Goal: Task Accomplishment & Management: Manage account settings

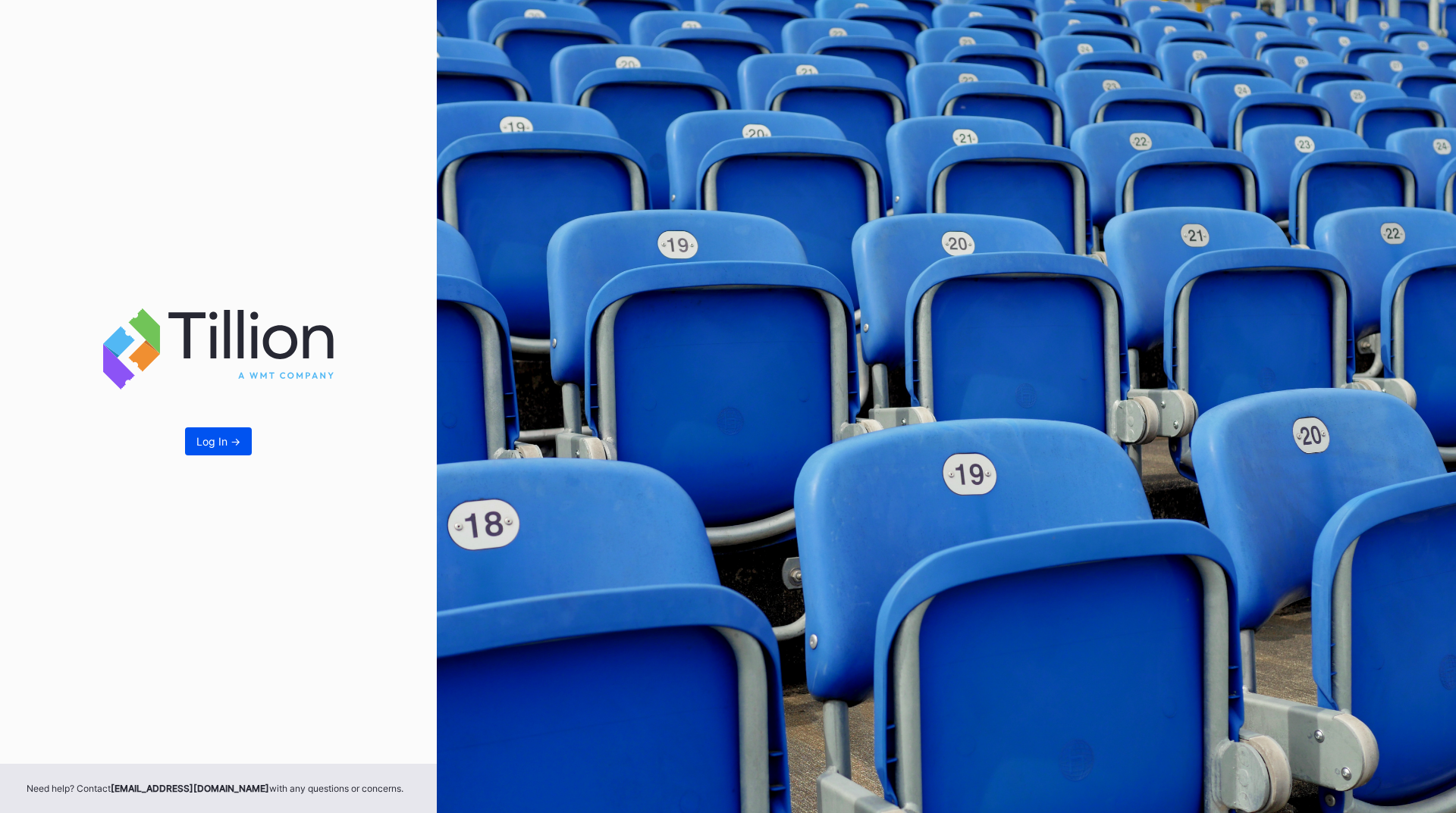
click at [202, 442] on div "Log In ->" at bounding box center [218, 441] width 44 height 13
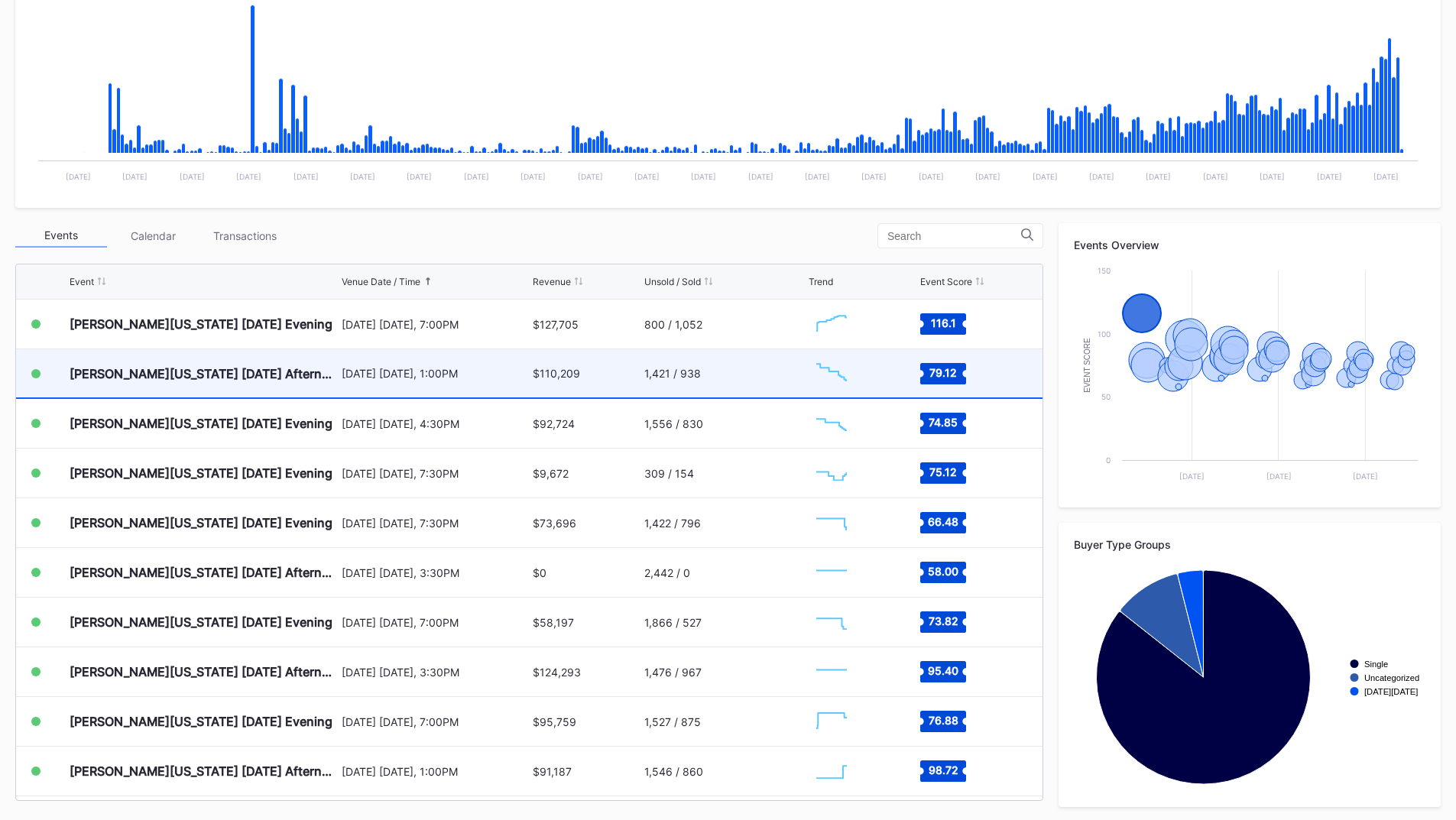
scroll to position [335, 0]
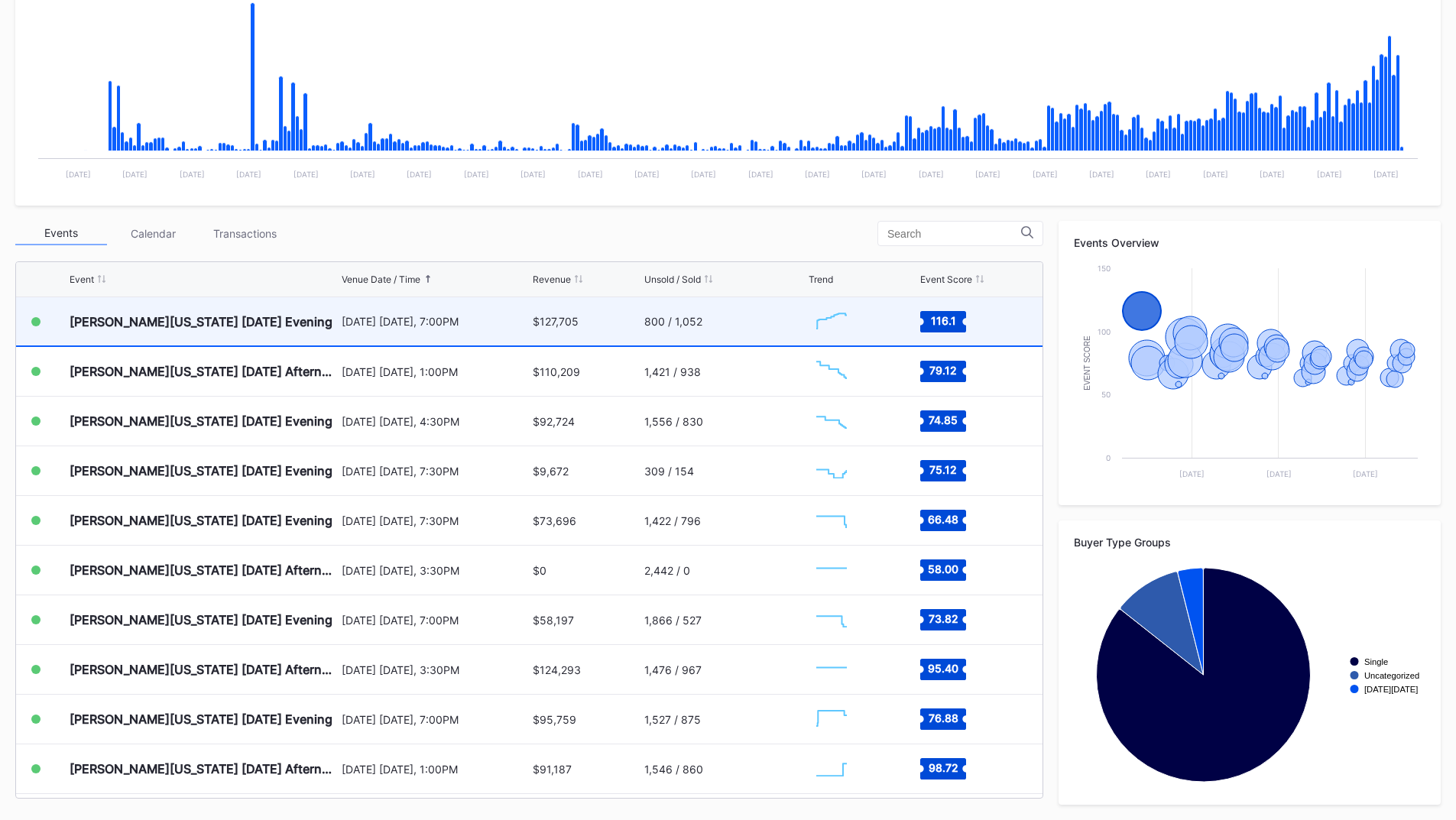
click at [493, 335] on div "[DATE] [DATE], 7:00PM" at bounding box center [435, 321] width 188 height 48
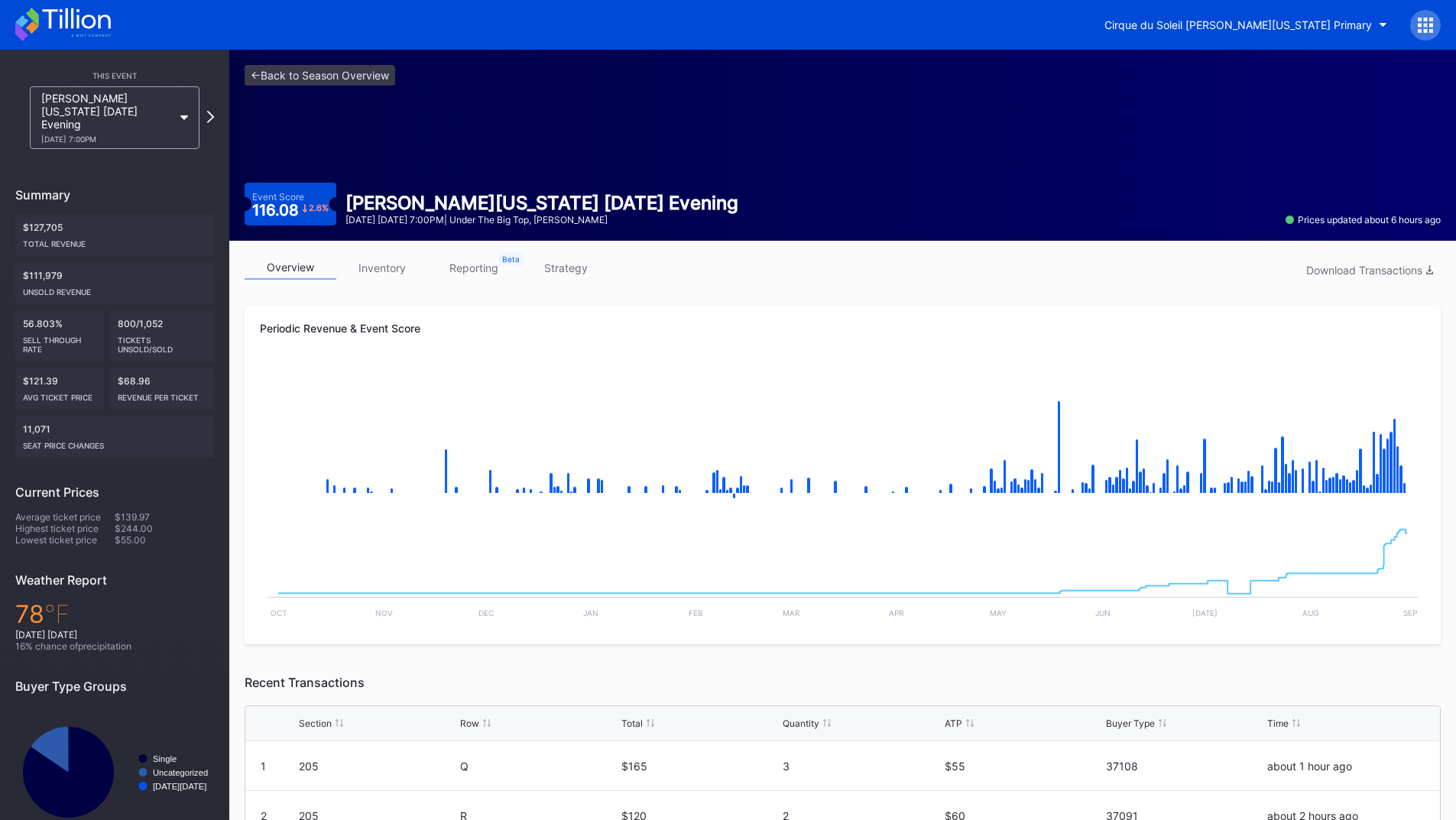
click at [477, 274] on link "reporting" at bounding box center [474, 268] width 92 height 23
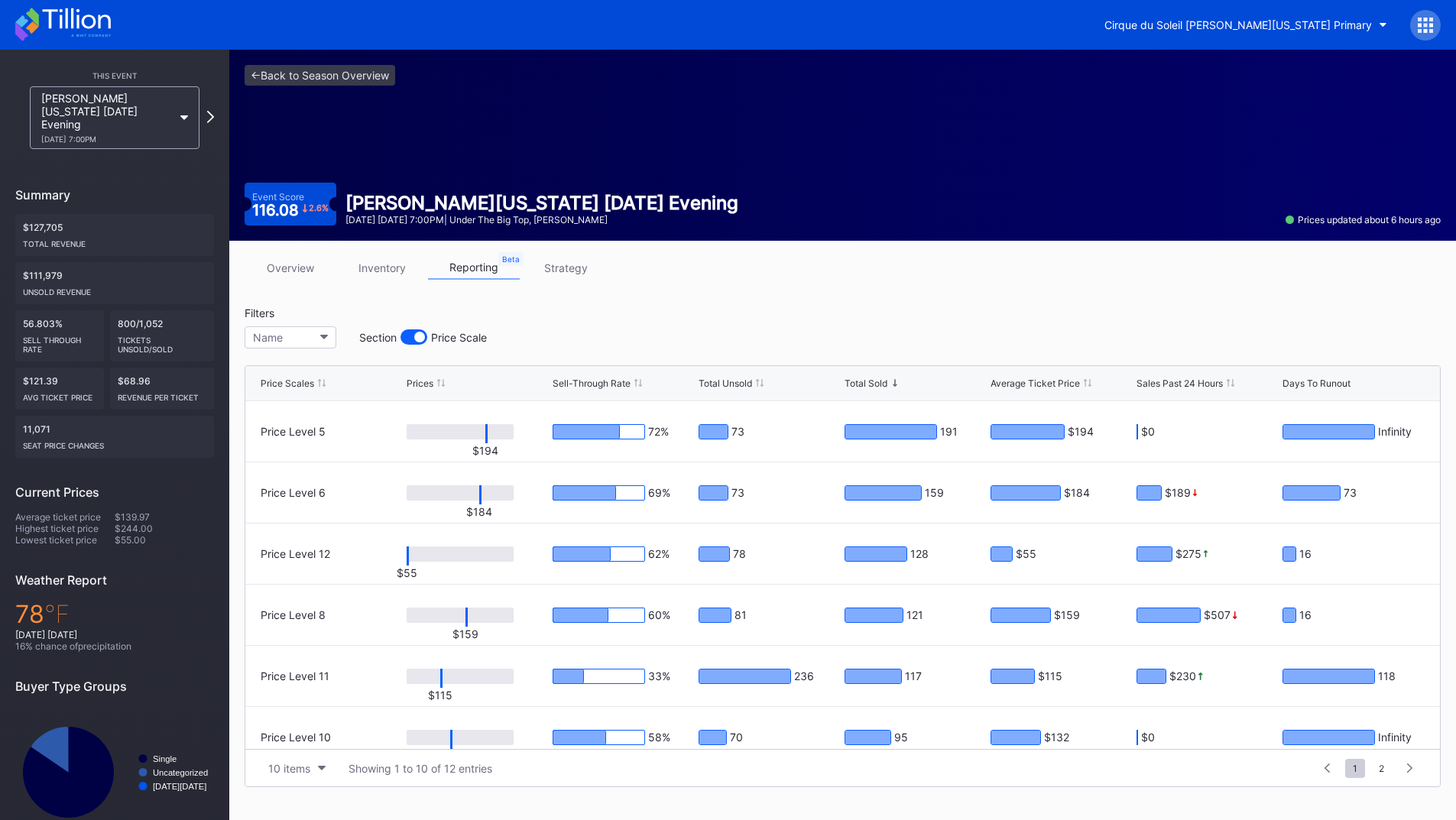
click at [551, 274] on link "strategy" at bounding box center [566, 268] width 92 height 23
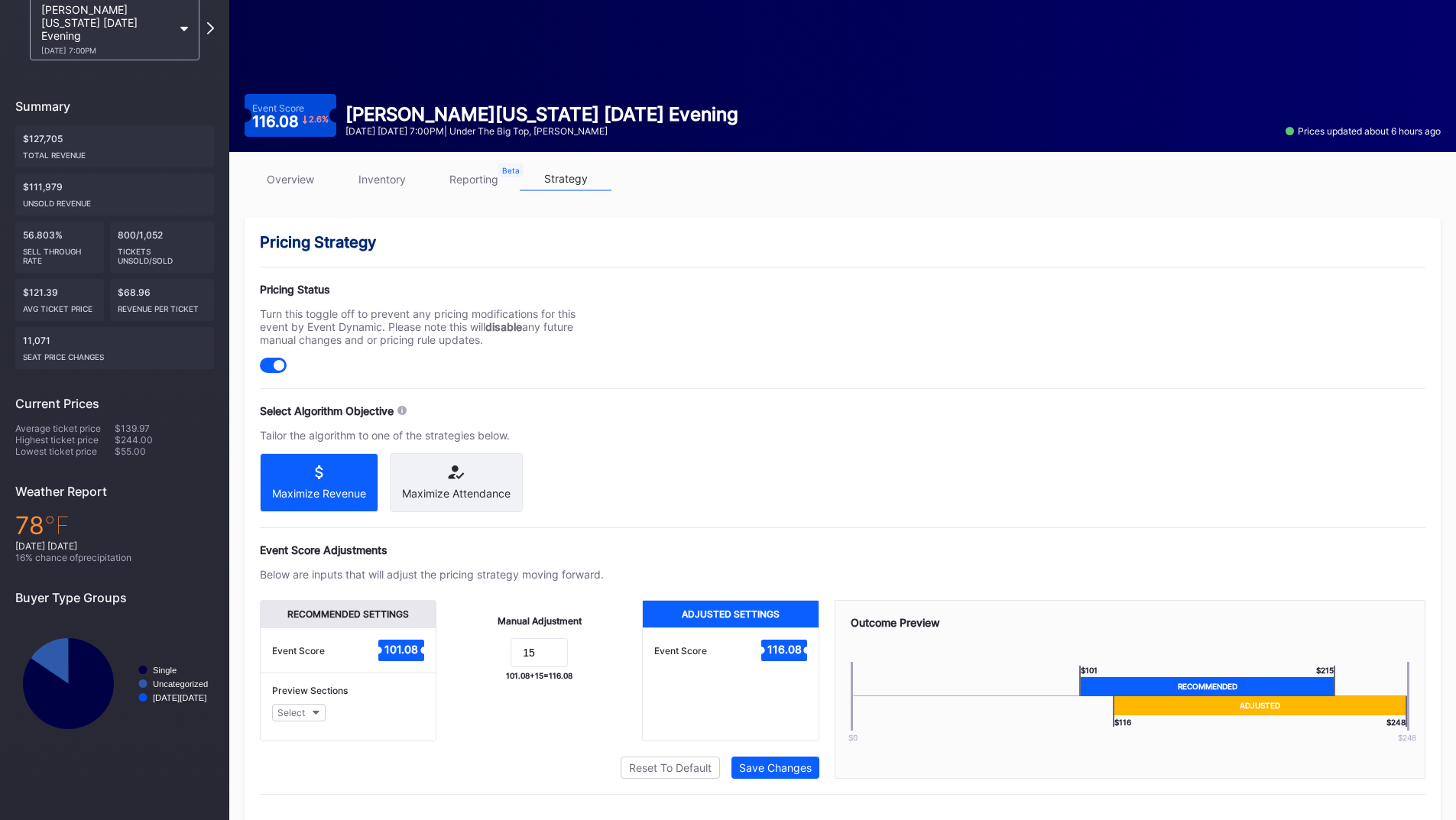
scroll to position [122, 0]
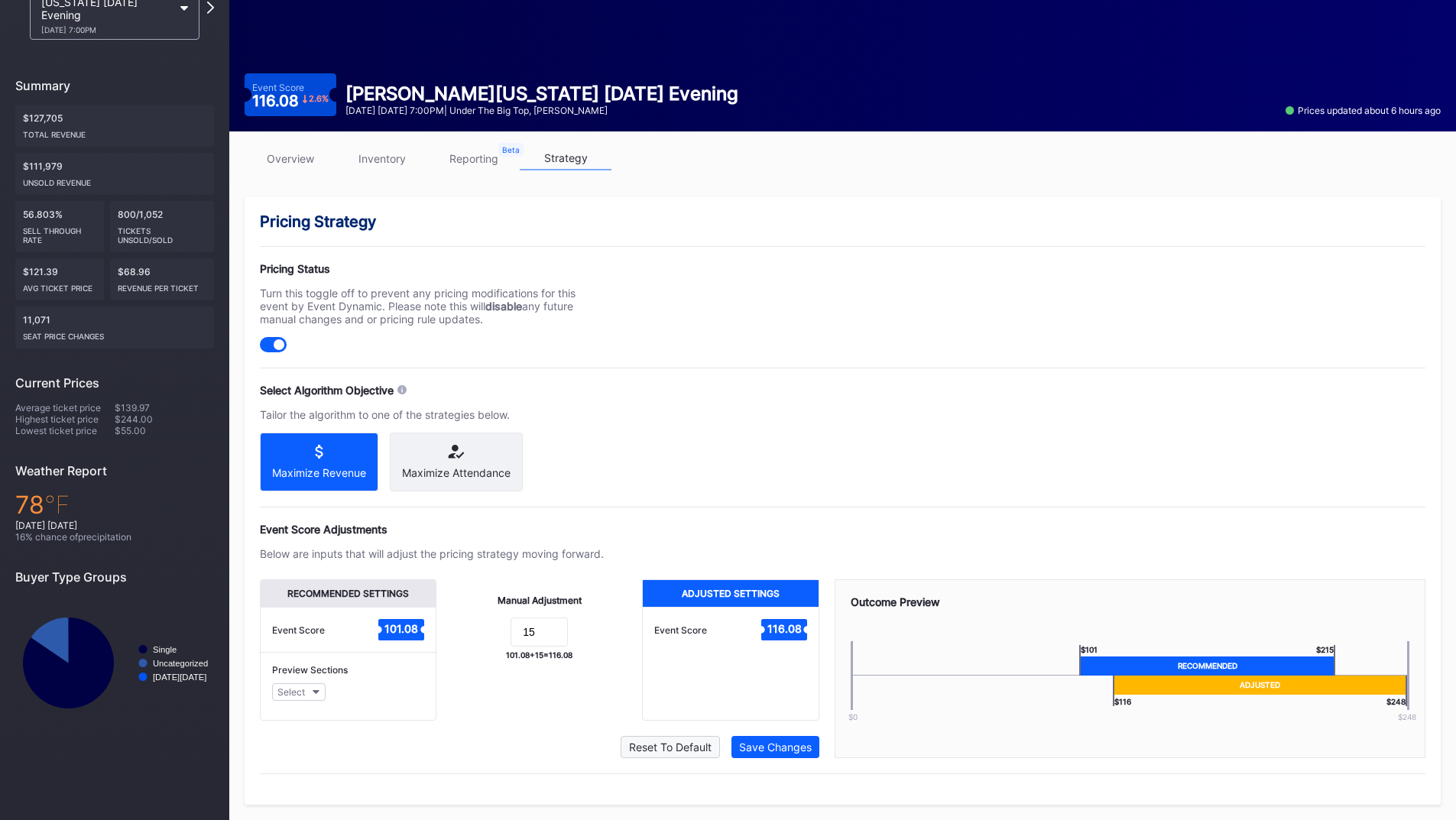
click at [639, 747] on div "Reset To Default" at bounding box center [670, 747] width 83 height 13
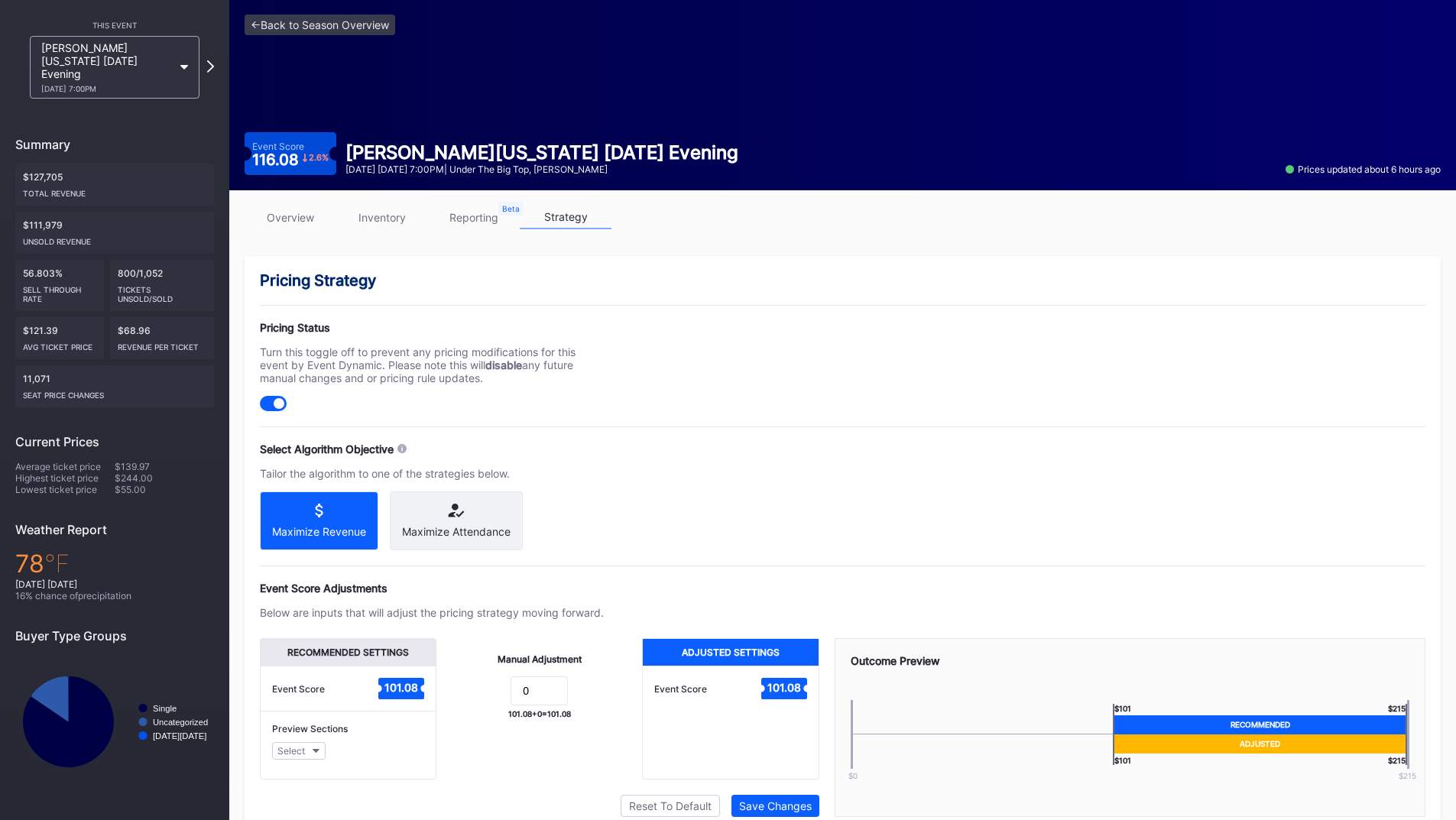
scroll to position [0, 0]
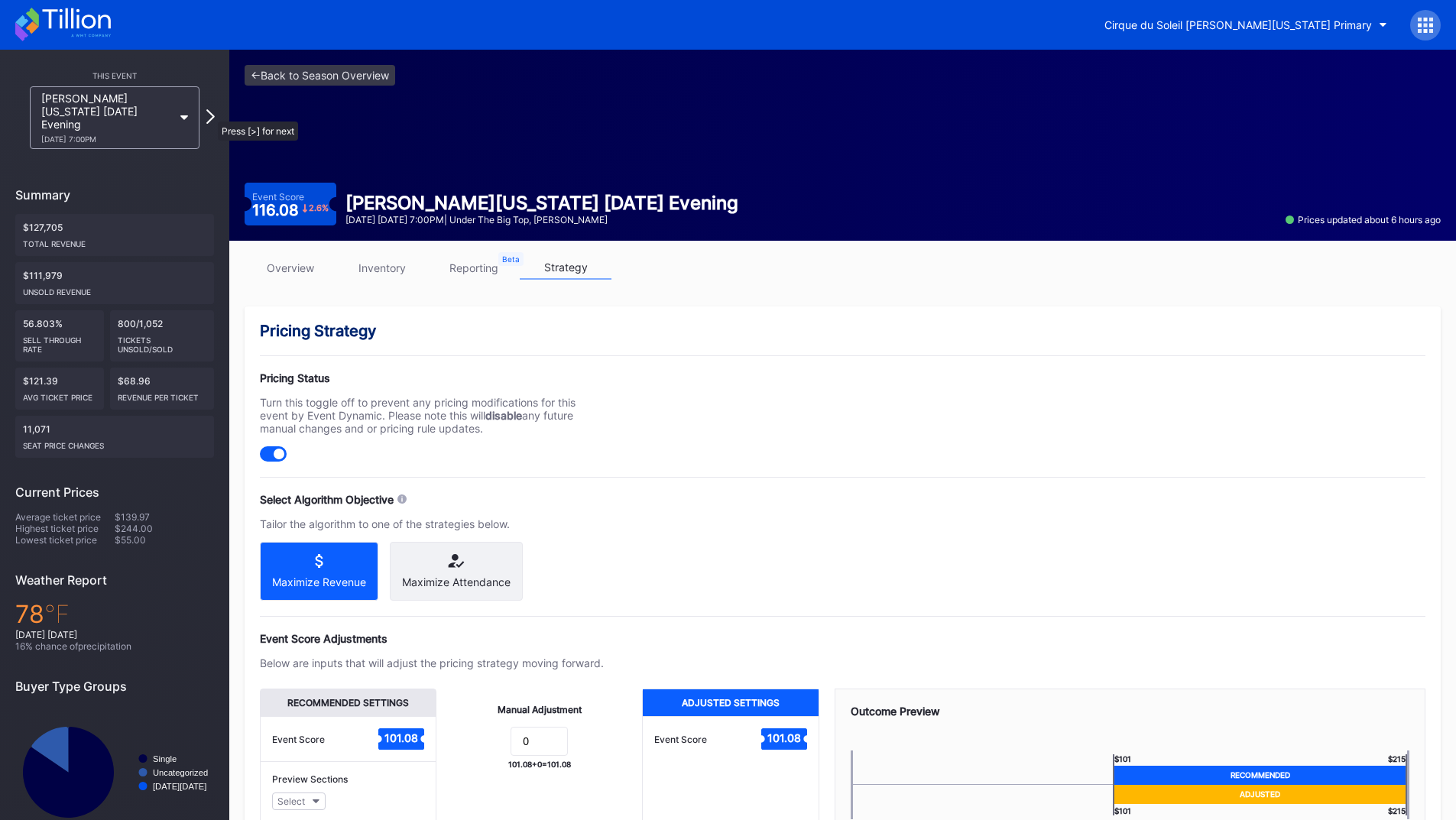
click at [210, 112] on icon at bounding box center [211, 116] width 9 height 15
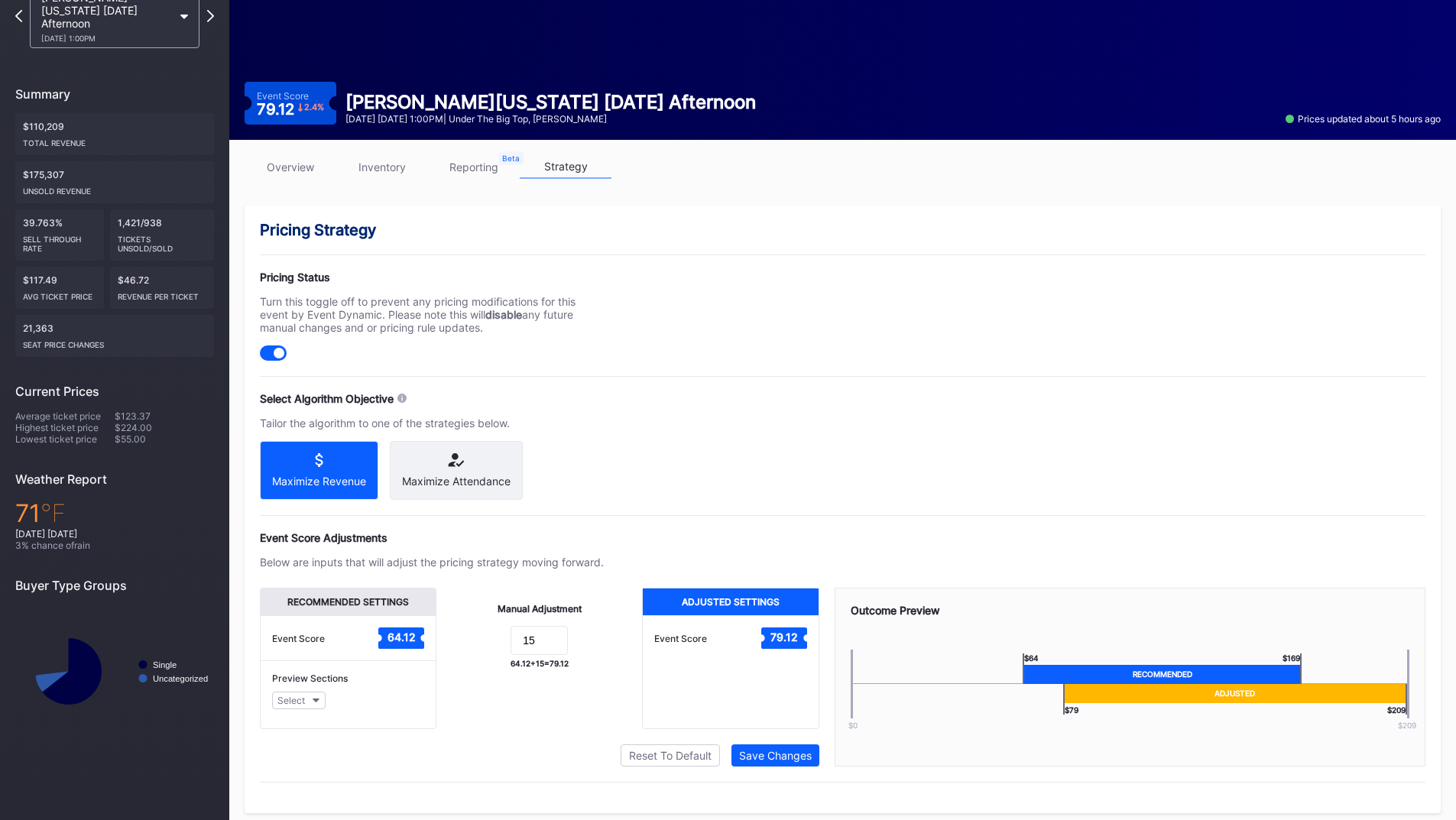
scroll to position [122, 0]
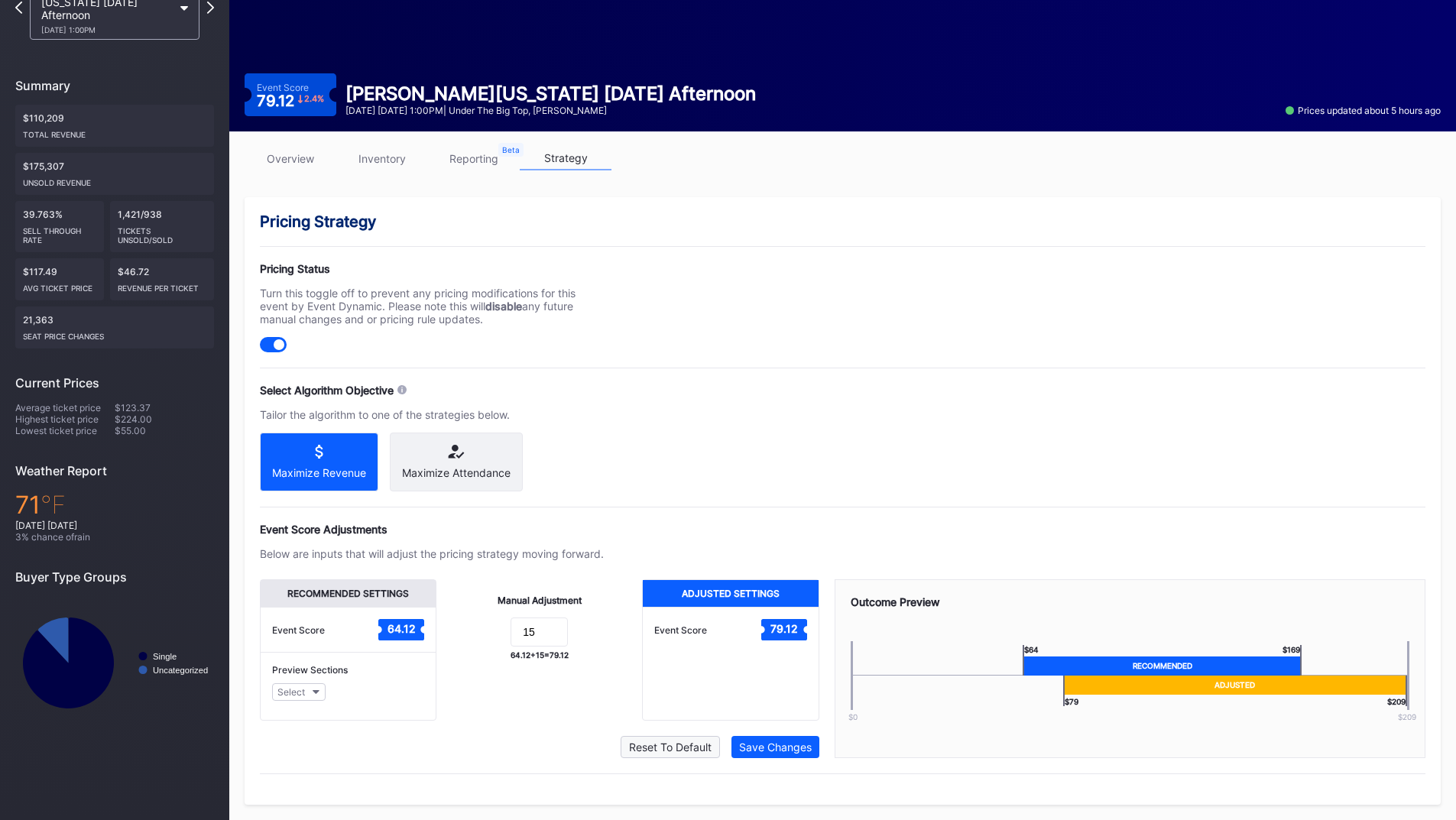
click at [652, 749] on div "Reset To Default" at bounding box center [670, 747] width 83 height 13
click at [755, 750] on div "Save Changes" at bounding box center [776, 747] width 73 height 13
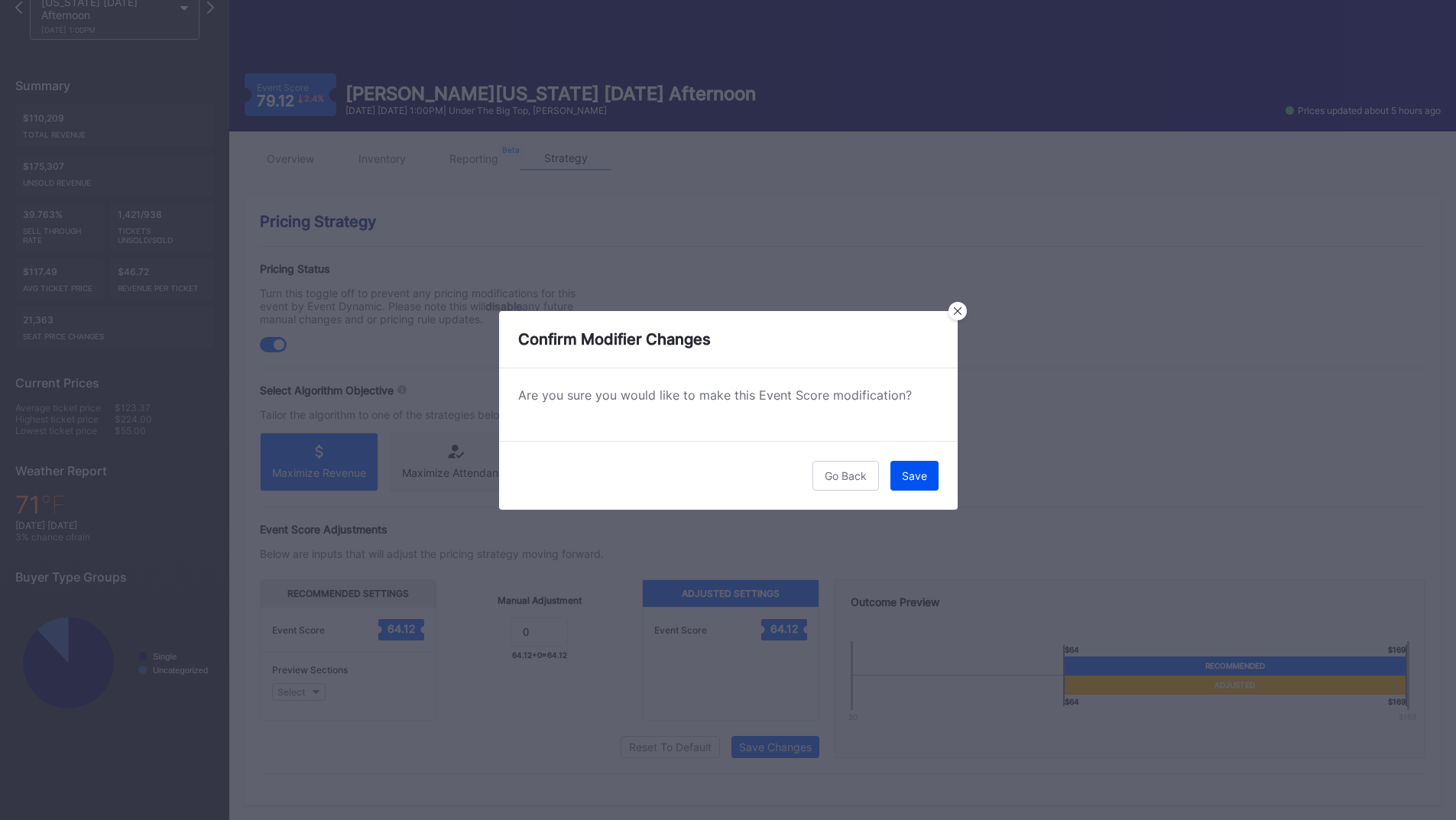
click at [917, 481] on div "Save" at bounding box center [914, 475] width 25 height 13
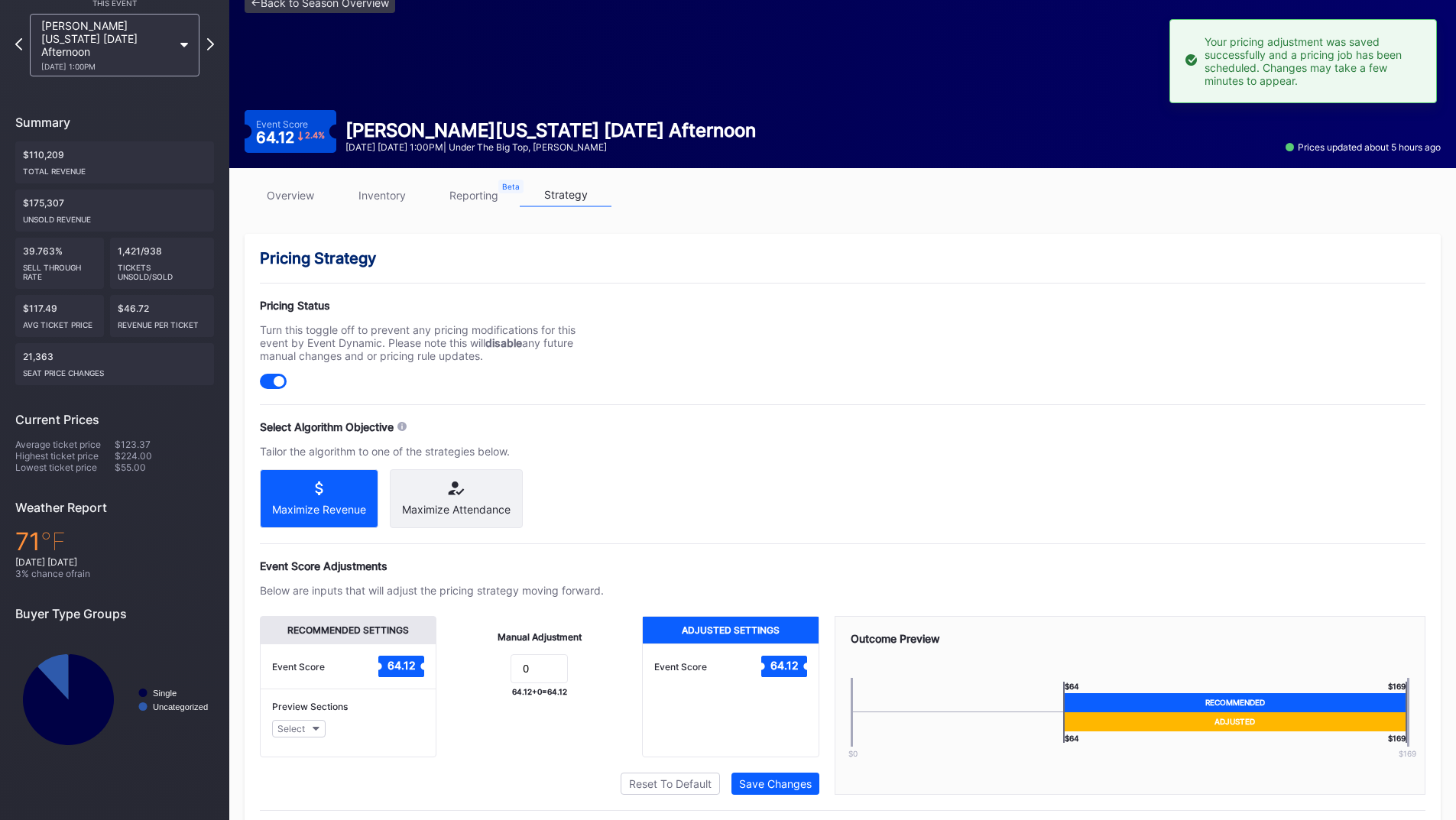
scroll to position [0, 0]
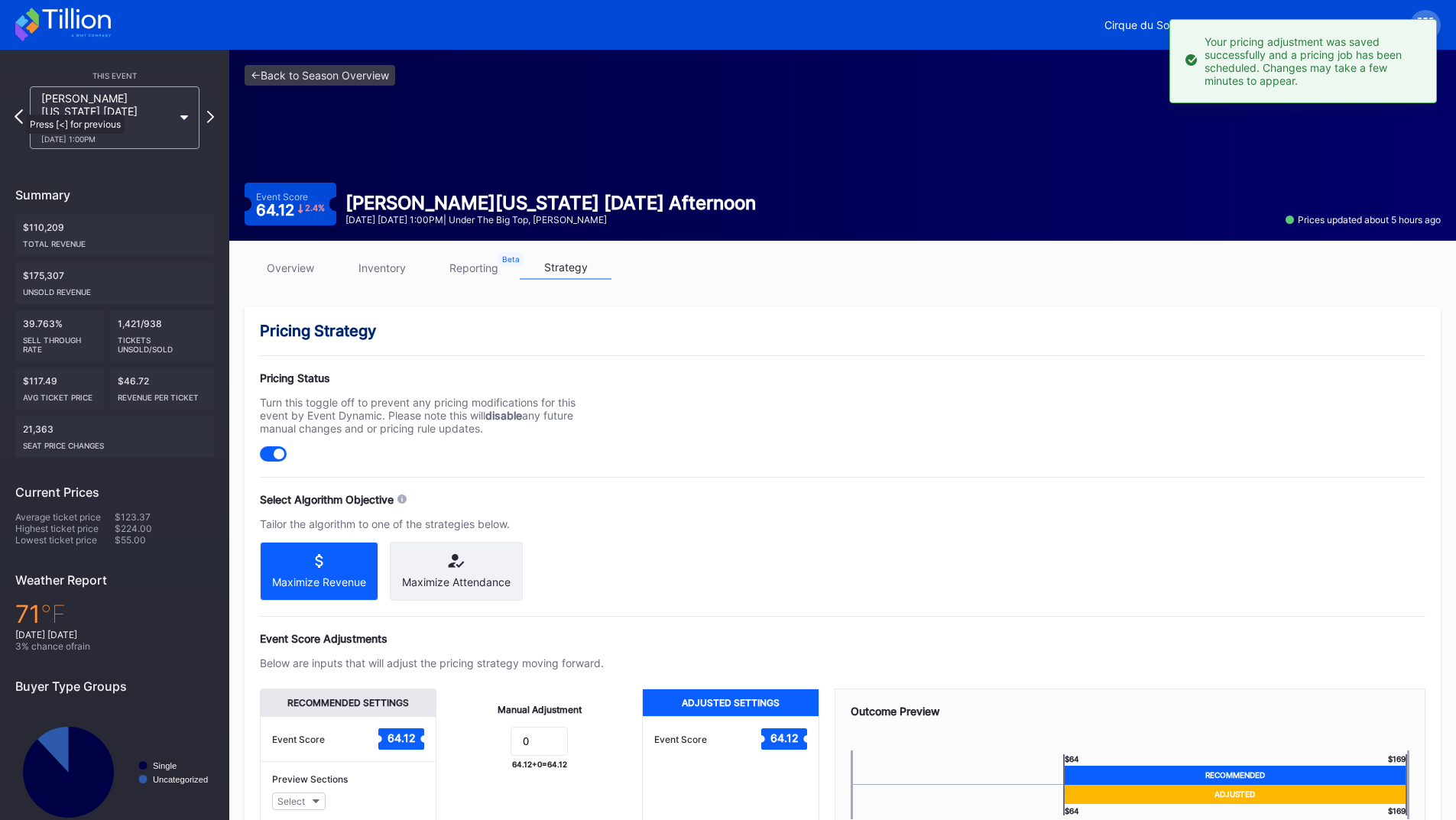
click at [18, 109] on icon at bounding box center [19, 116] width 9 height 15
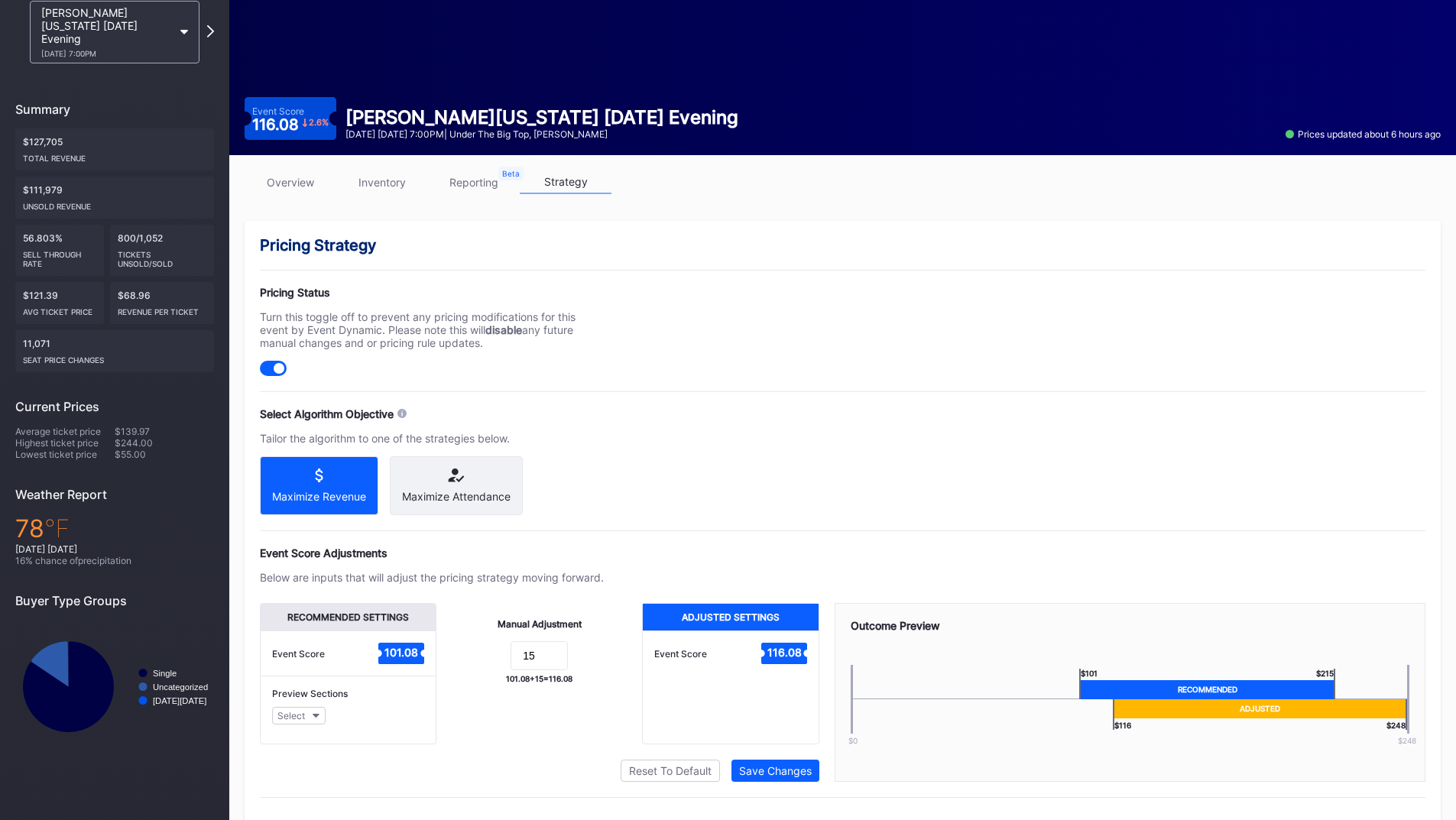
scroll to position [122, 0]
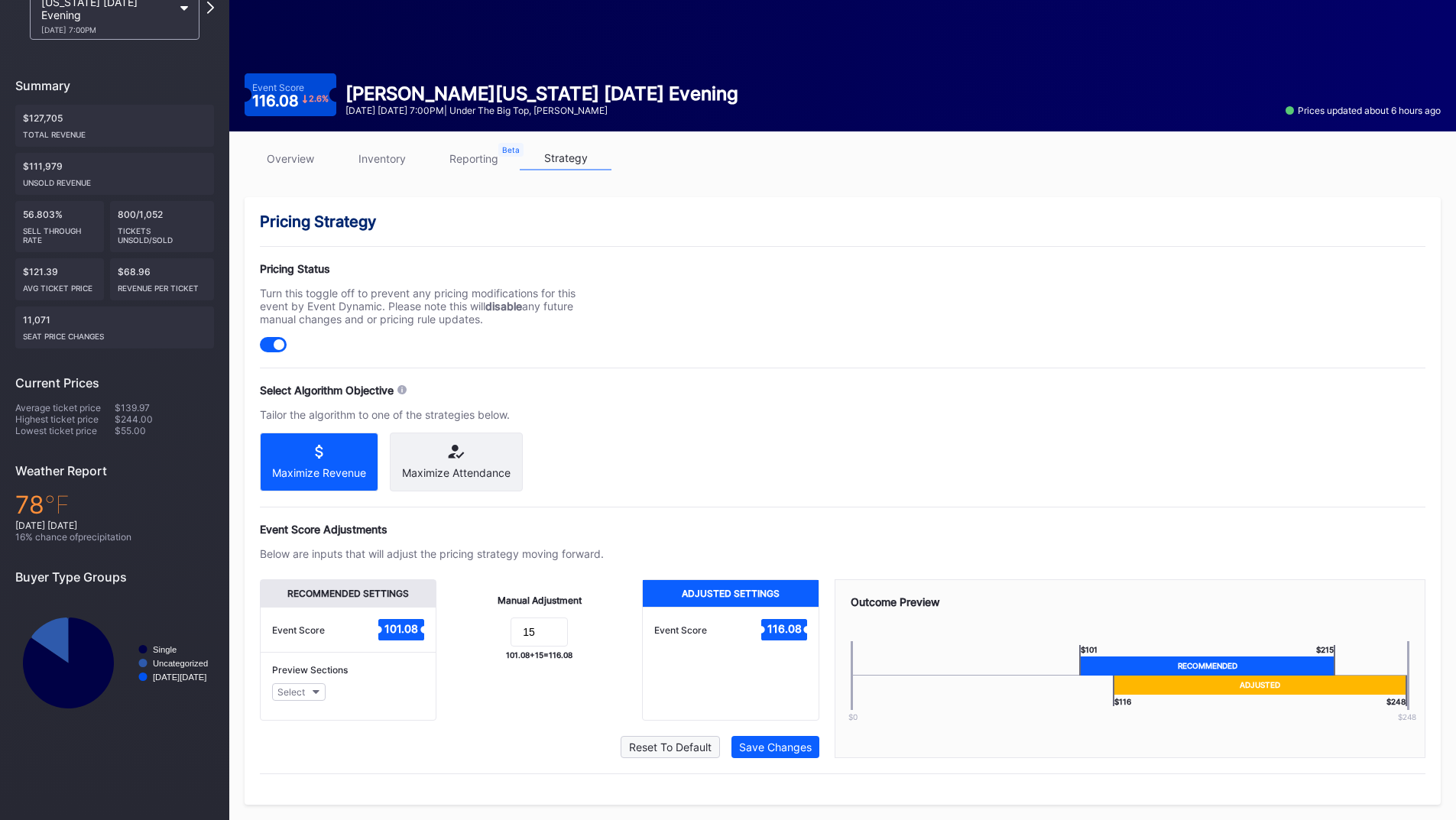
click at [659, 741] on div "Reset To Default" at bounding box center [670, 747] width 83 height 13
click at [771, 749] on div "Save Changes" at bounding box center [776, 747] width 73 height 13
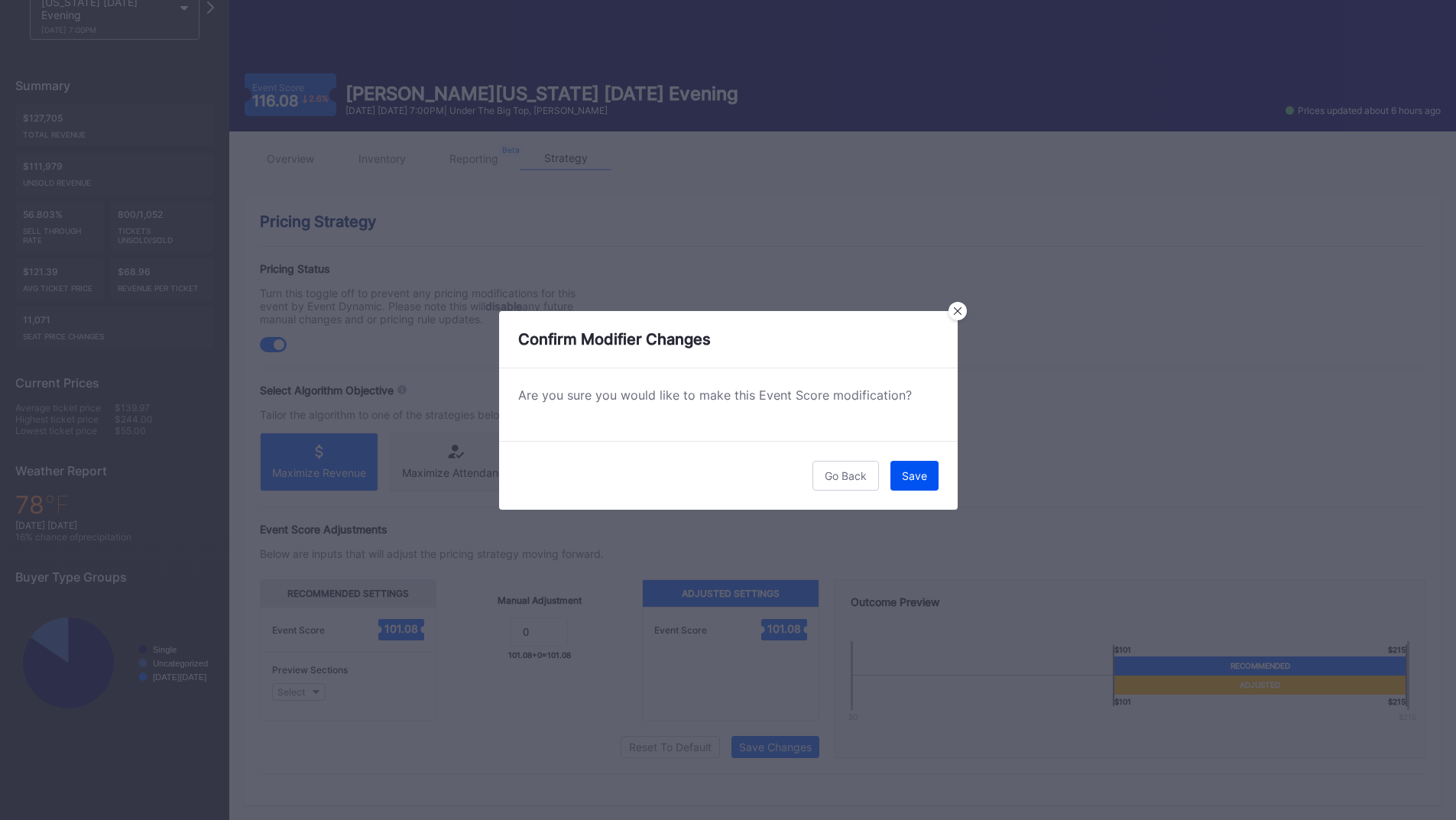
click at [924, 472] on div "Save" at bounding box center [914, 475] width 25 height 13
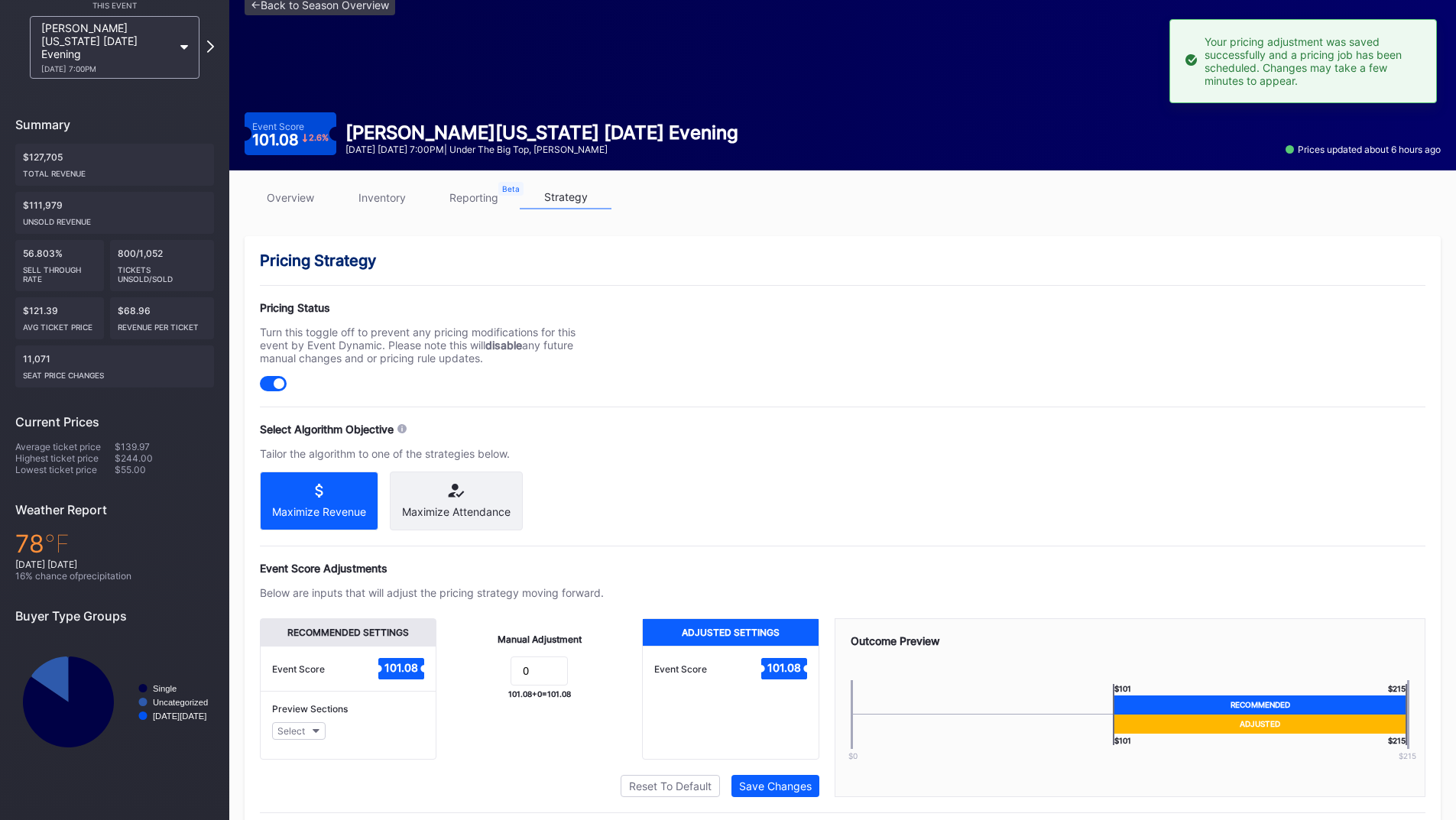
scroll to position [0, 0]
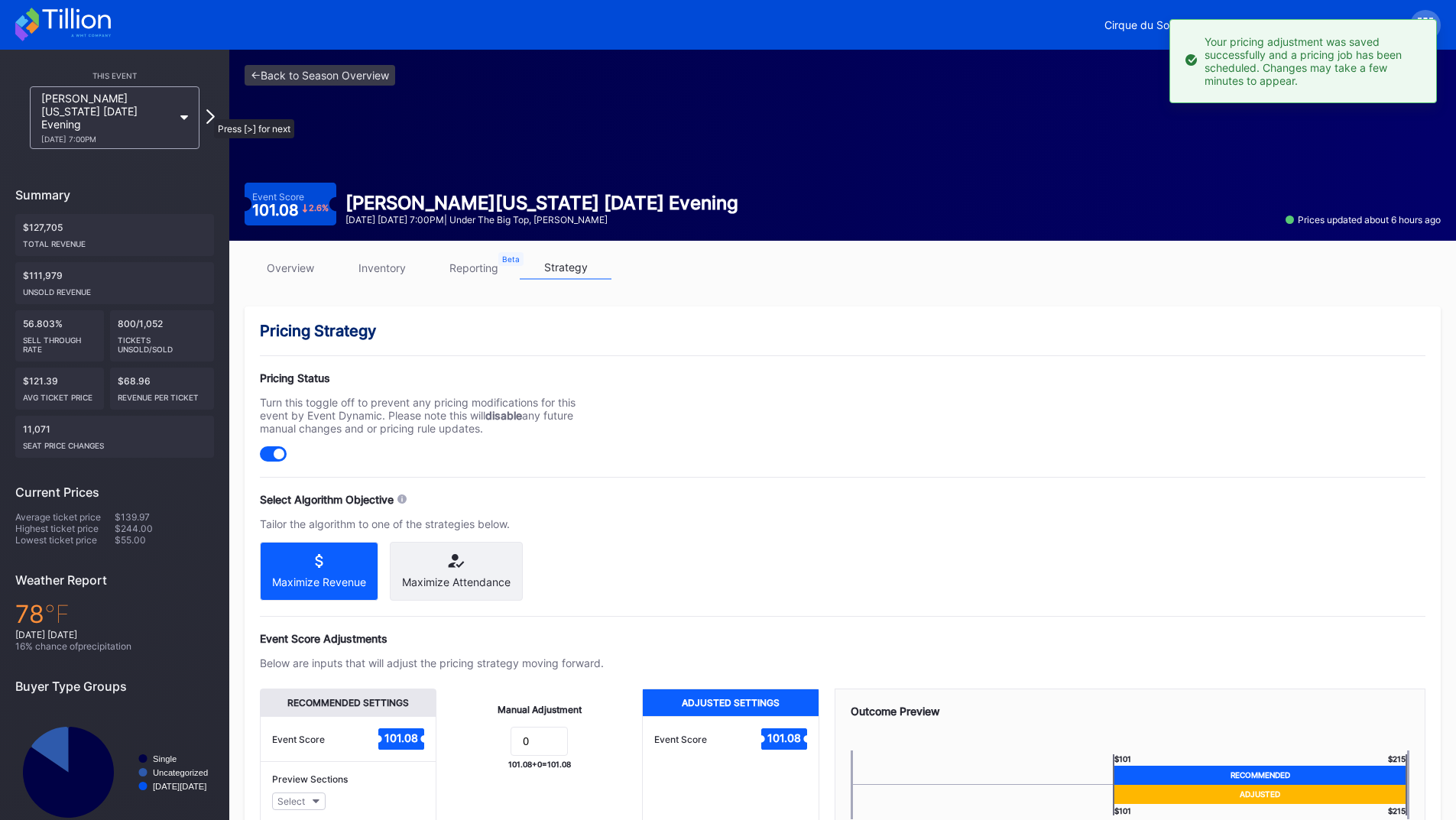
click at [207, 111] on icon at bounding box center [211, 116] width 9 height 15
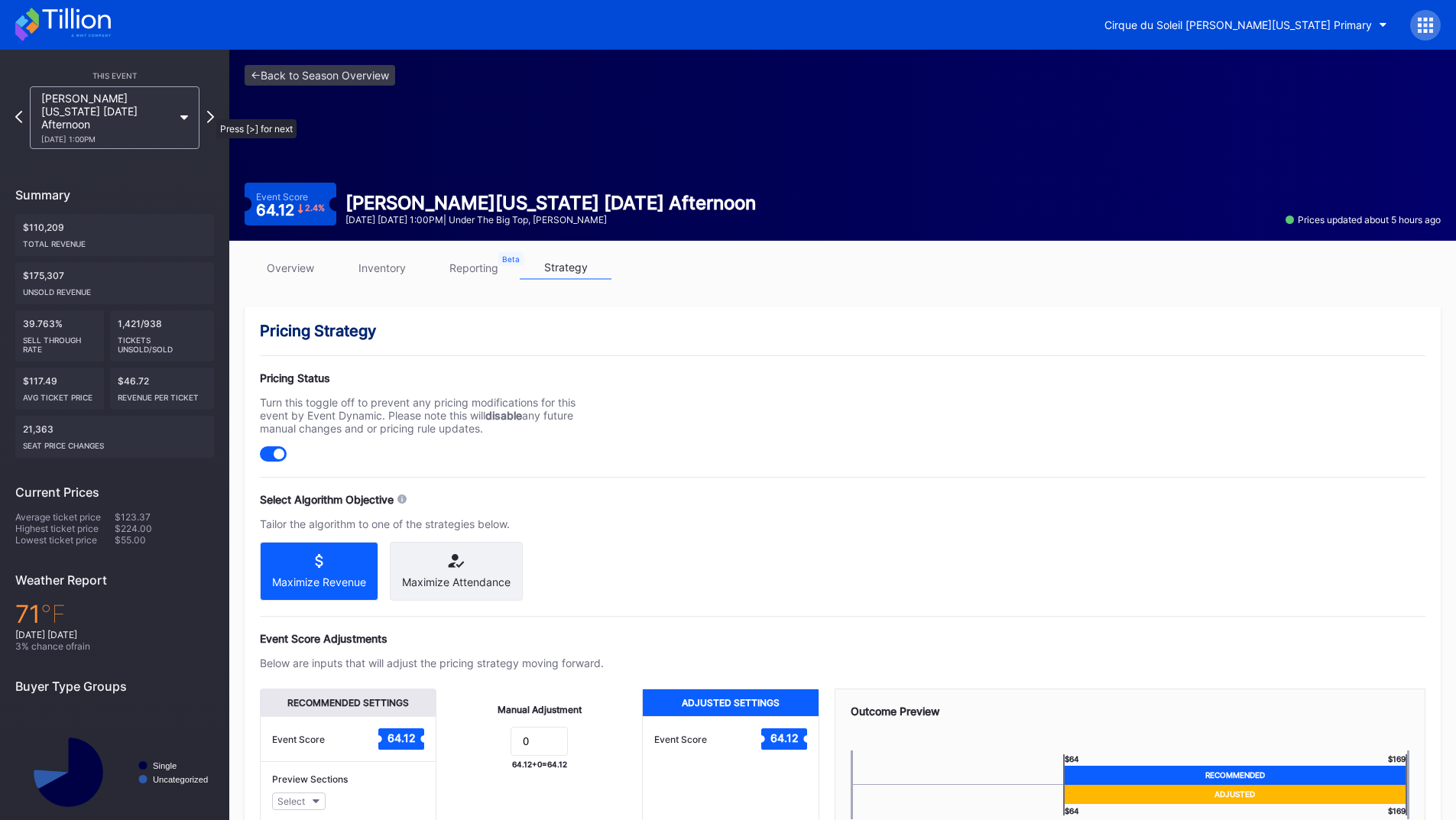
click at [208, 111] on icon at bounding box center [210, 117] width 7 height 12
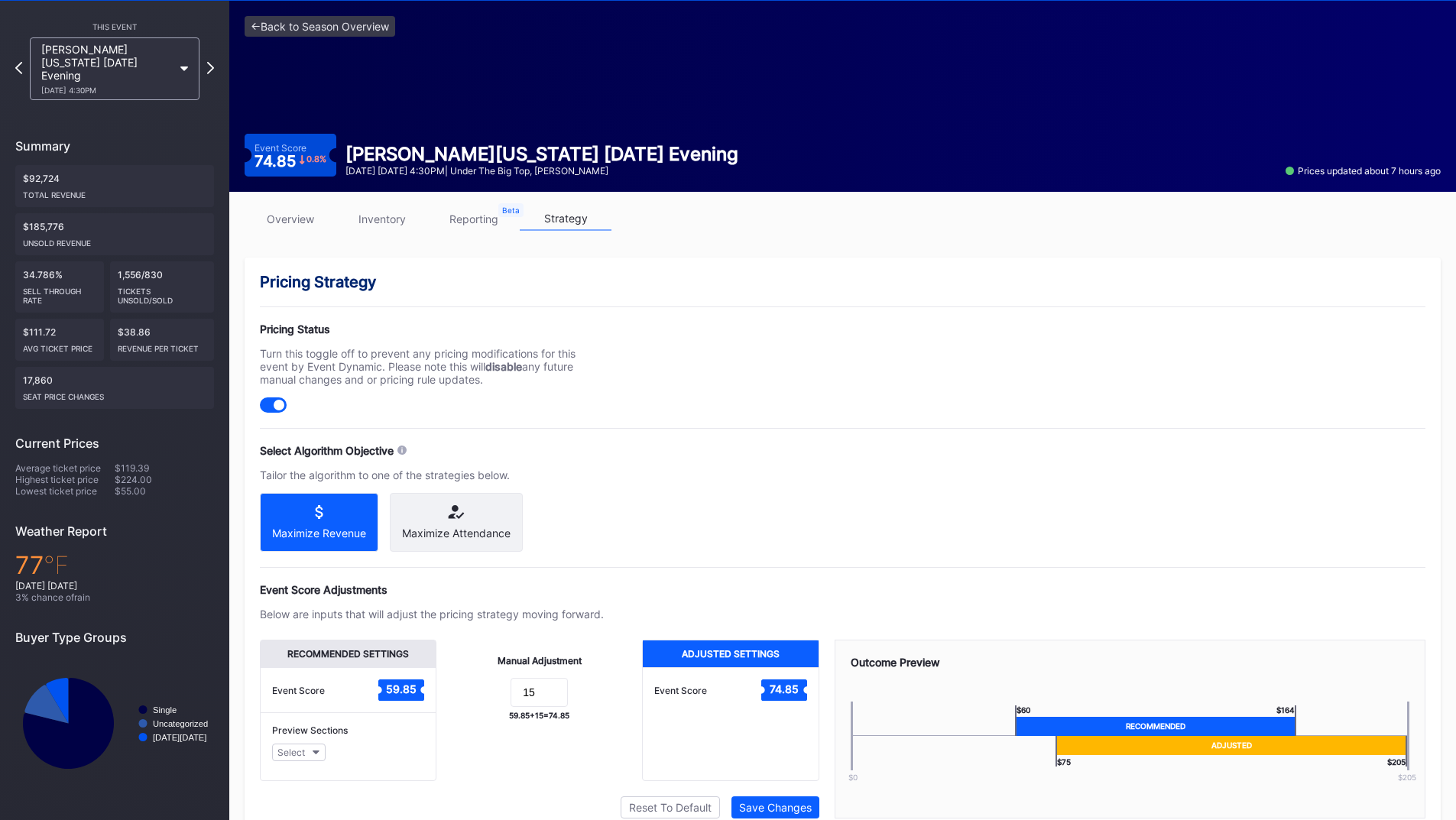
scroll to position [122, 0]
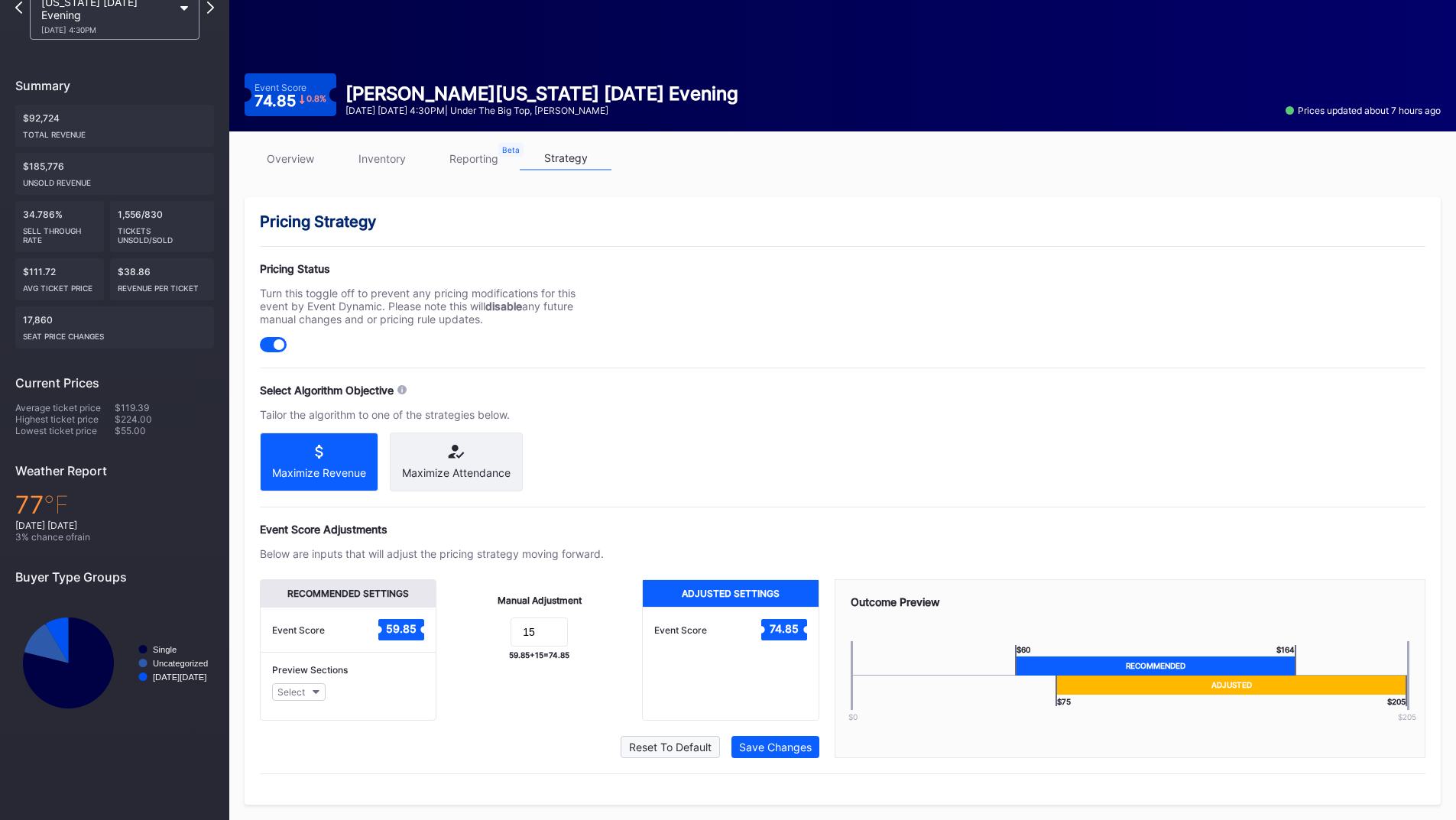
click at [675, 740] on button "Reset To Default" at bounding box center [671, 747] width 99 height 23
click at [751, 744] on div "Save Changes" at bounding box center [776, 747] width 73 height 13
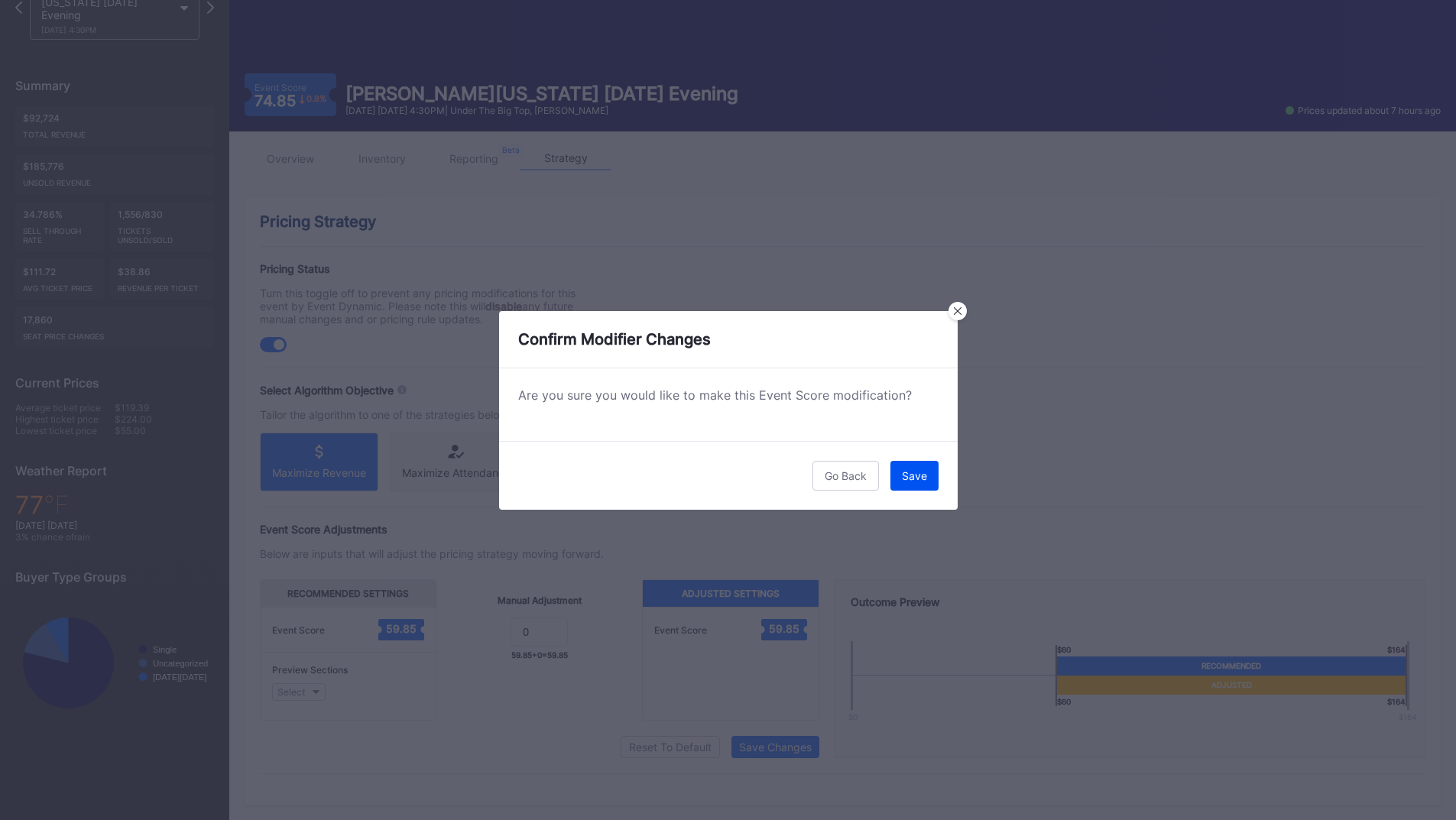
click at [915, 473] on div "Save" at bounding box center [914, 475] width 25 height 13
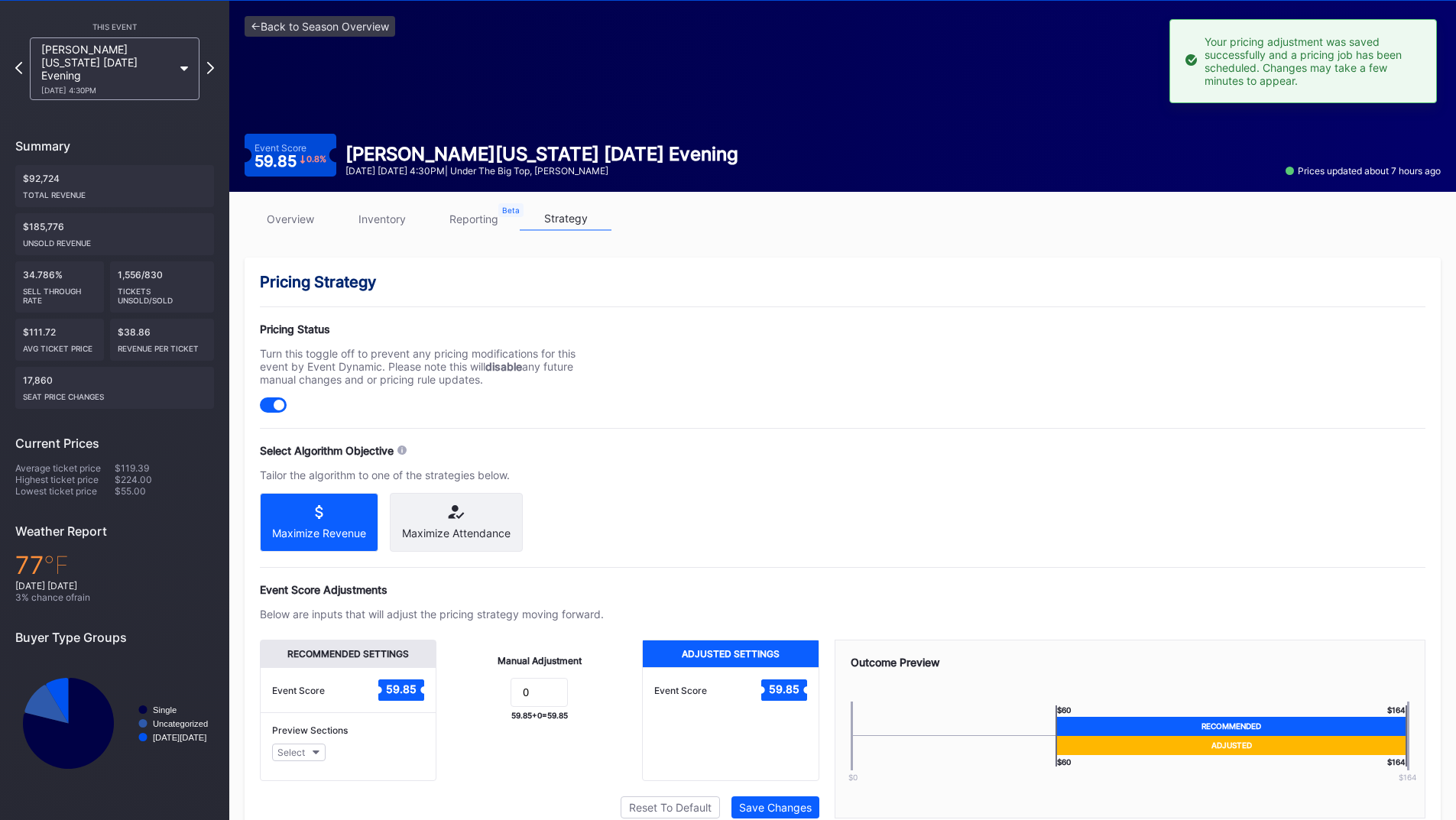
scroll to position [0, 0]
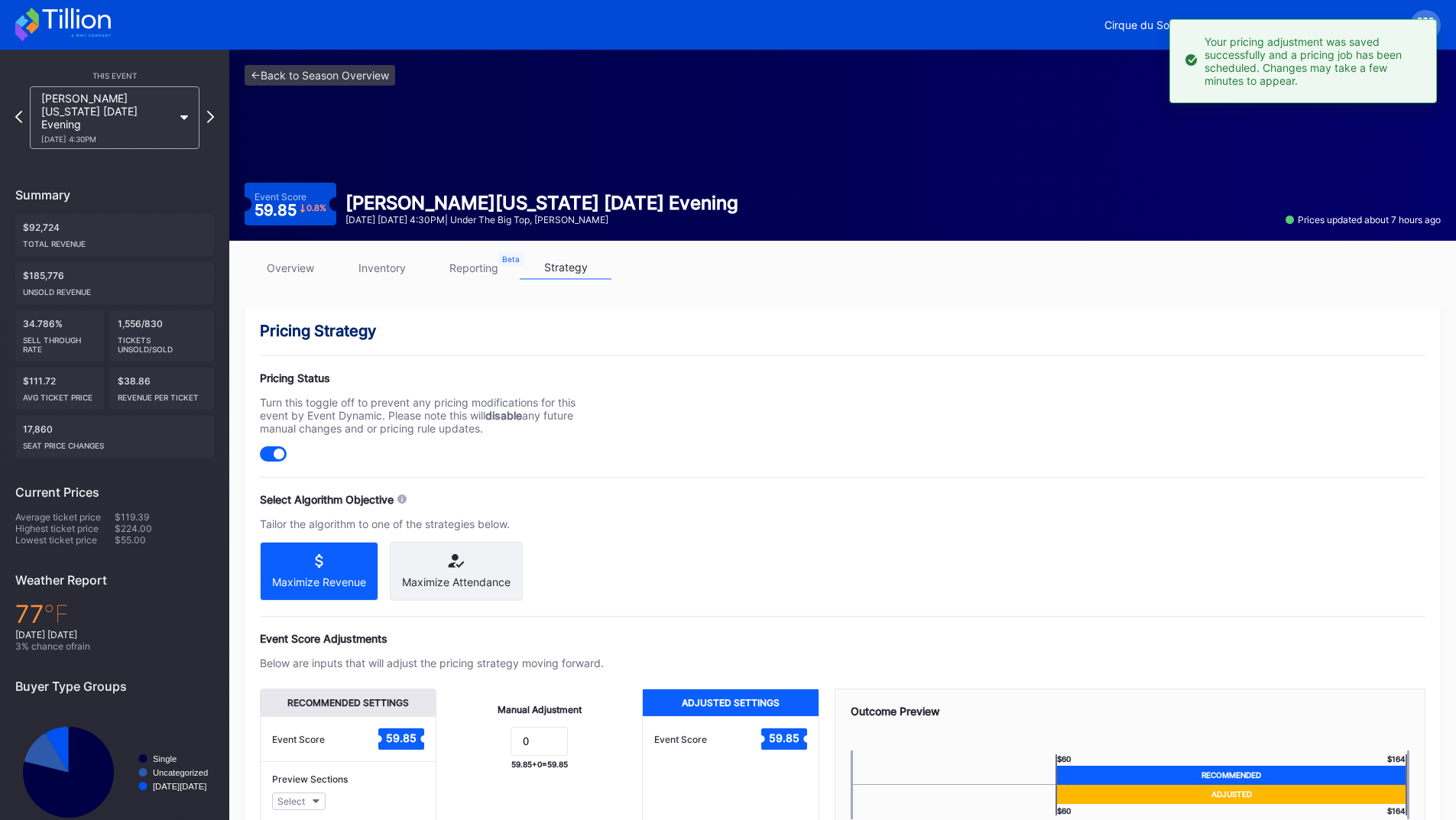
click at [205, 112] on div "[PERSON_NAME][US_STATE] [DATE] Evening [DATE] 4:30PM" at bounding box center [115, 117] width 185 height 63
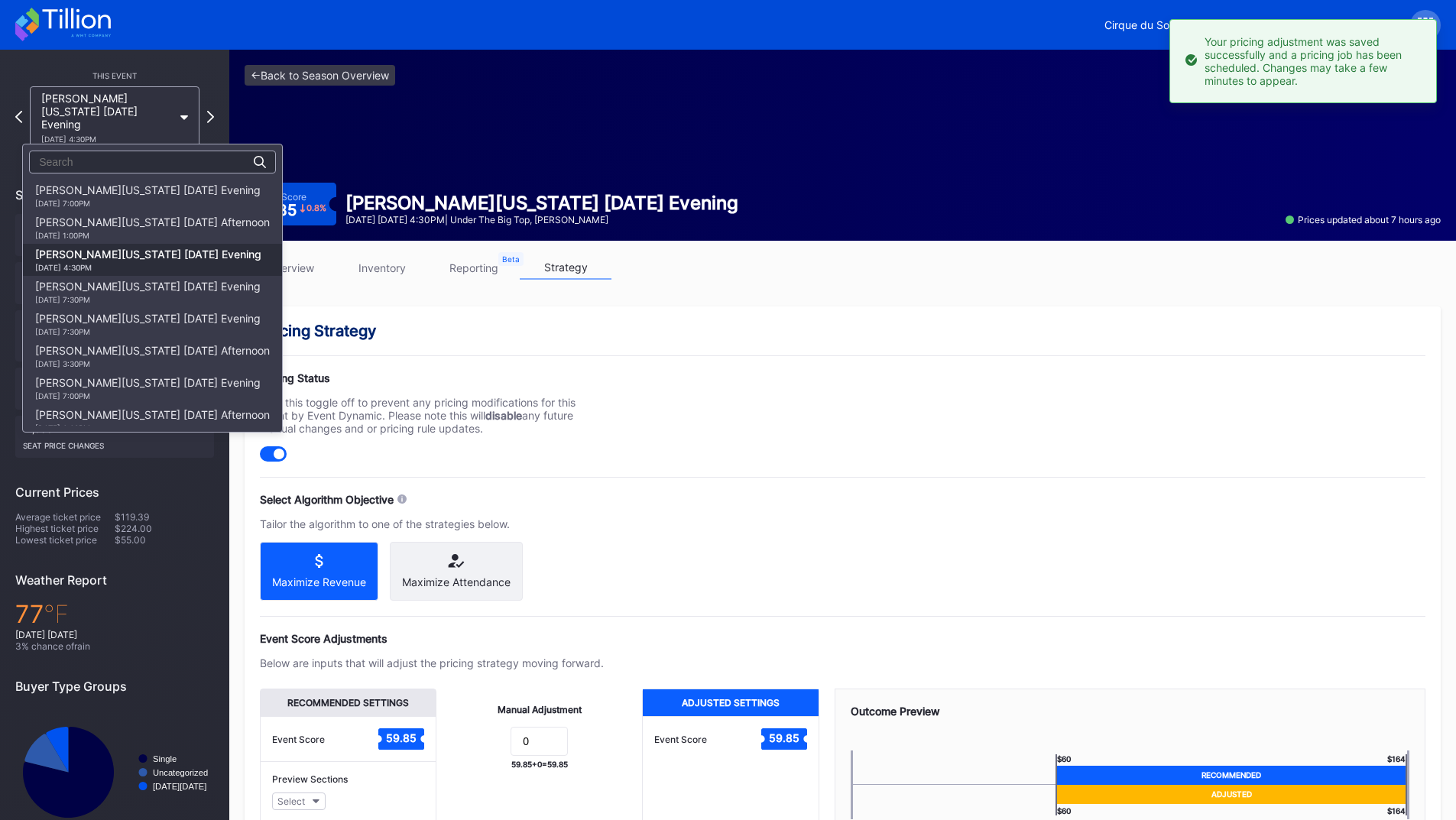
scroll to position [64, 0]
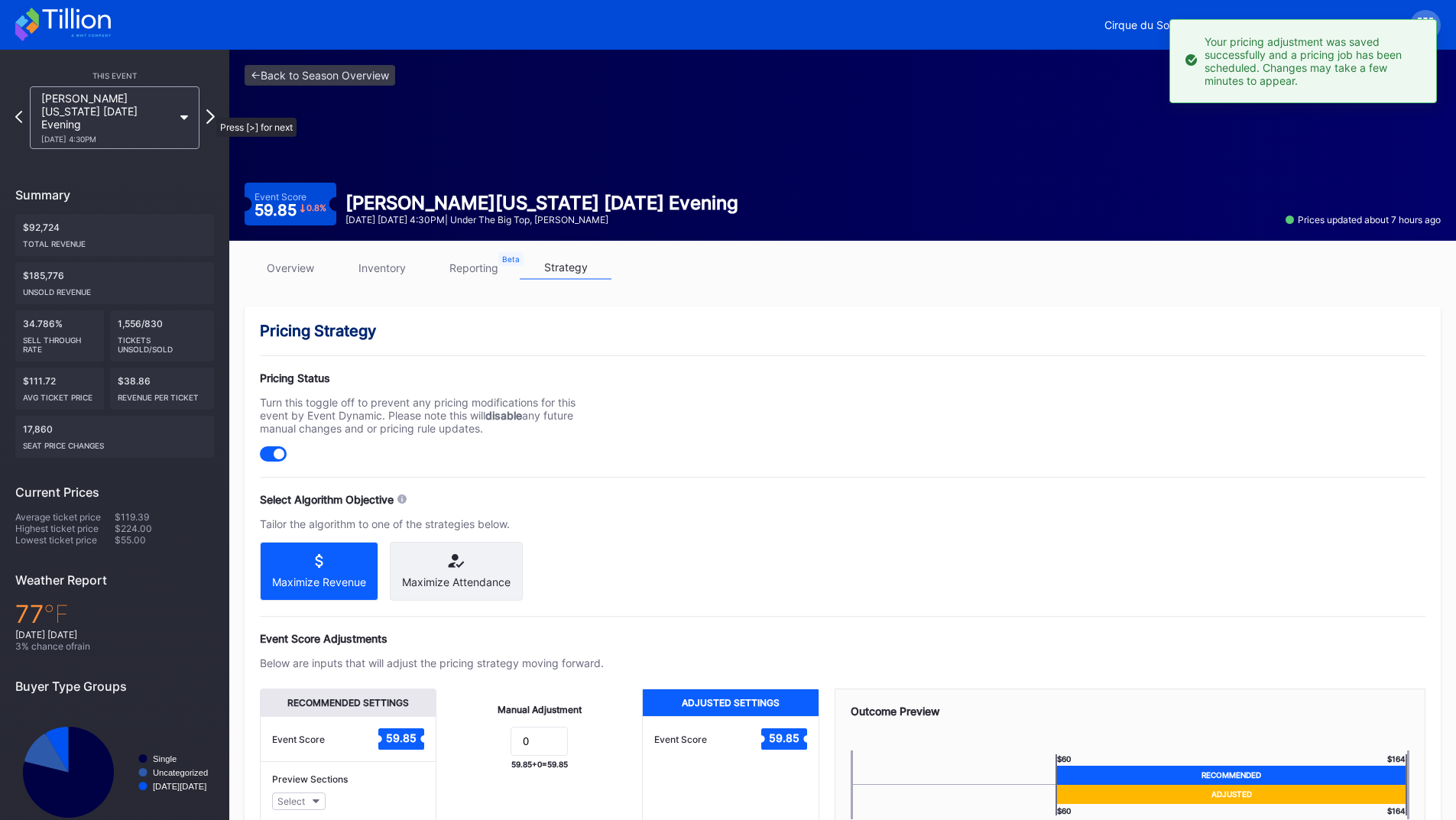
click at [208, 110] on icon at bounding box center [211, 116] width 9 height 15
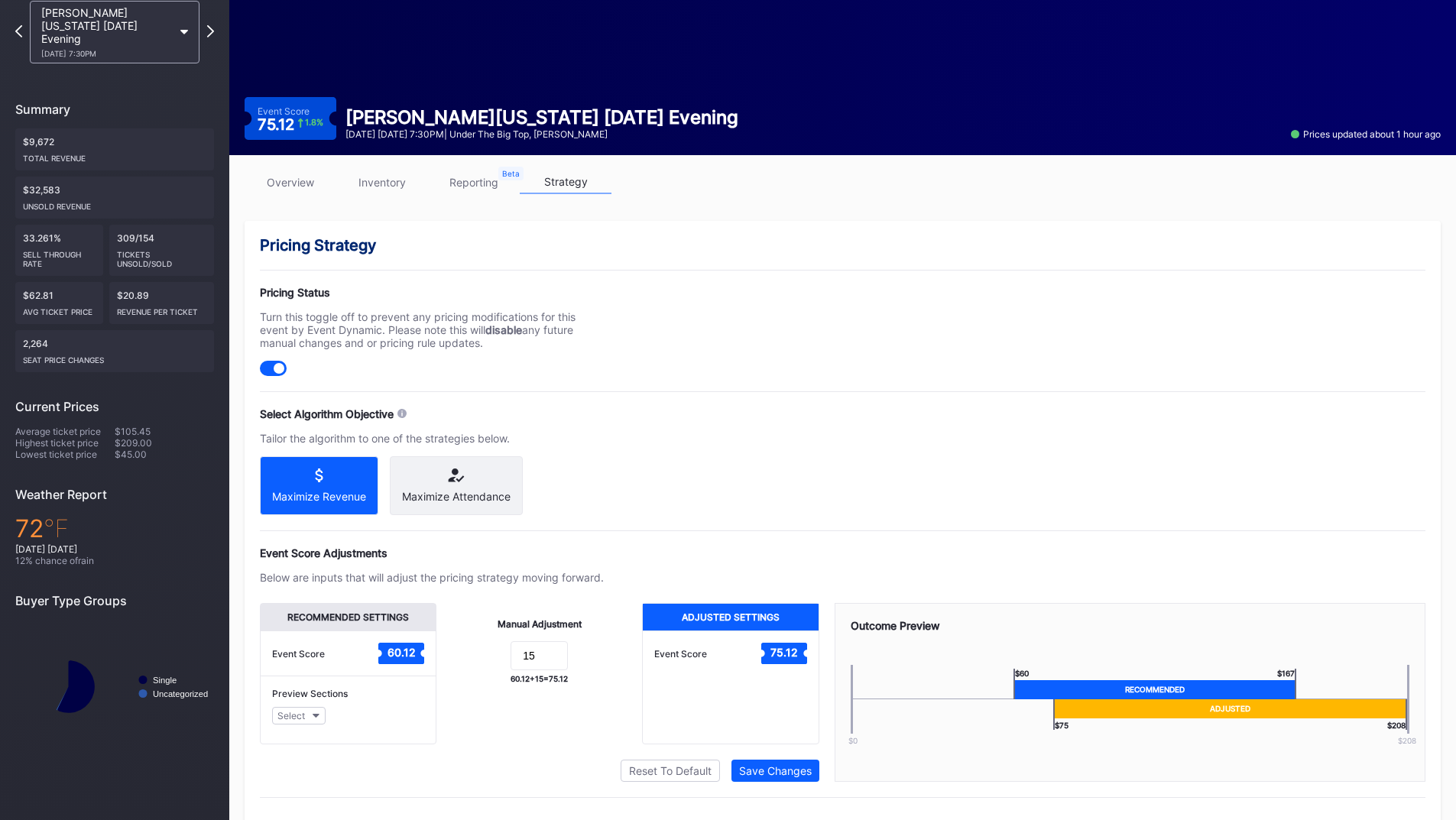
scroll to position [122, 0]
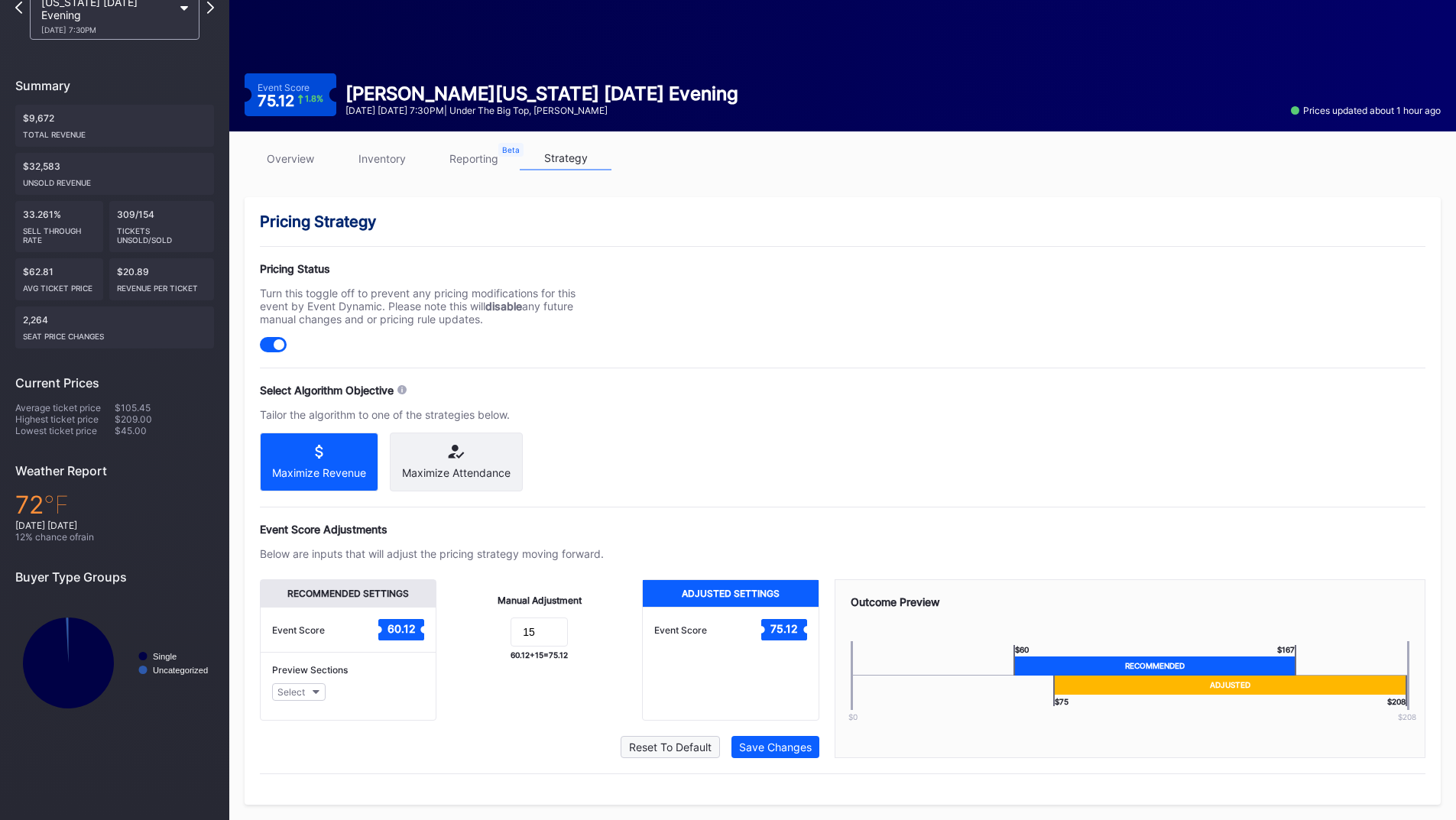
click at [678, 749] on div "Reset To Default" at bounding box center [670, 747] width 83 height 13
click at [795, 745] on div "Save Changes" at bounding box center [776, 747] width 73 height 13
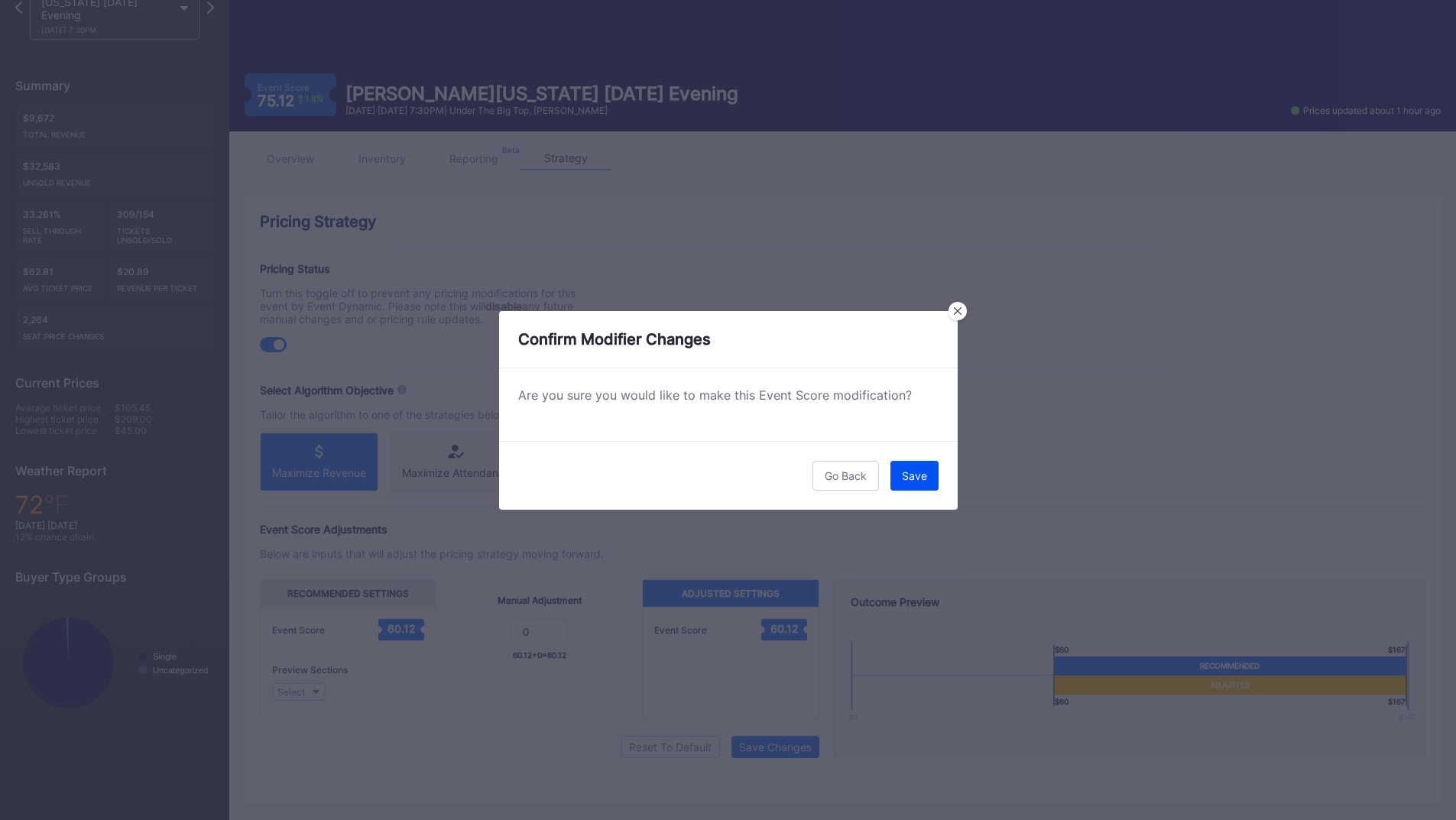
click at [908, 474] on div "Save" at bounding box center [914, 475] width 25 height 13
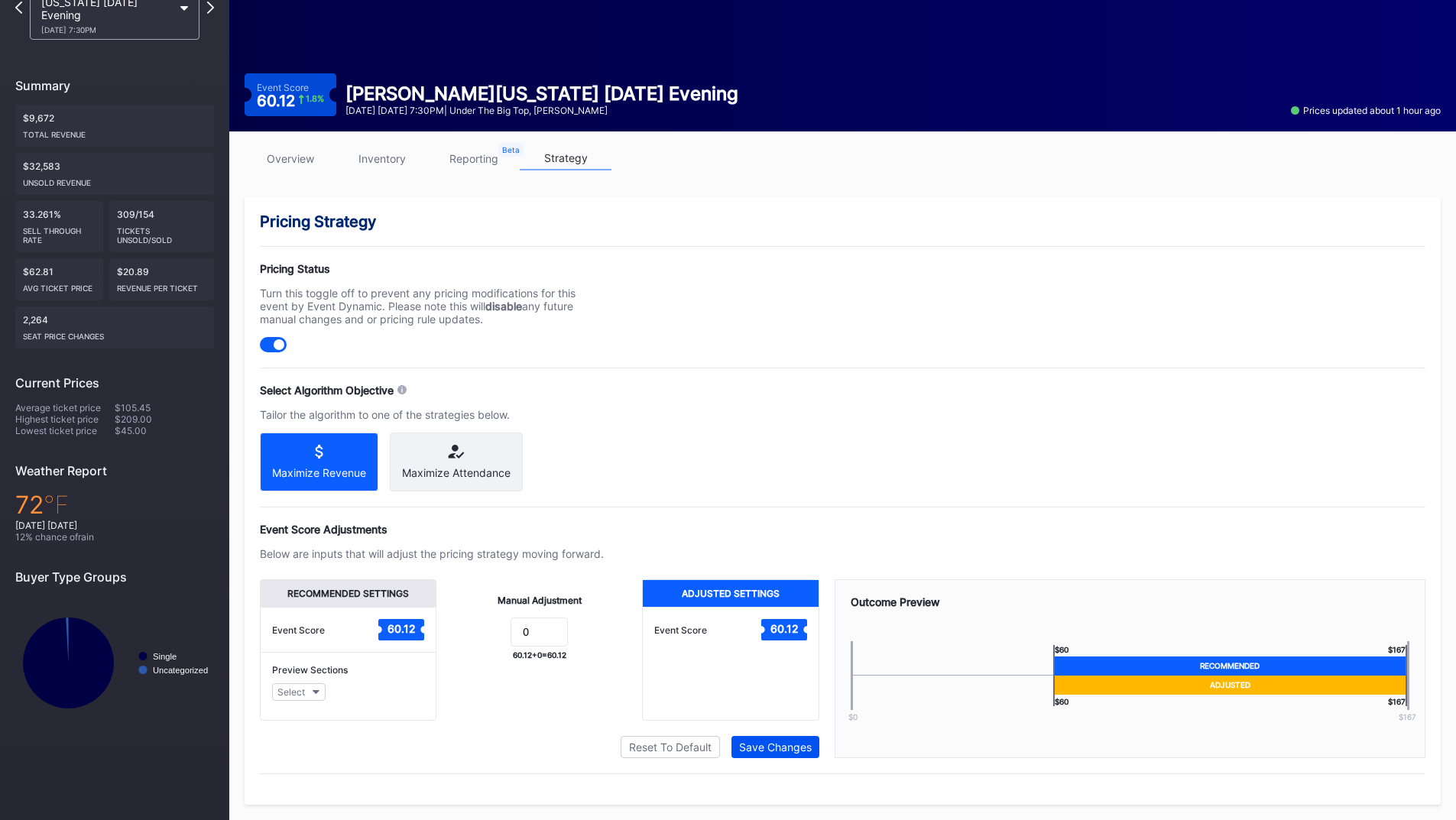
click at [790, 746] on div "Save Changes" at bounding box center [776, 747] width 73 height 13
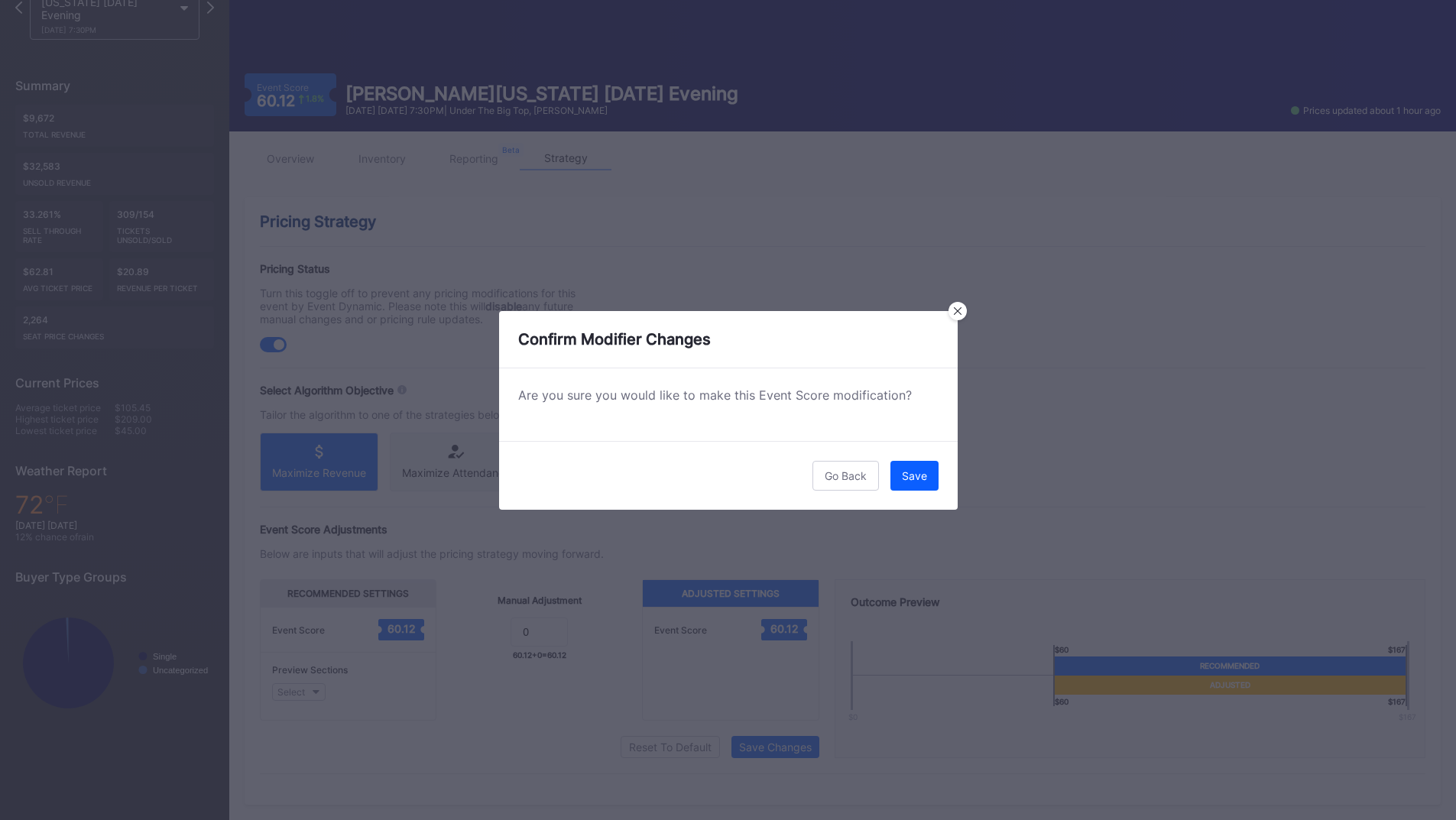
drag, startPoint x: 922, startPoint y: 482, endPoint x: 887, endPoint y: 476, distance: 35.5
click at [921, 483] on button "Save" at bounding box center [914, 476] width 48 height 30
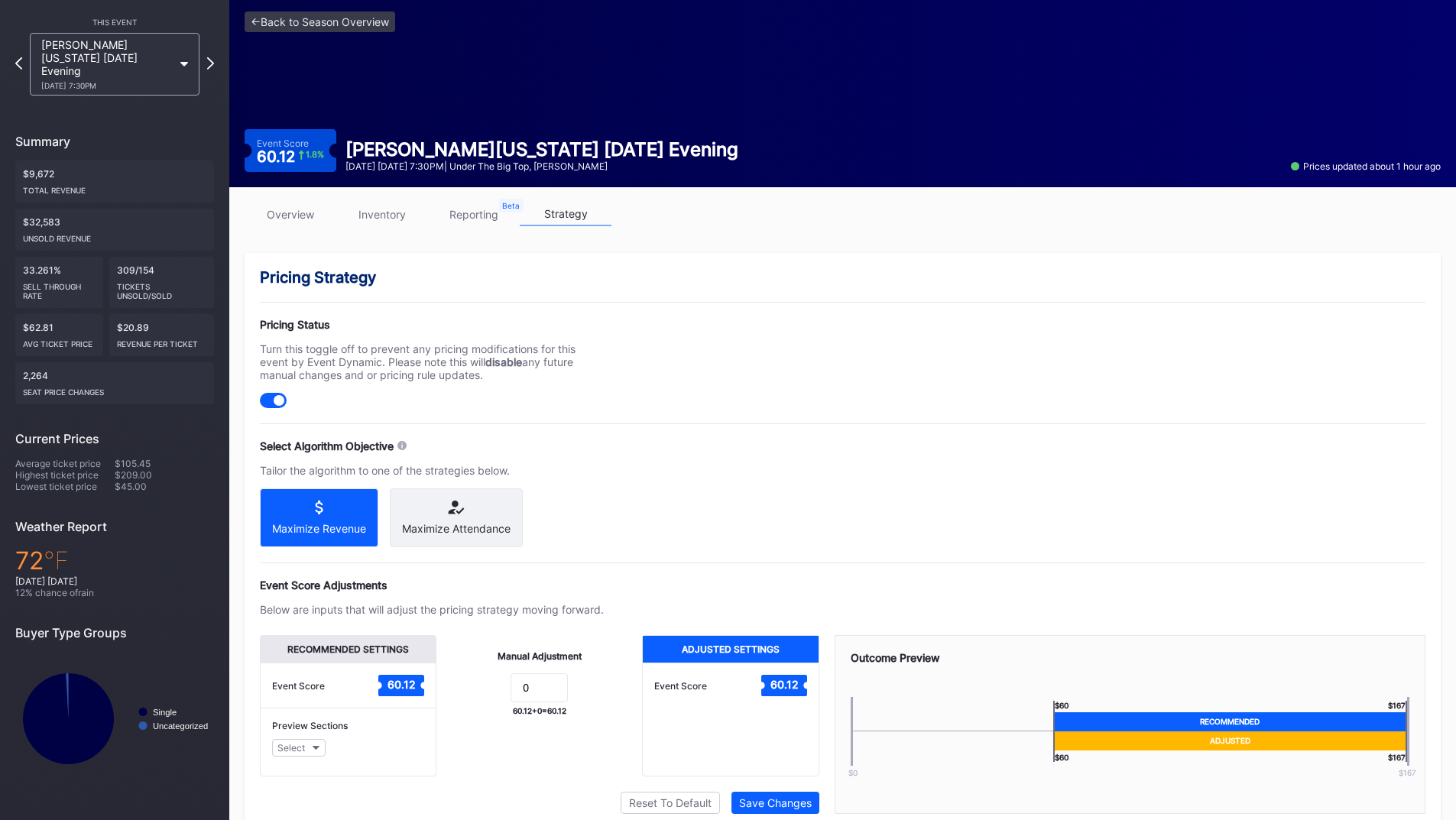
scroll to position [0, 0]
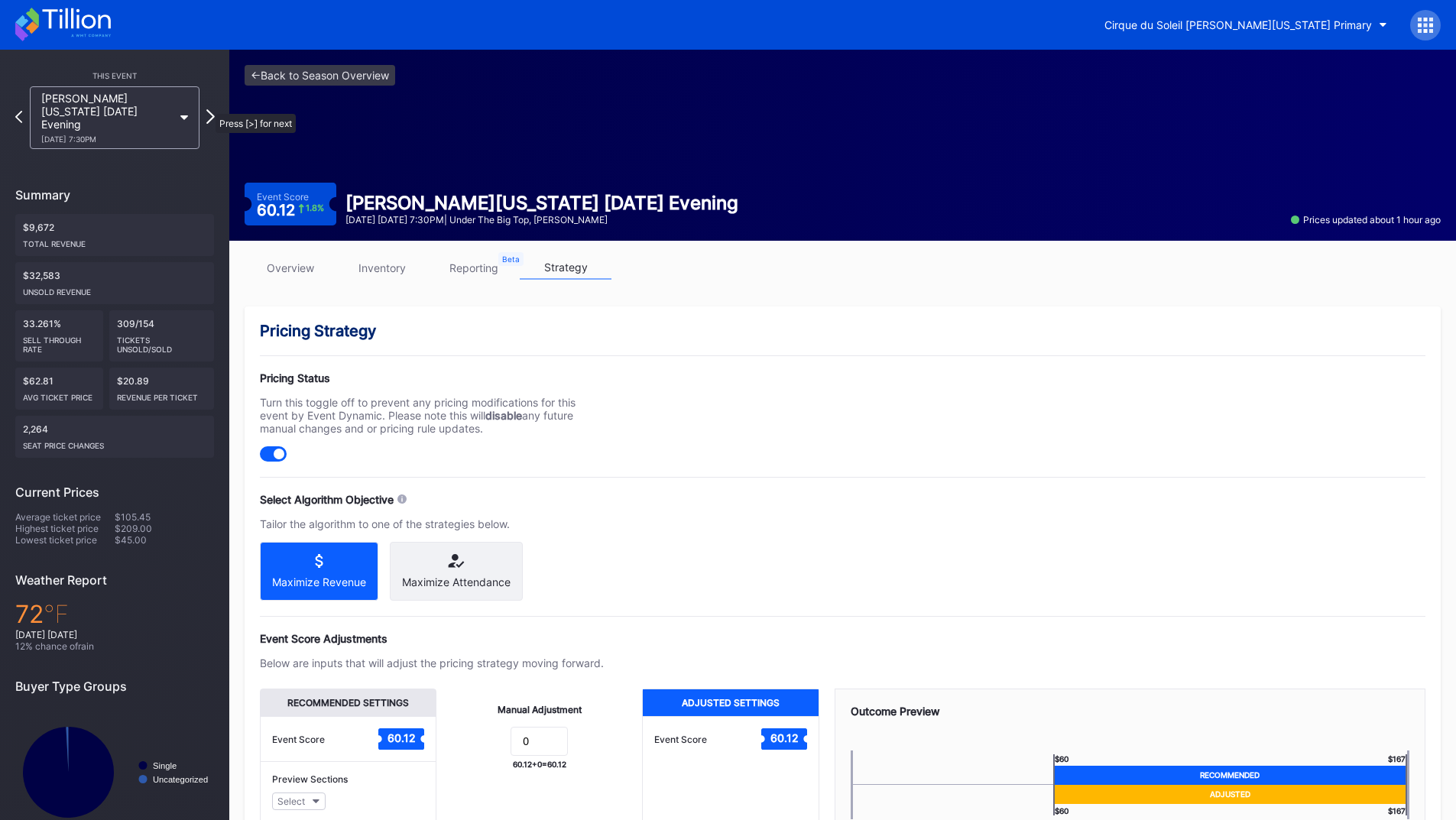
click at [208, 109] on icon at bounding box center [211, 116] width 9 height 15
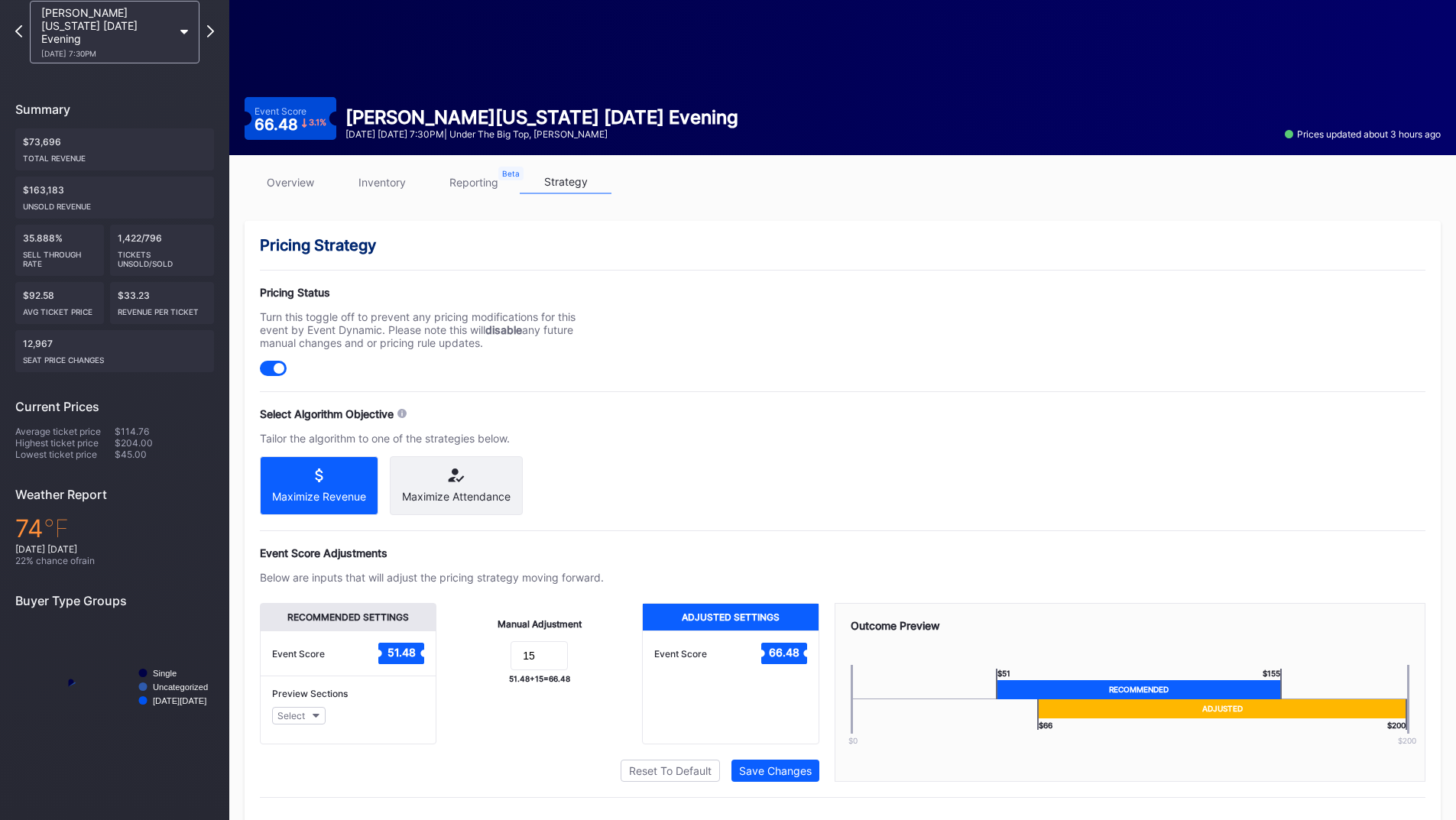
scroll to position [122, 0]
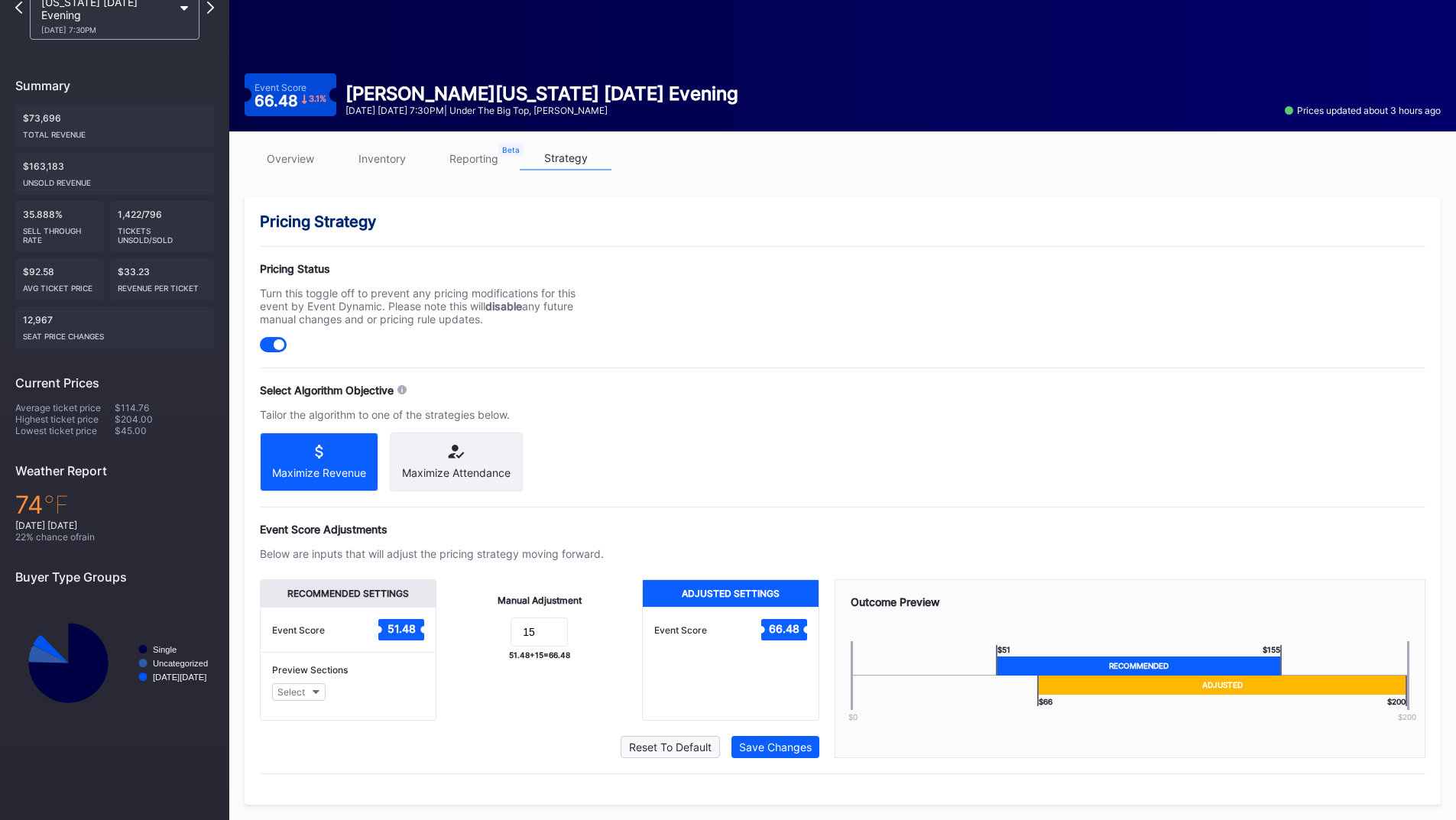
click at [691, 755] on button "Reset To Default" at bounding box center [671, 747] width 99 height 23
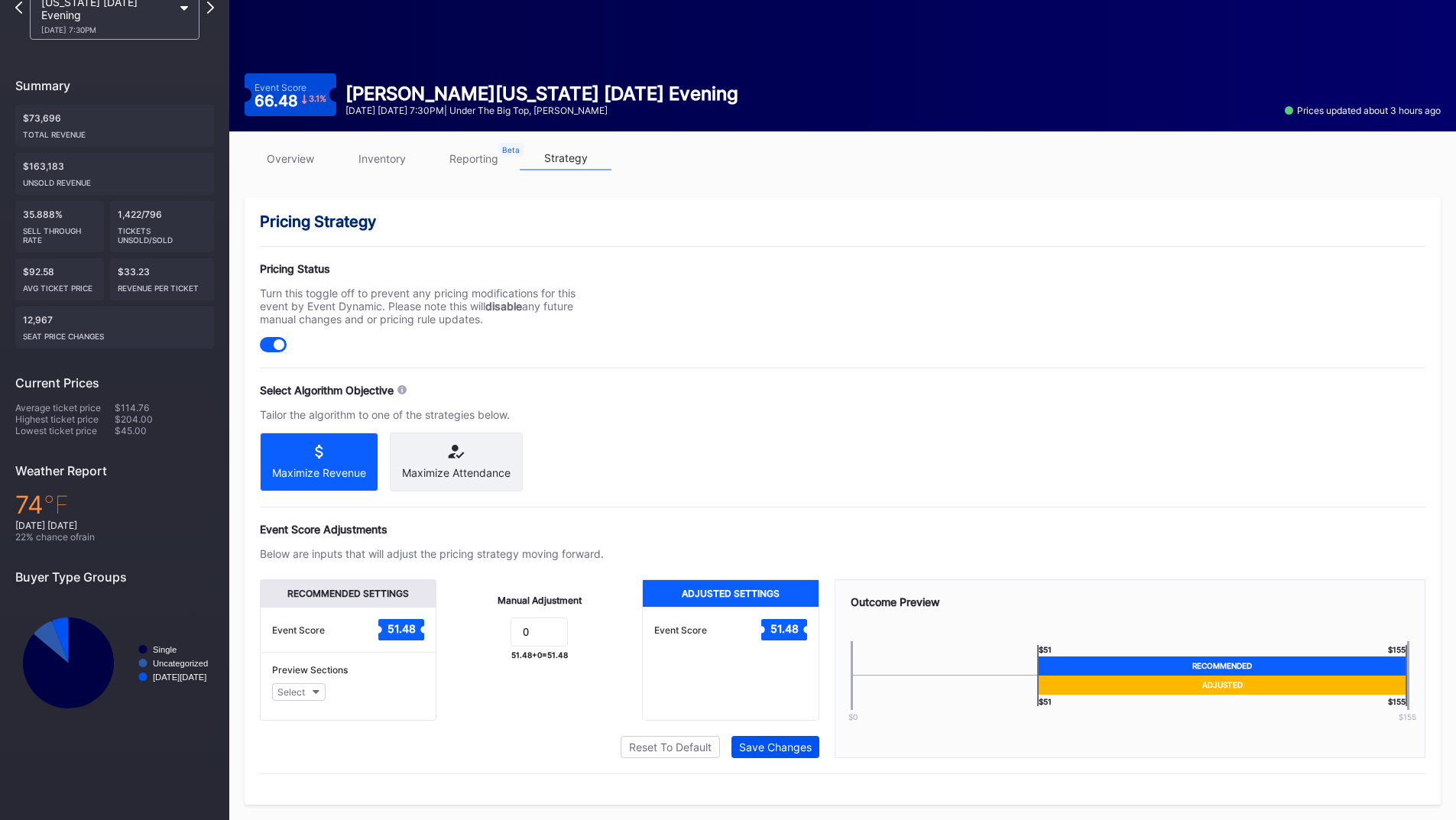
click at [767, 749] on div "Save Changes" at bounding box center [776, 747] width 73 height 13
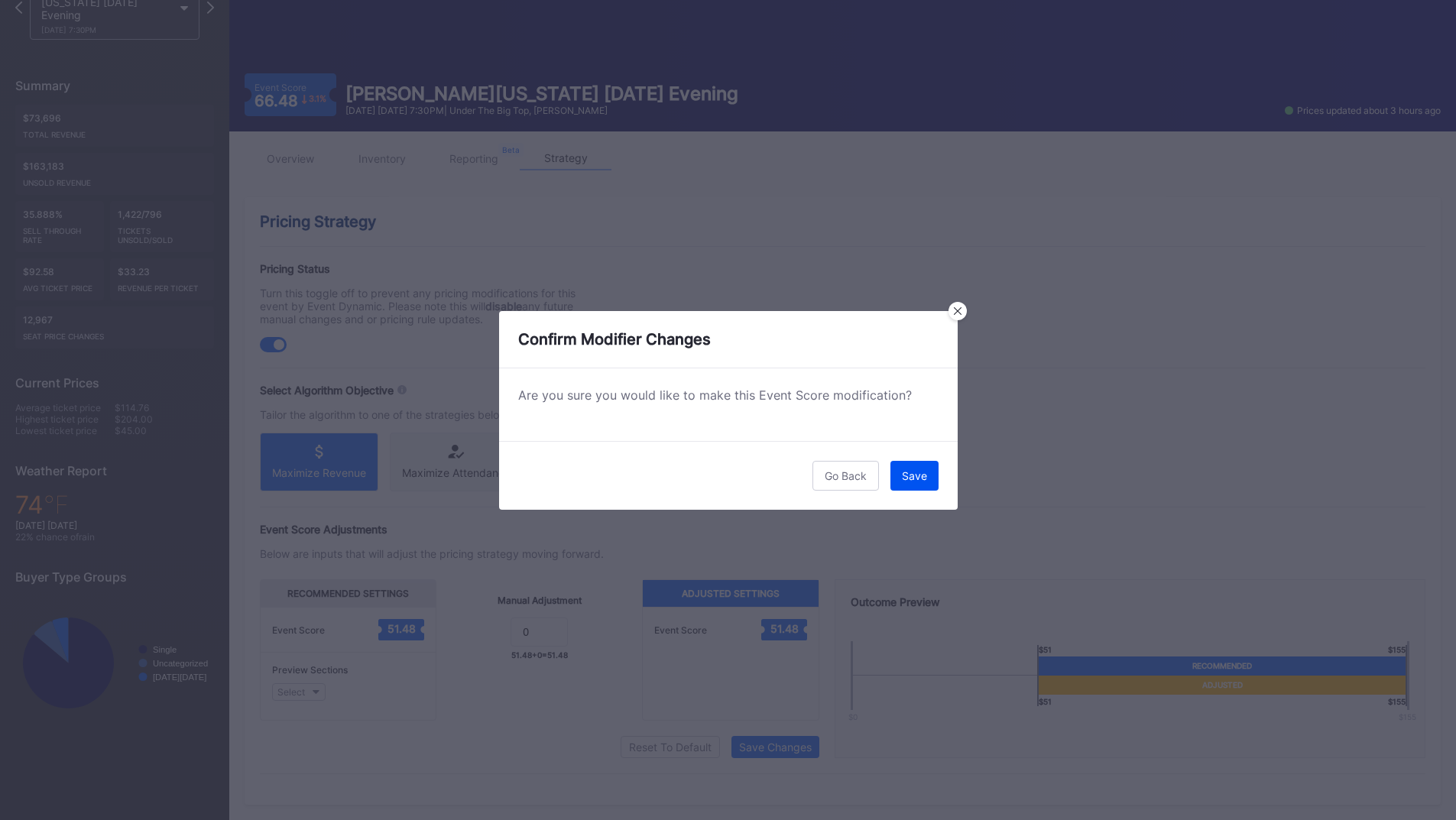
click at [903, 475] on div "Save" at bounding box center [914, 475] width 25 height 13
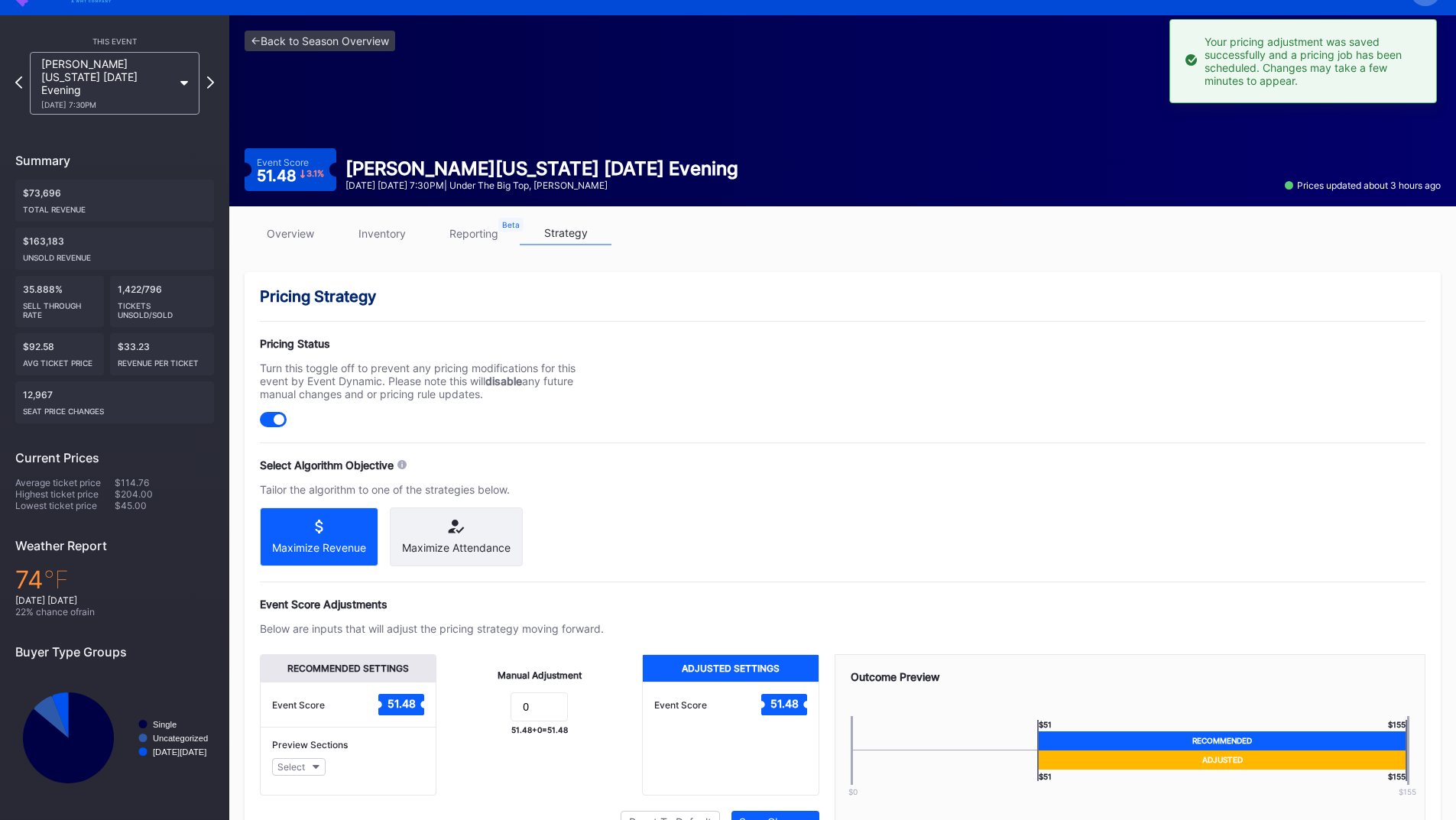
scroll to position [0, 0]
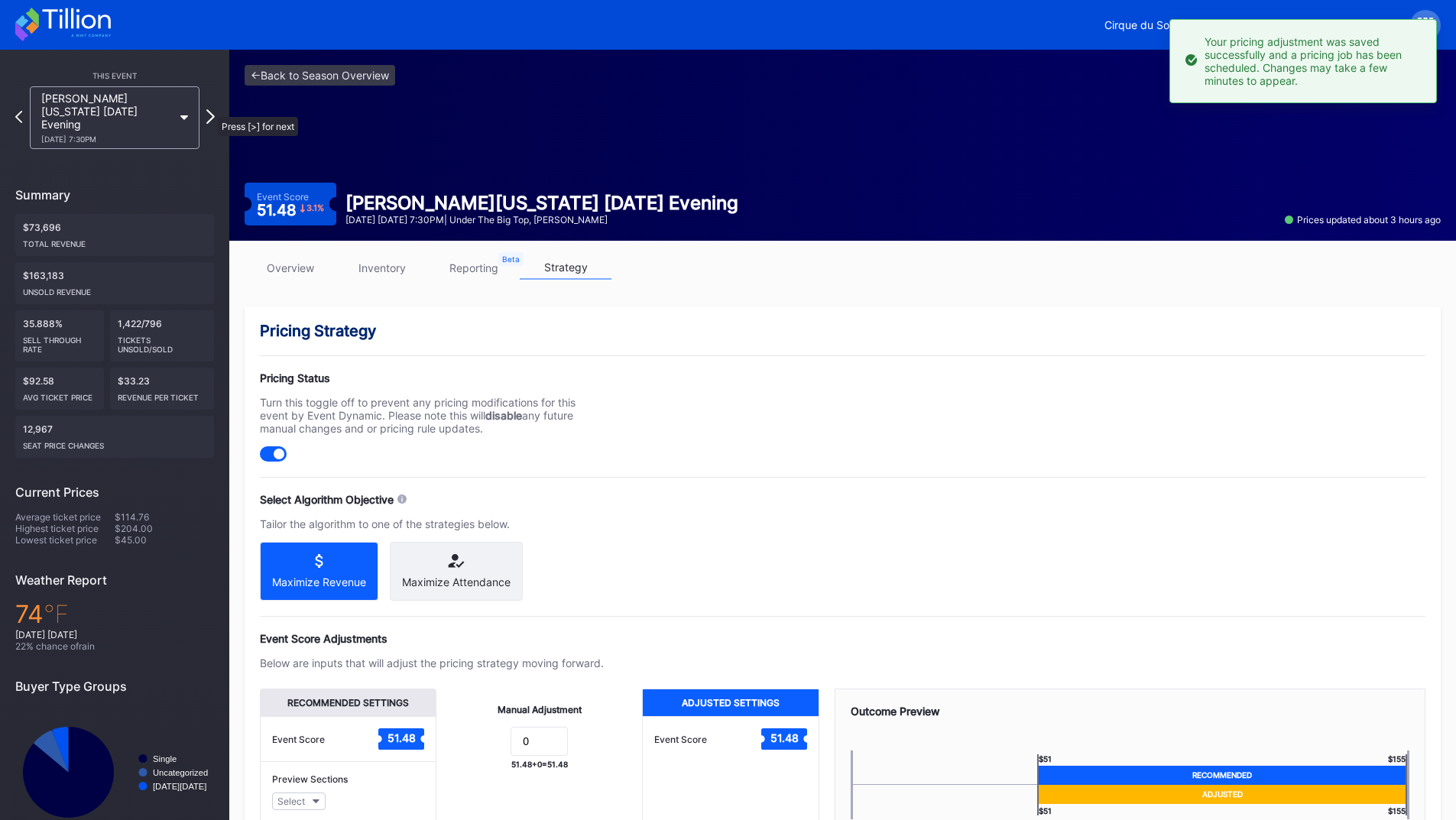
click at [210, 109] on icon at bounding box center [211, 116] width 9 height 15
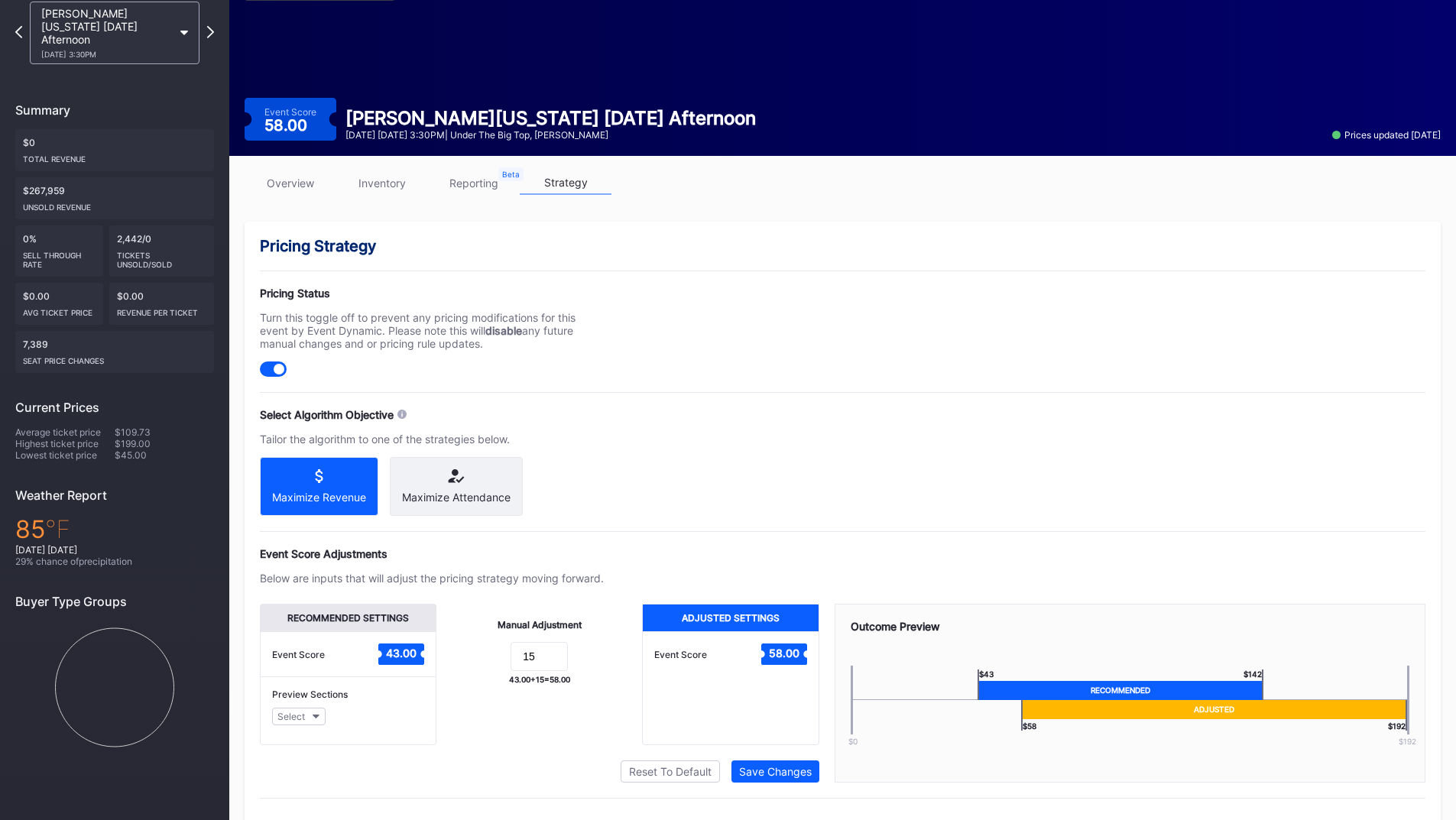
scroll to position [122, 0]
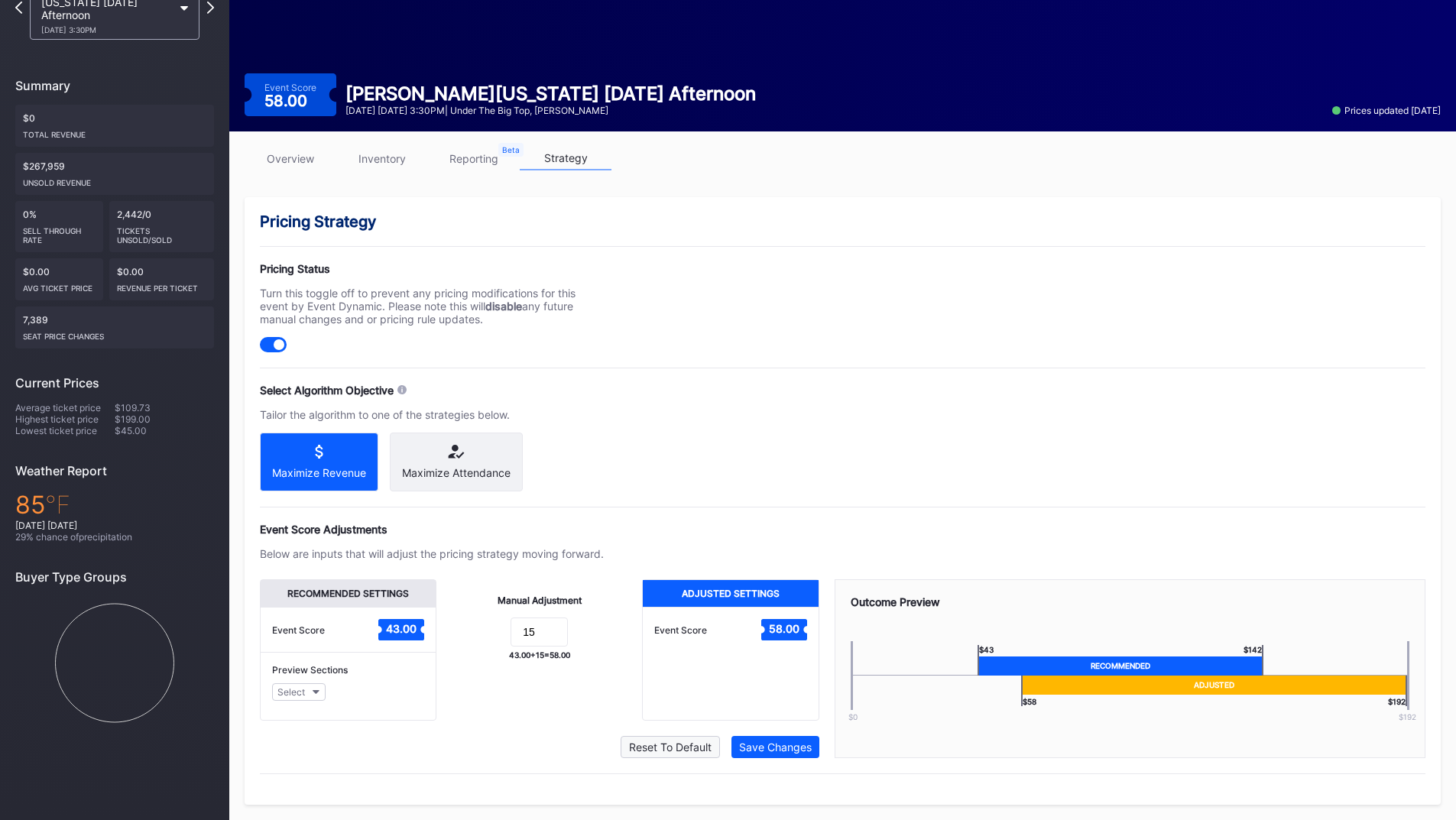
click at [683, 737] on button "Reset To Default" at bounding box center [671, 747] width 99 height 23
click at [751, 742] on div "Save Changes" at bounding box center [776, 747] width 73 height 13
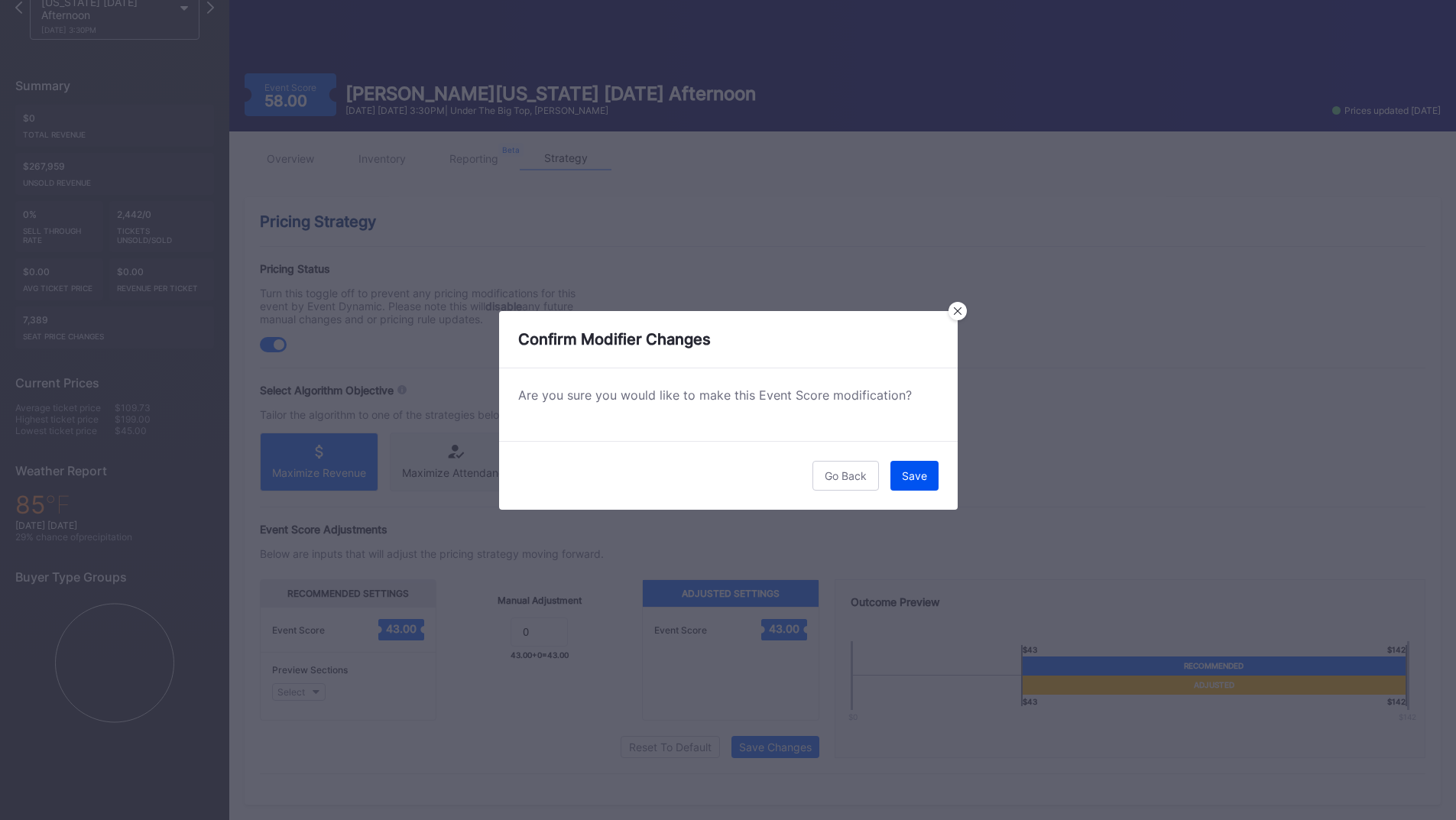
click at [912, 472] on div "Save" at bounding box center [914, 475] width 25 height 13
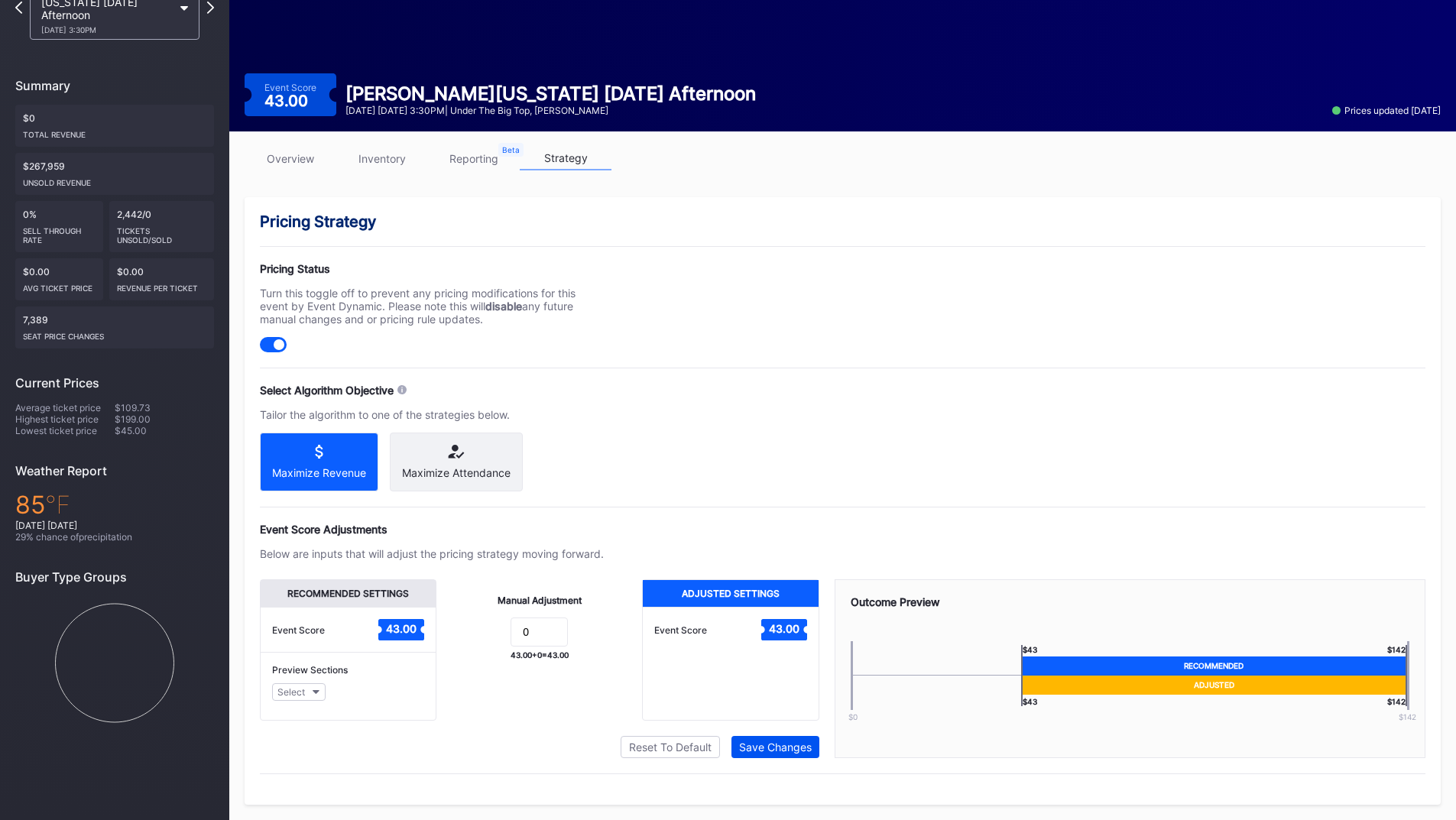
click at [787, 757] on button "Save Changes" at bounding box center [775, 747] width 88 height 23
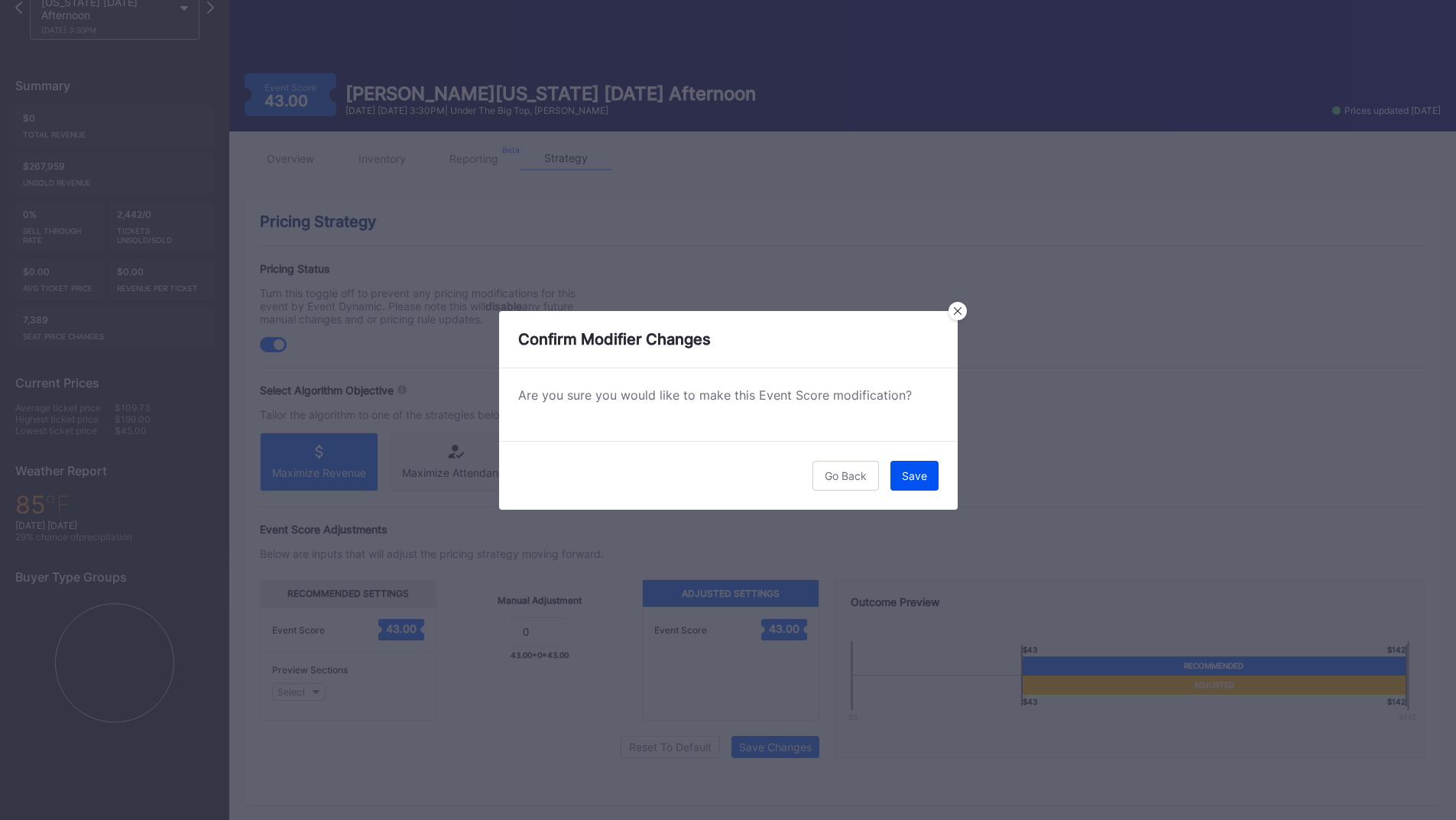
click at [904, 477] on div "Save" at bounding box center [914, 475] width 25 height 13
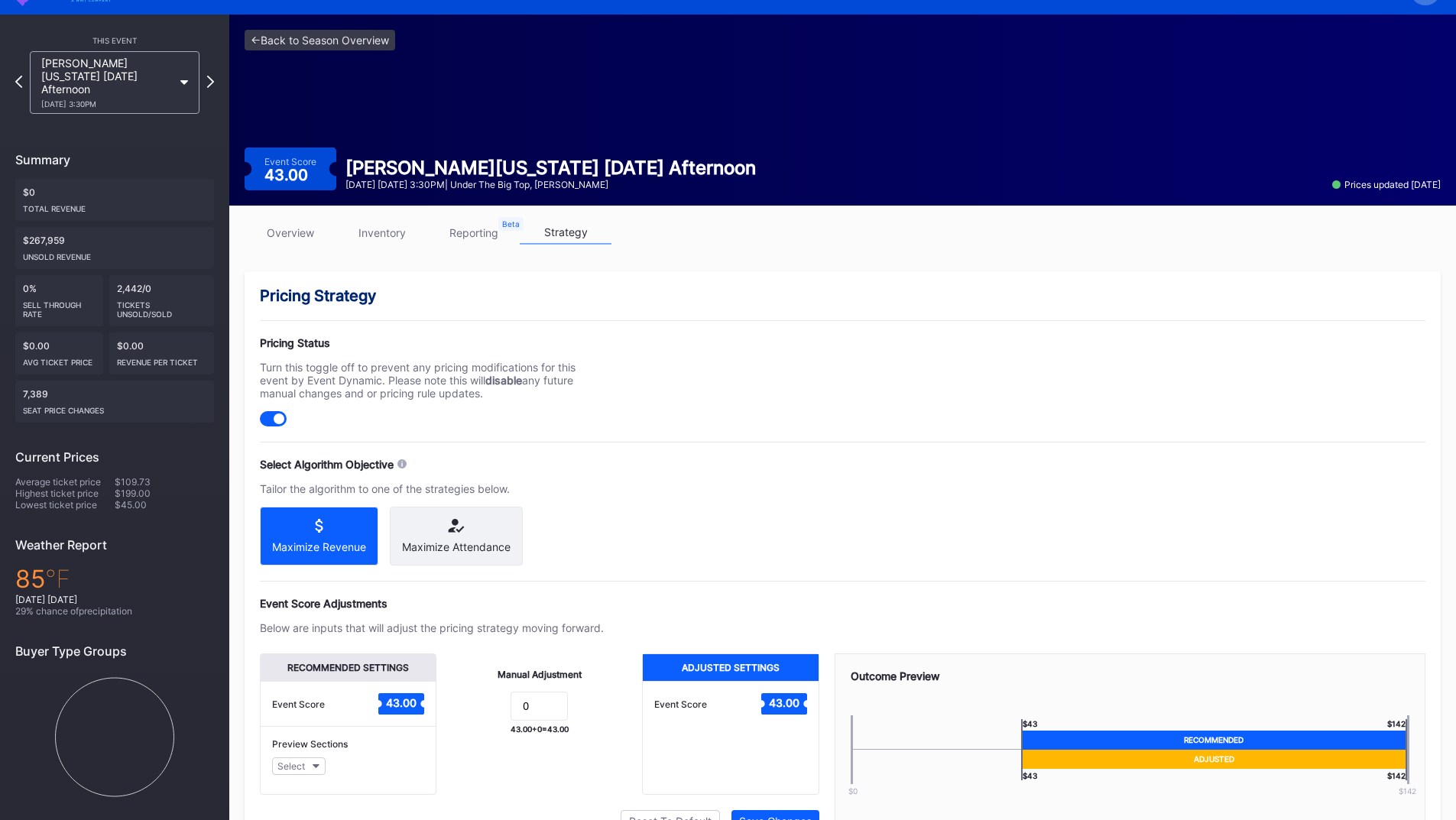
scroll to position [0, 0]
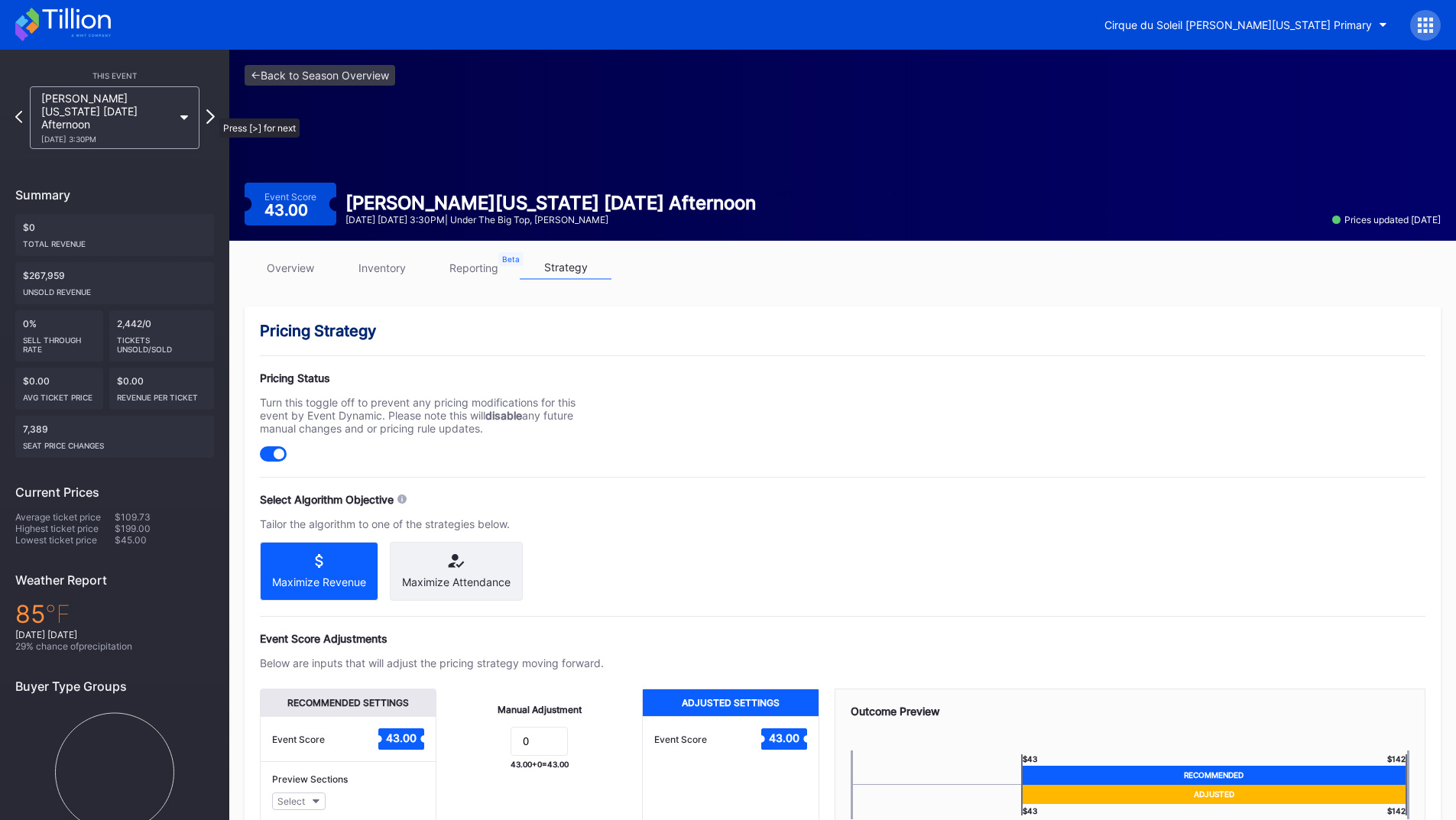
click at [212, 111] on icon at bounding box center [211, 116] width 9 height 15
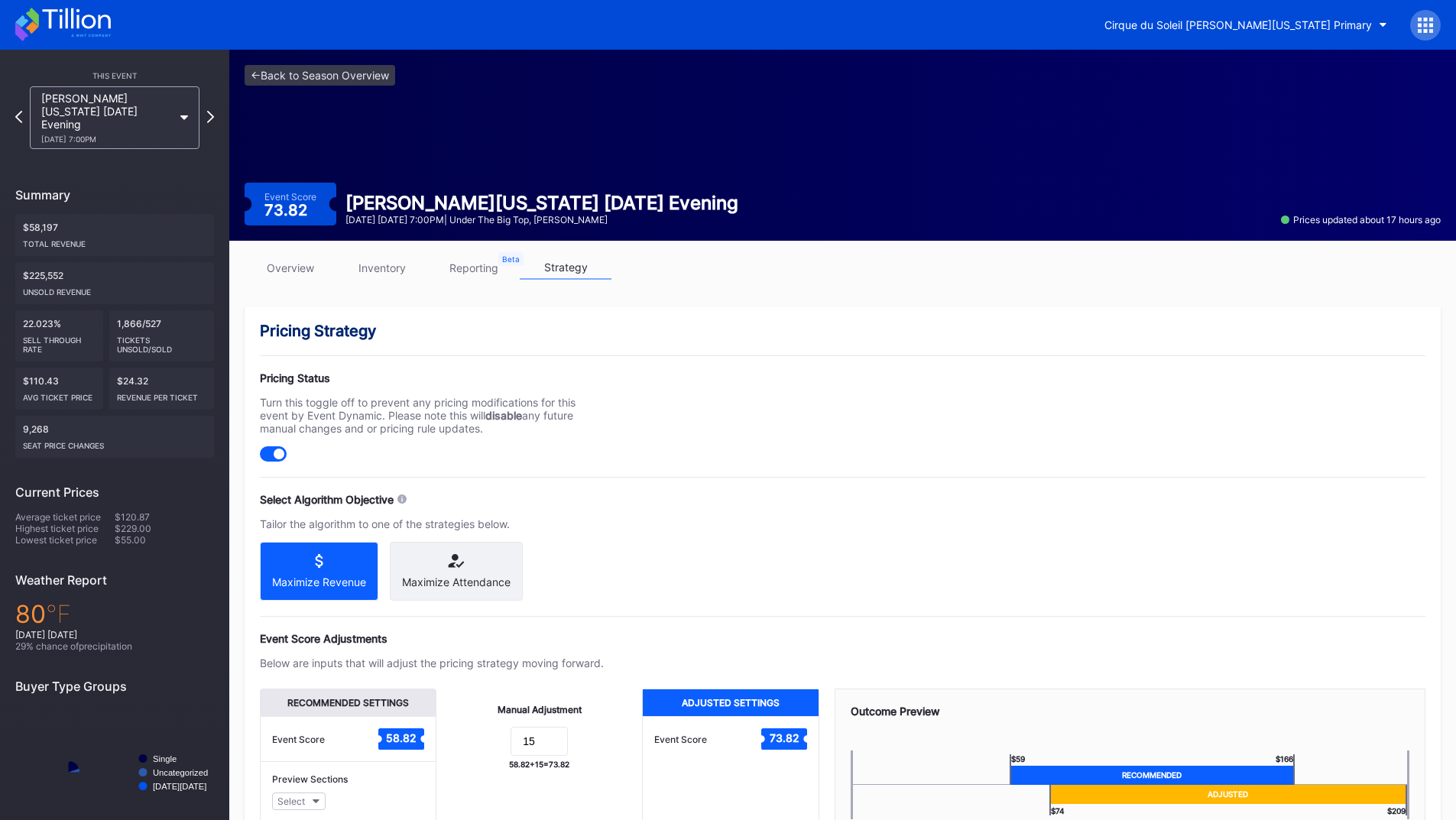
scroll to position [122, 0]
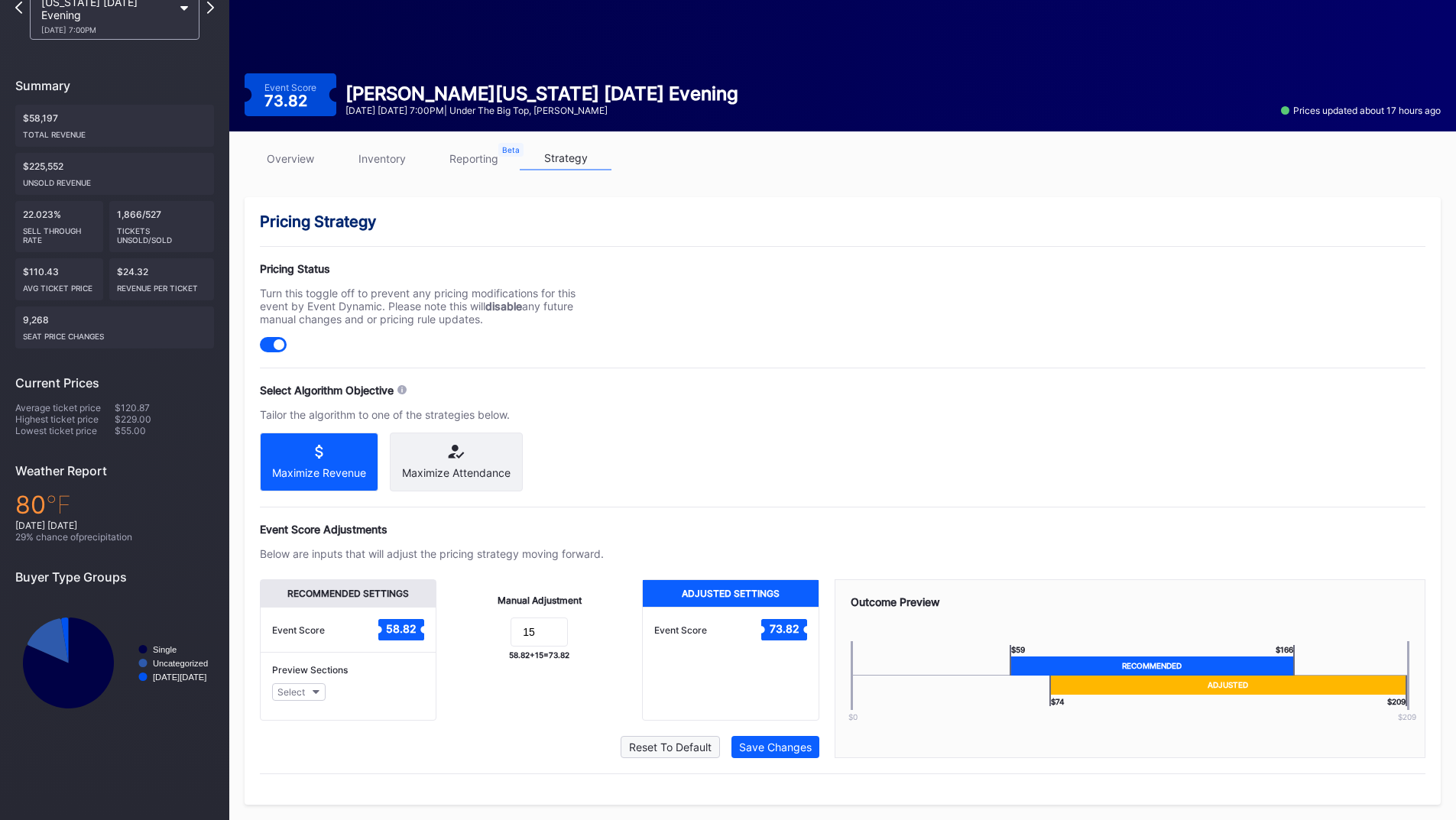
click at [680, 746] on div "Reset To Default" at bounding box center [670, 747] width 83 height 13
click at [763, 745] on div "Save Changes" at bounding box center [776, 747] width 73 height 13
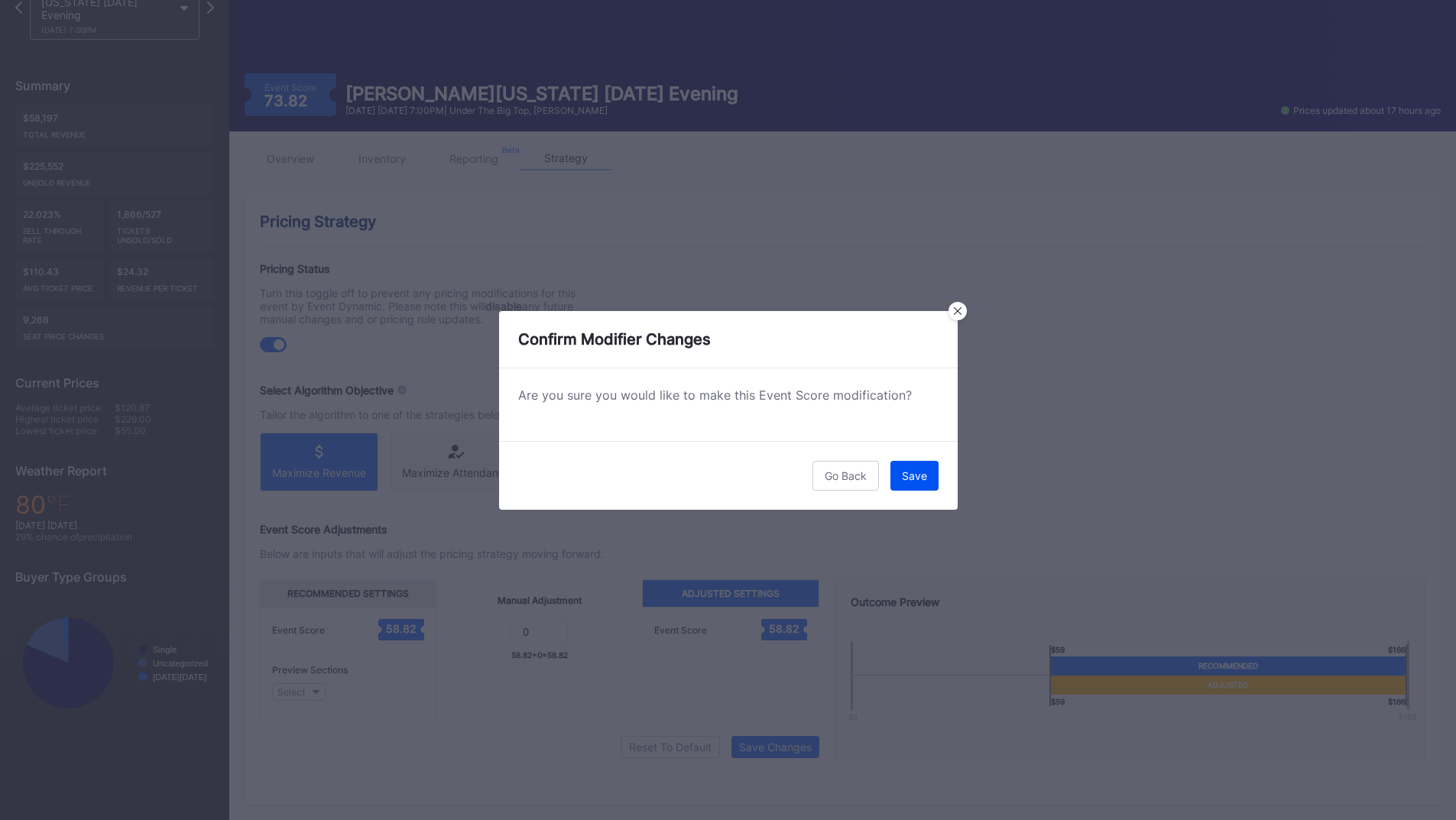
click at [914, 484] on button "Save" at bounding box center [914, 476] width 48 height 30
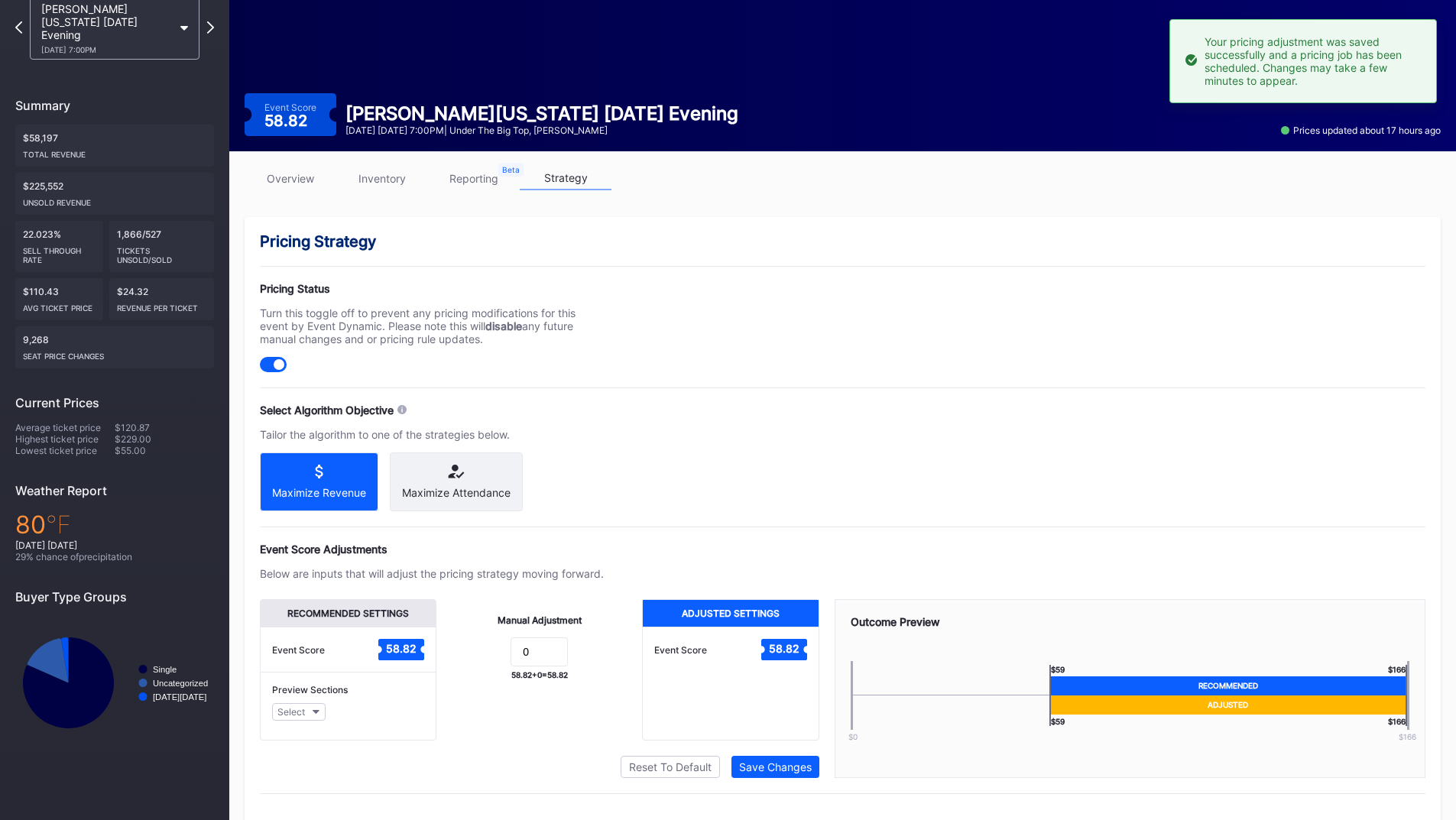
scroll to position [0, 0]
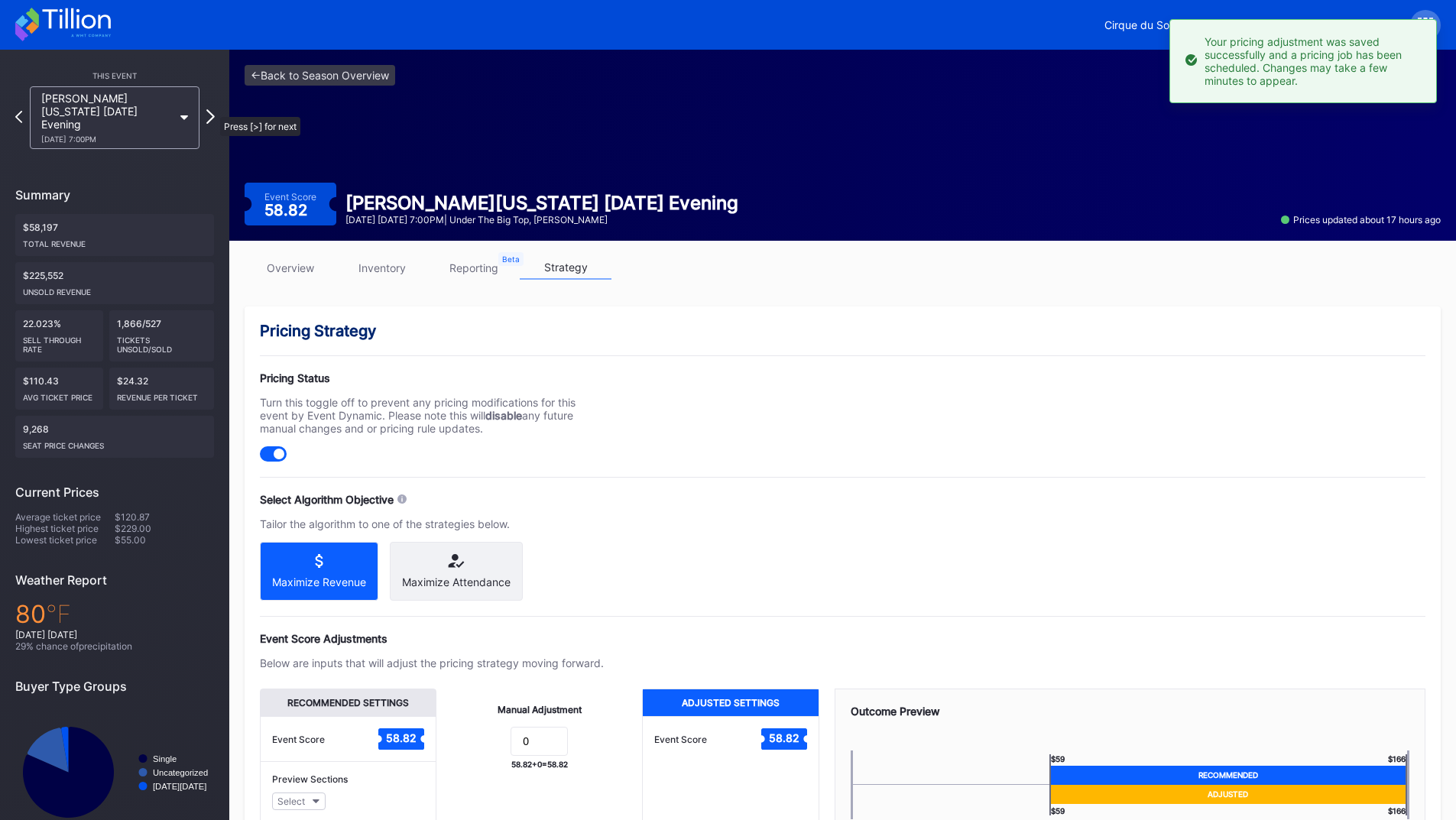
click at [213, 109] on icon at bounding box center [211, 116] width 9 height 15
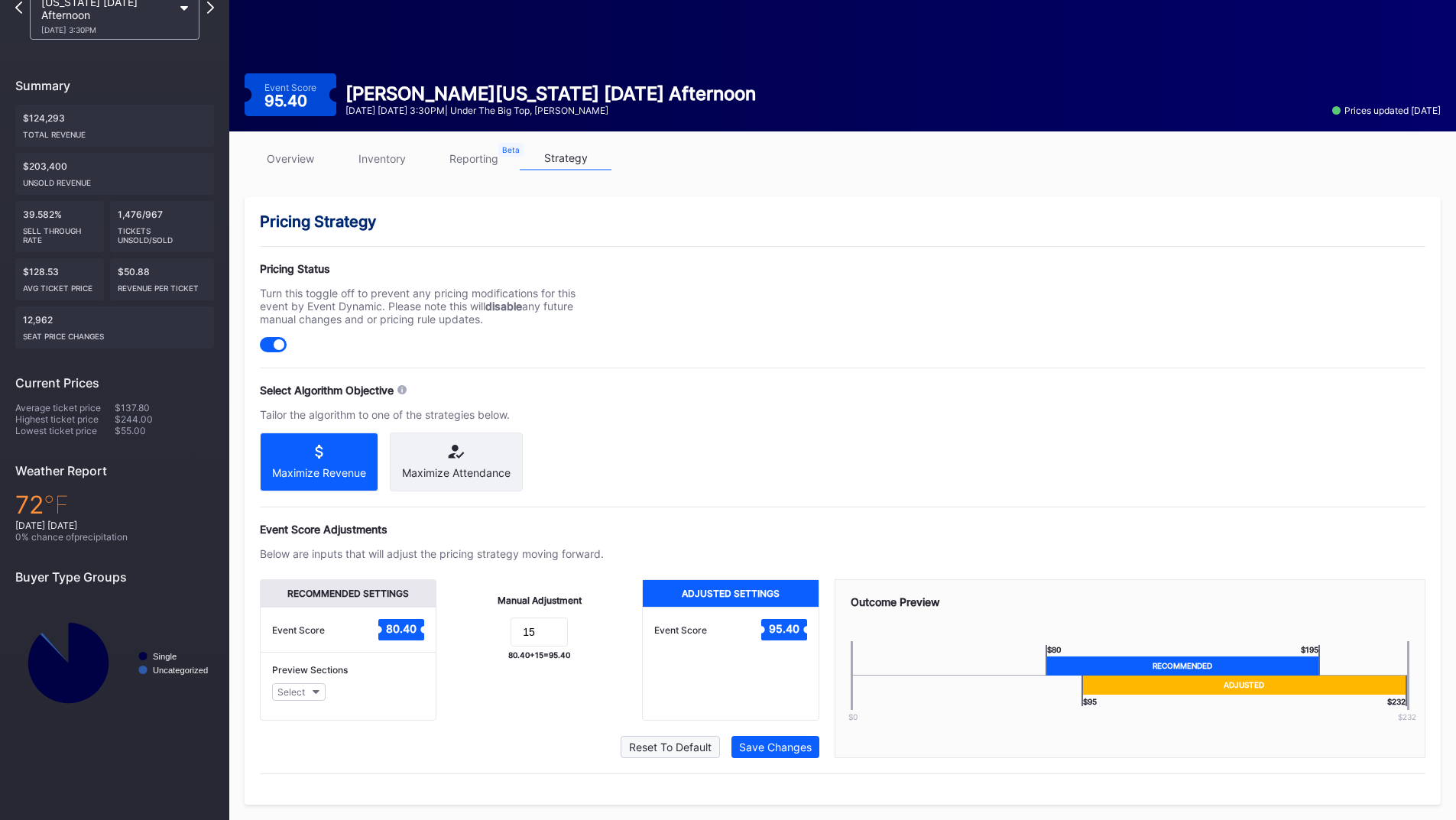
click at [692, 742] on div "Reset To Default" at bounding box center [670, 747] width 83 height 13
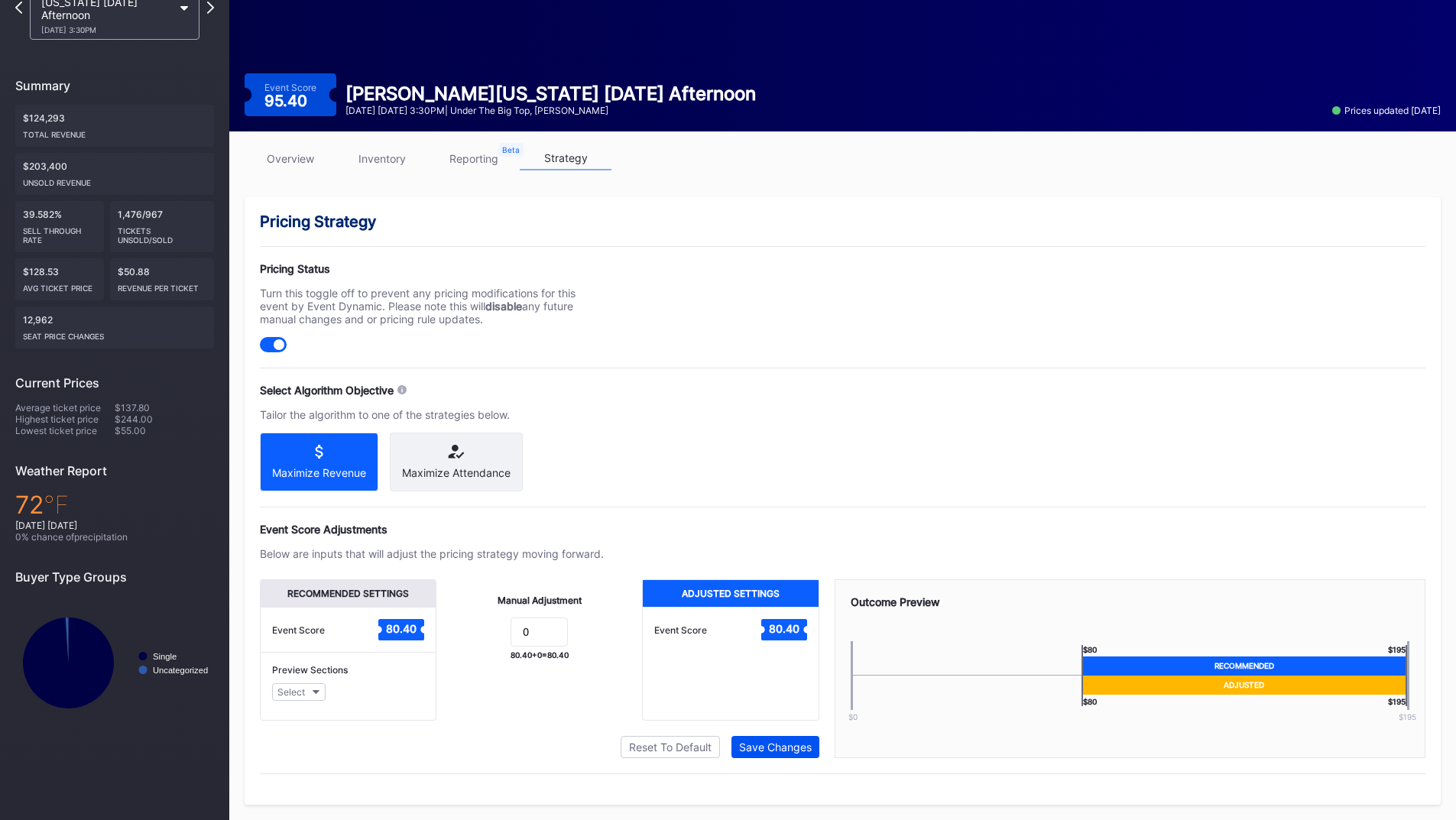
click at [751, 744] on div "Save Changes" at bounding box center [776, 747] width 73 height 13
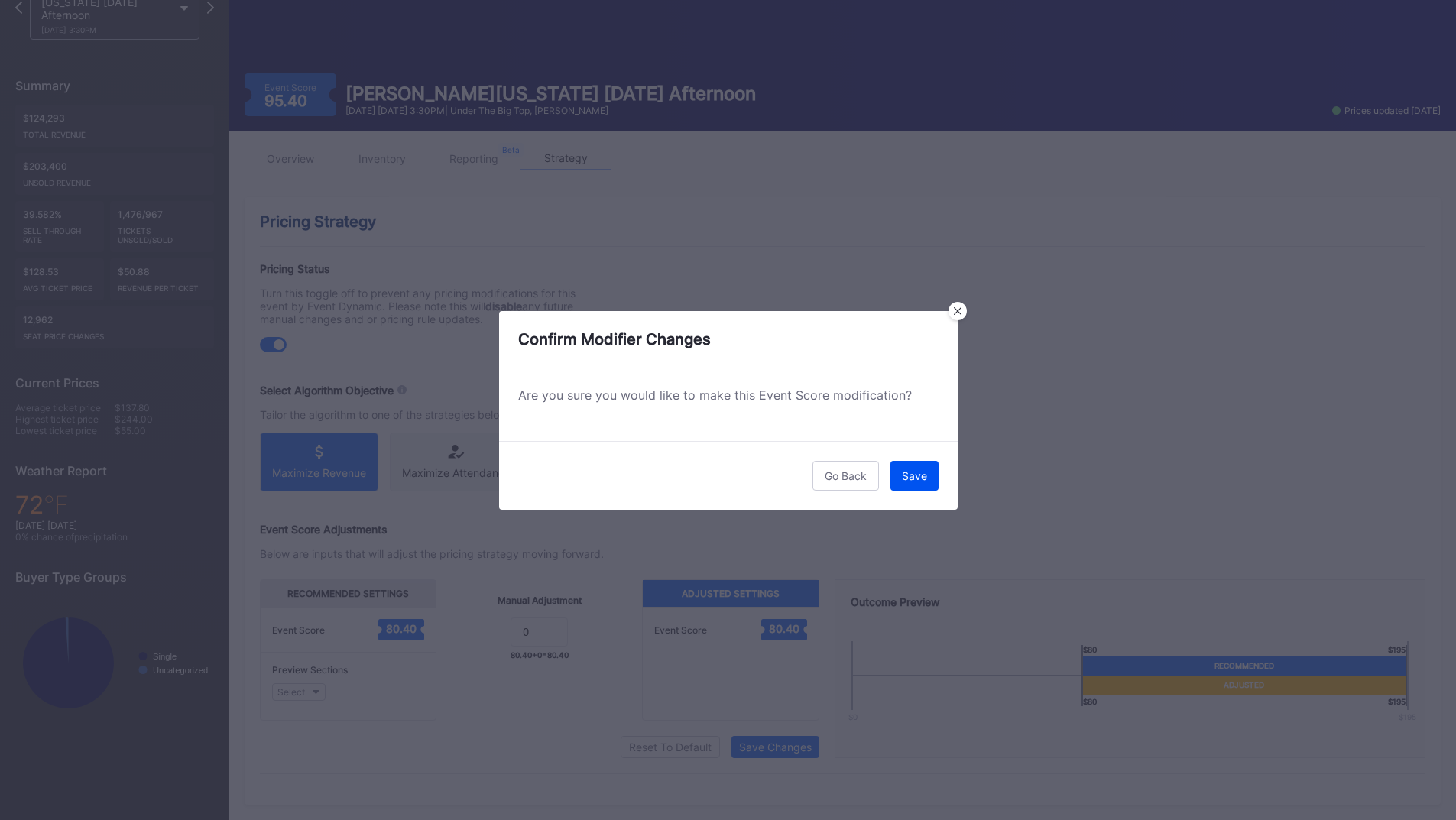
click at [916, 487] on button "Save" at bounding box center [914, 476] width 48 height 30
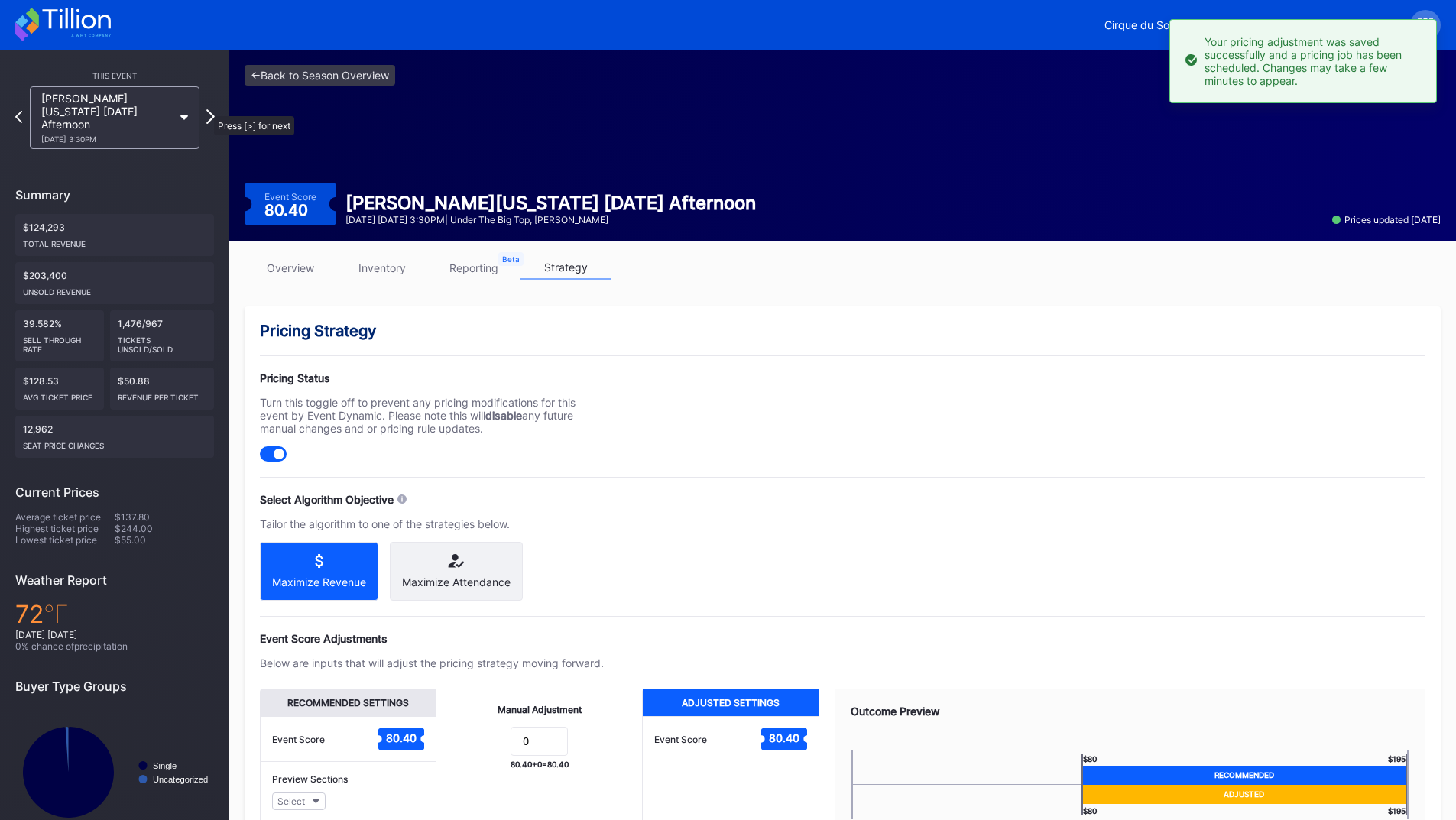
click at [207, 109] on icon at bounding box center [211, 116] width 9 height 15
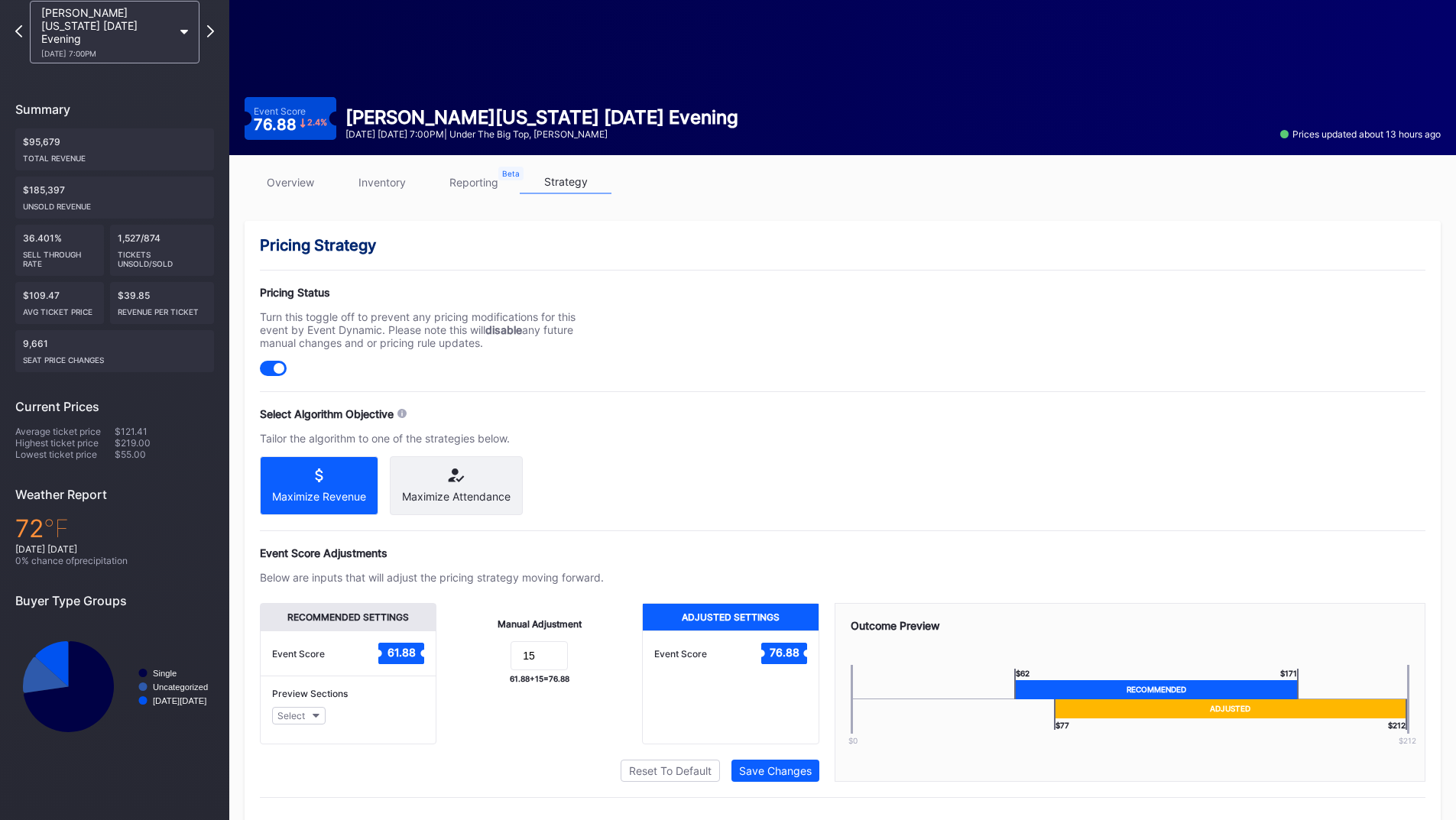
scroll to position [122, 0]
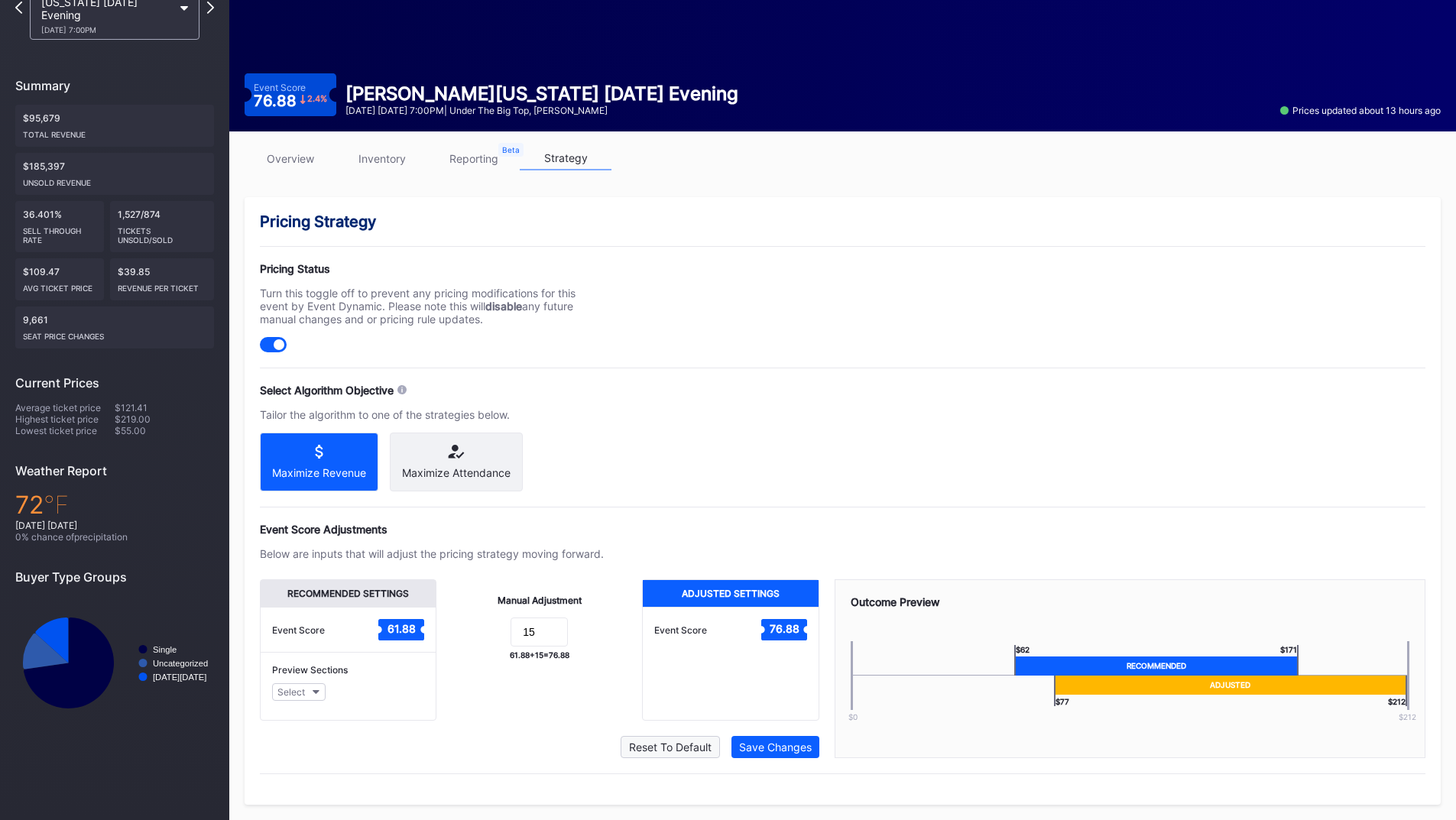
click at [694, 743] on div "Reset To Default" at bounding box center [670, 747] width 83 height 13
click at [796, 744] on div "Save Changes" at bounding box center [776, 747] width 73 height 13
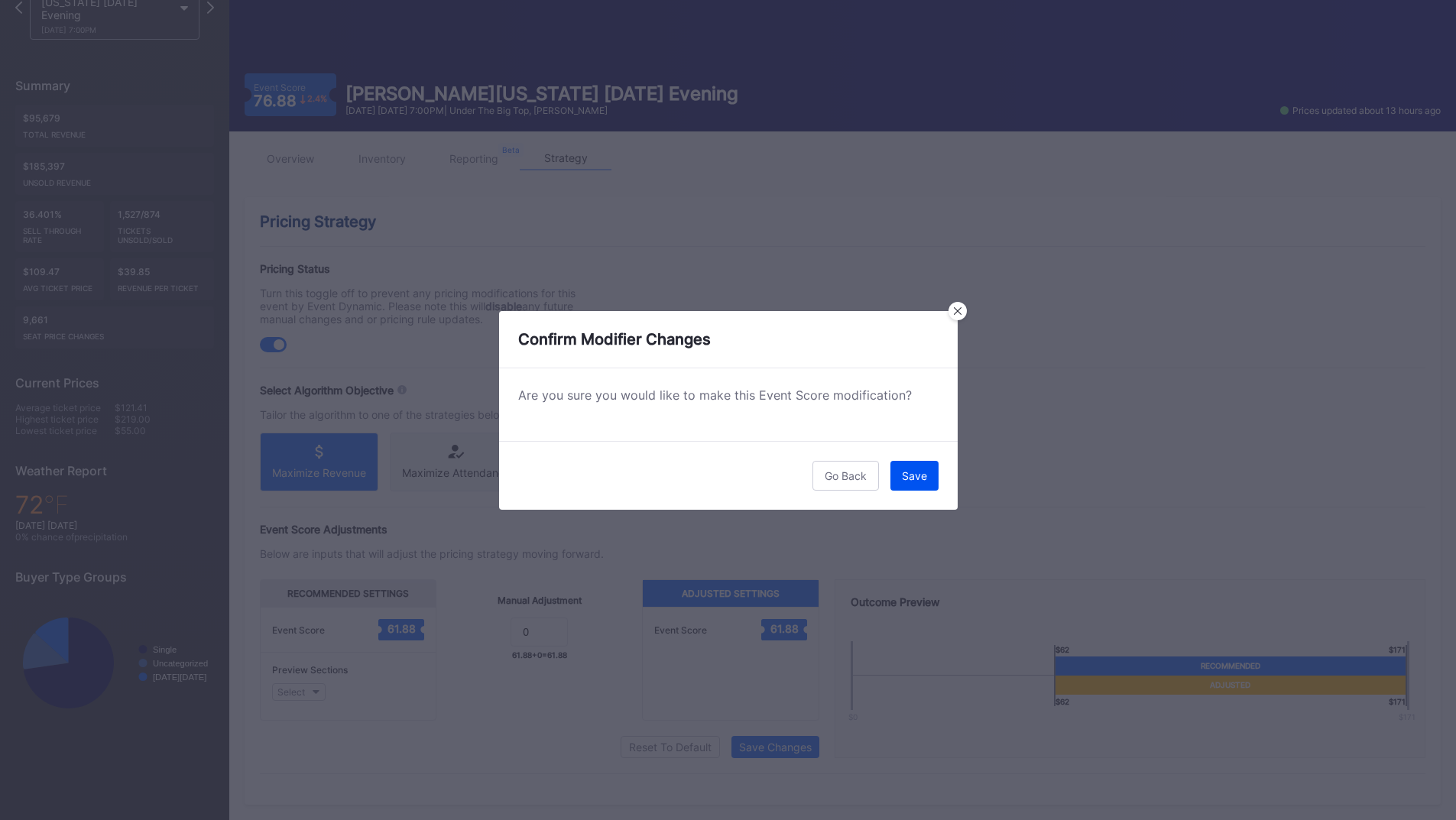
click at [912, 464] on button "Save" at bounding box center [914, 476] width 48 height 30
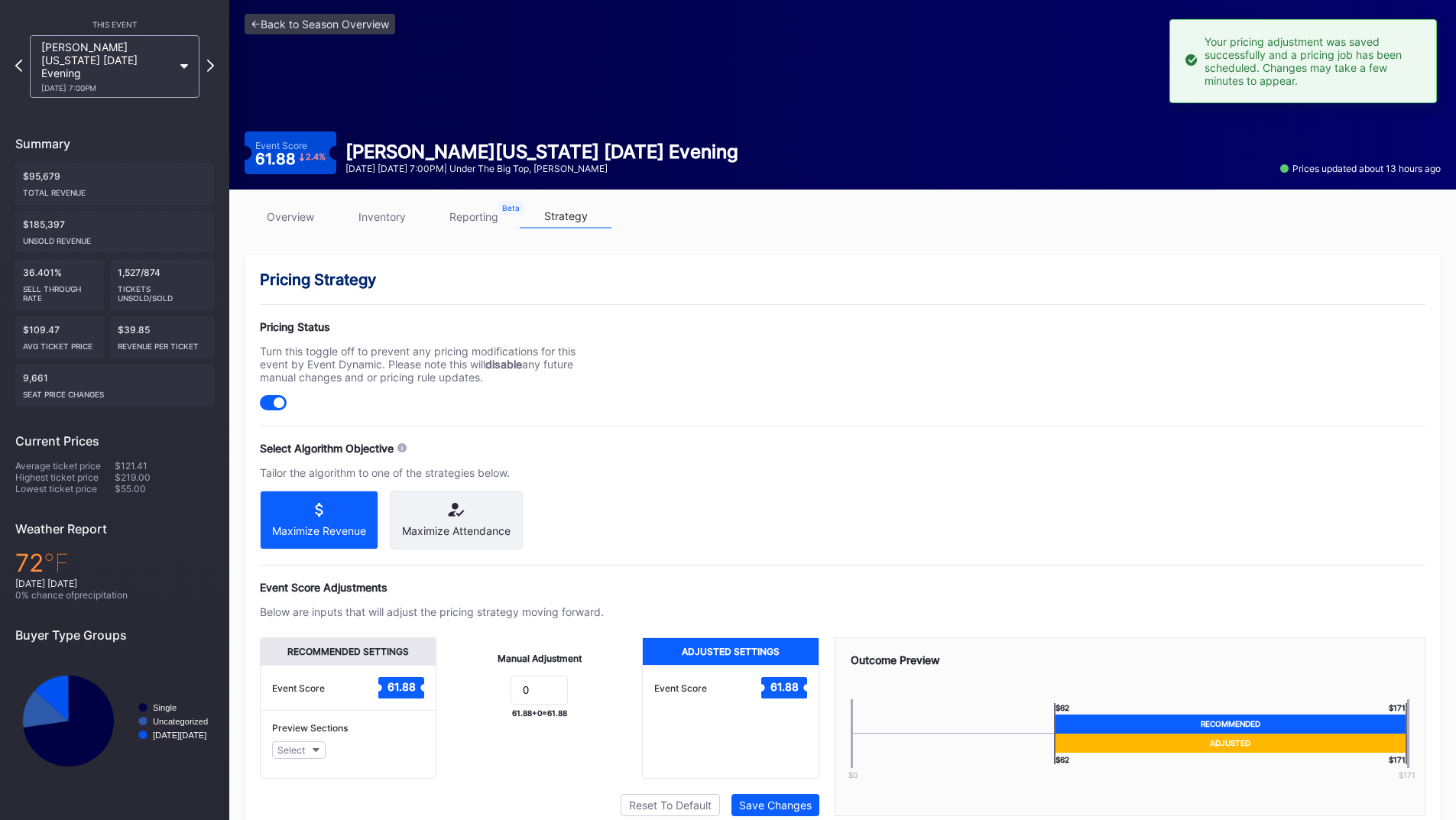
scroll to position [0, 0]
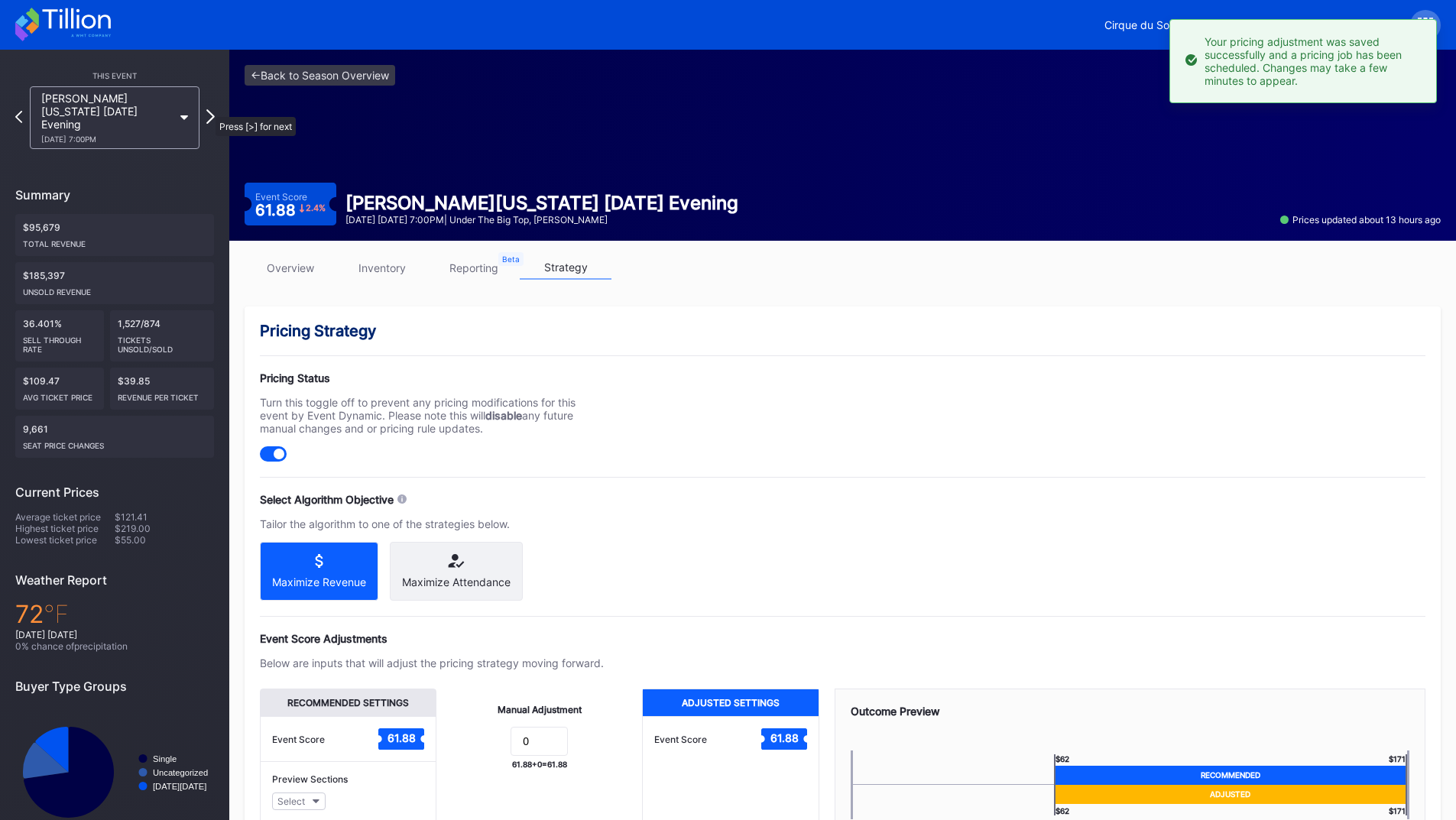
click at [208, 109] on icon at bounding box center [211, 116] width 9 height 15
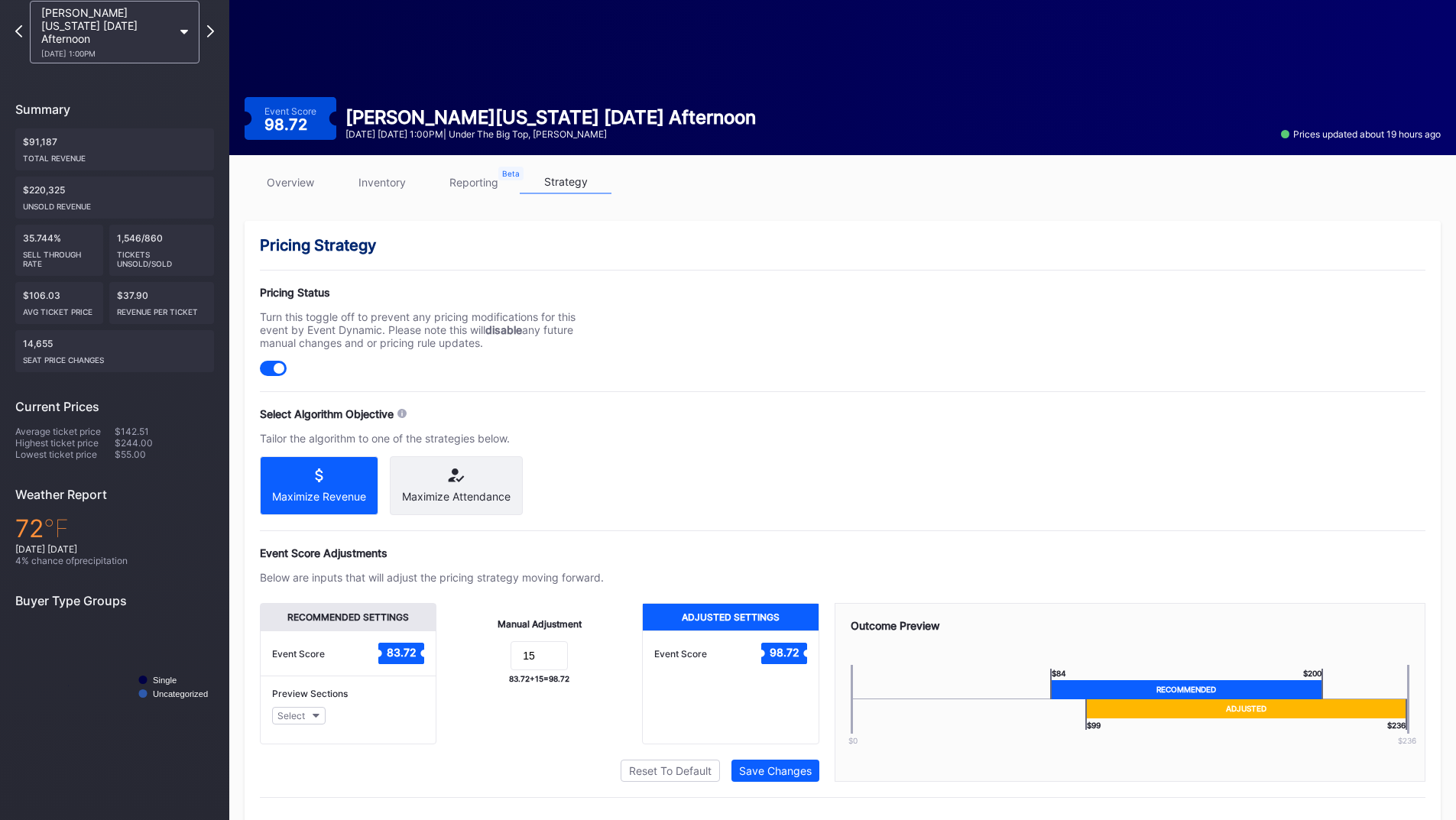
scroll to position [122, 0]
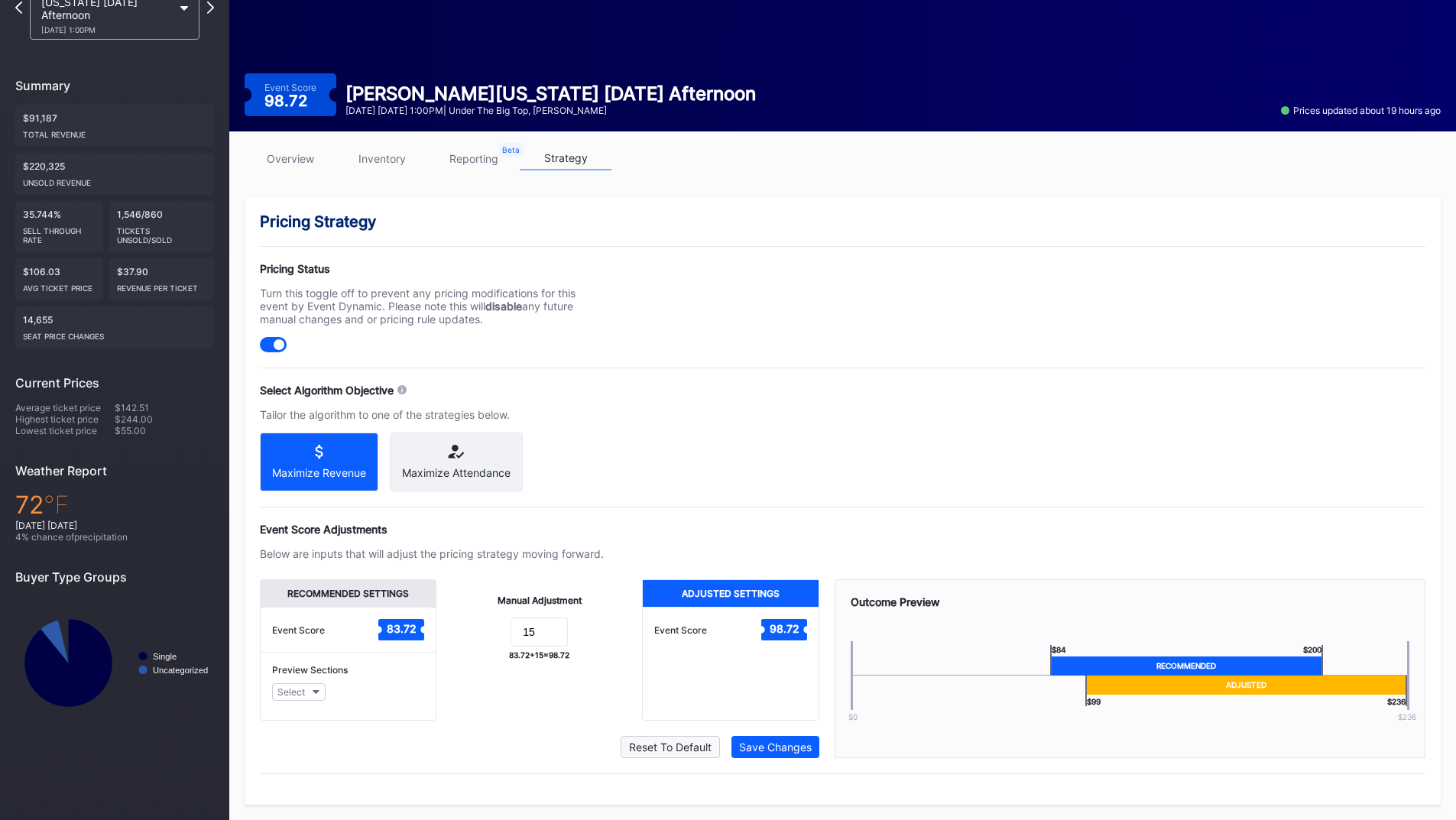
click at [678, 736] on button "Reset To Default" at bounding box center [671, 747] width 99 height 23
click at [749, 751] on div "Save Changes" at bounding box center [776, 747] width 73 height 13
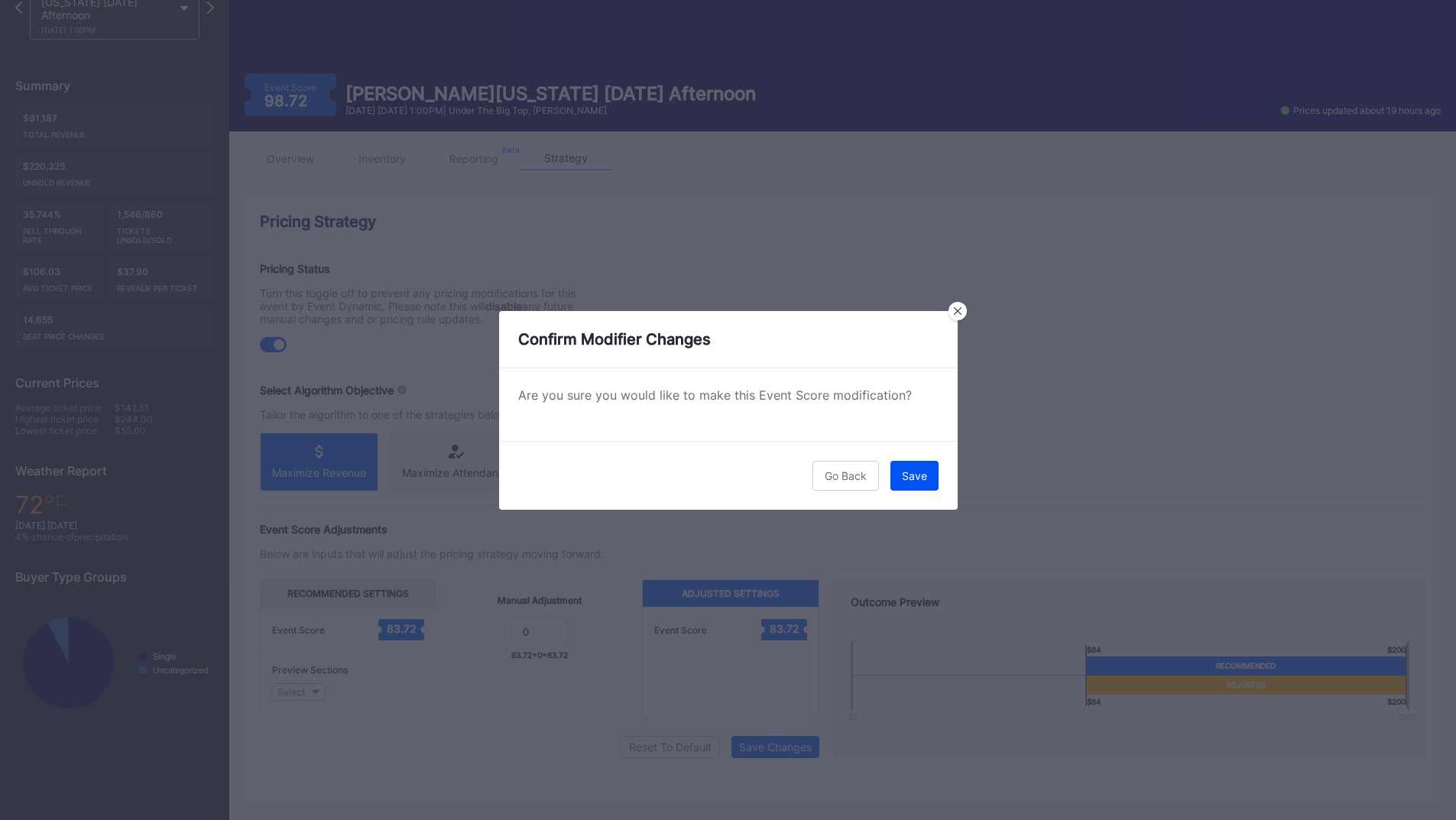
click at [923, 476] on div "Save" at bounding box center [914, 475] width 25 height 13
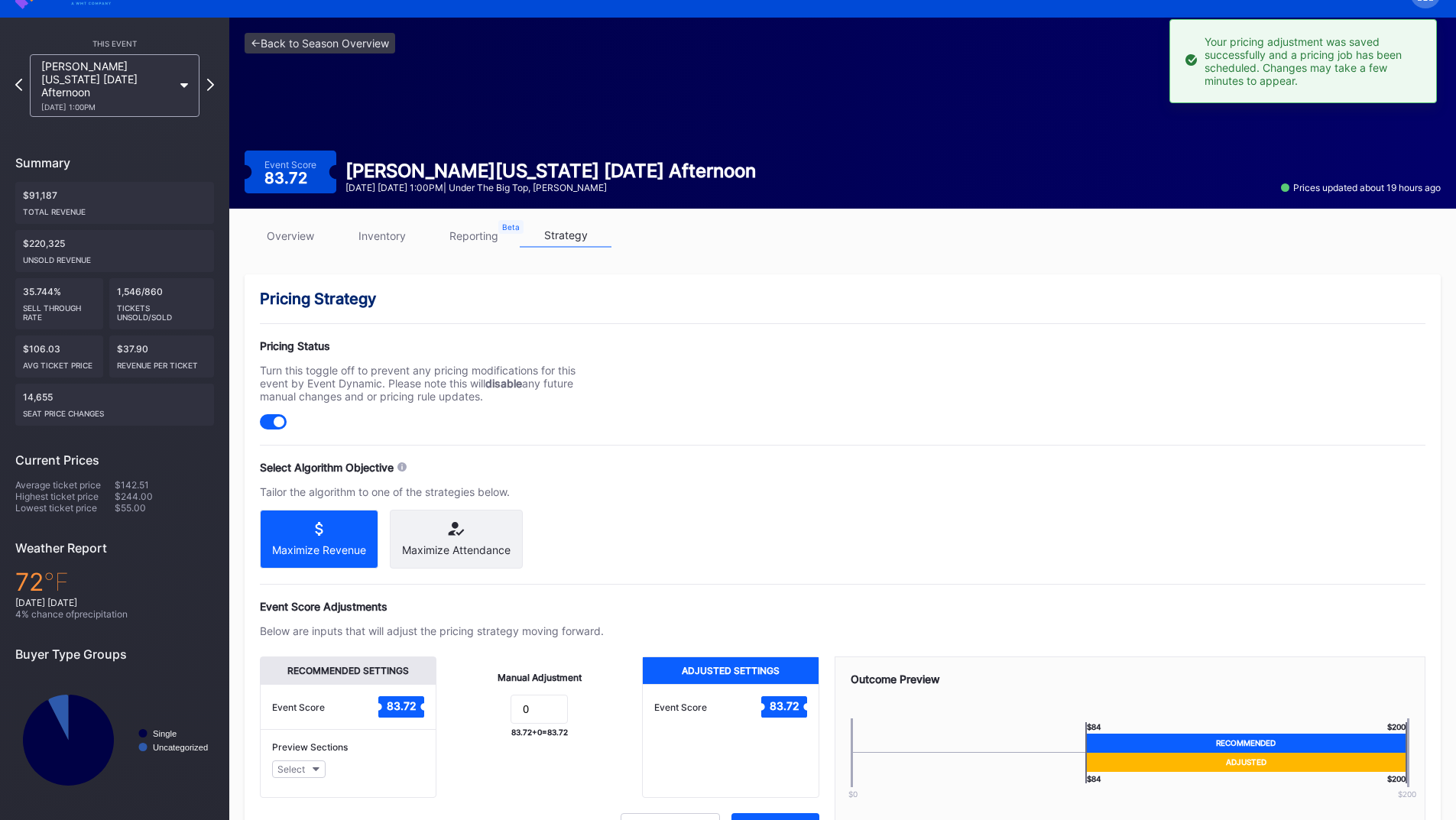
scroll to position [0, 0]
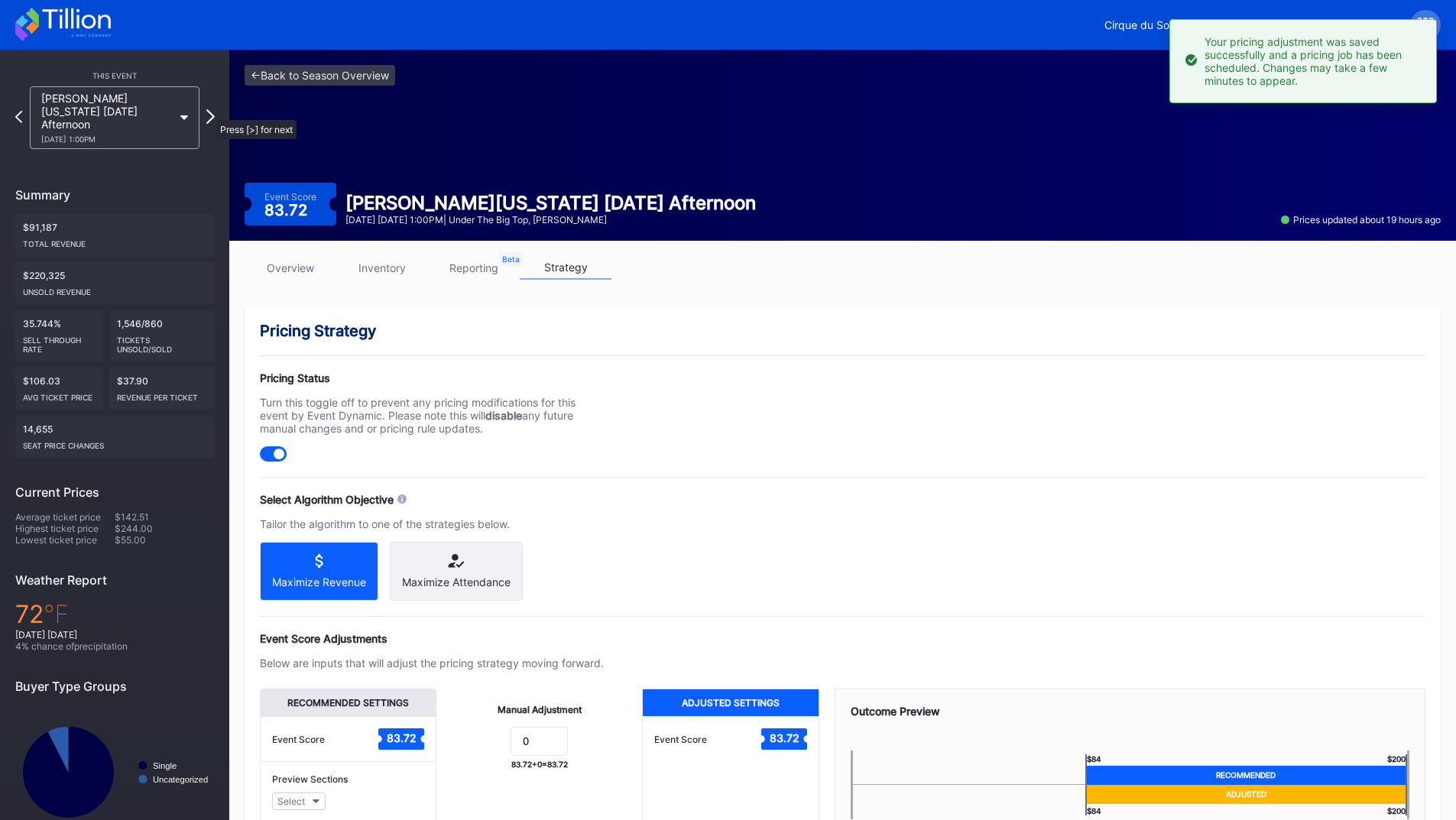
click at [208, 112] on icon at bounding box center [211, 116] width 9 height 15
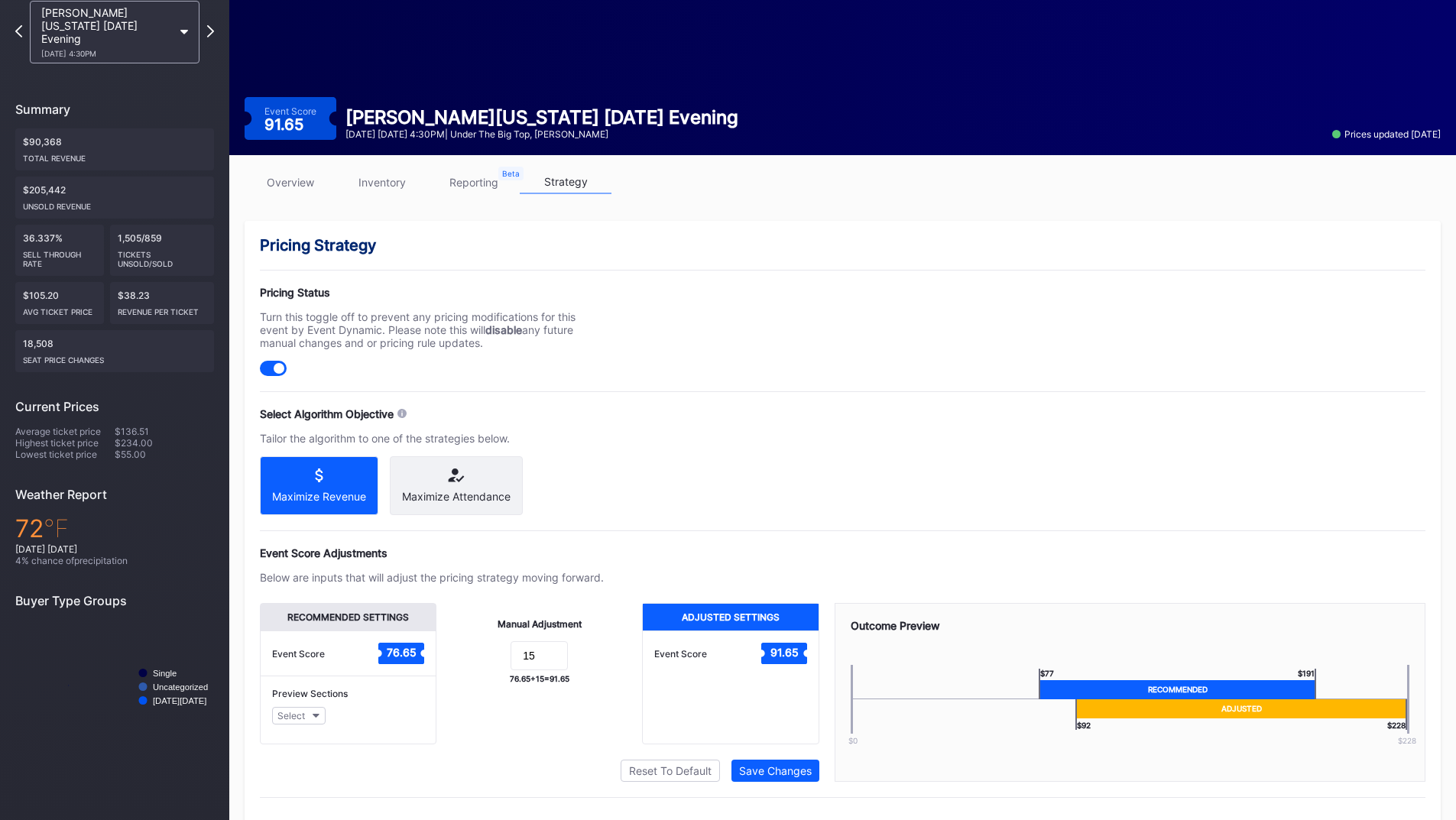
scroll to position [122, 0]
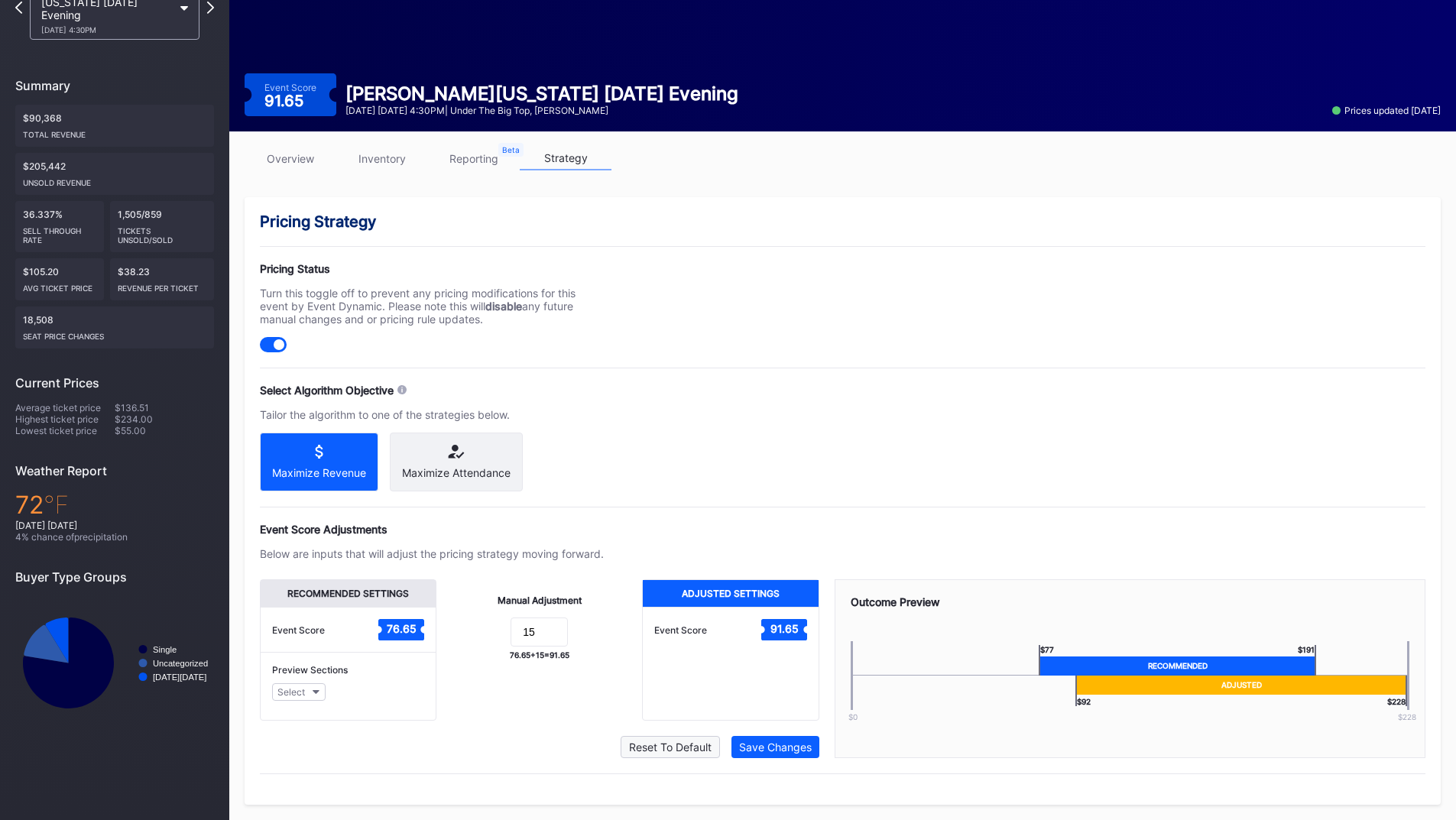
click at [685, 748] on div "Reset To Default" at bounding box center [670, 747] width 83 height 13
click at [762, 748] on div "Save Changes" at bounding box center [776, 747] width 73 height 13
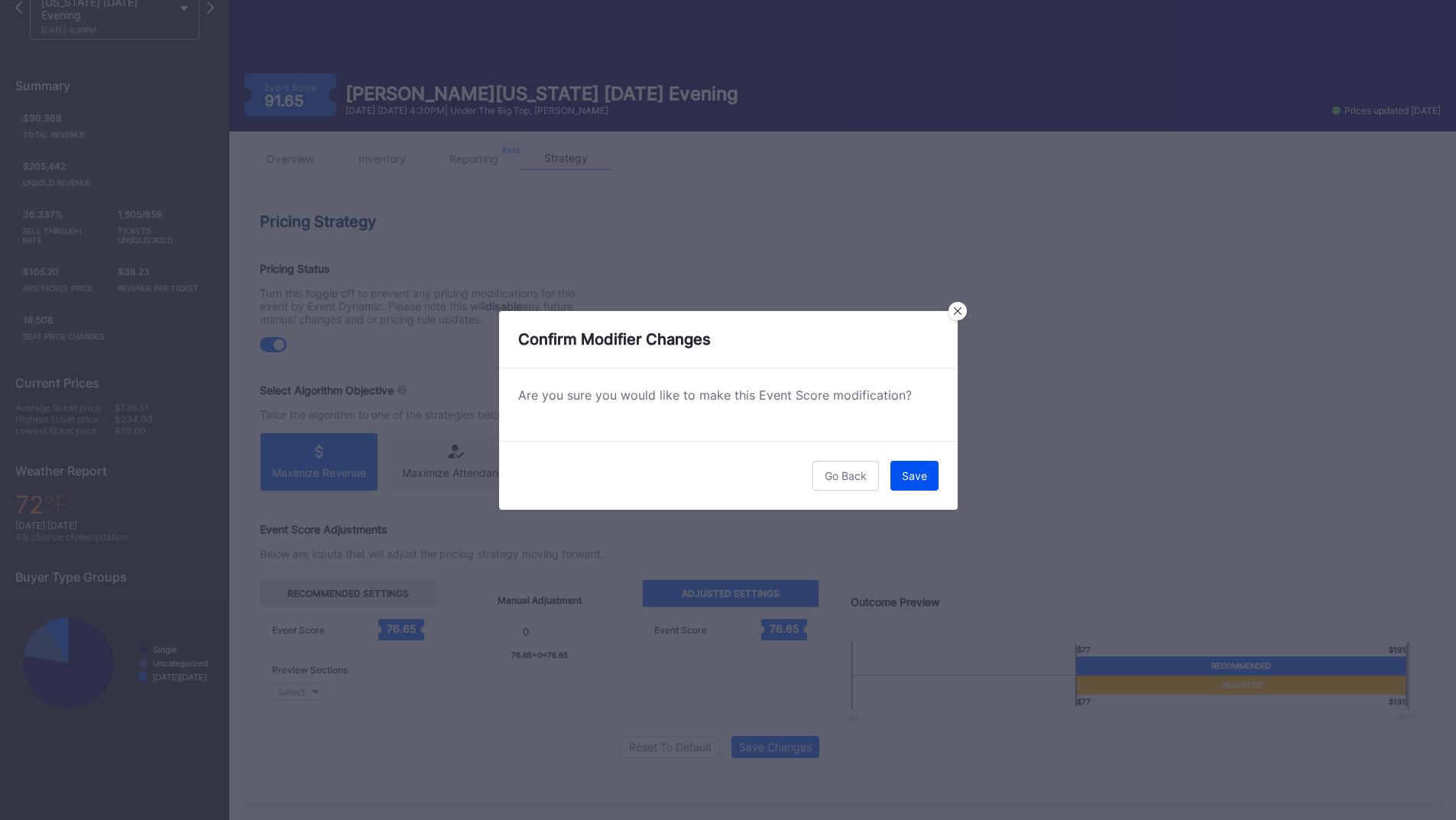
click at [910, 482] on button "Save" at bounding box center [914, 476] width 48 height 30
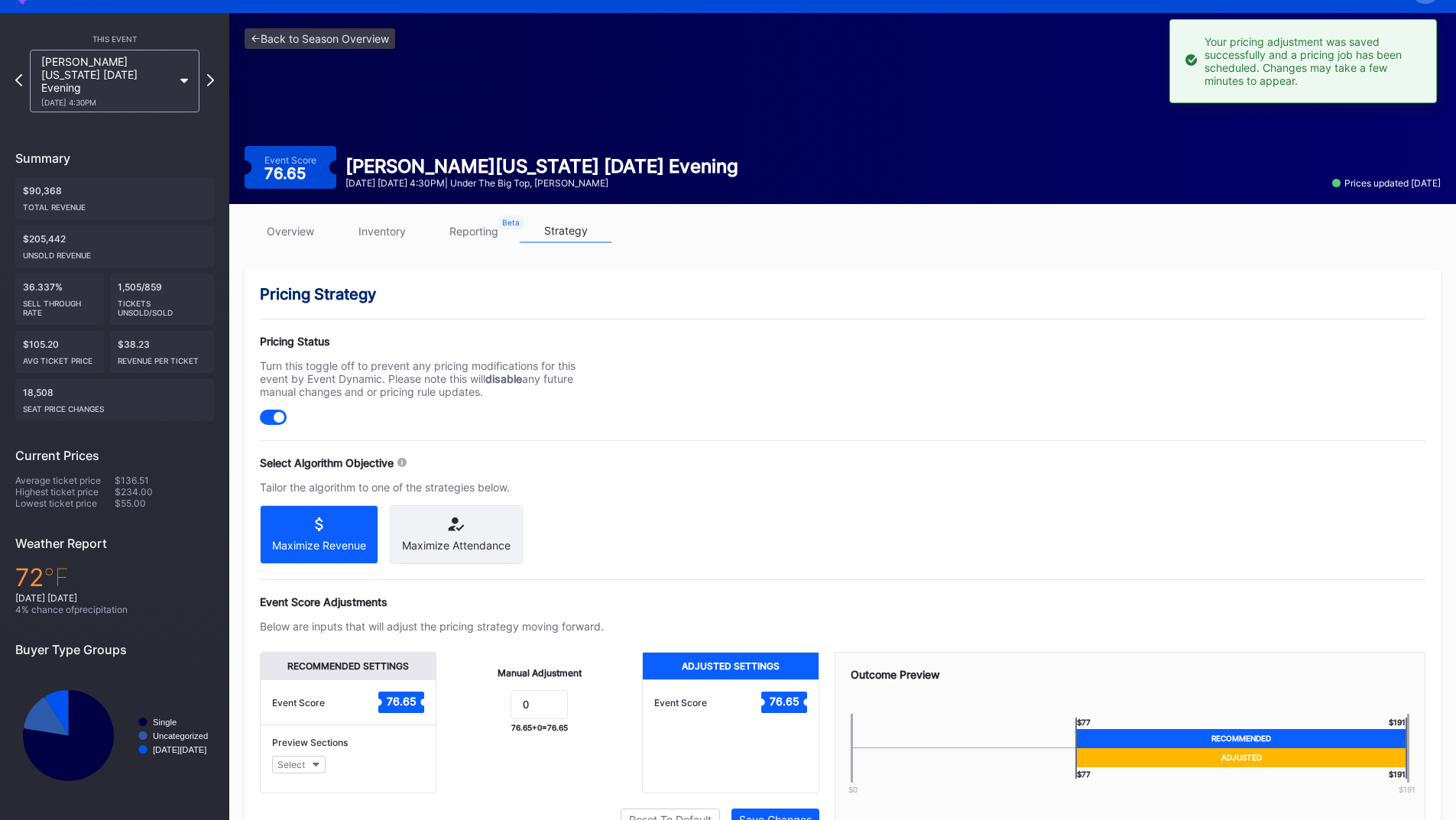
scroll to position [0, 0]
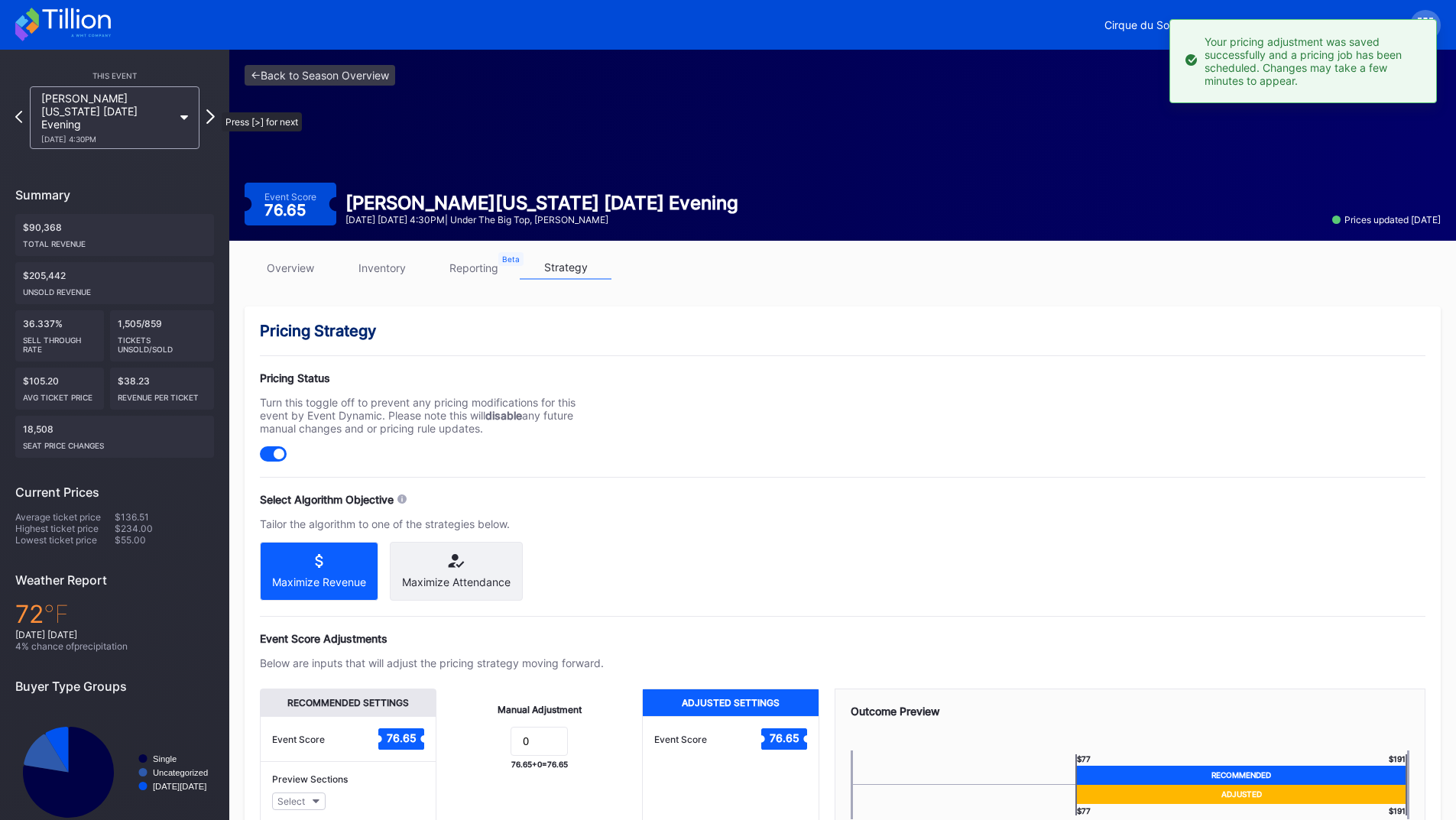
click at [214, 109] on icon at bounding box center [211, 116] width 9 height 15
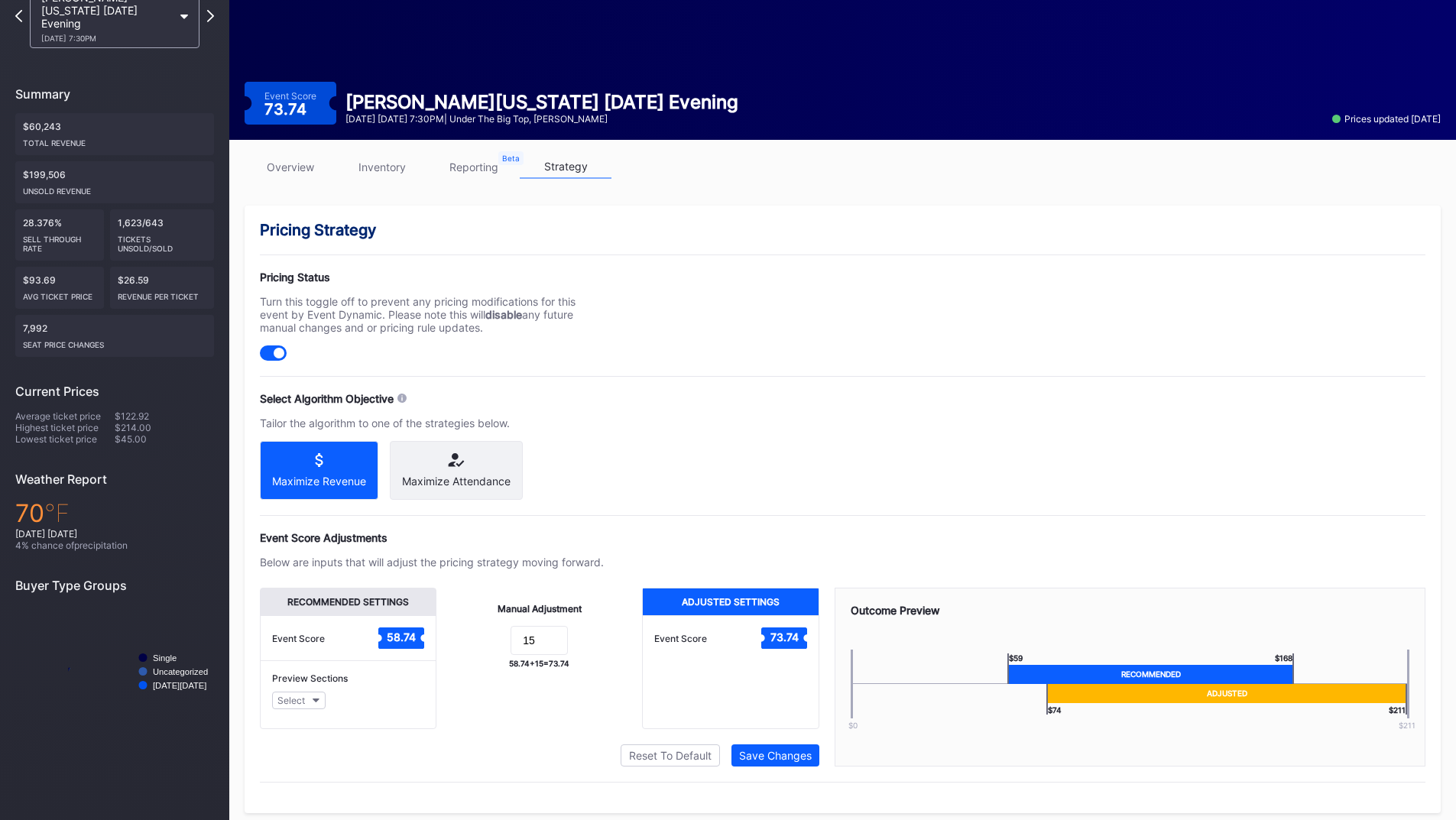
scroll to position [122, 0]
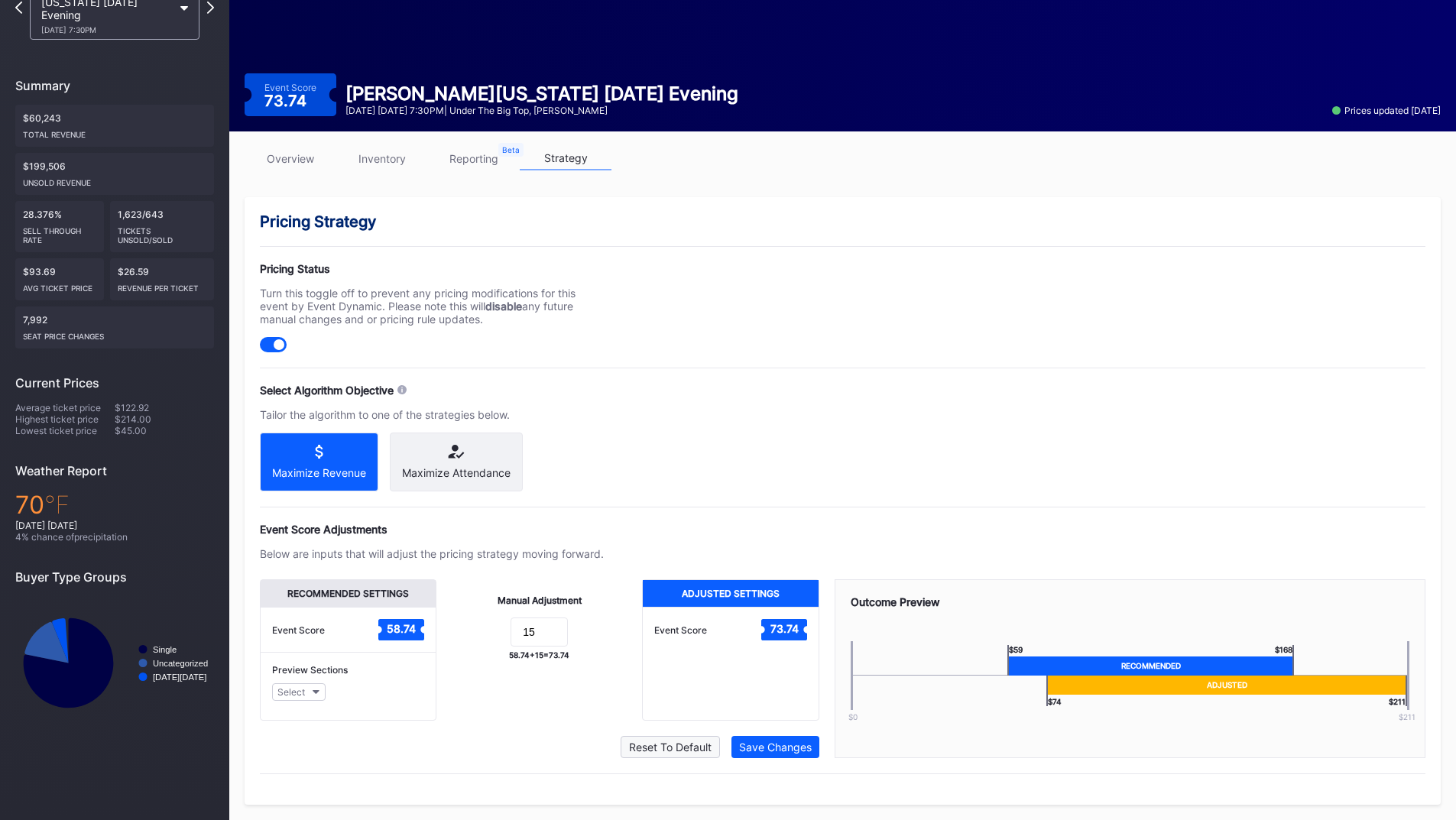
click at [690, 741] on button "Reset To Default" at bounding box center [671, 747] width 99 height 23
click at [767, 751] on div "Save Changes" at bounding box center [776, 747] width 73 height 13
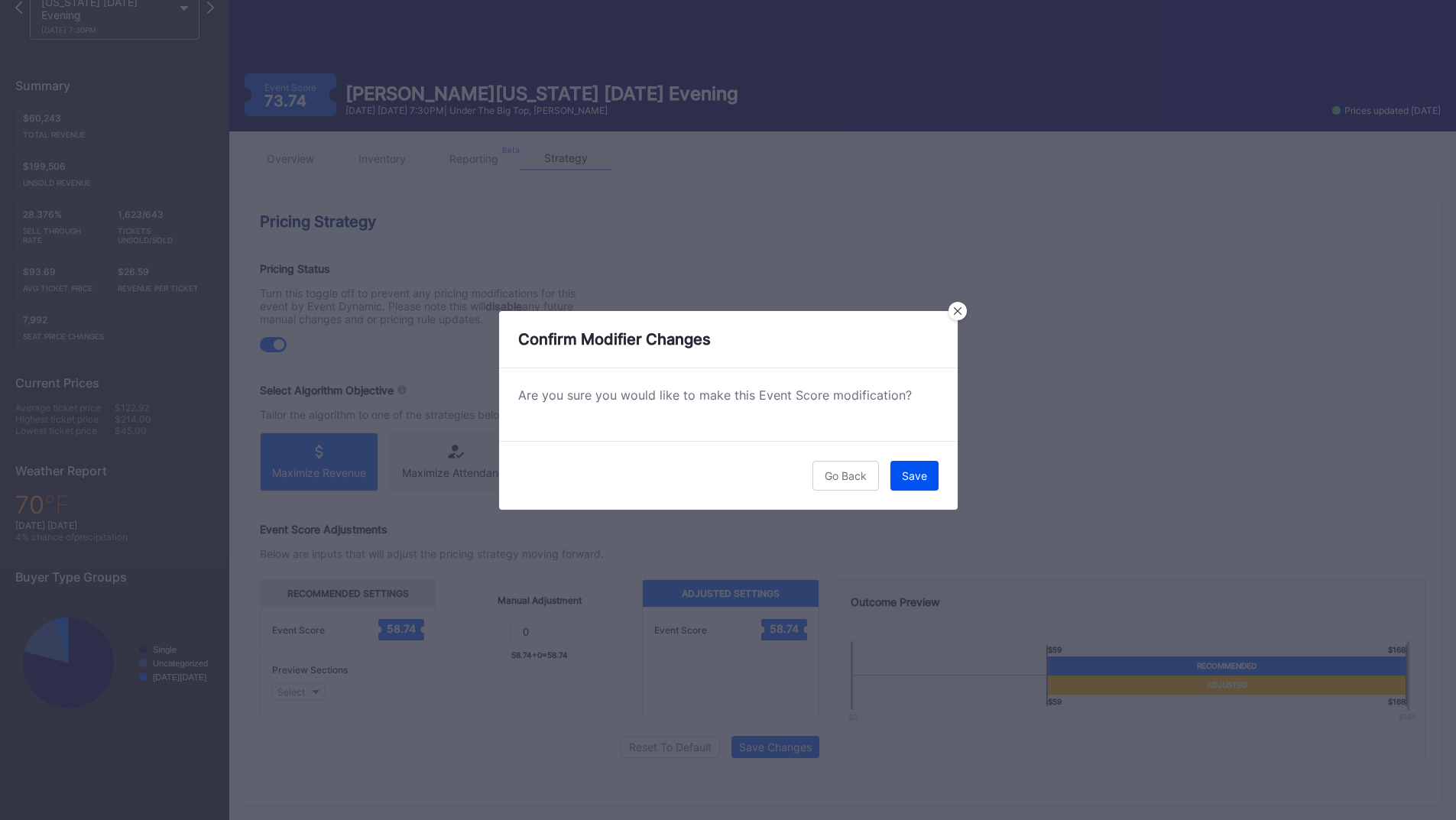
click at [929, 483] on button "Save" at bounding box center [914, 476] width 48 height 30
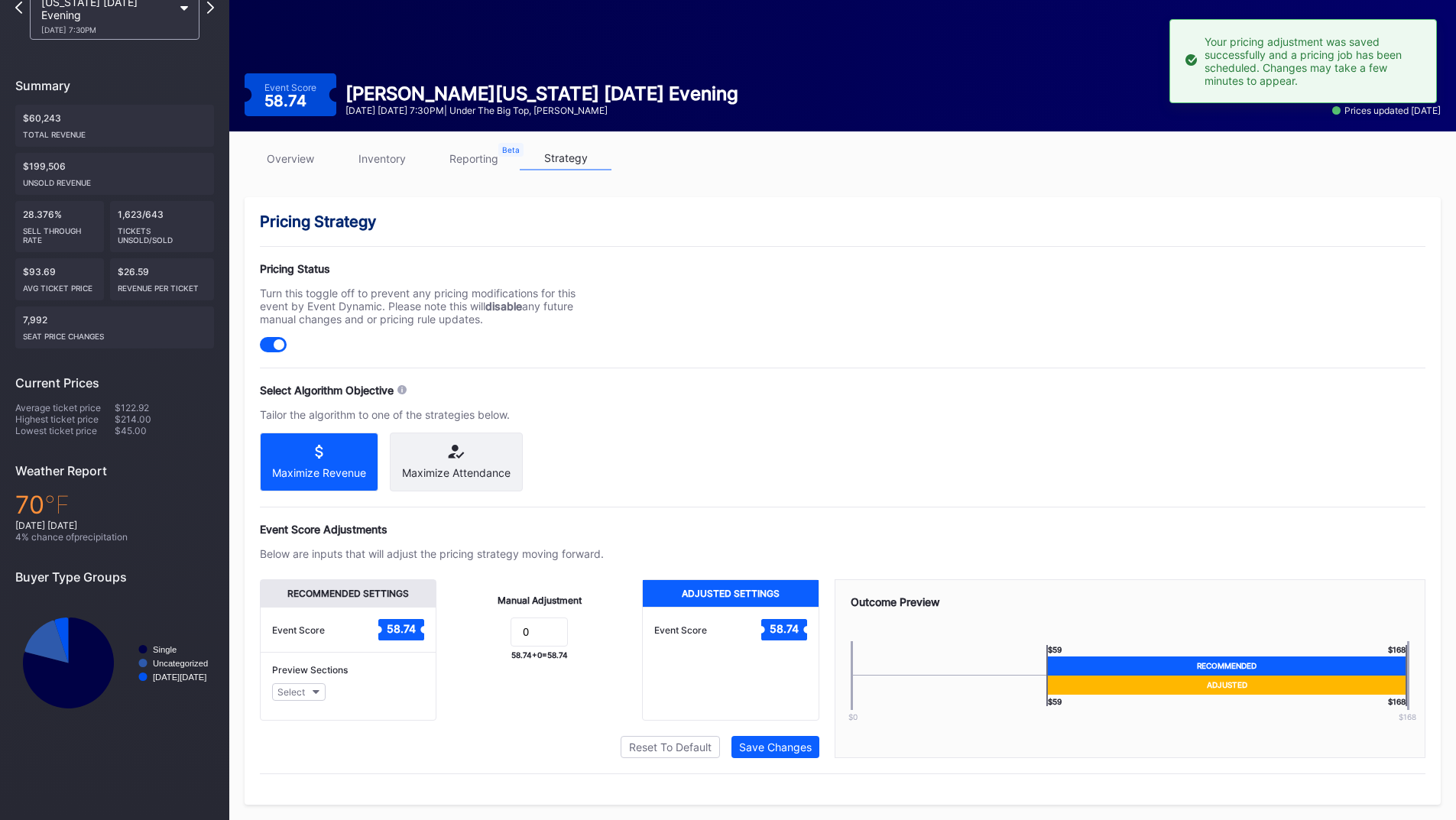
scroll to position [0, 0]
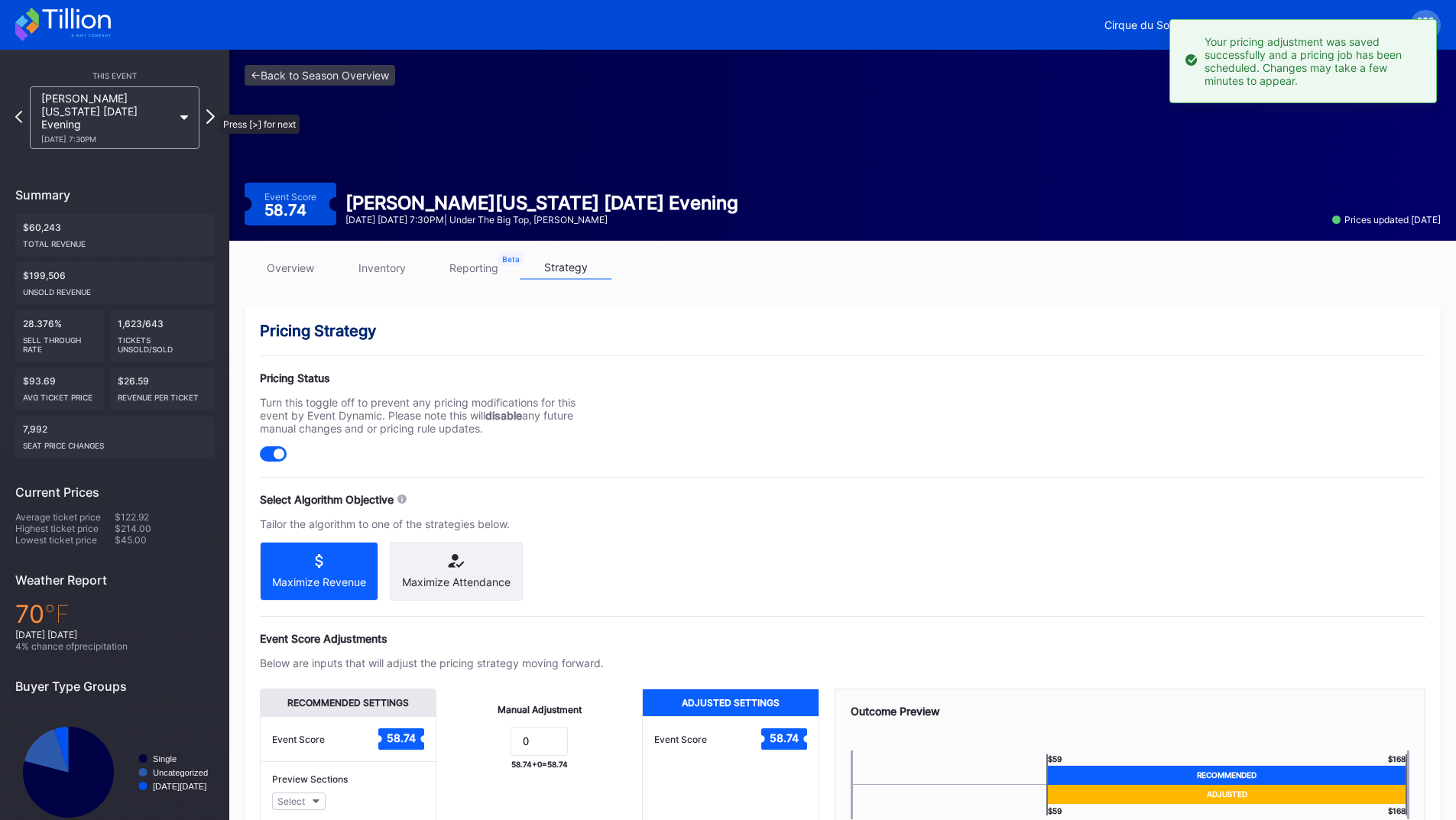
click at [212, 109] on icon at bounding box center [211, 116] width 9 height 15
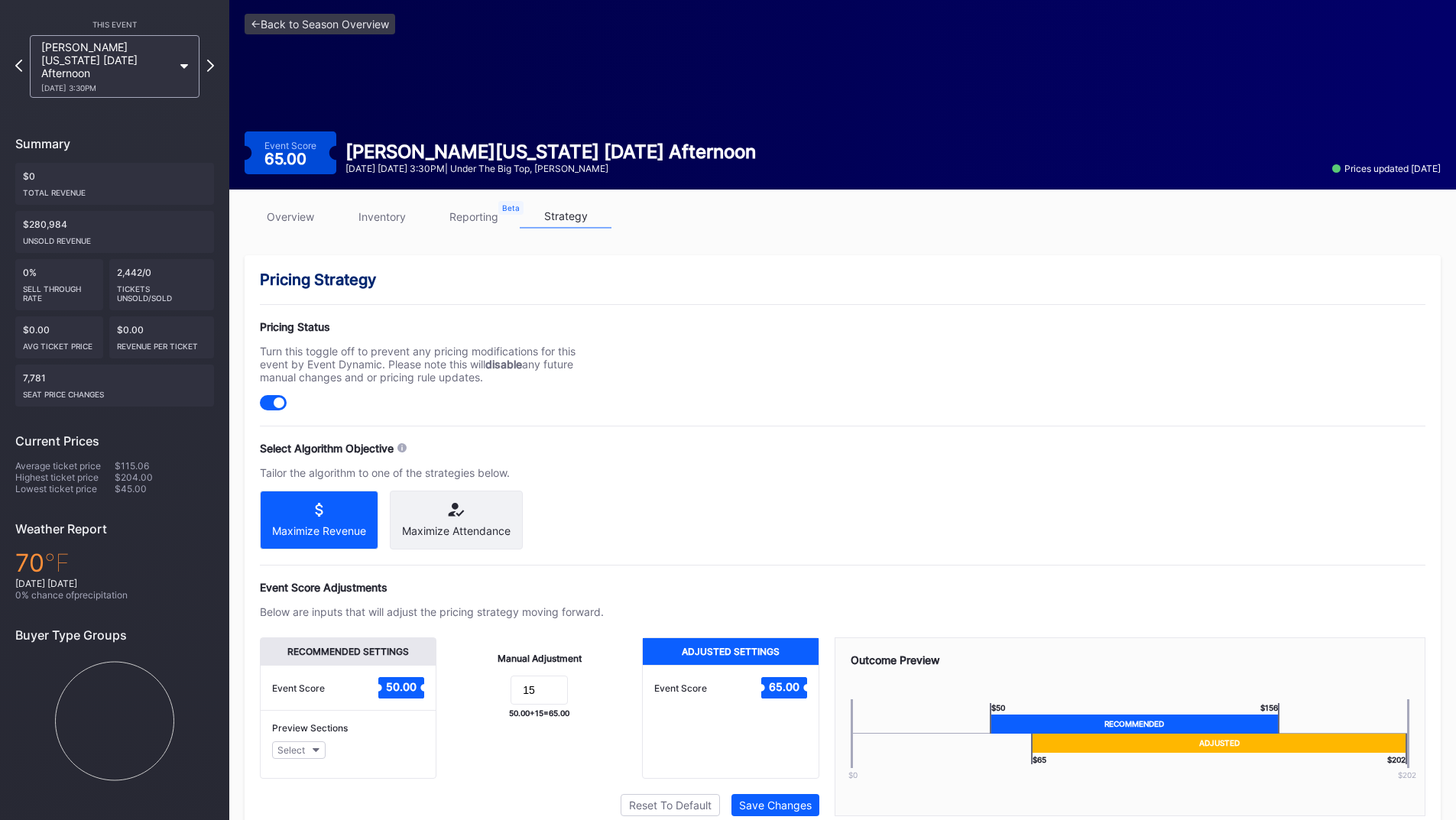
scroll to position [122, 0]
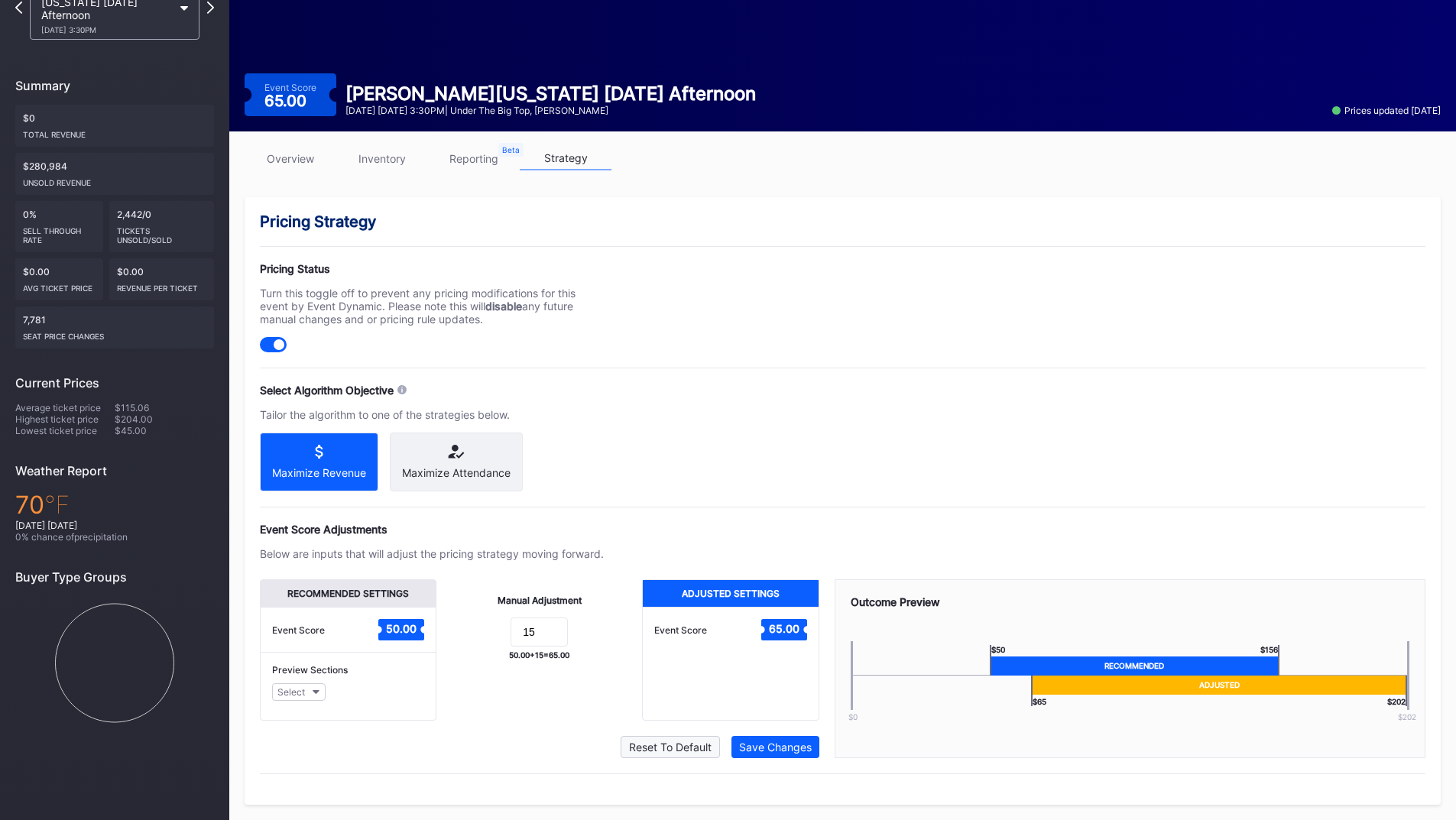
click at [690, 744] on div "Reset To Default" at bounding box center [670, 747] width 83 height 13
click at [779, 744] on div "Save Changes" at bounding box center [776, 747] width 73 height 13
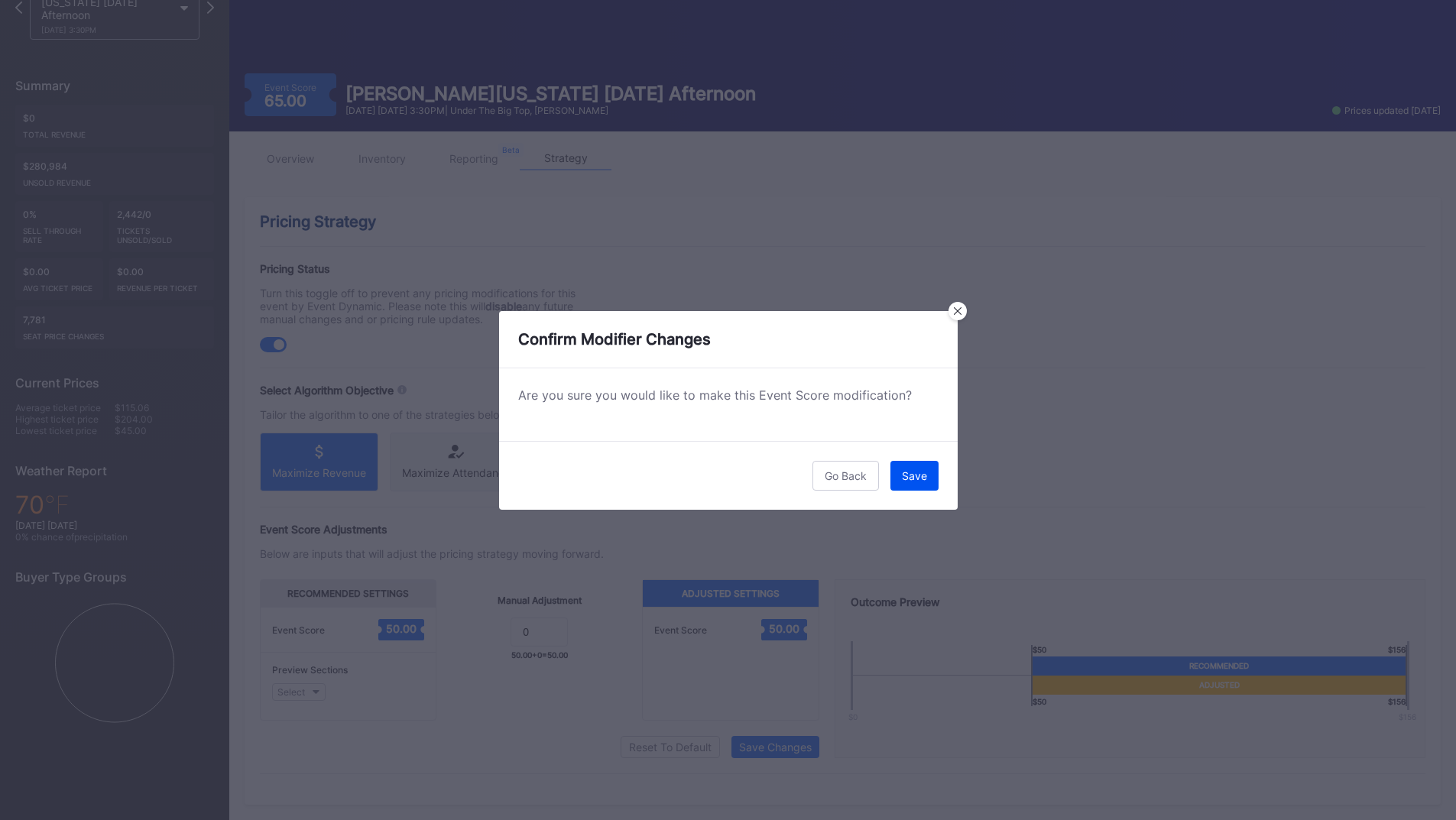
click at [900, 479] on button "Save" at bounding box center [914, 476] width 48 height 30
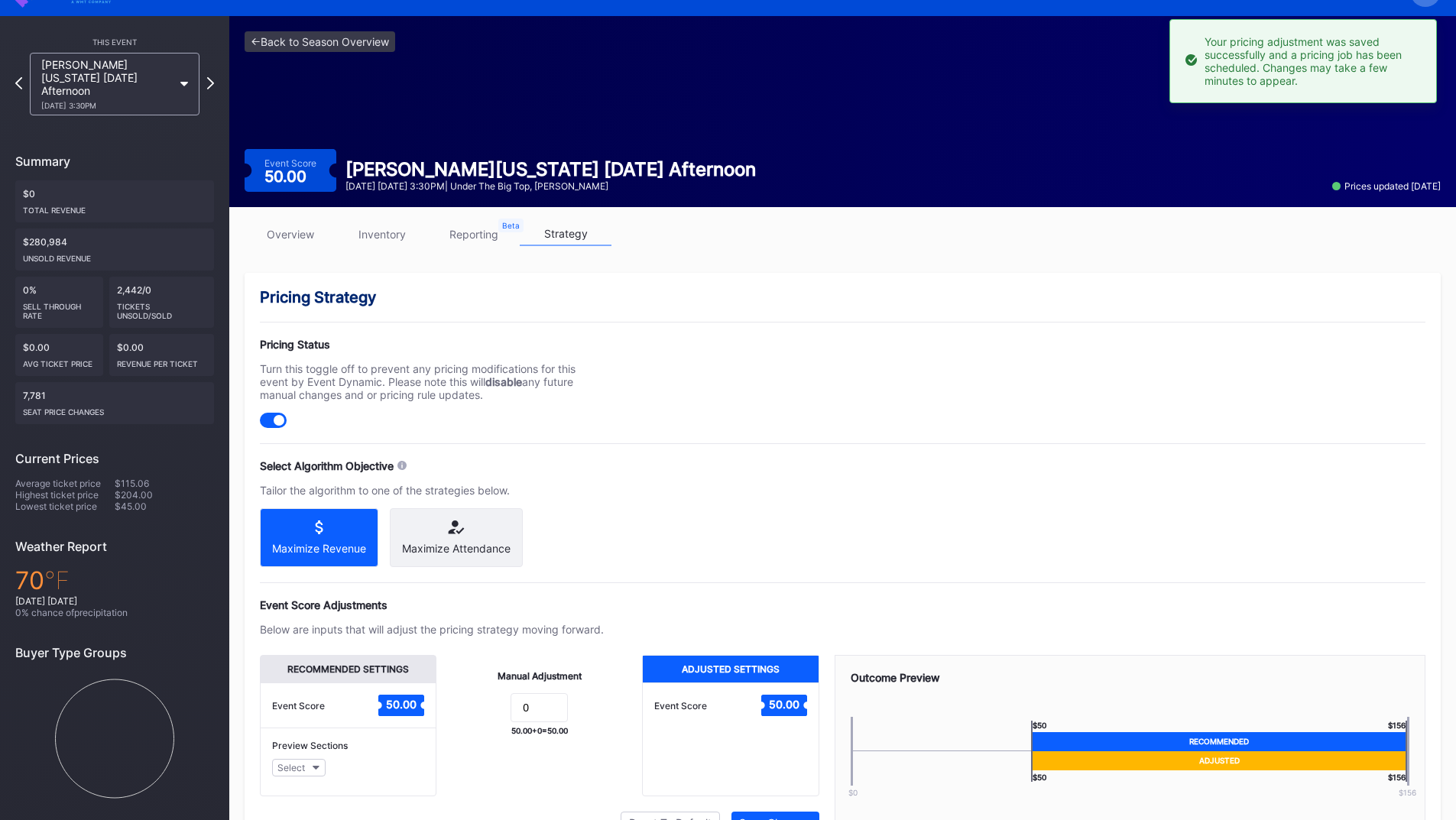
scroll to position [0, 0]
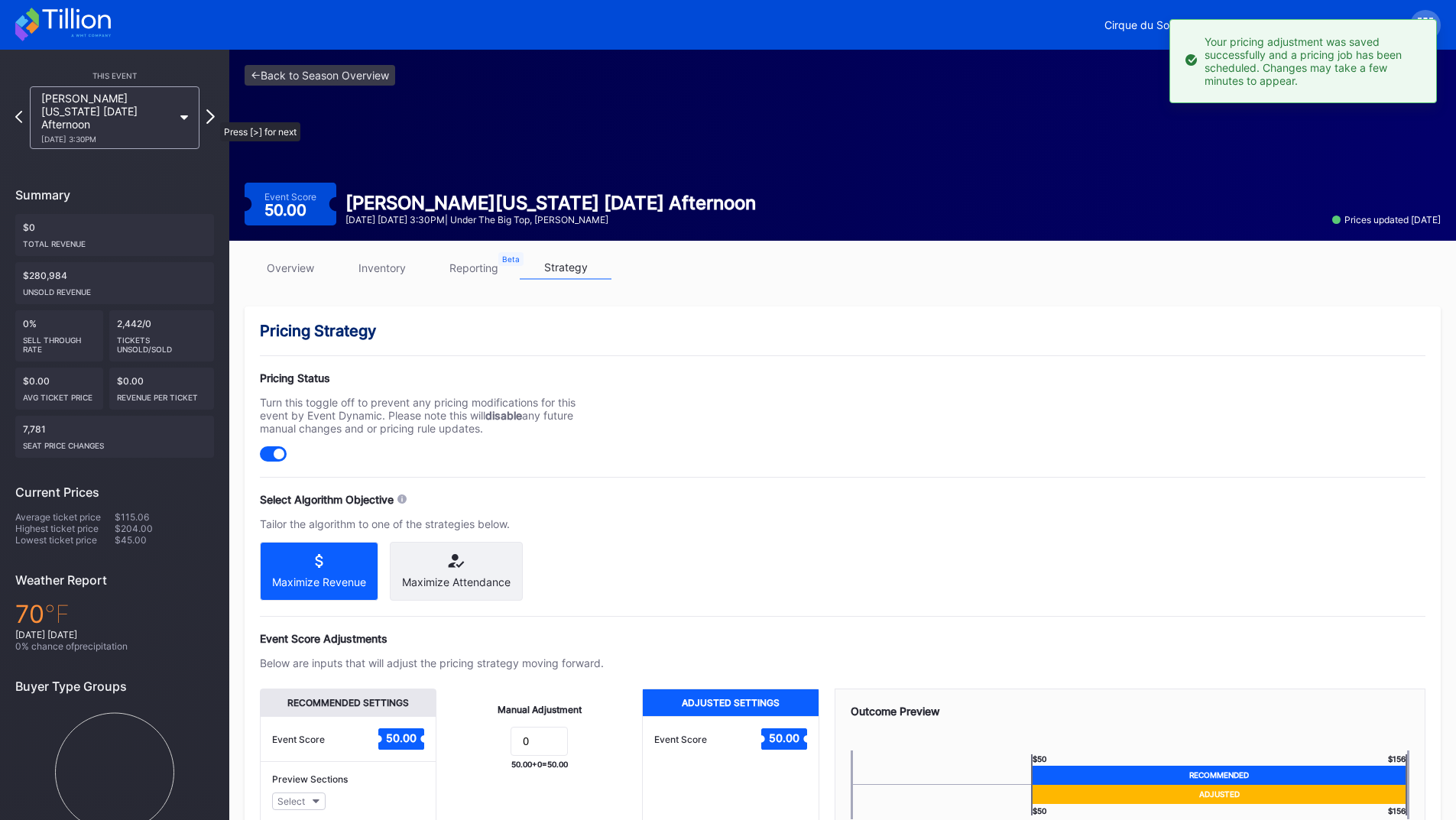
click at [213, 113] on icon at bounding box center [211, 116] width 9 height 15
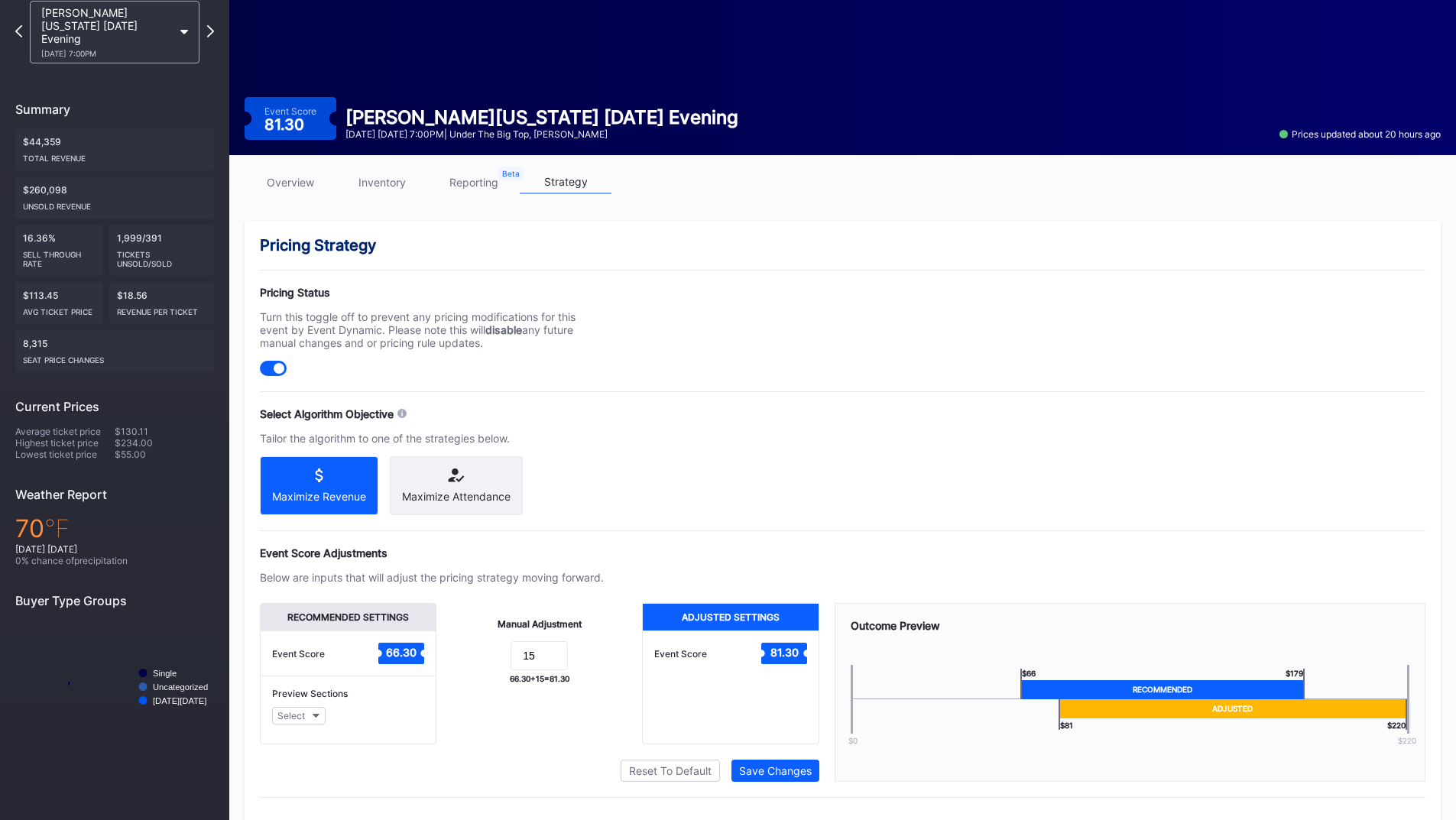
scroll to position [122, 0]
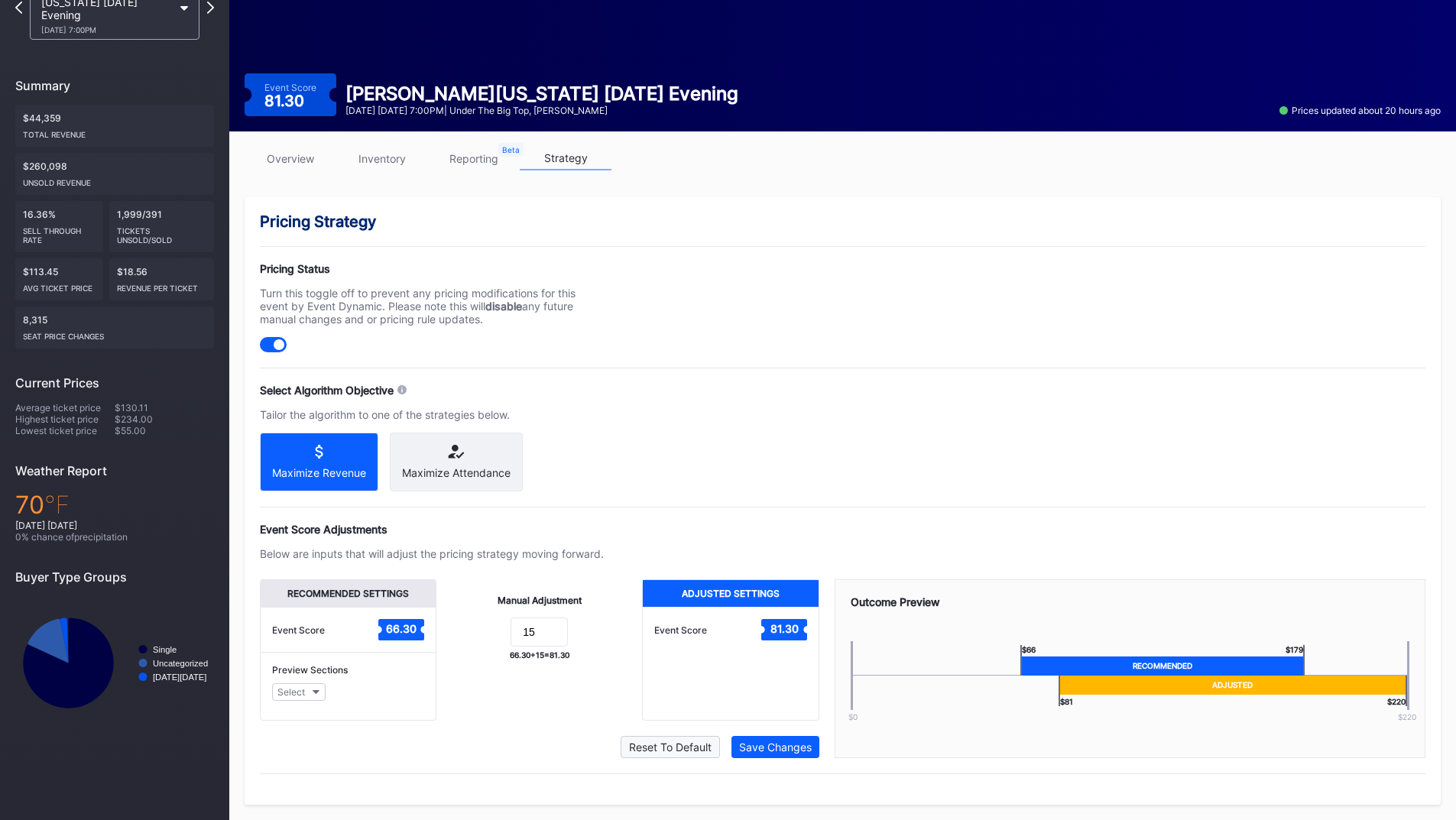
click at [687, 742] on div "Reset To Default" at bounding box center [670, 747] width 83 height 13
click at [747, 749] on div "Save Changes" at bounding box center [776, 747] width 73 height 13
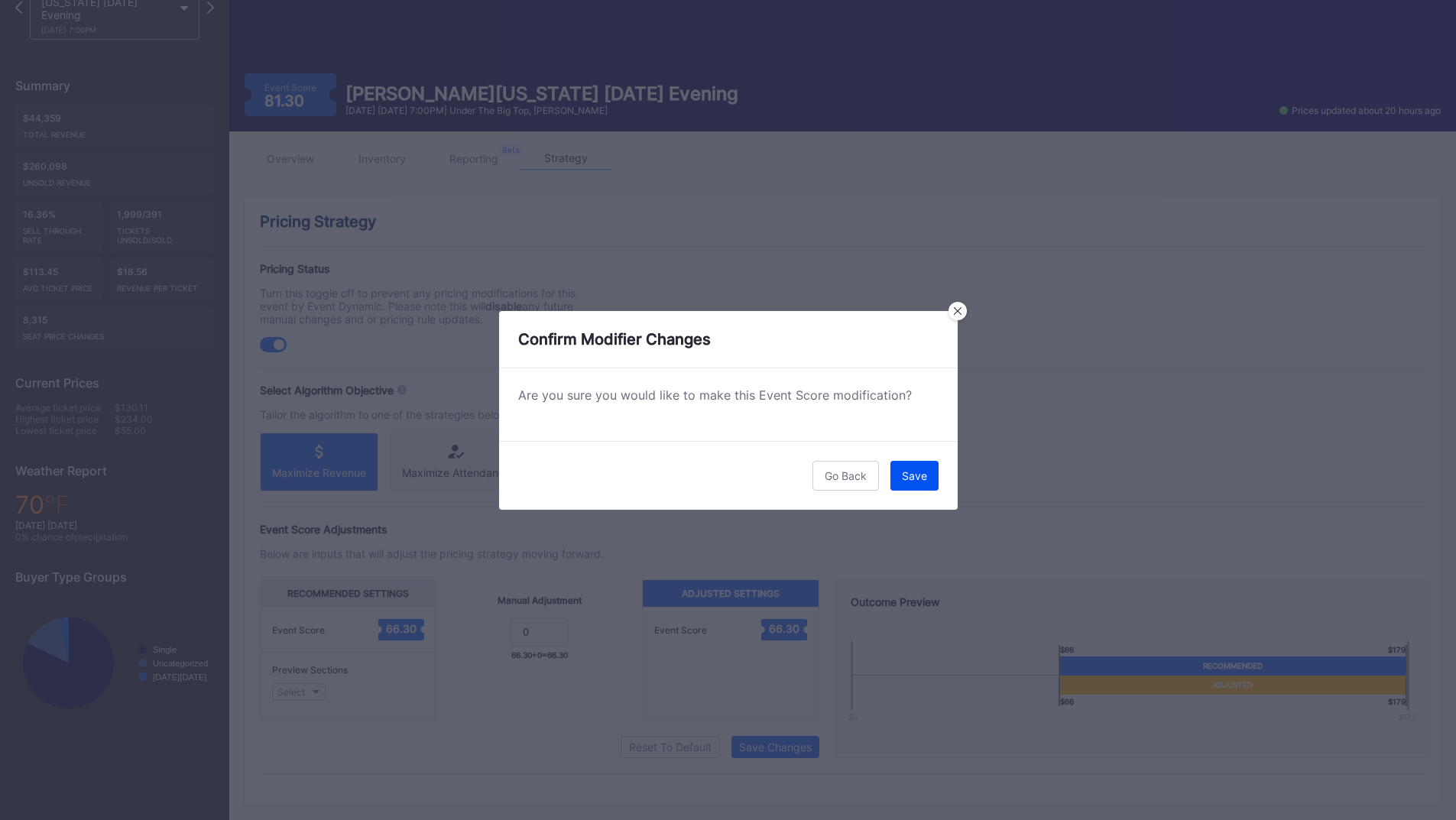
click at [893, 478] on button "Save" at bounding box center [914, 476] width 48 height 30
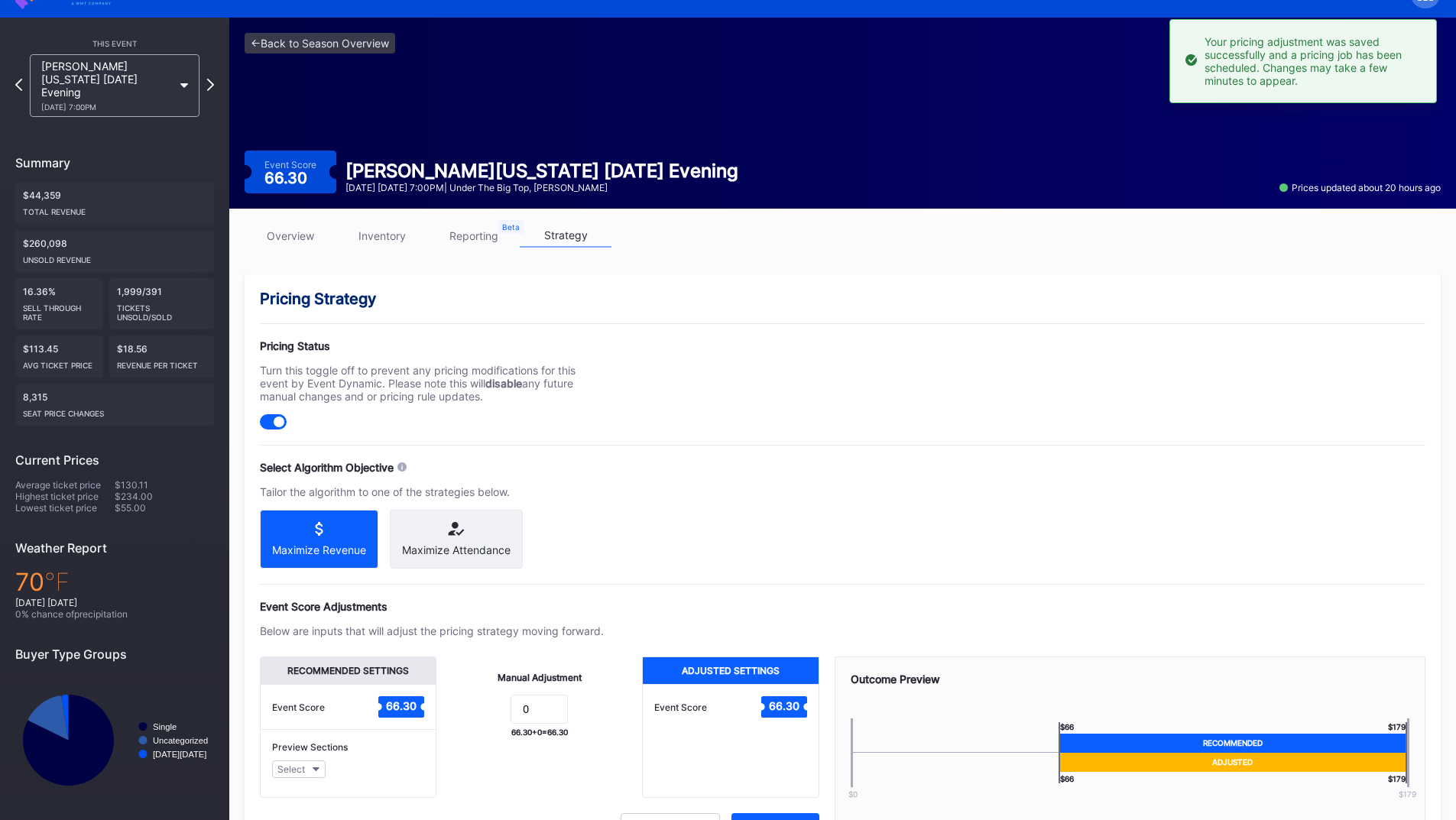
scroll to position [0, 0]
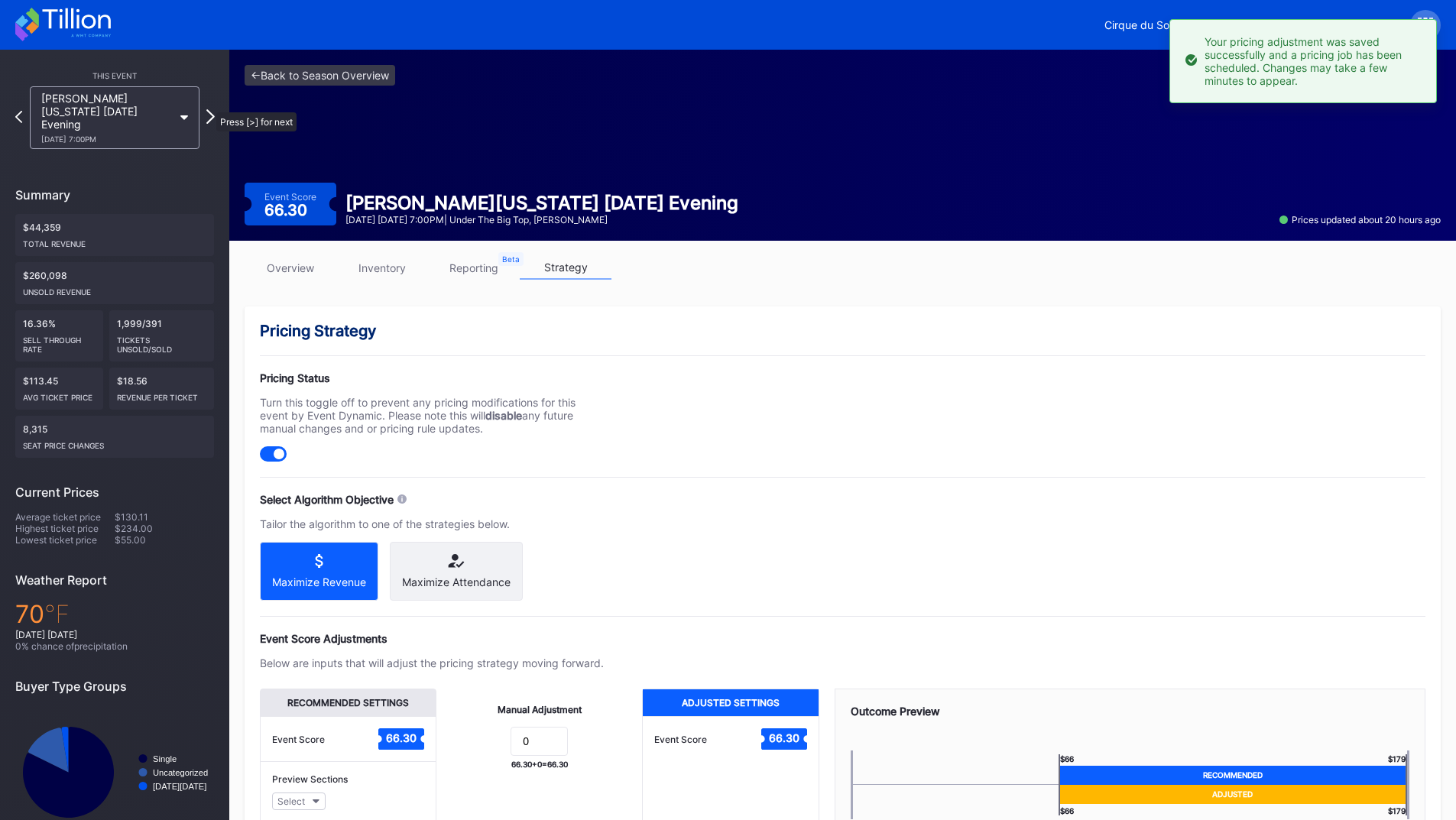
click at [208, 109] on icon at bounding box center [211, 116] width 9 height 15
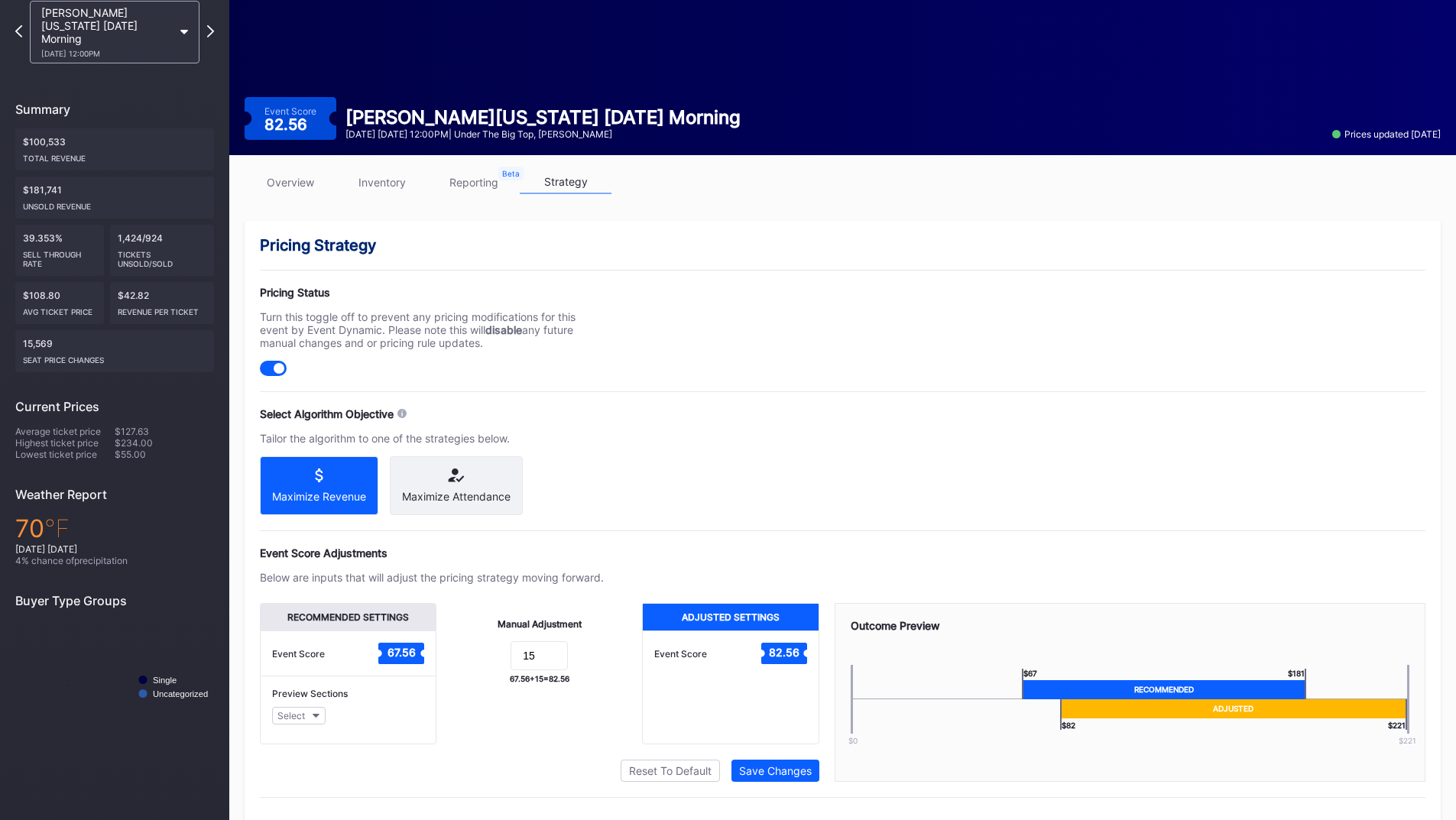
scroll to position [122, 0]
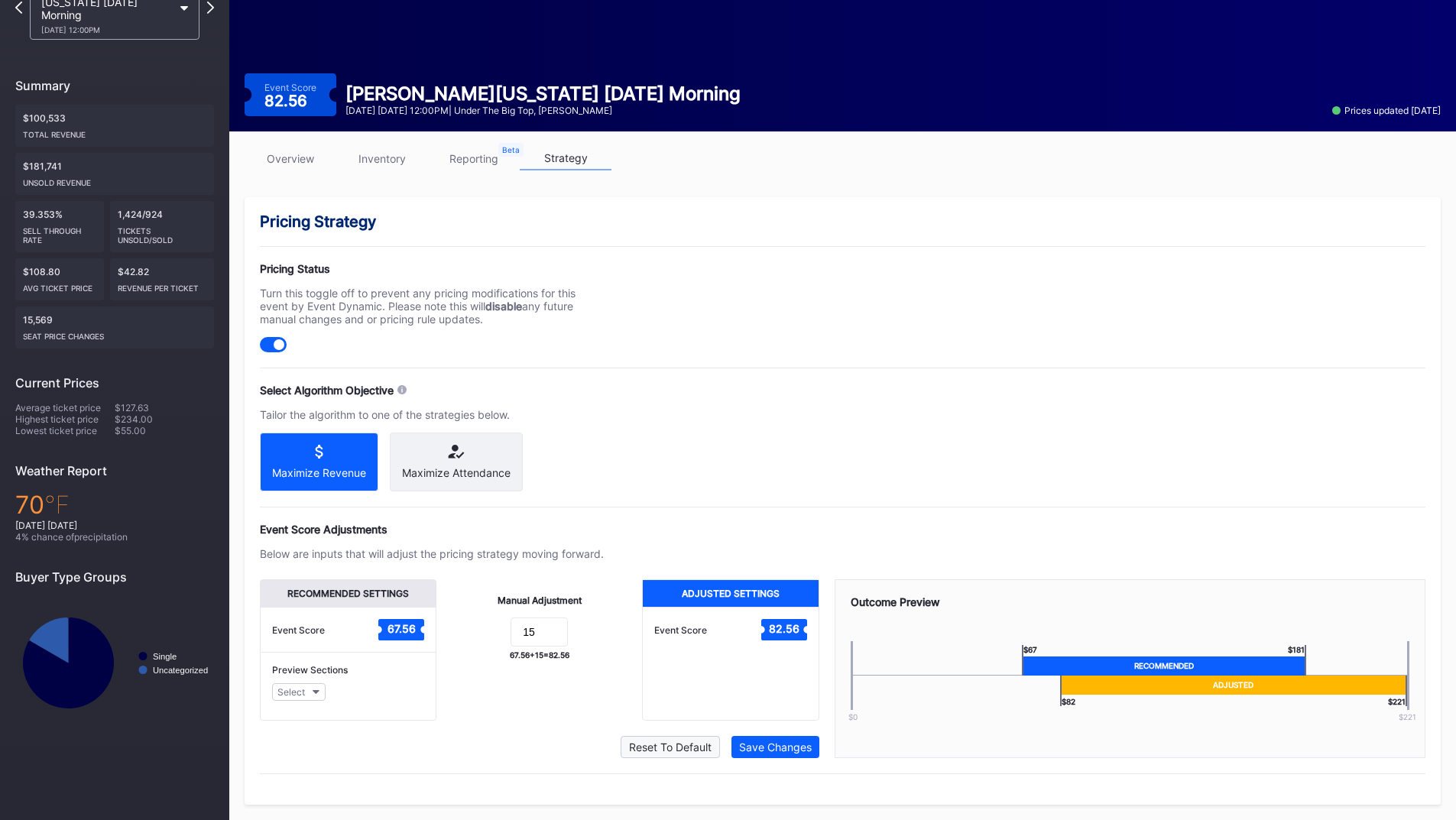
click at [670, 749] on div "Reset To Default" at bounding box center [670, 747] width 83 height 13
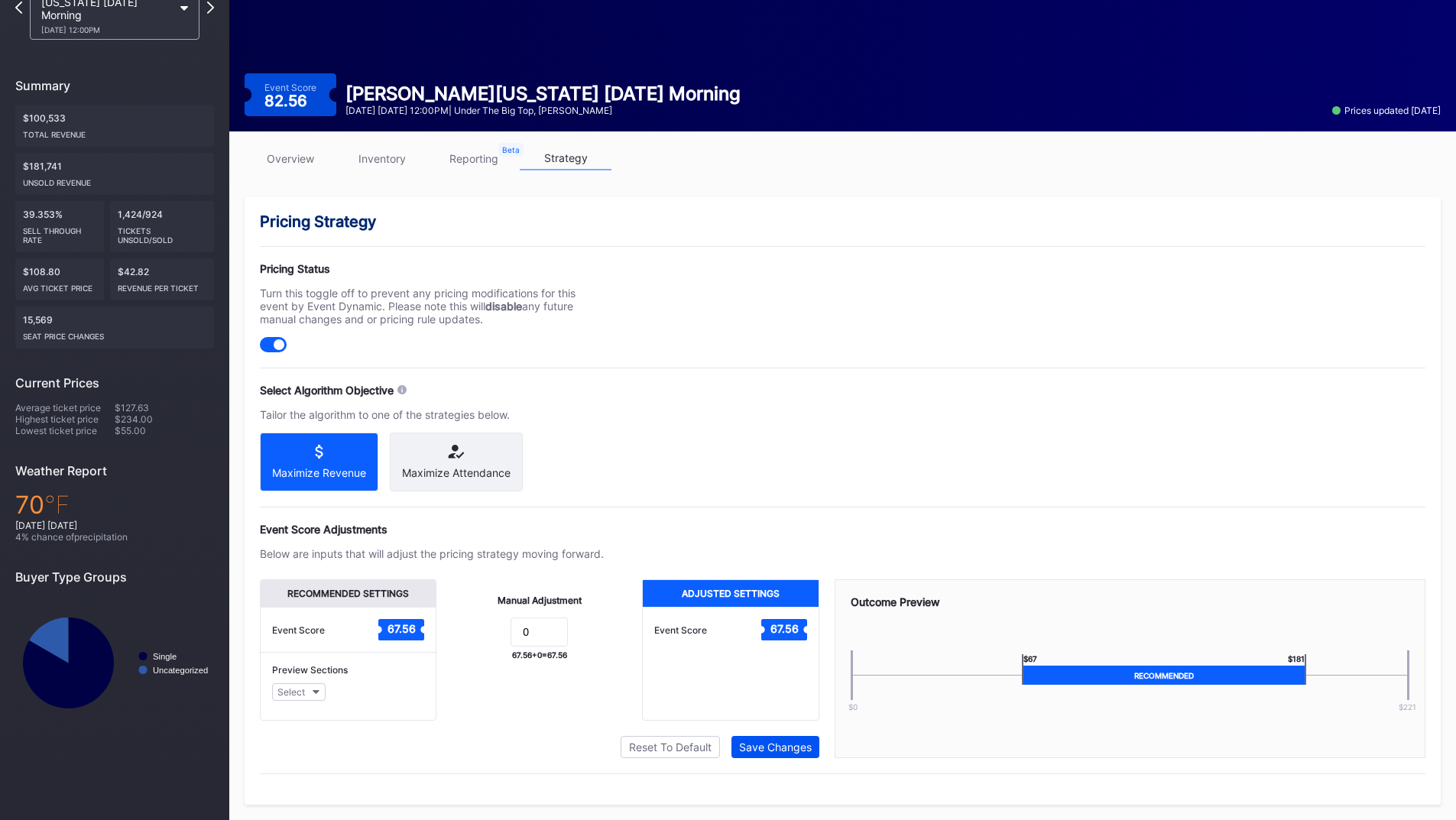
click at [760, 751] on div "Save Changes" at bounding box center [776, 747] width 73 height 13
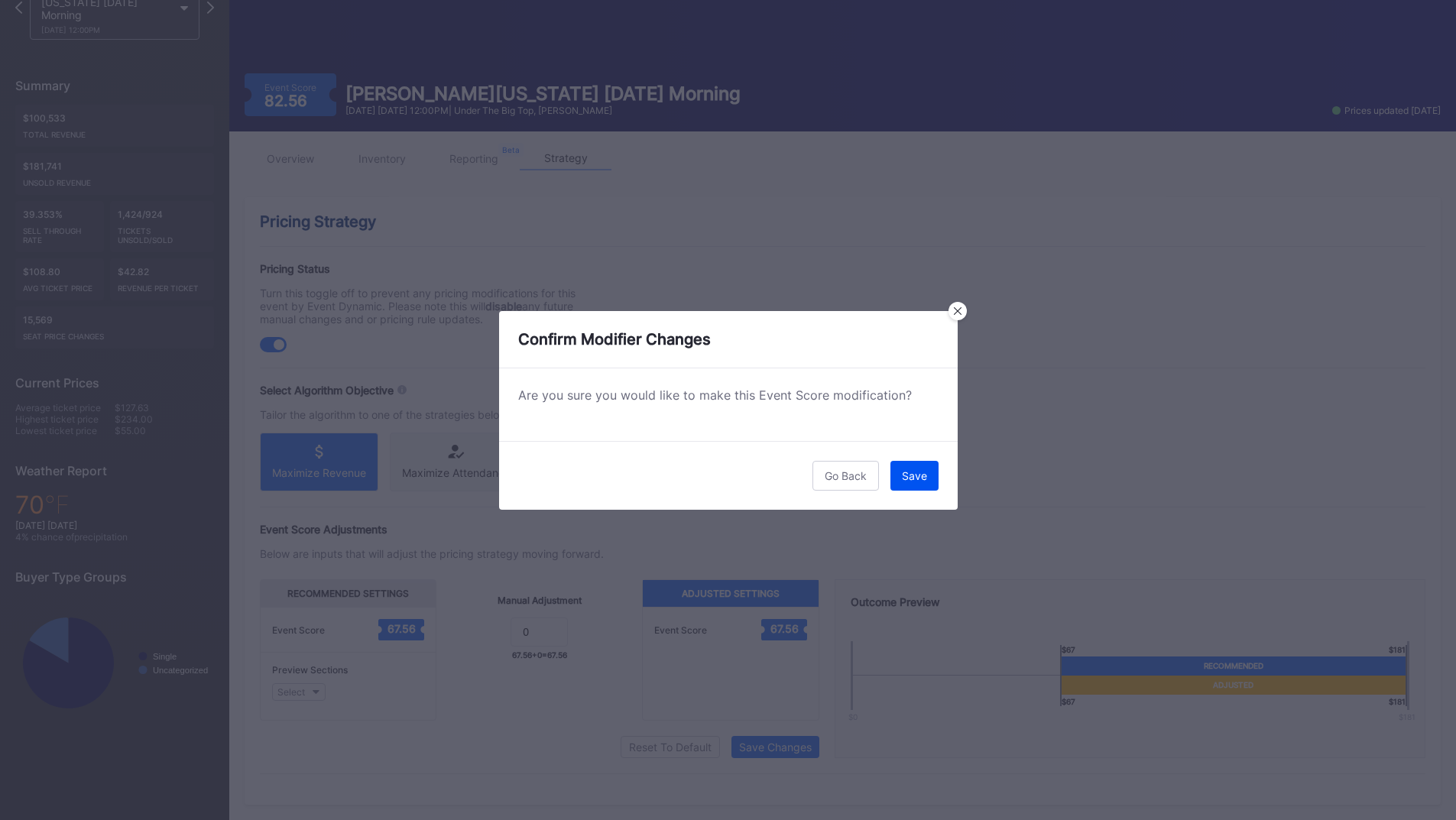
click at [905, 479] on div "Save" at bounding box center [914, 475] width 25 height 13
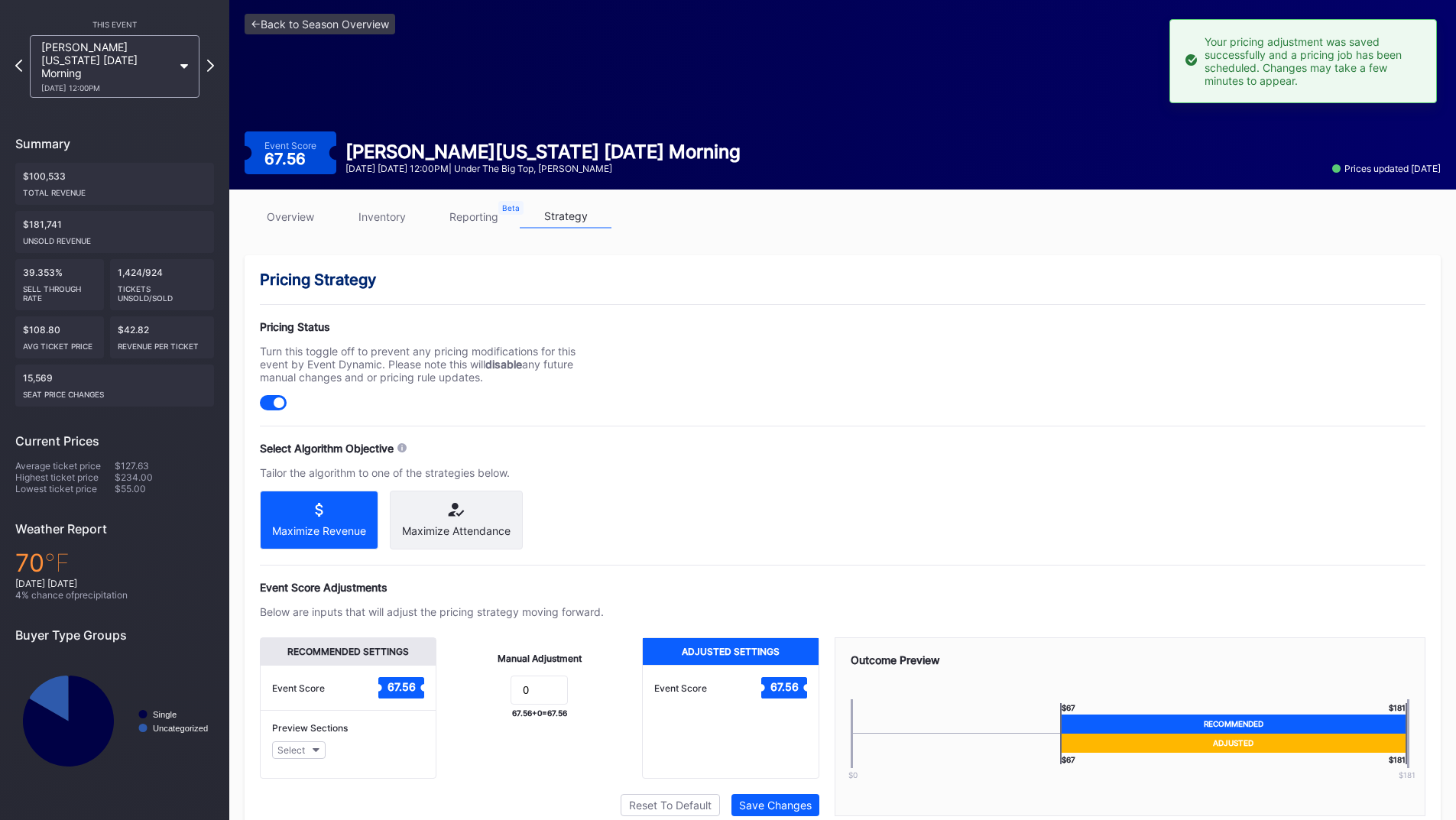
scroll to position [0, 0]
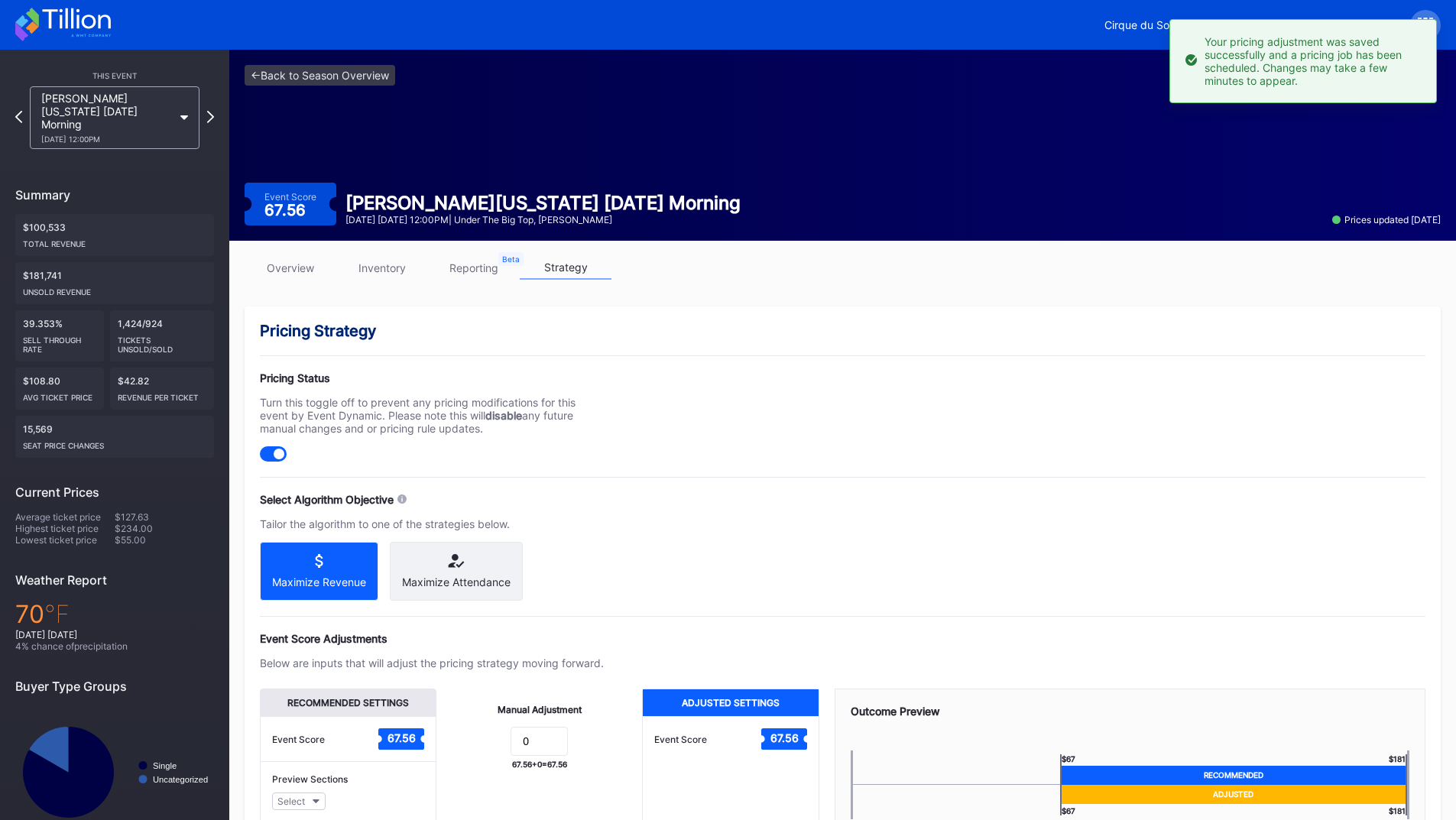
click at [206, 111] on div "[PERSON_NAME][US_STATE] [DATE] Morning [DATE] 12:00PM" at bounding box center [115, 117] width 185 height 63
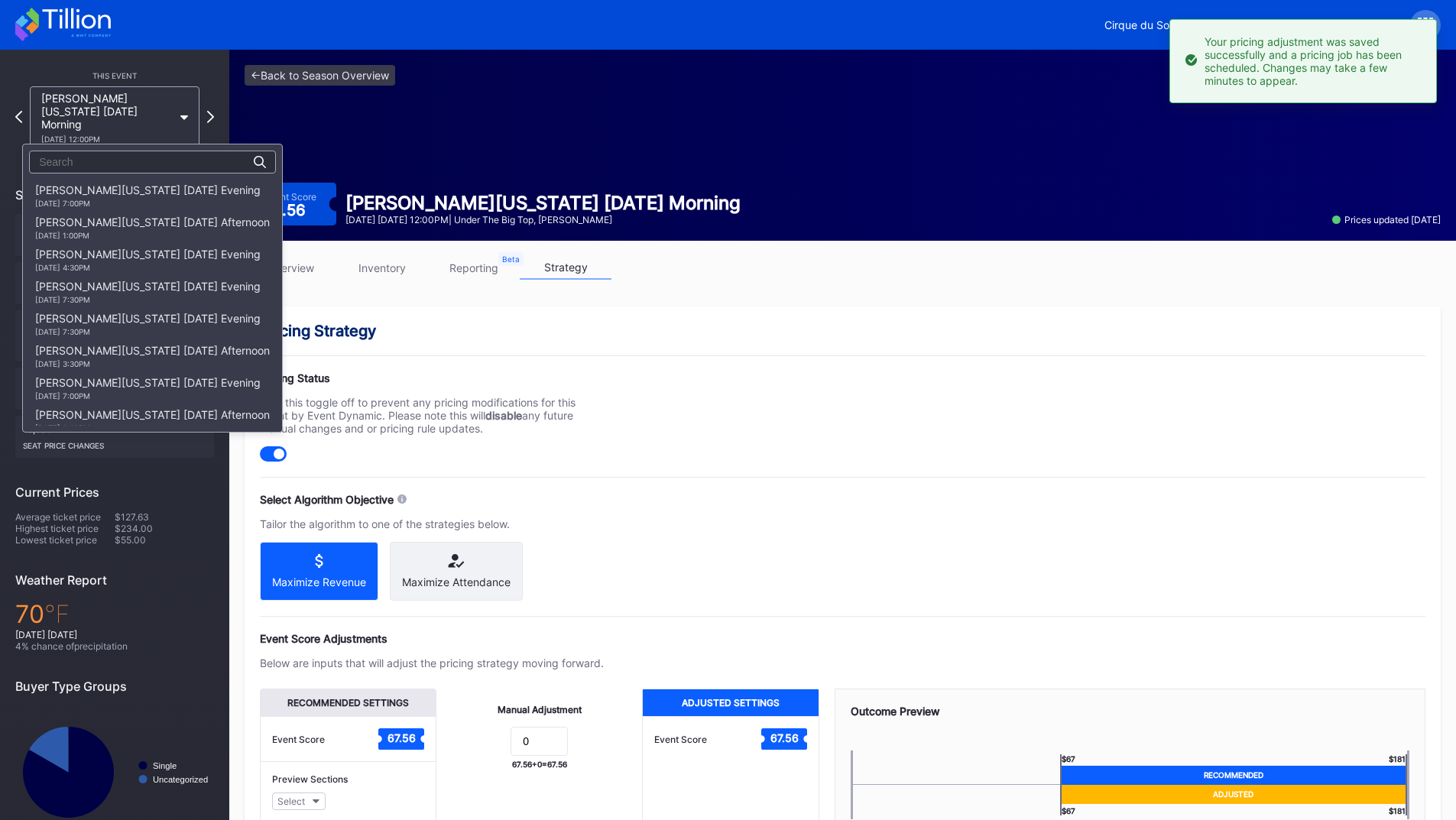
scroll to position [449, 0]
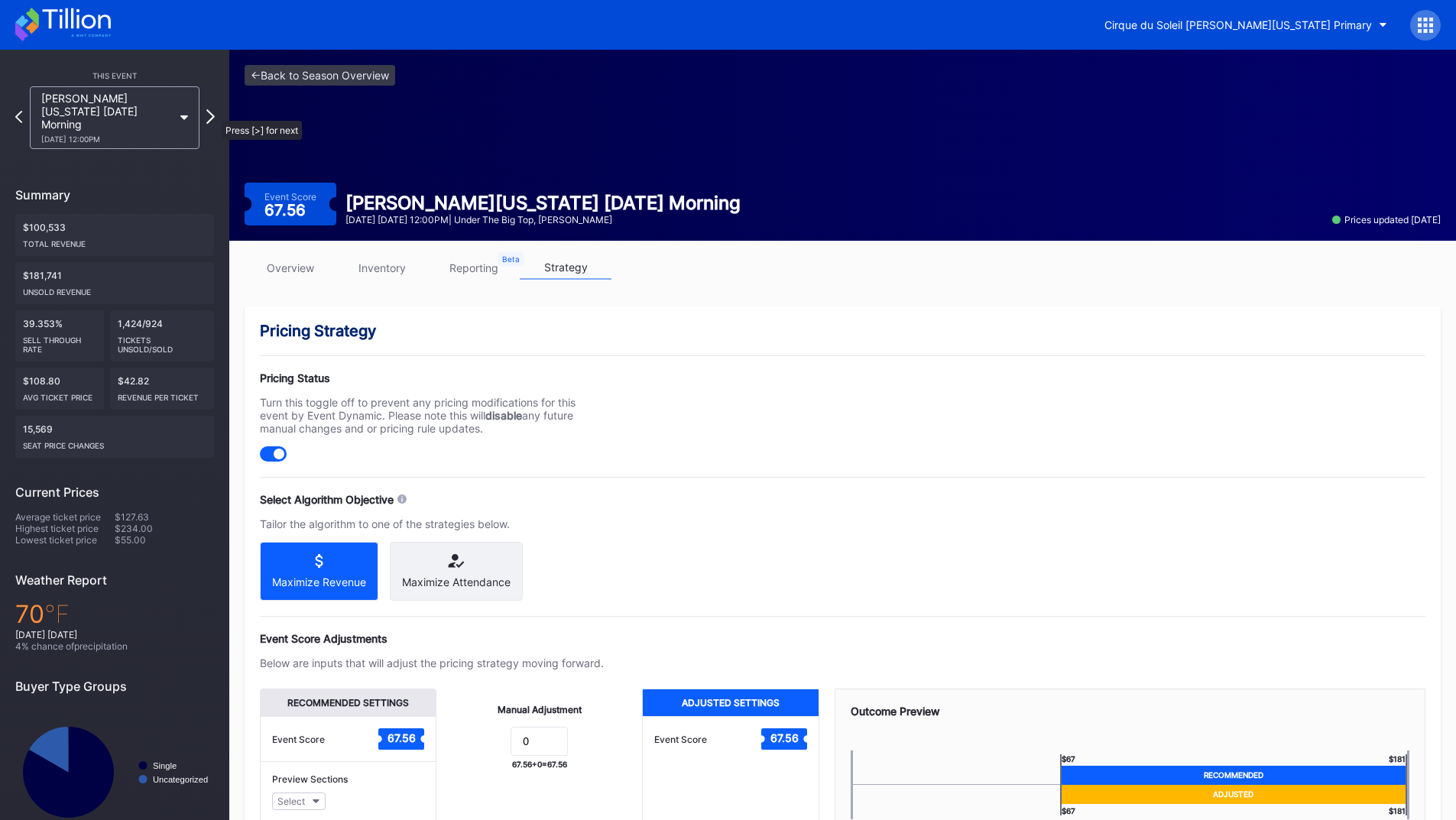
click at [214, 113] on icon at bounding box center [211, 116] width 9 height 15
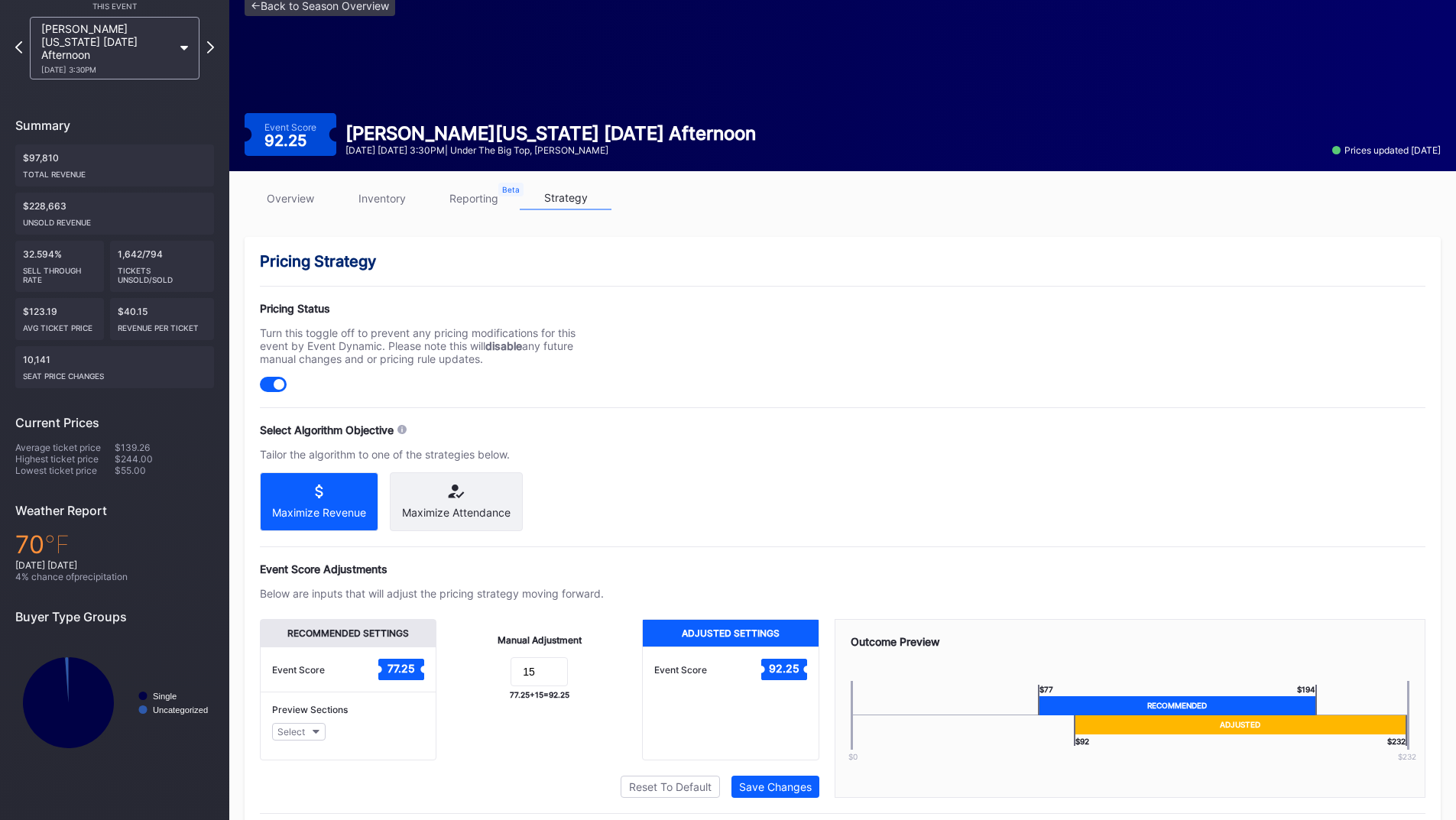
scroll to position [122, 0]
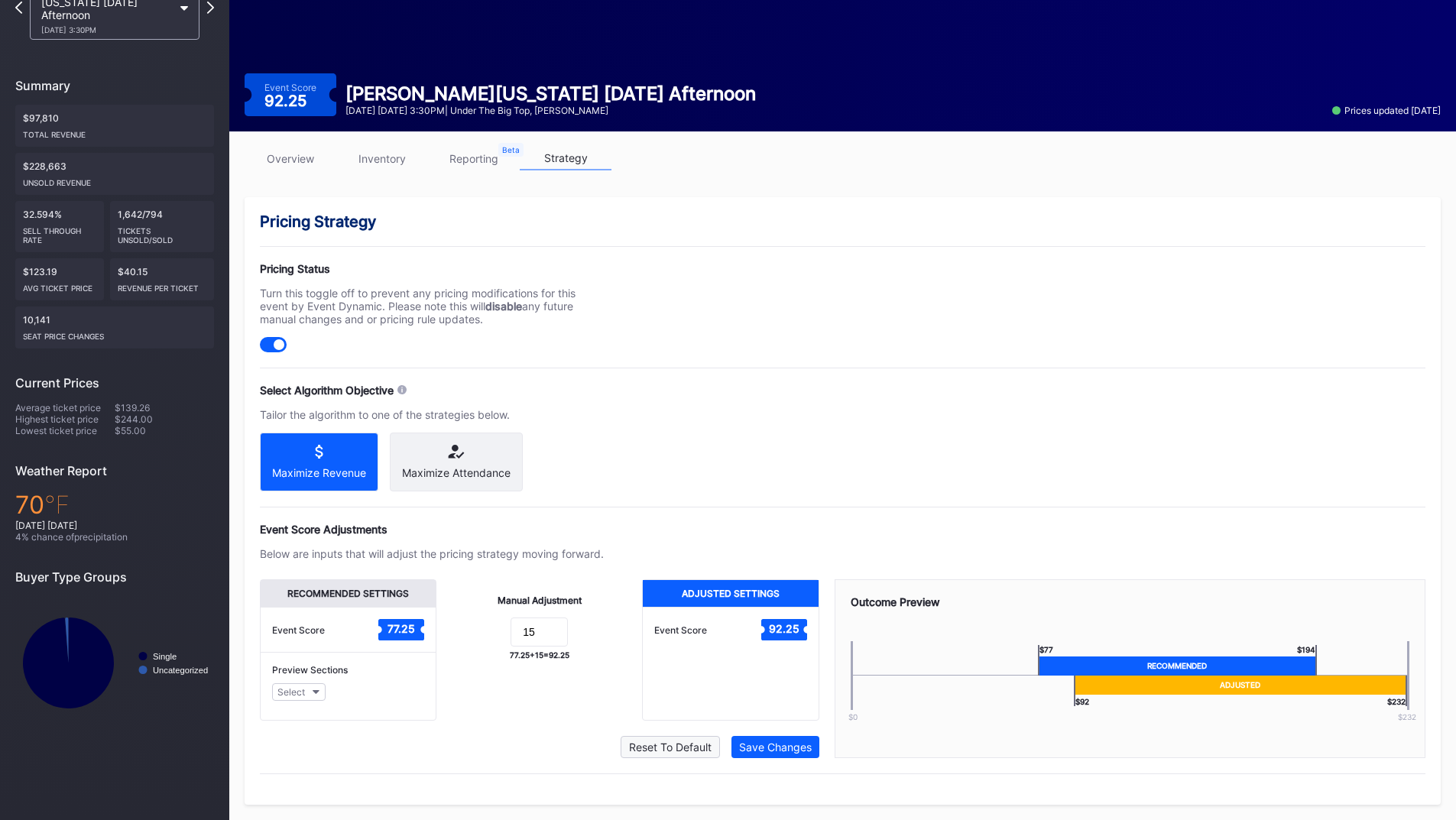
click at [676, 739] on button "Reset To Default" at bounding box center [671, 747] width 99 height 23
click at [760, 753] on div "Save Changes" at bounding box center [776, 747] width 73 height 13
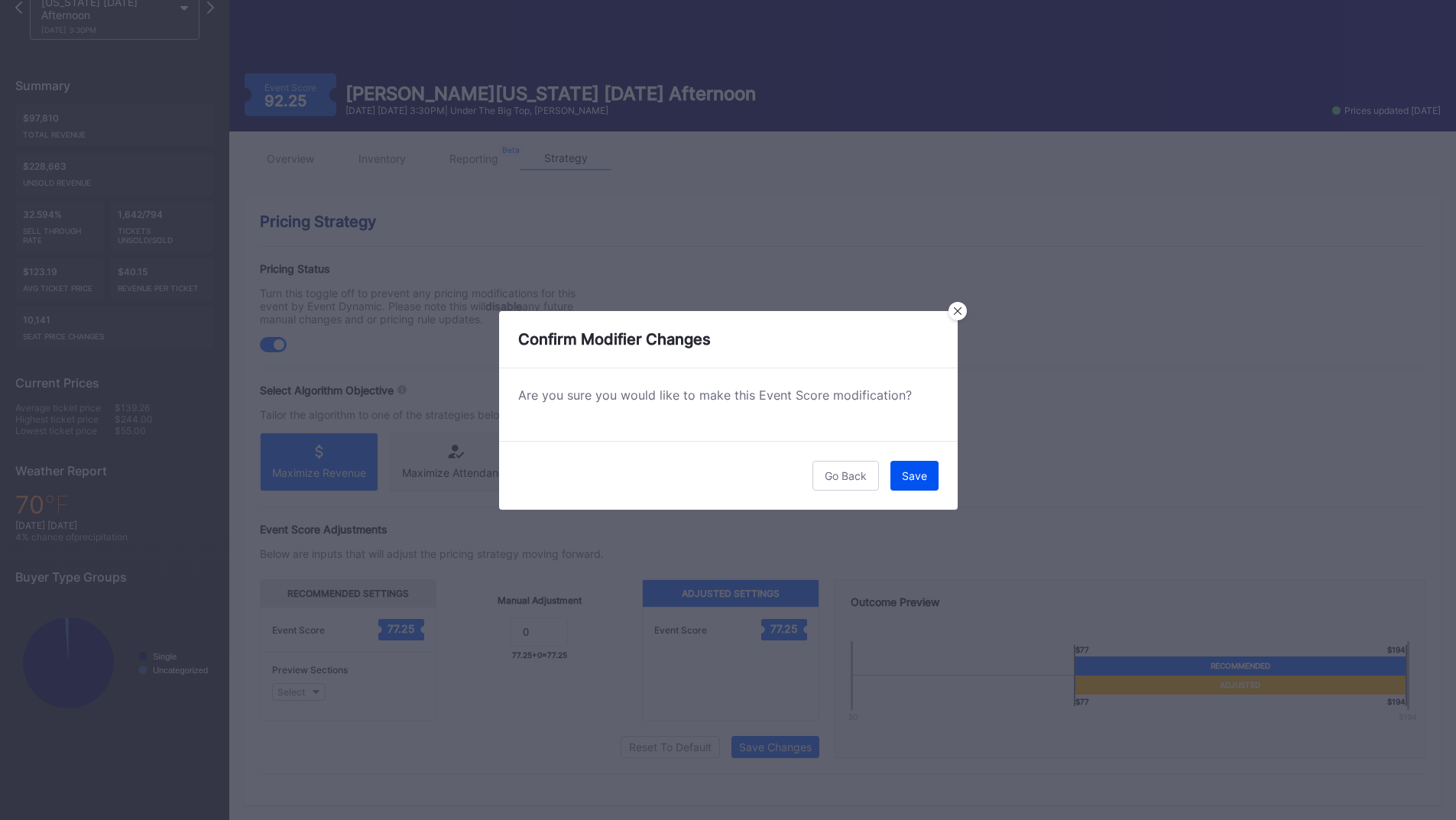
click at [911, 466] on button "Save" at bounding box center [914, 476] width 48 height 30
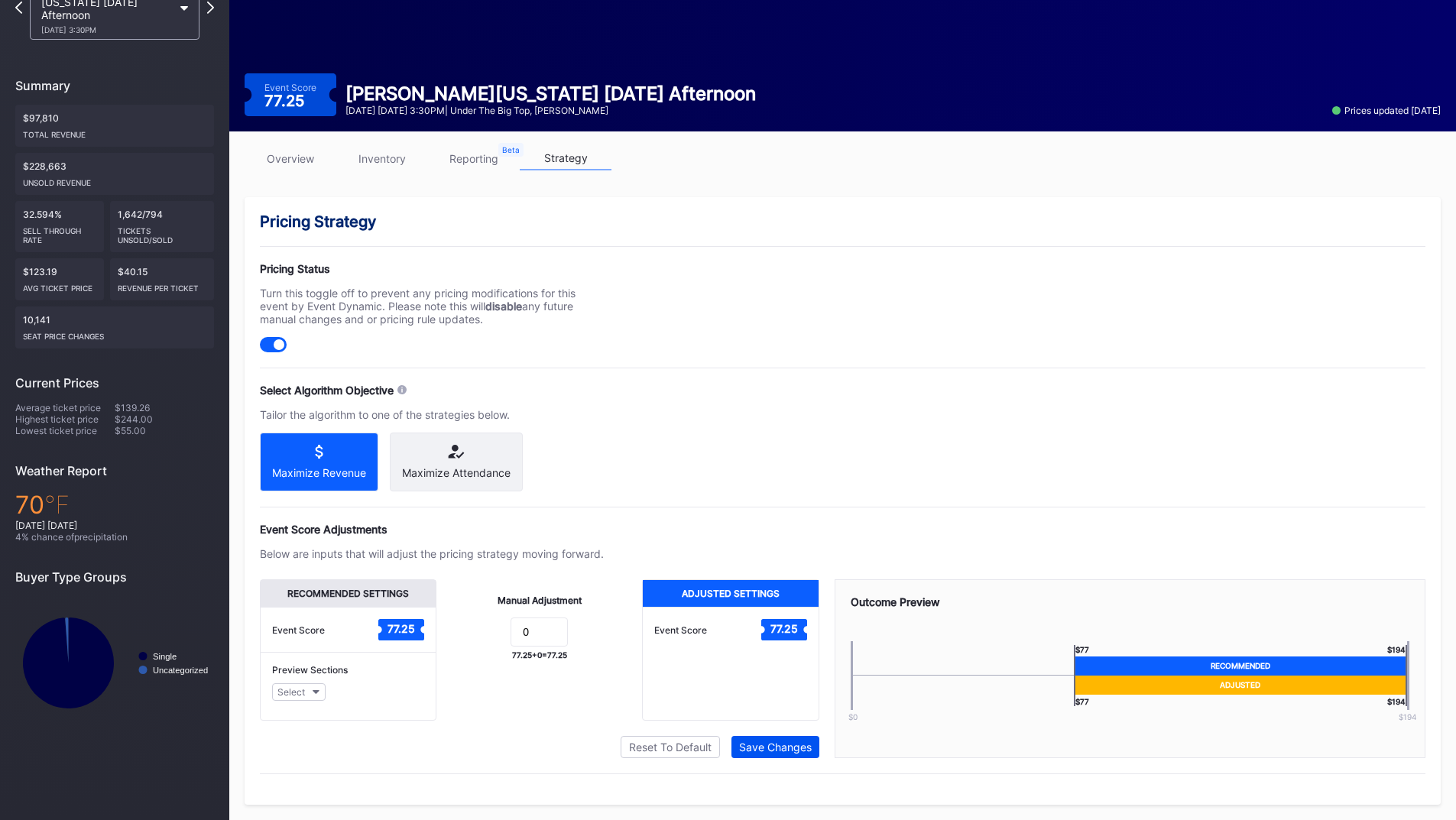
click at [755, 754] on button "Save Changes" at bounding box center [775, 747] width 88 height 23
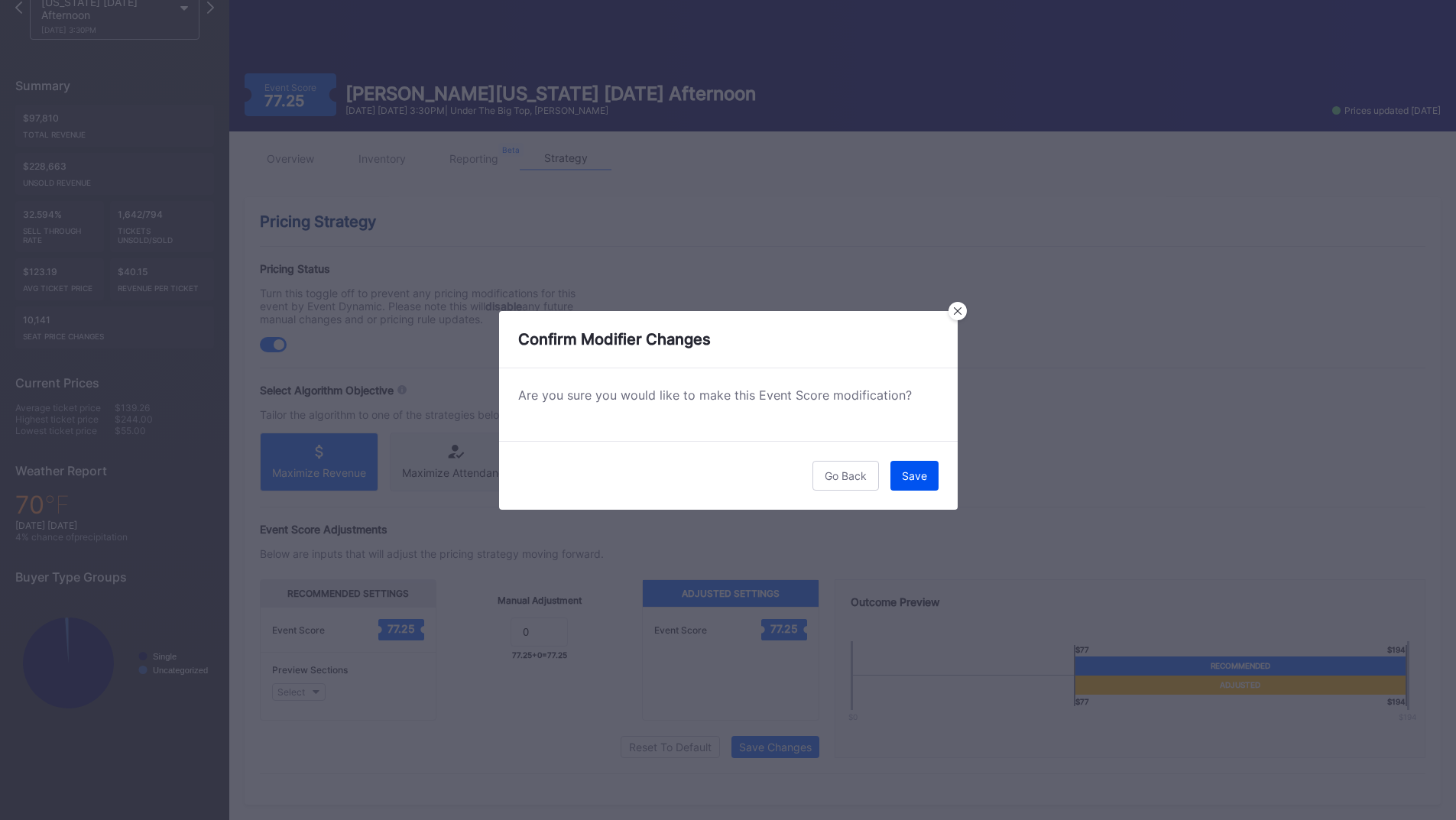
click at [912, 466] on button "Save" at bounding box center [914, 476] width 48 height 30
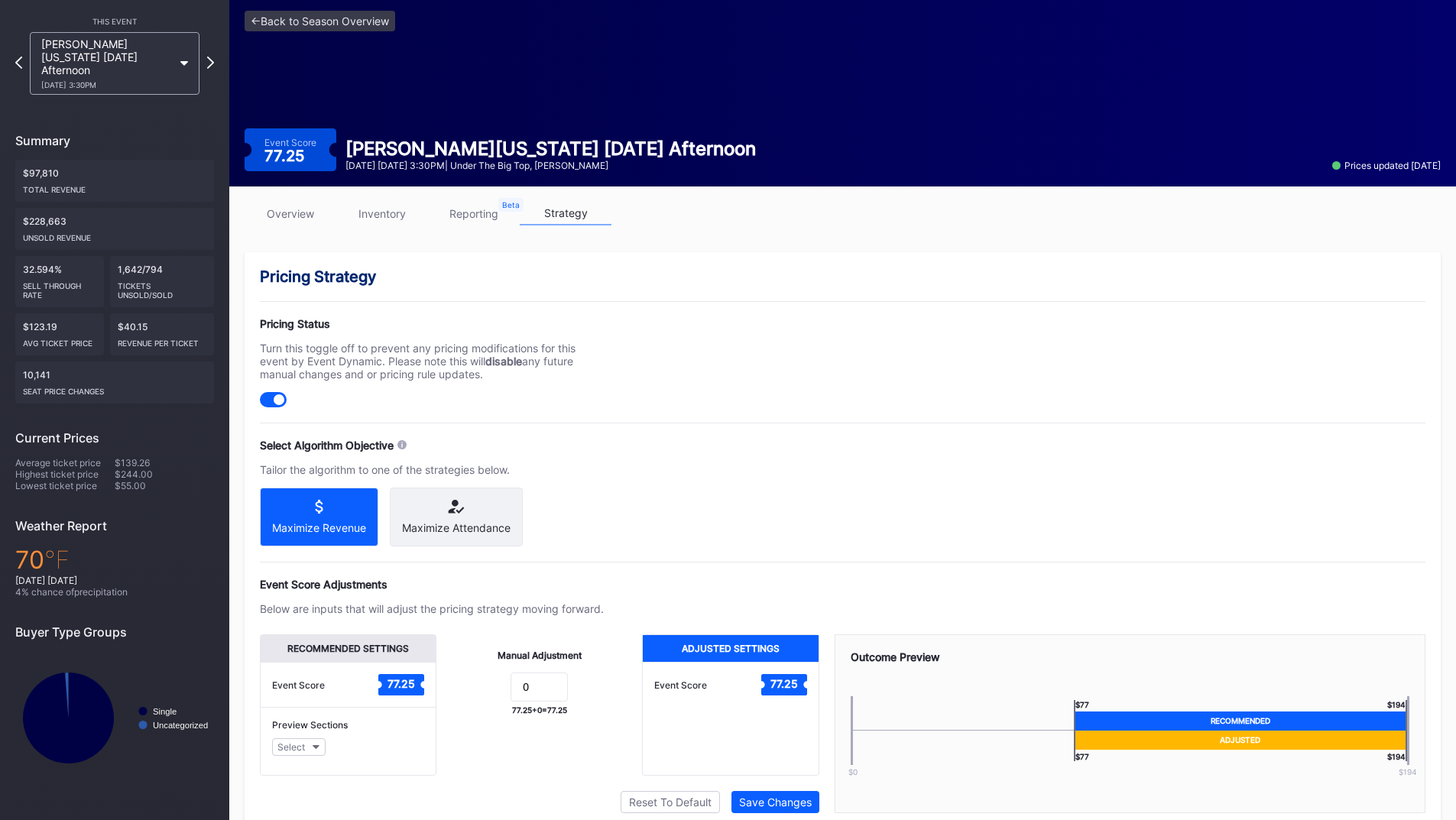
scroll to position [0, 0]
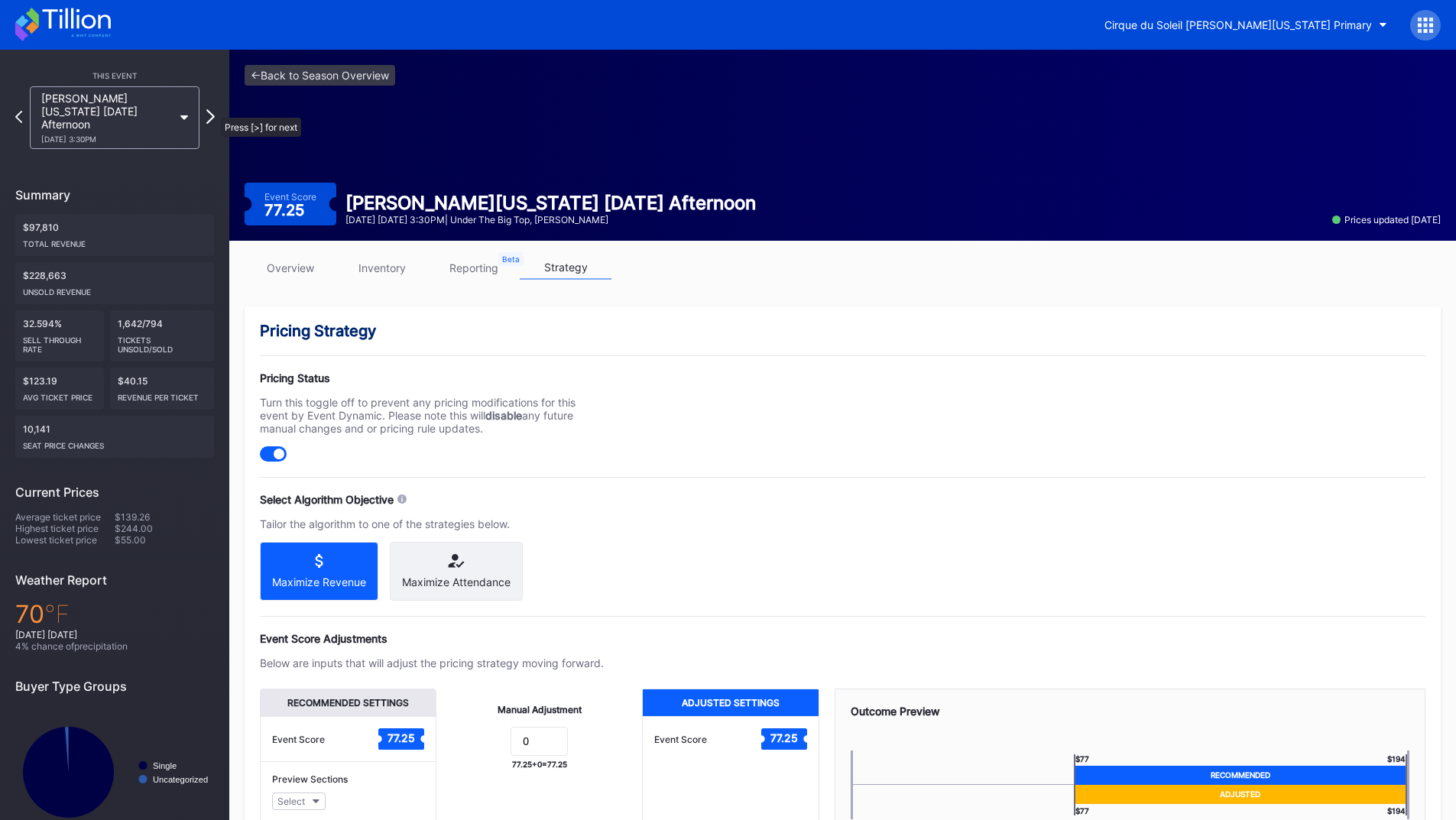
click at [214, 110] on icon at bounding box center [211, 116] width 9 height 15
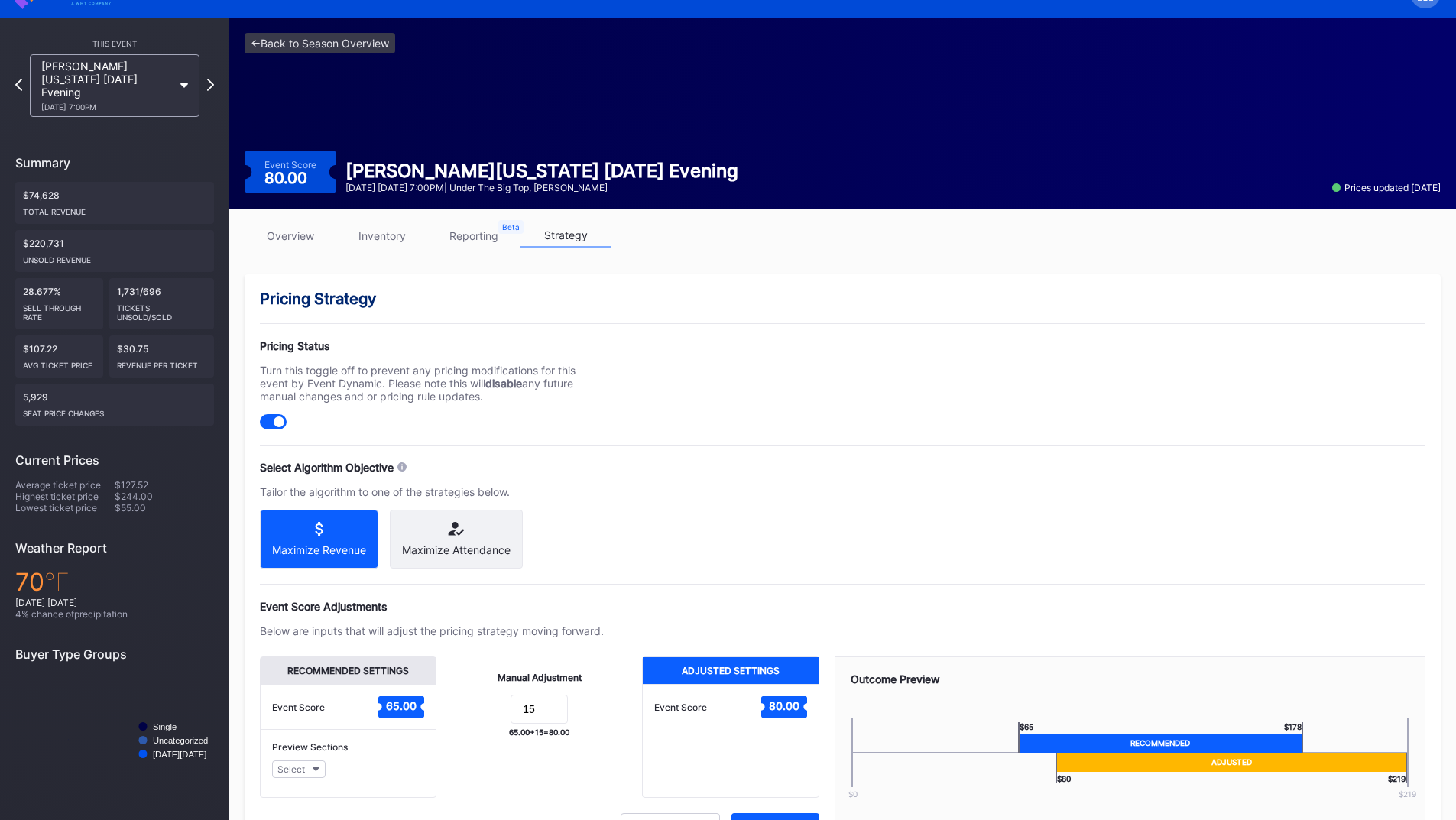
scroll to position [122, 0]
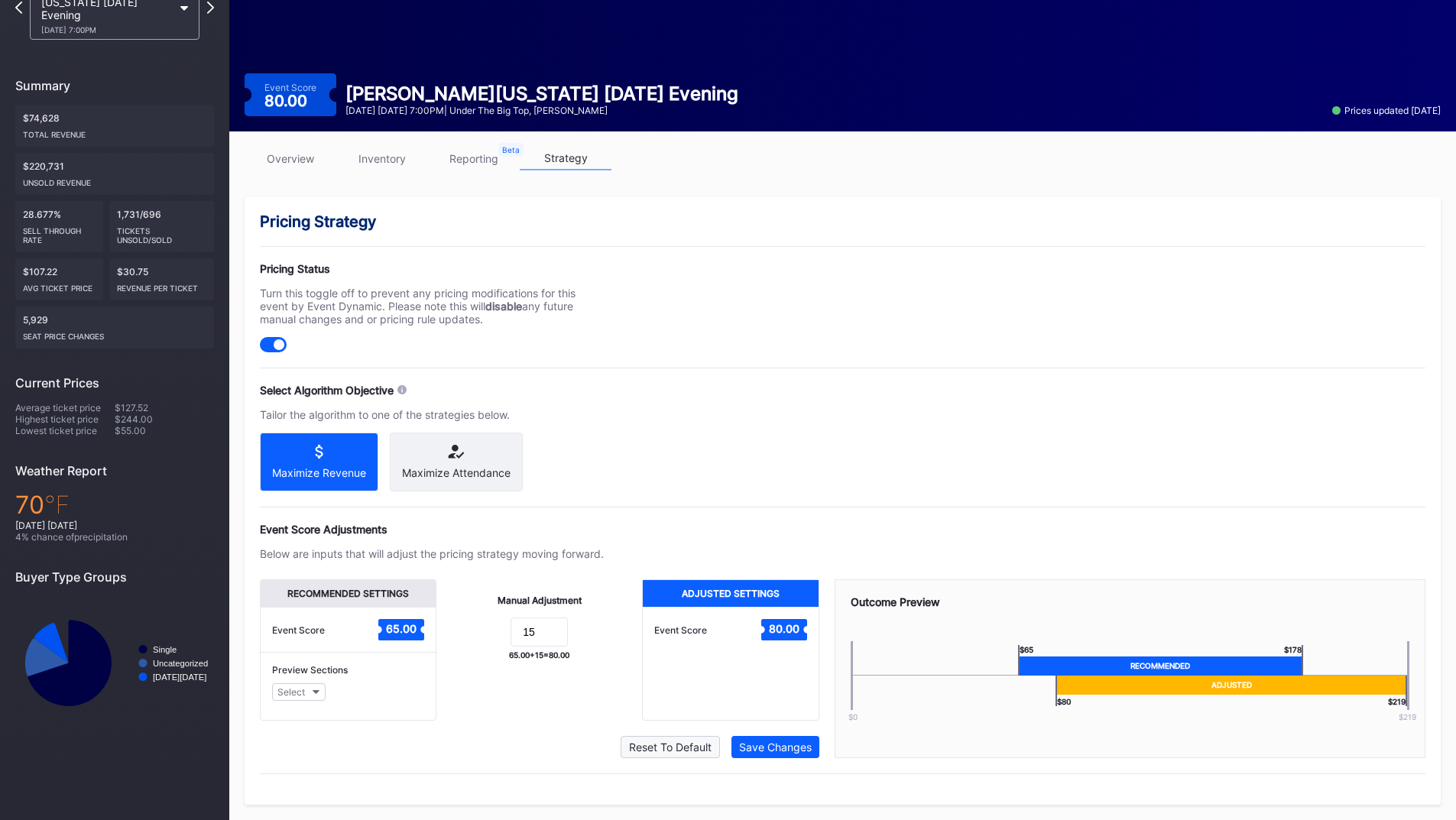
click at [666, 747] on div "Reset To Default" at bounding box center [670, 747] width 83 height 13
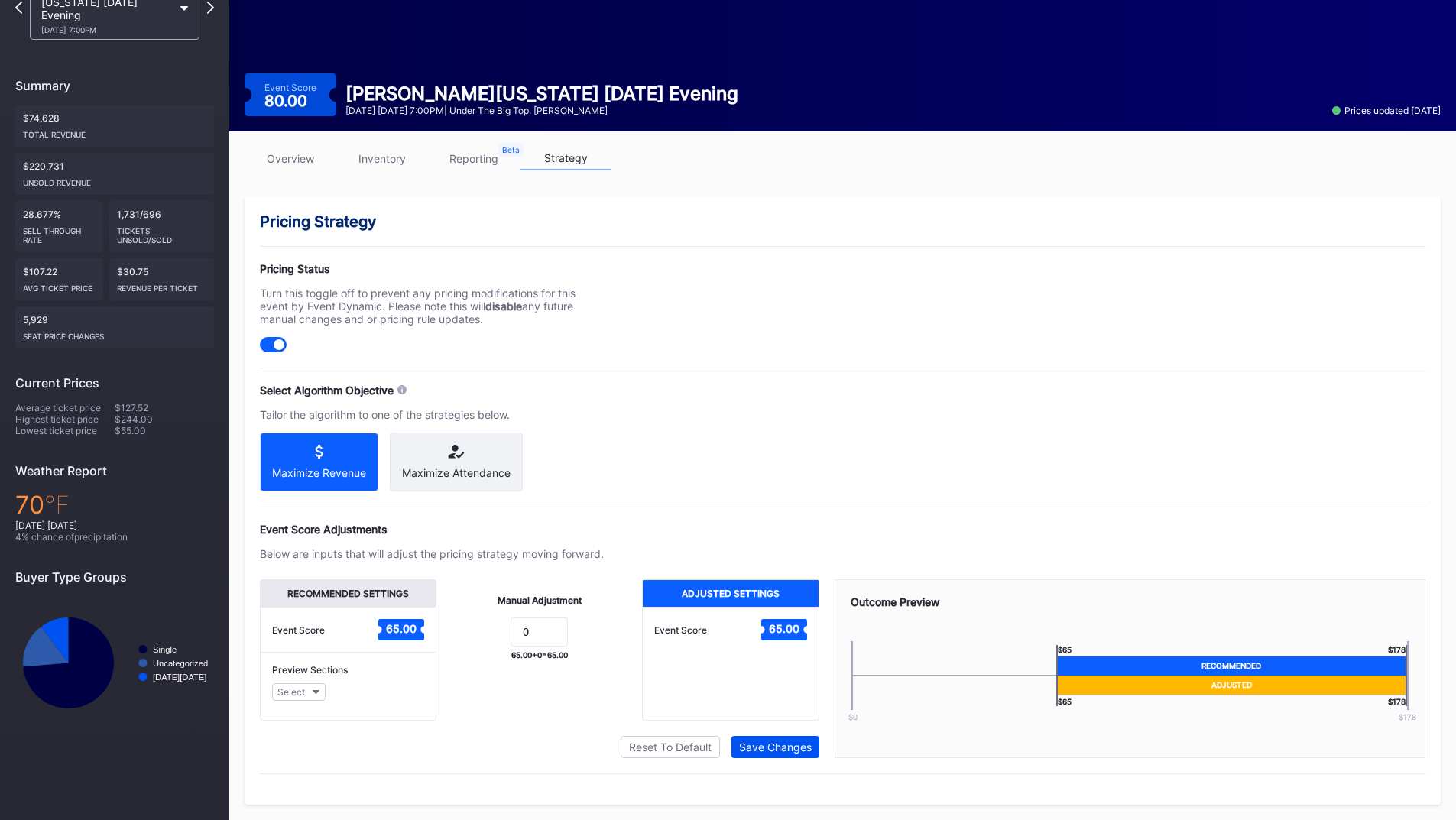
click at [752, 749] on div "Save Changes" at bounding box center [776, 747] width 73 height 13
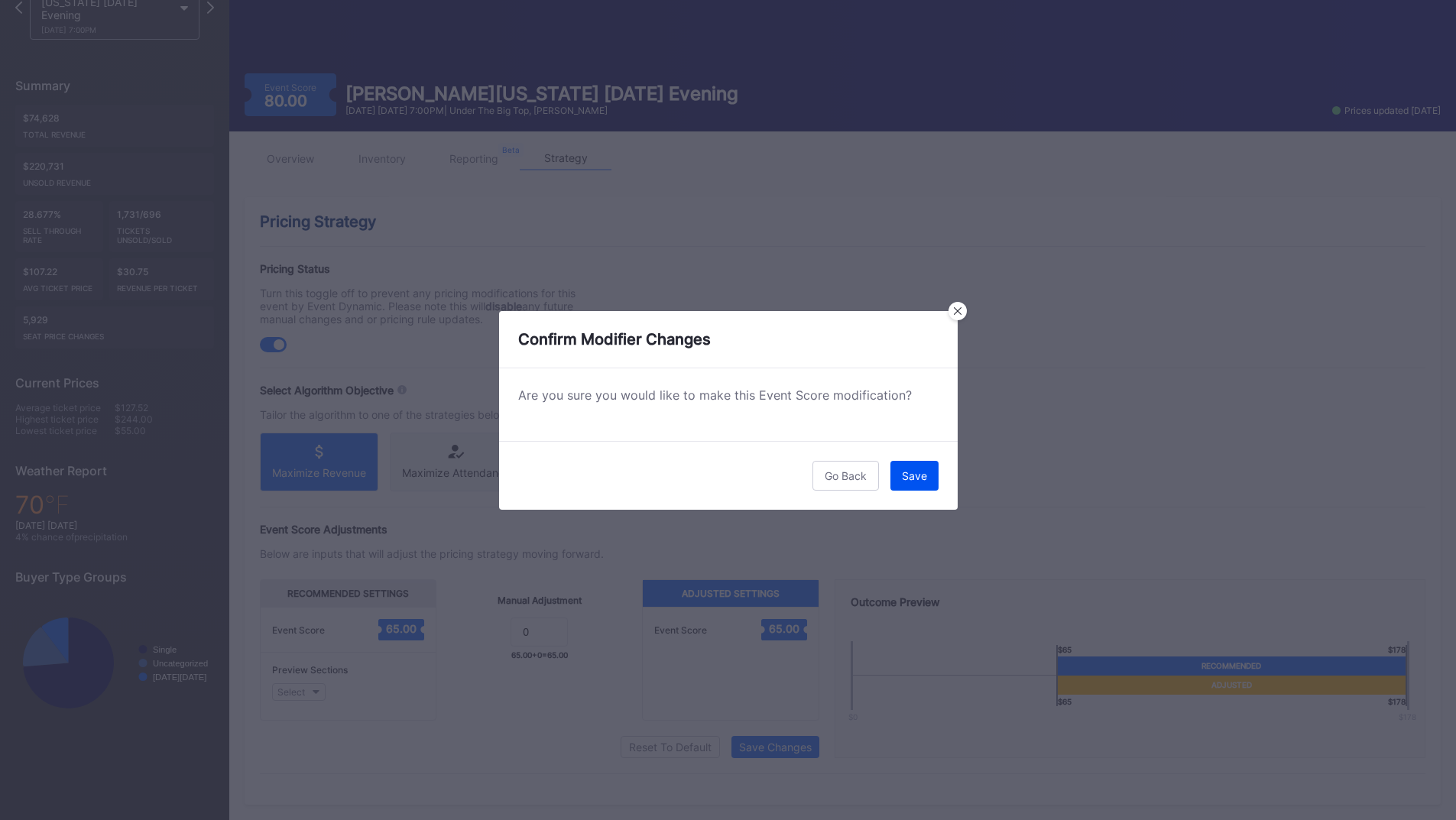
click at [903, 470] on div "Save" at bounding box center [914, 475] width 25 height 13
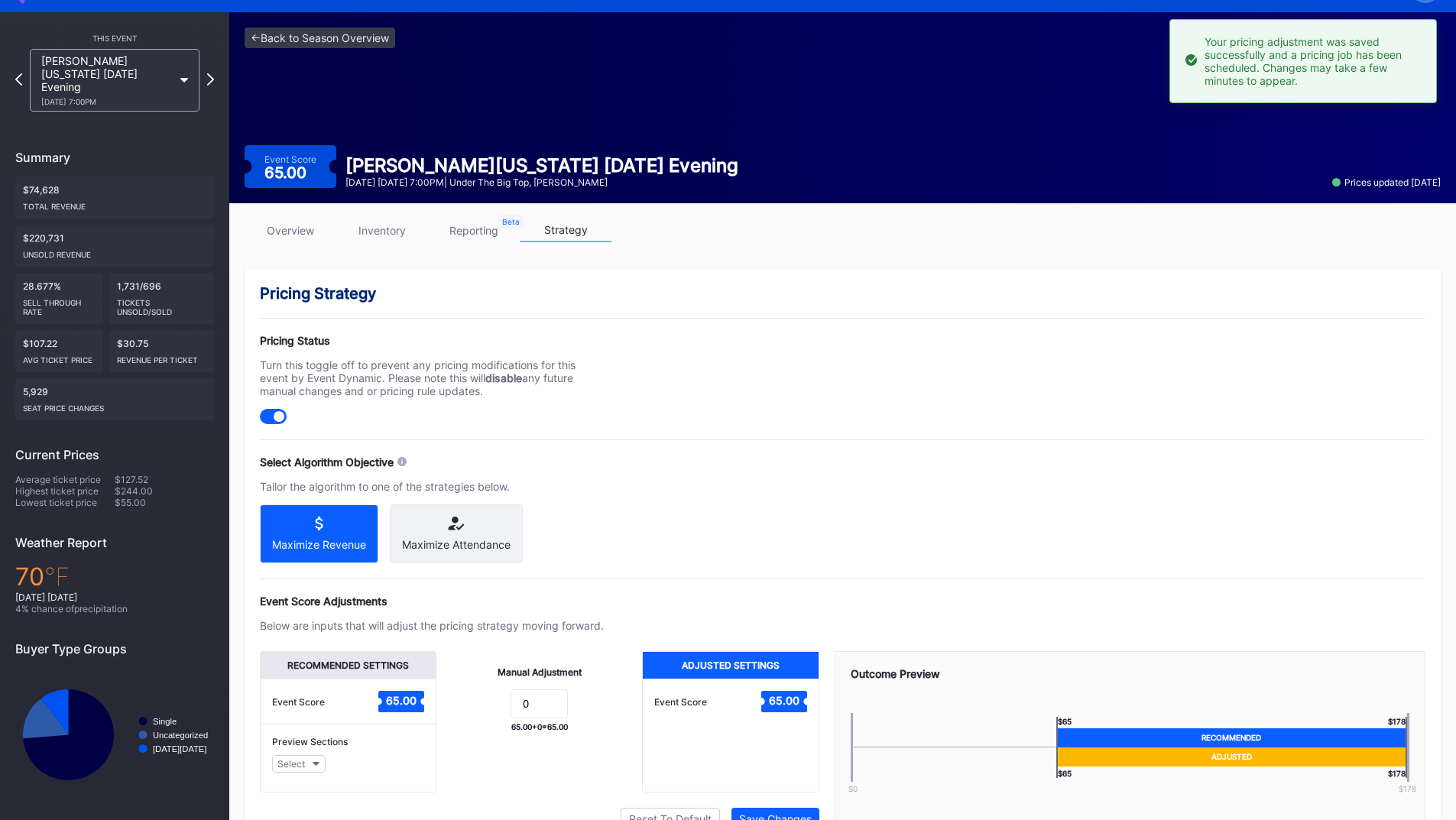
scroll to position [0, 0]
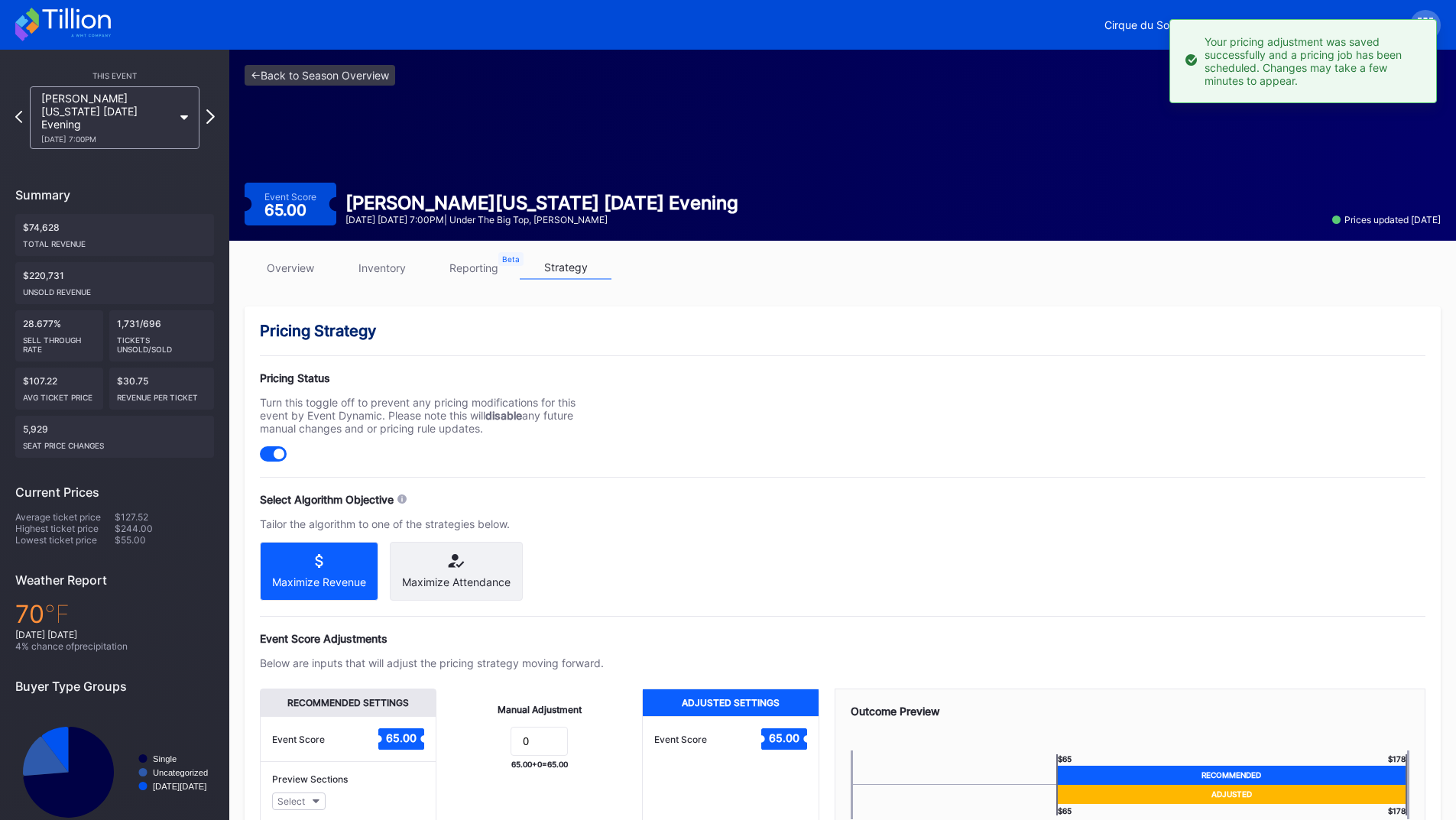
click at [212, 109] on icon at bounding box center [211, 116] width 9 height 15
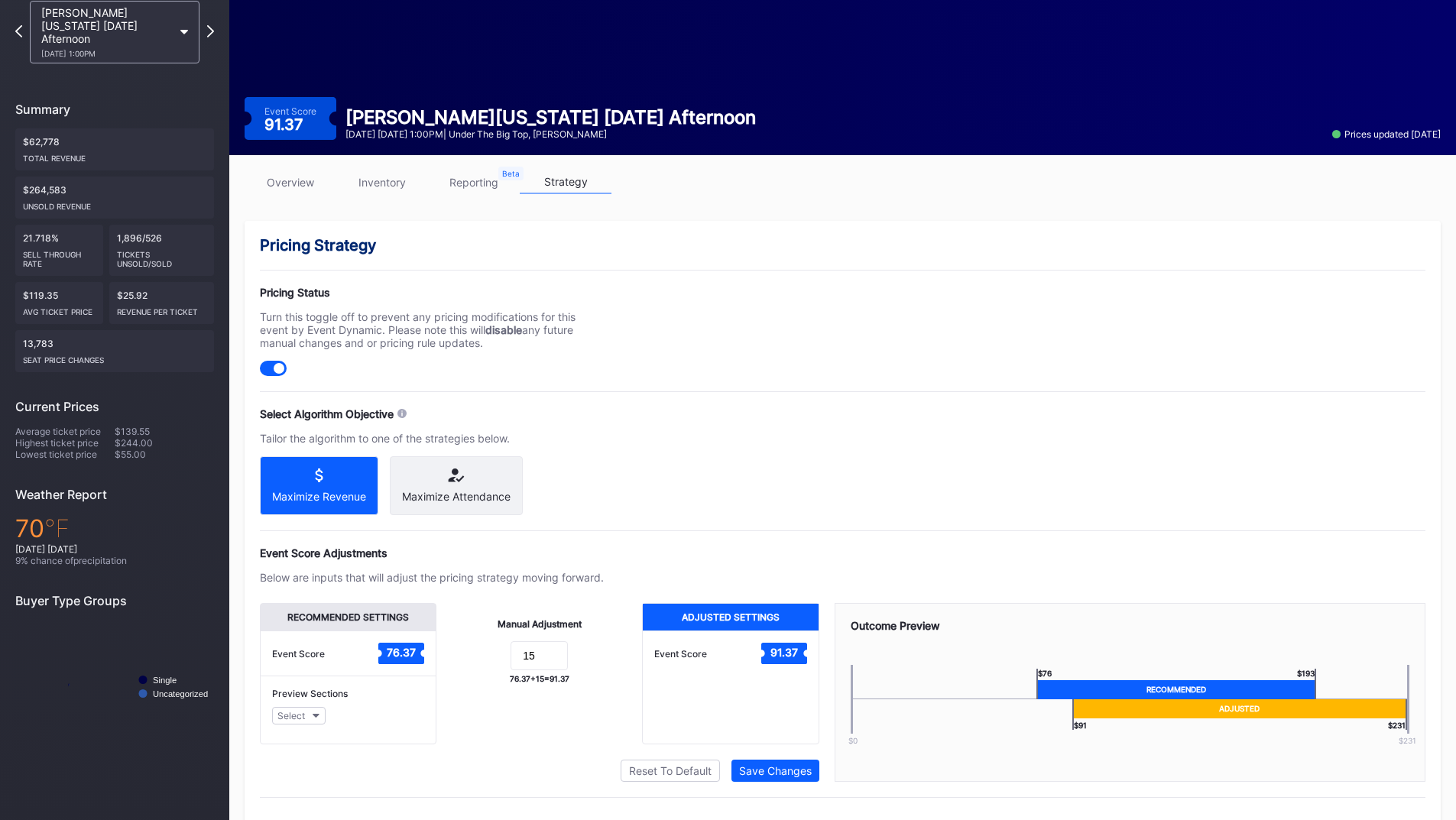
scroll to position [122, 0]
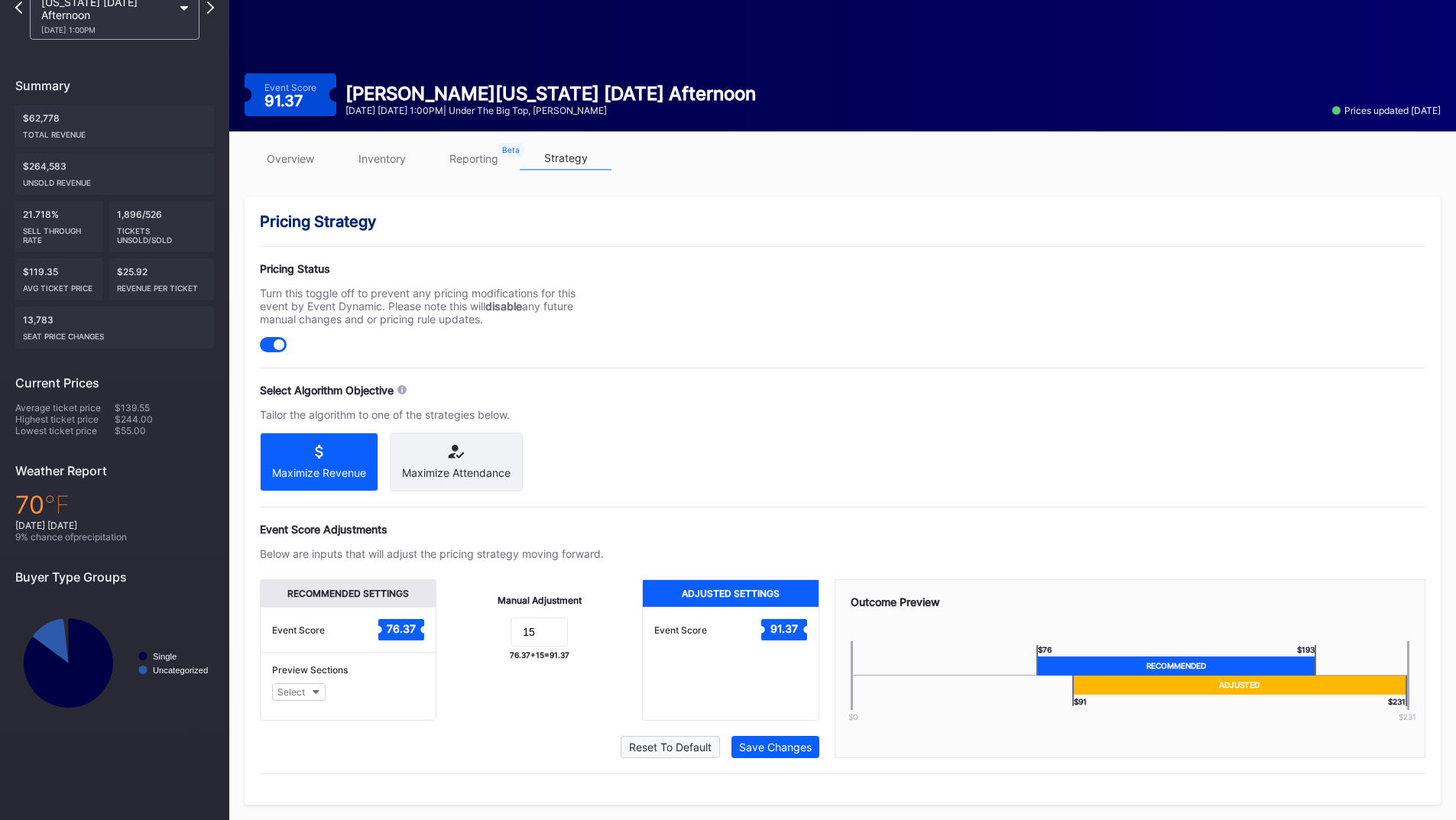
click at [640, 744] on div "Reset To Default" at bounding box center [670, 747] width 83 height 13
click at [781, 751] on div "Save Changes" at bounding box center [776, 747] width 73 height 13
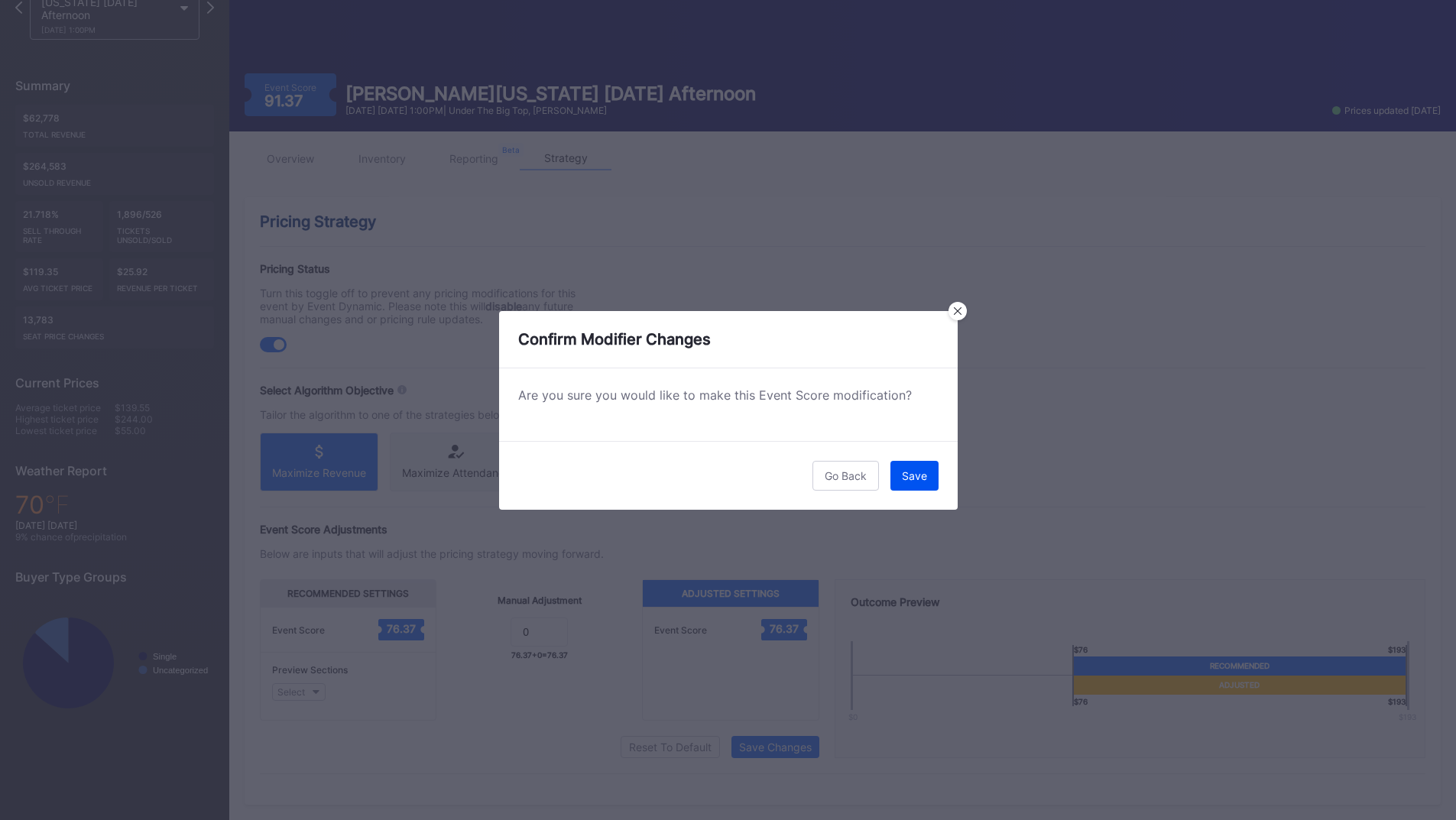
click at [921, 463] on button "Save" at bounding box center [914, 476] width 48 height 30
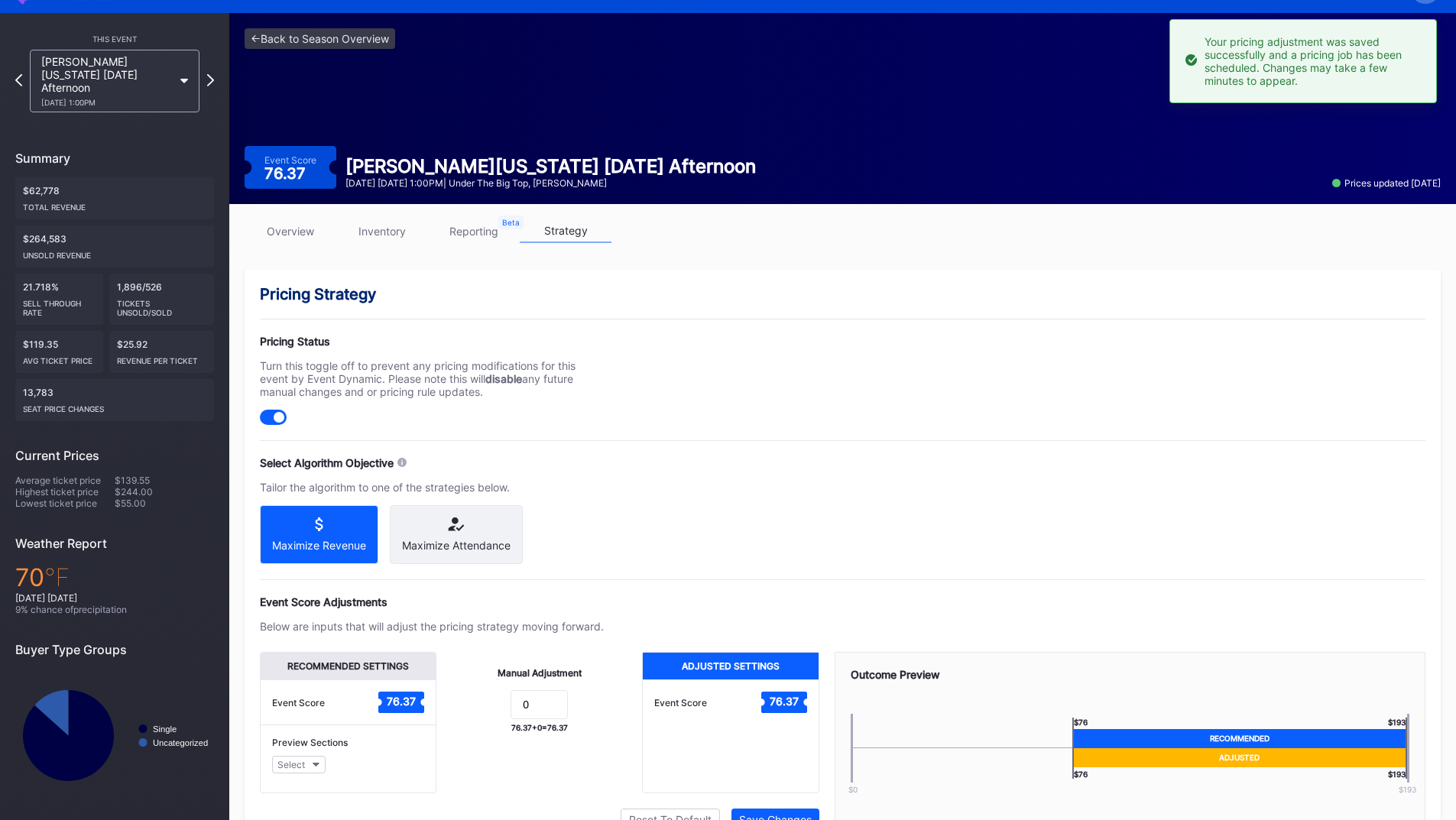
scroll to position [0, 0]
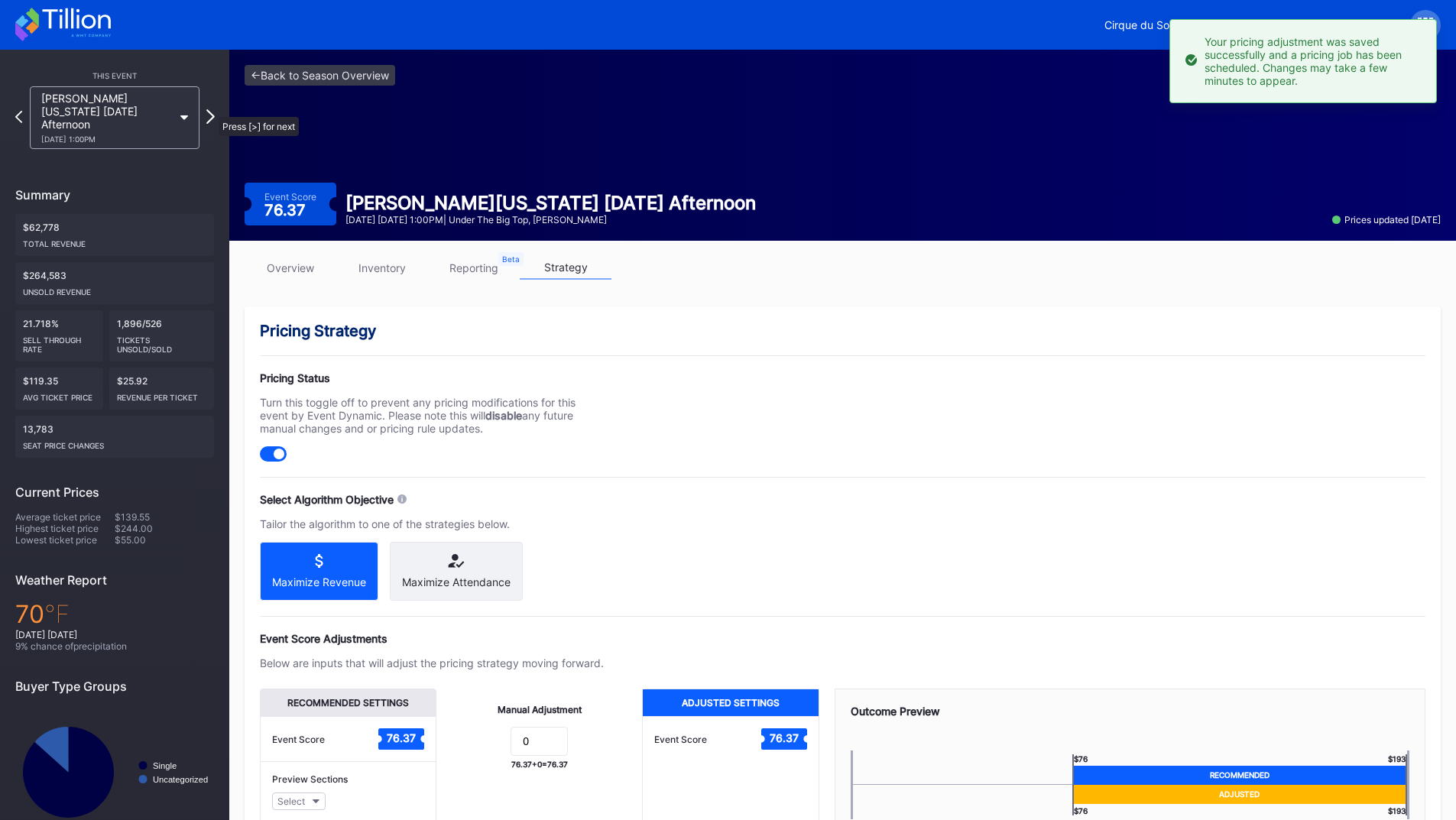
click at [211, 109] on icon at bounding box center [211, 116] width 9 height 15
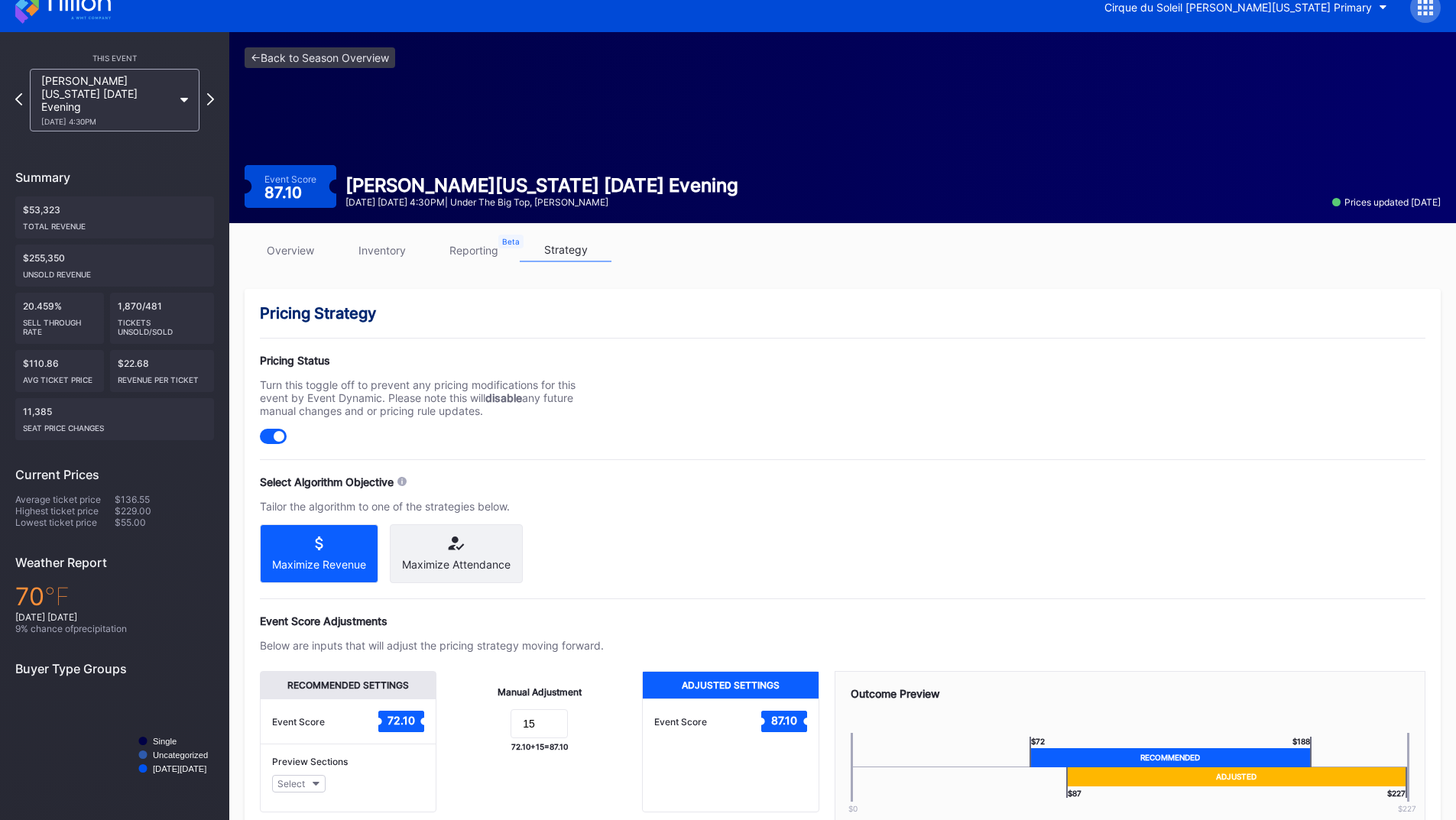
scroll to position [122, 0]
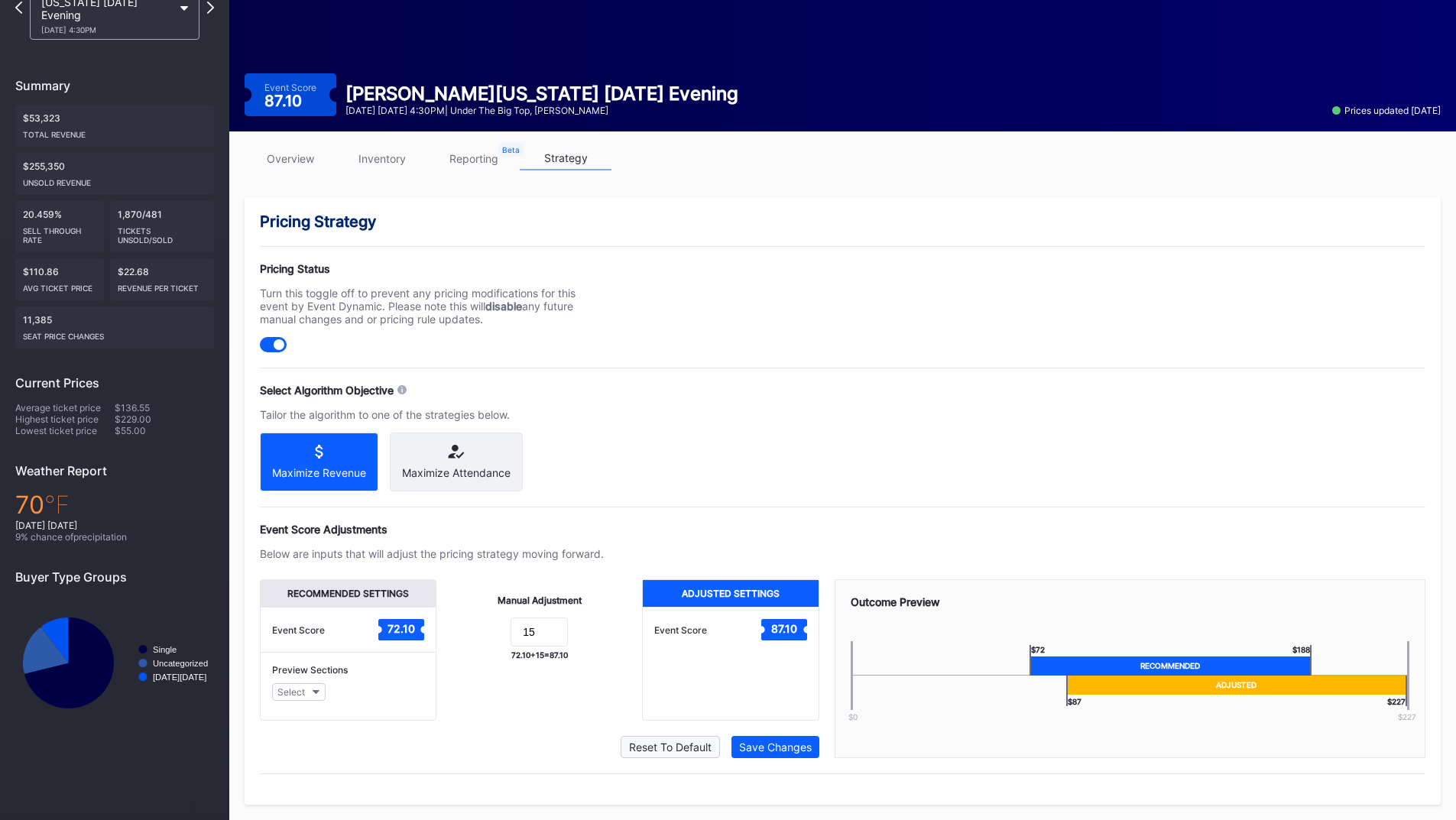
click at [676, 743] on div "Reset To Default" at bounding box center [670, 747] width 83 height 13
click at [762, 749] on div "Save Changes" at bounding box center [776, 747] width 73 height 13
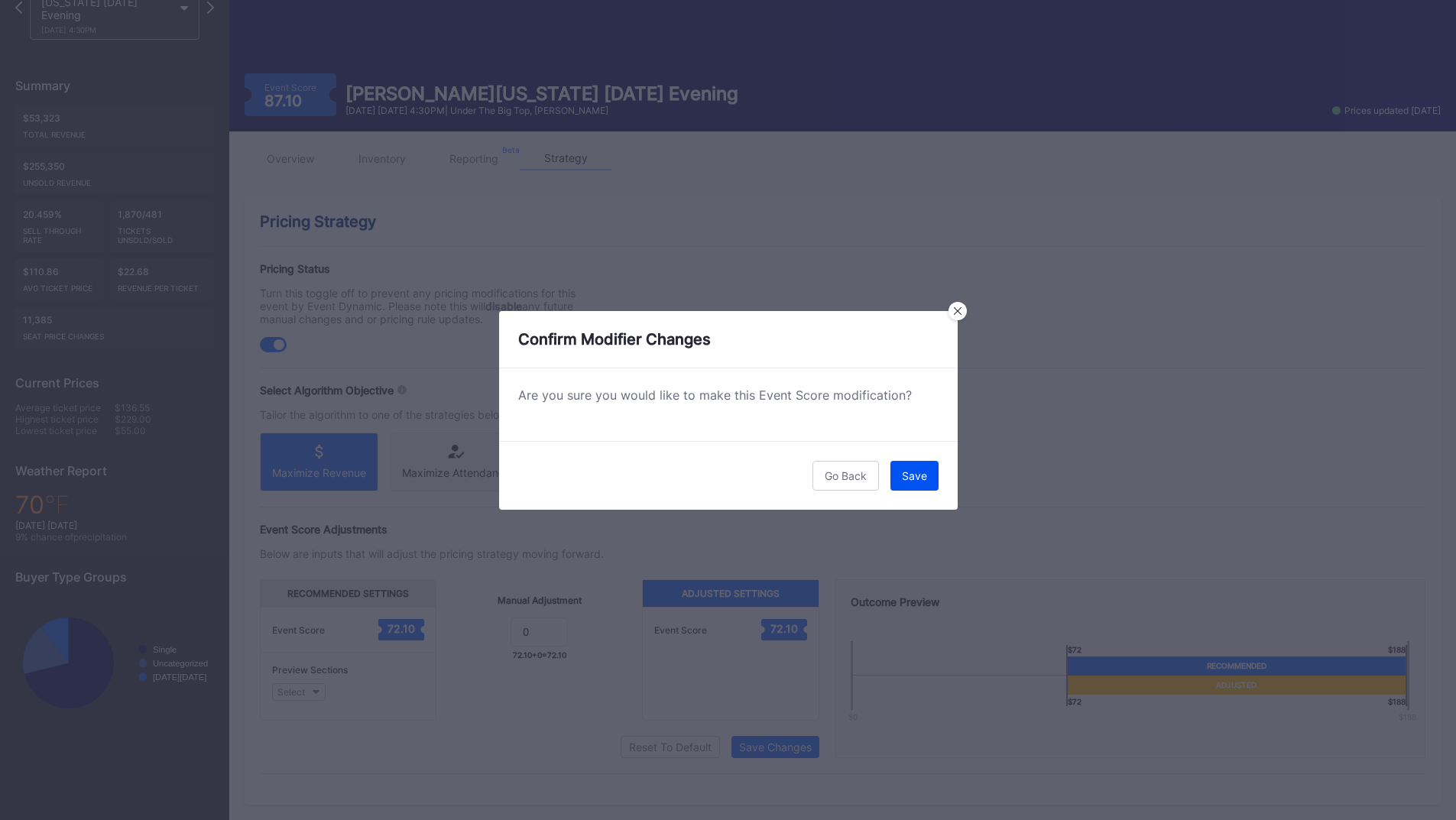
click at [908, 478] on div "Save" at bounding box center [914, 475] width 25 height 13
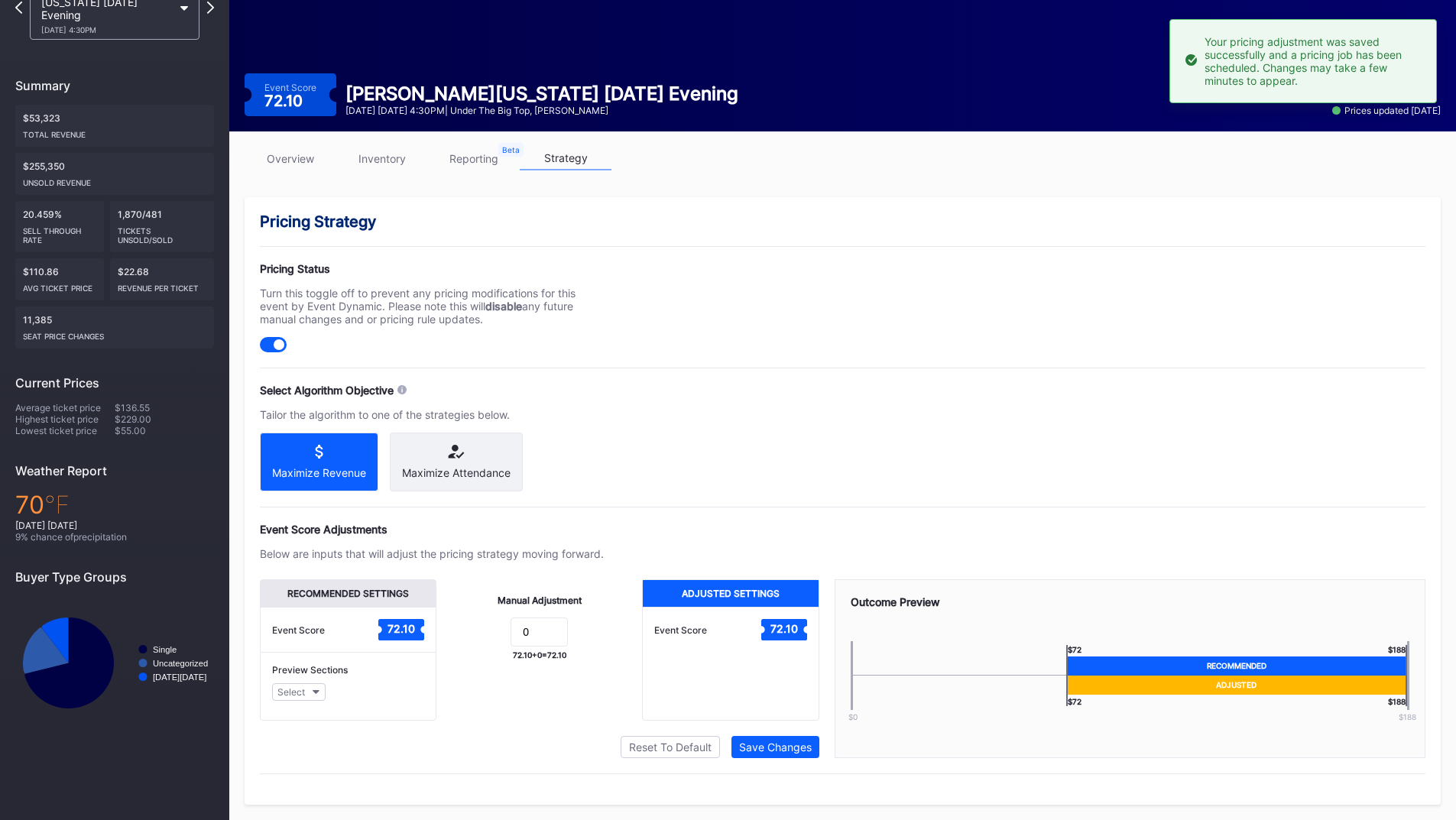
scroll to position [0, 0]
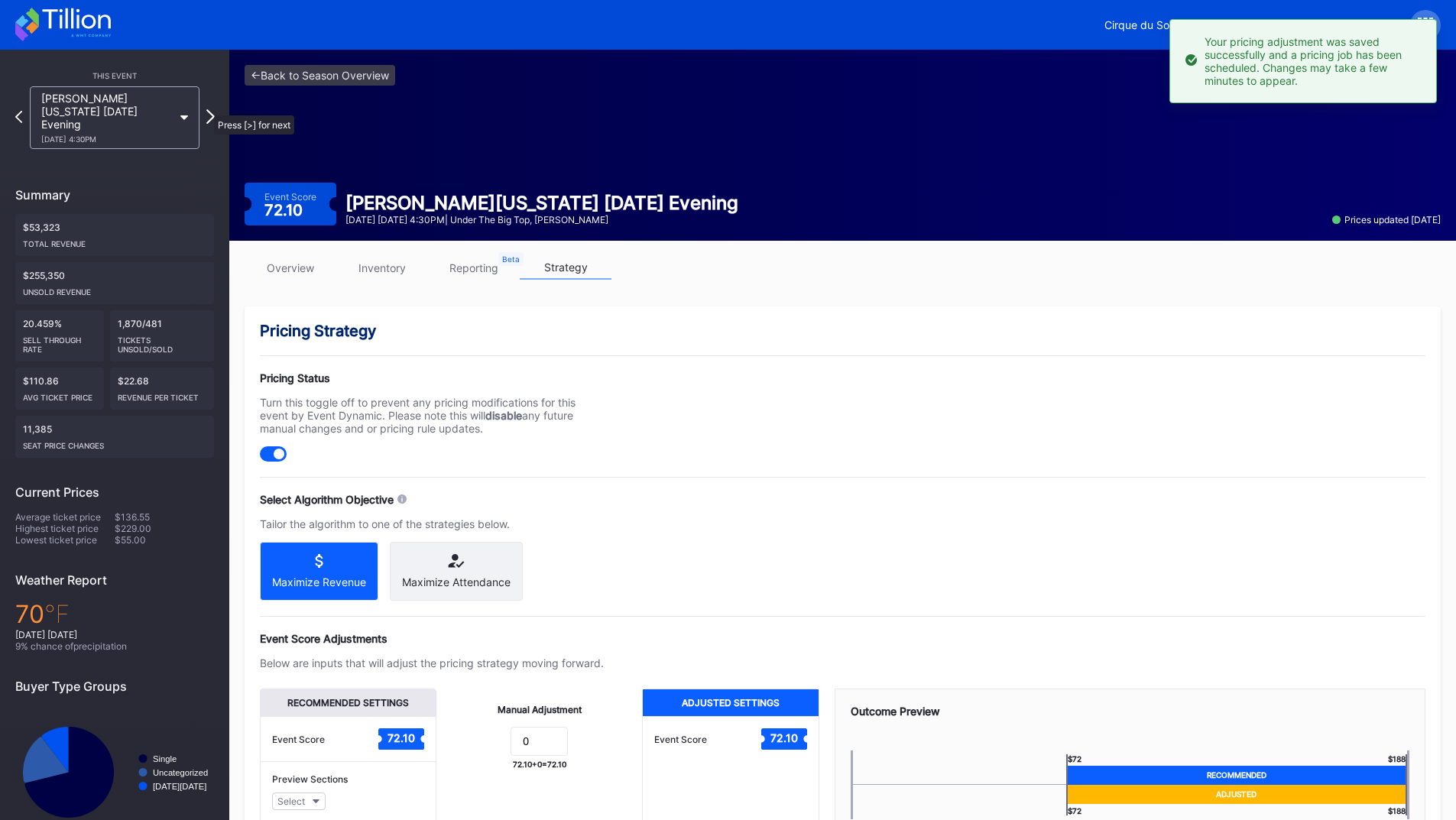
click at [207, 109] on icon at bounding box center [211, 116] width 9 height 15
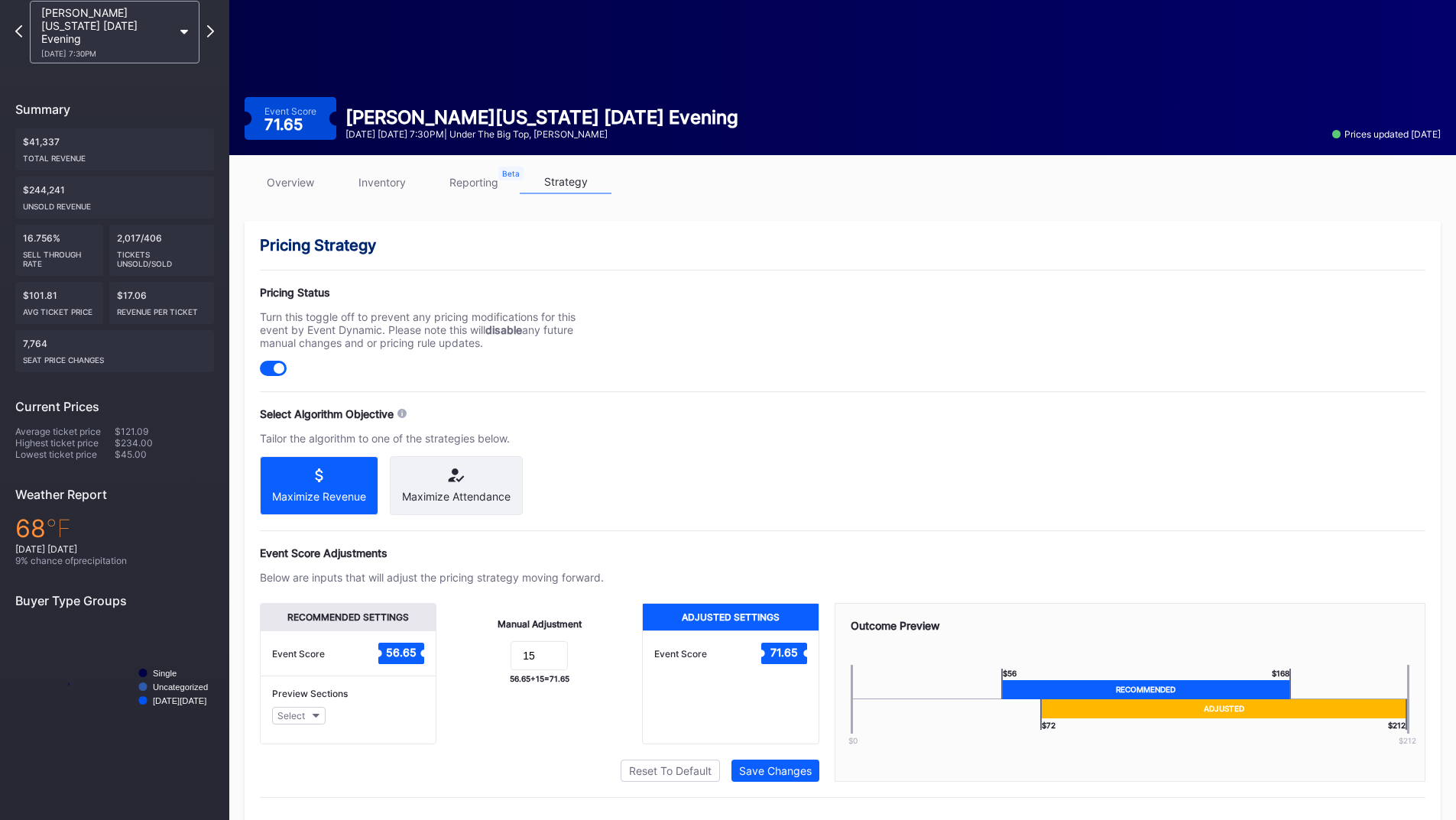
scroll to position [122, 0]
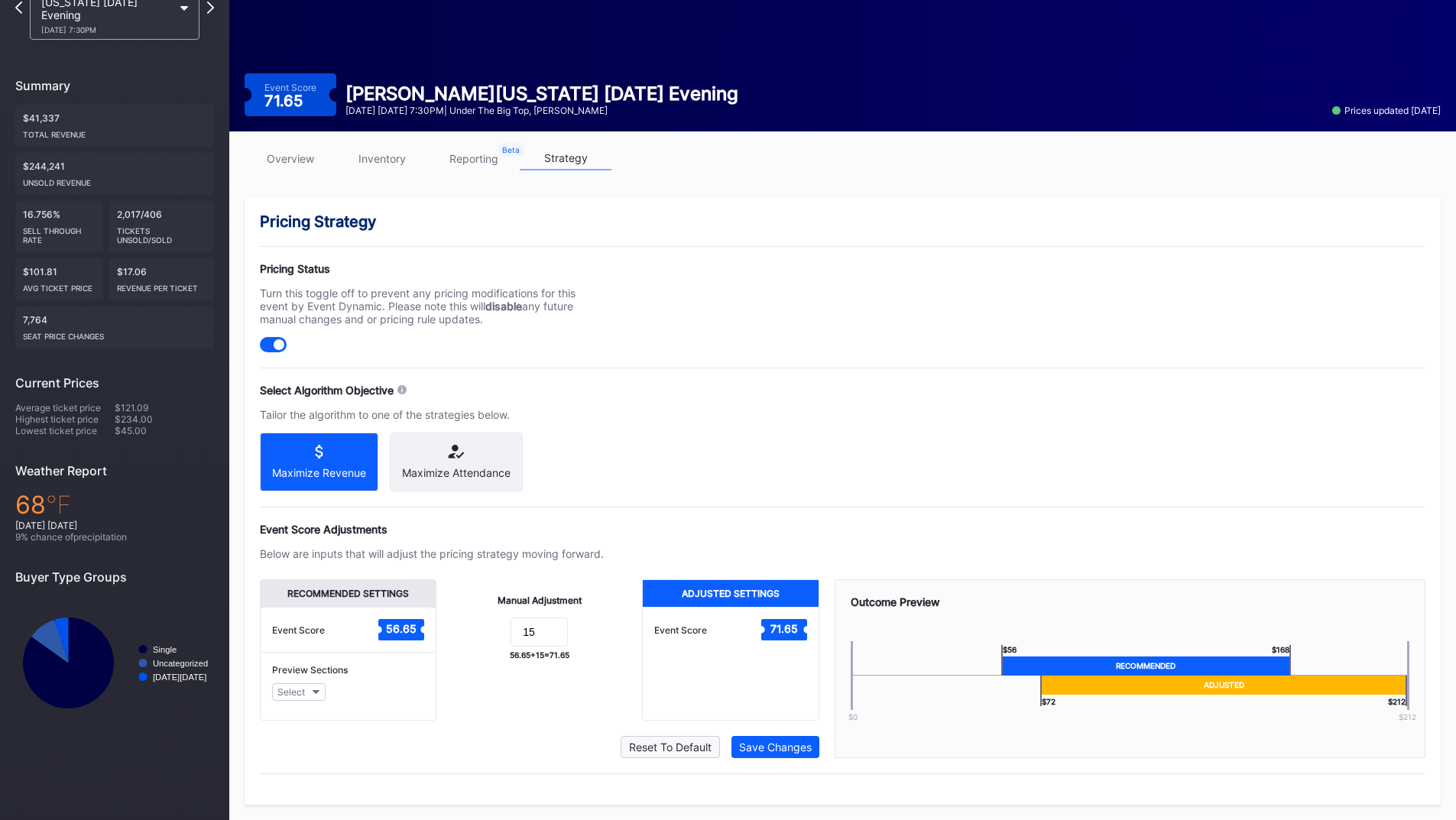
click at [655, 745] on div "Reset To Default" at bounding box center [670, 747] width 83 height 13
click at [778, 747] on div "Save Changes" at bounding box center [776, 747] width 73 height 13
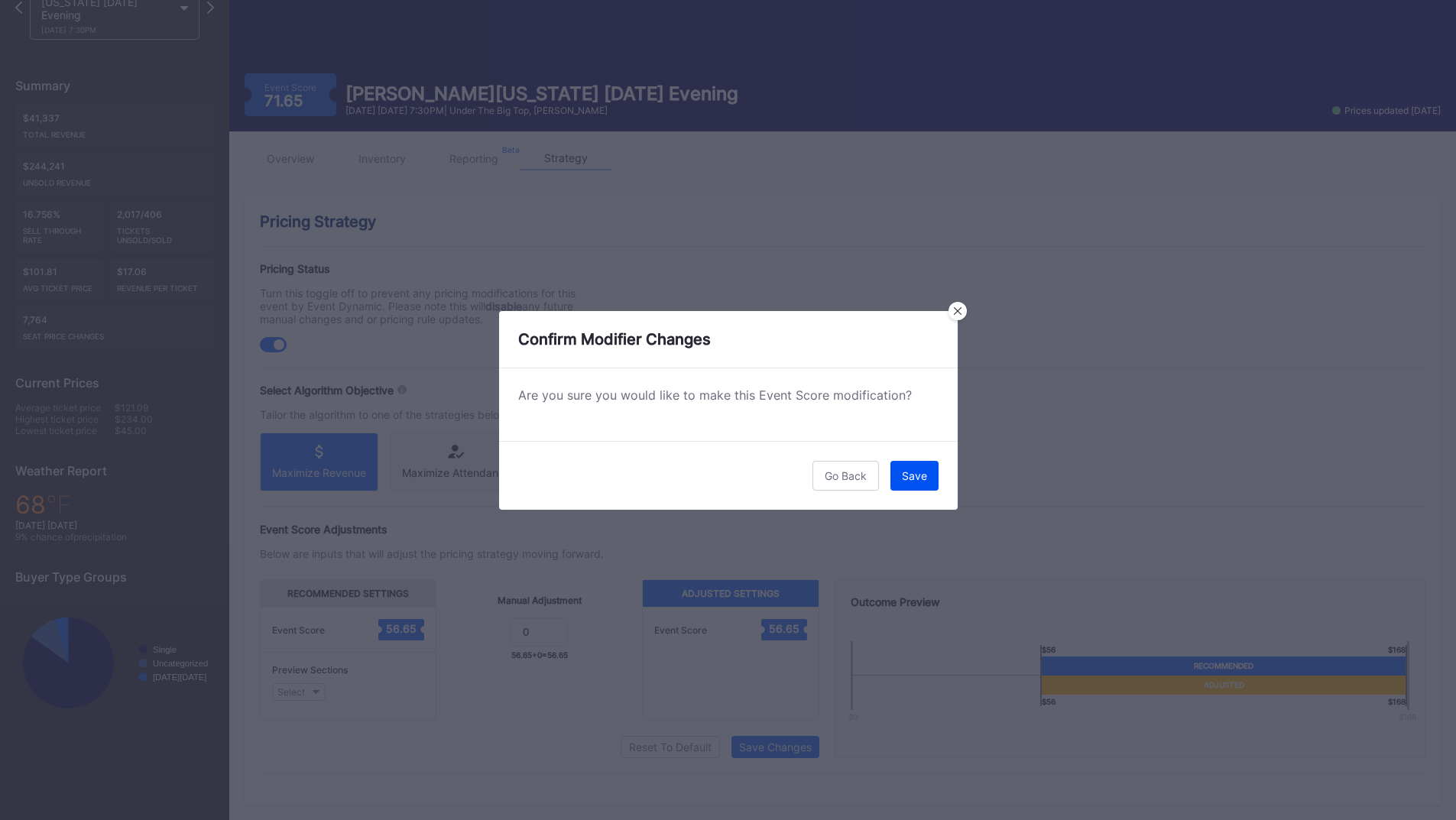
click at [906, 479] on div "Save" at bounding box center [914, 475] width 25 height 13
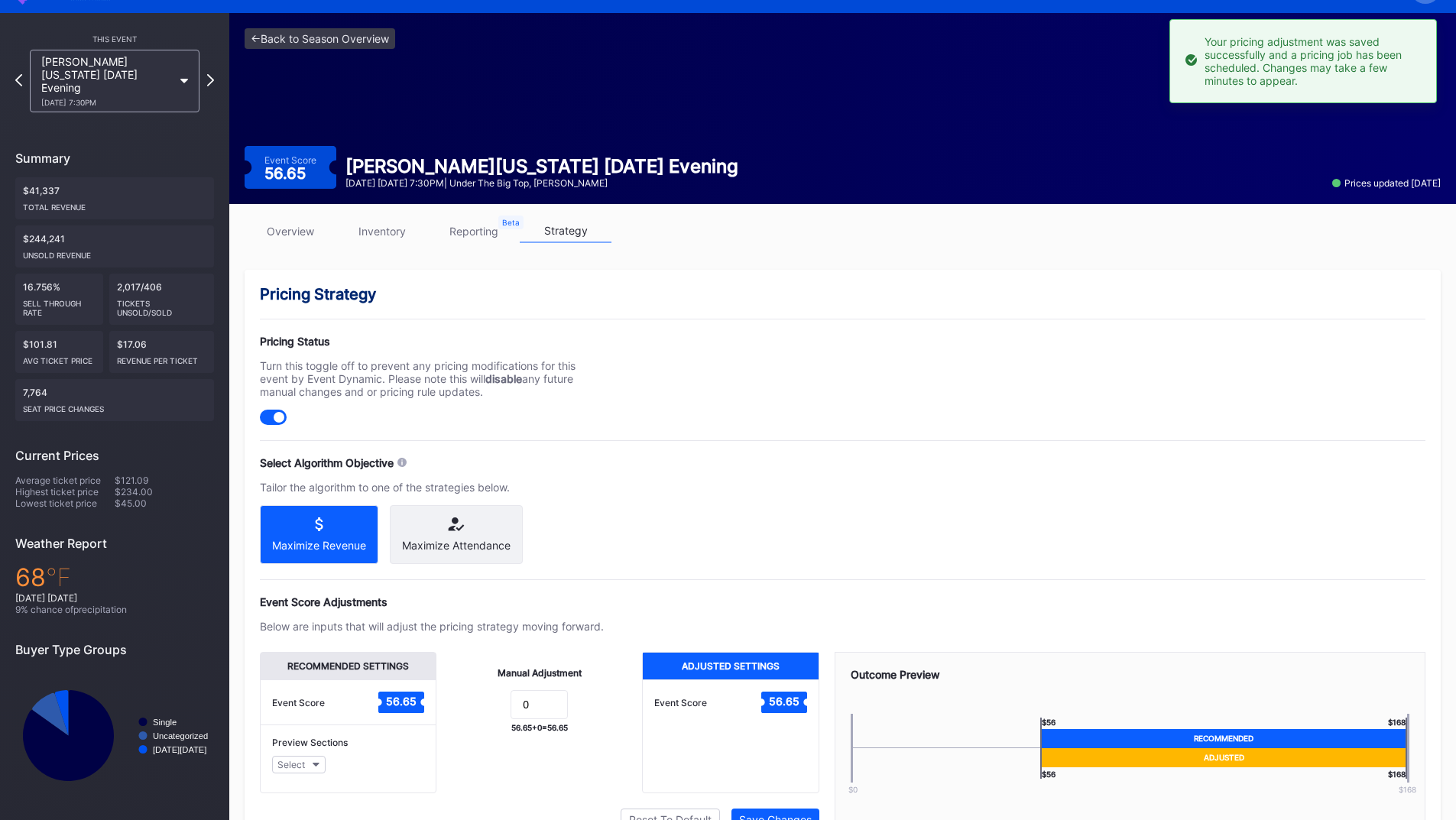
scroll to position [0, 0]
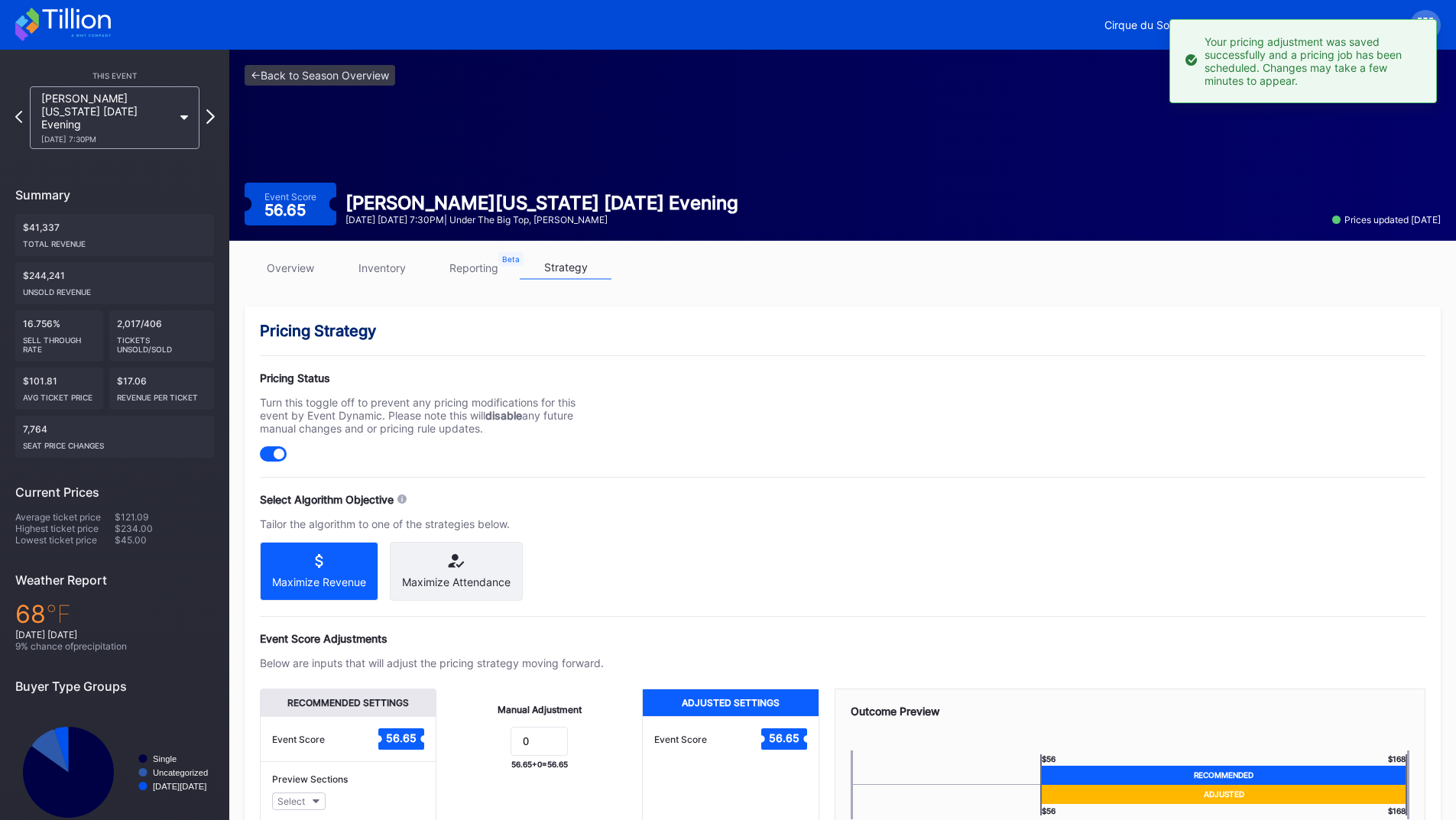
click at [214, 109] on icon at bounding box center [211, 116] width 9 height 15
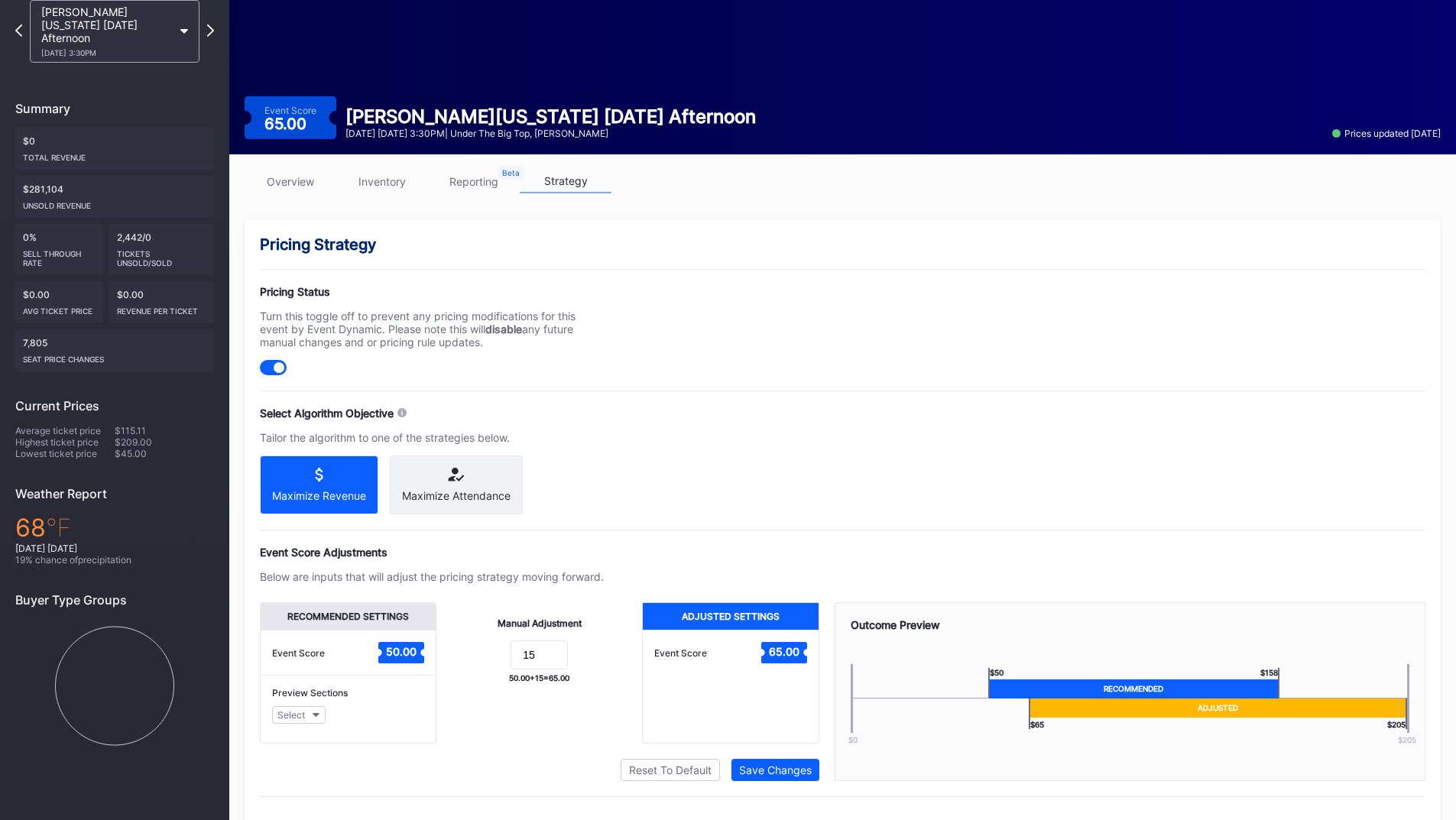
scroll to position [122, 0]
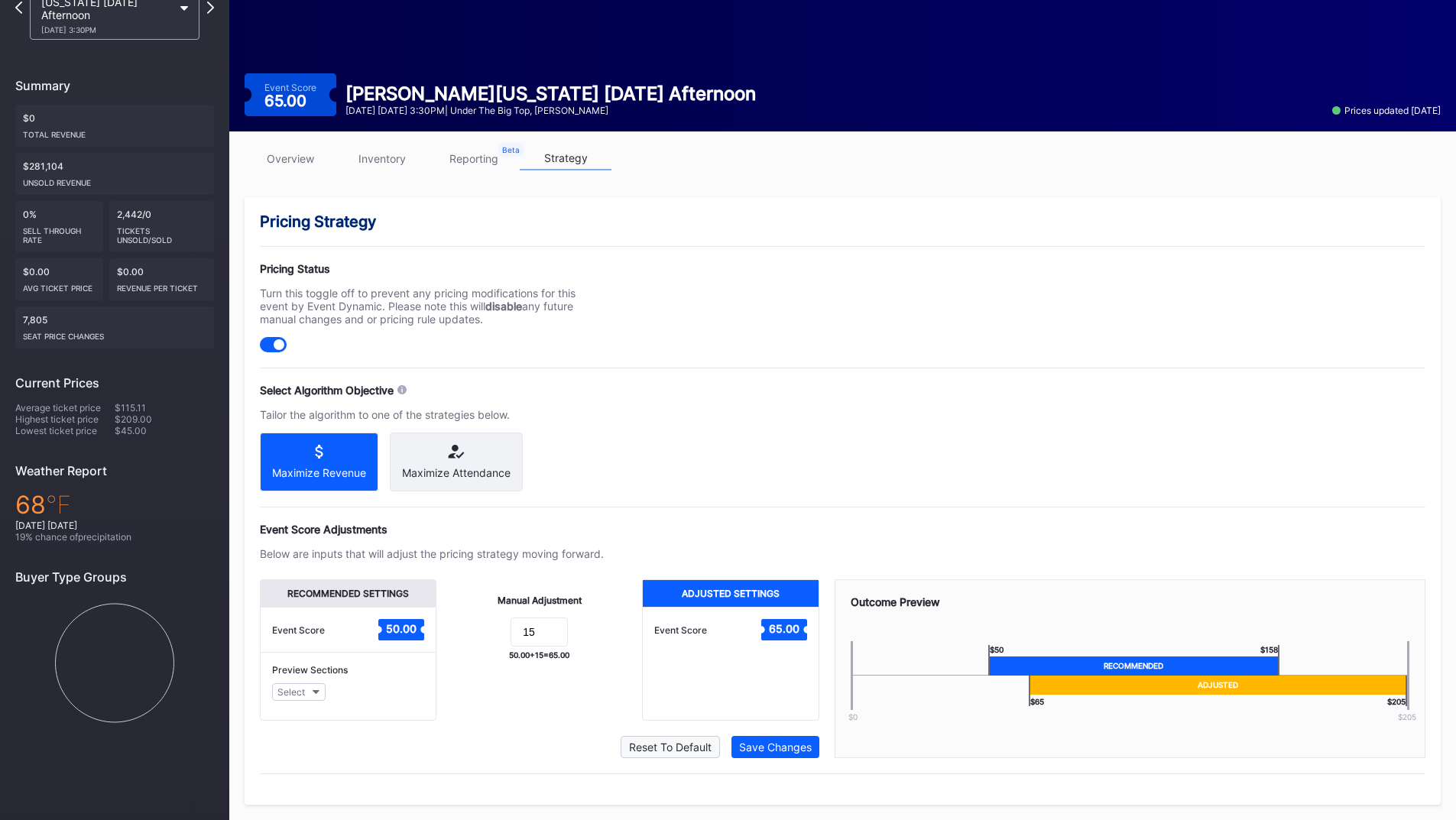
click at [658, 744] on div "Reset To Default" at bounding box center [670, 747] width 83 height 13
click at [759, 747] on div "Save Changes" at bounding box center [776, 747] width 73 height 13
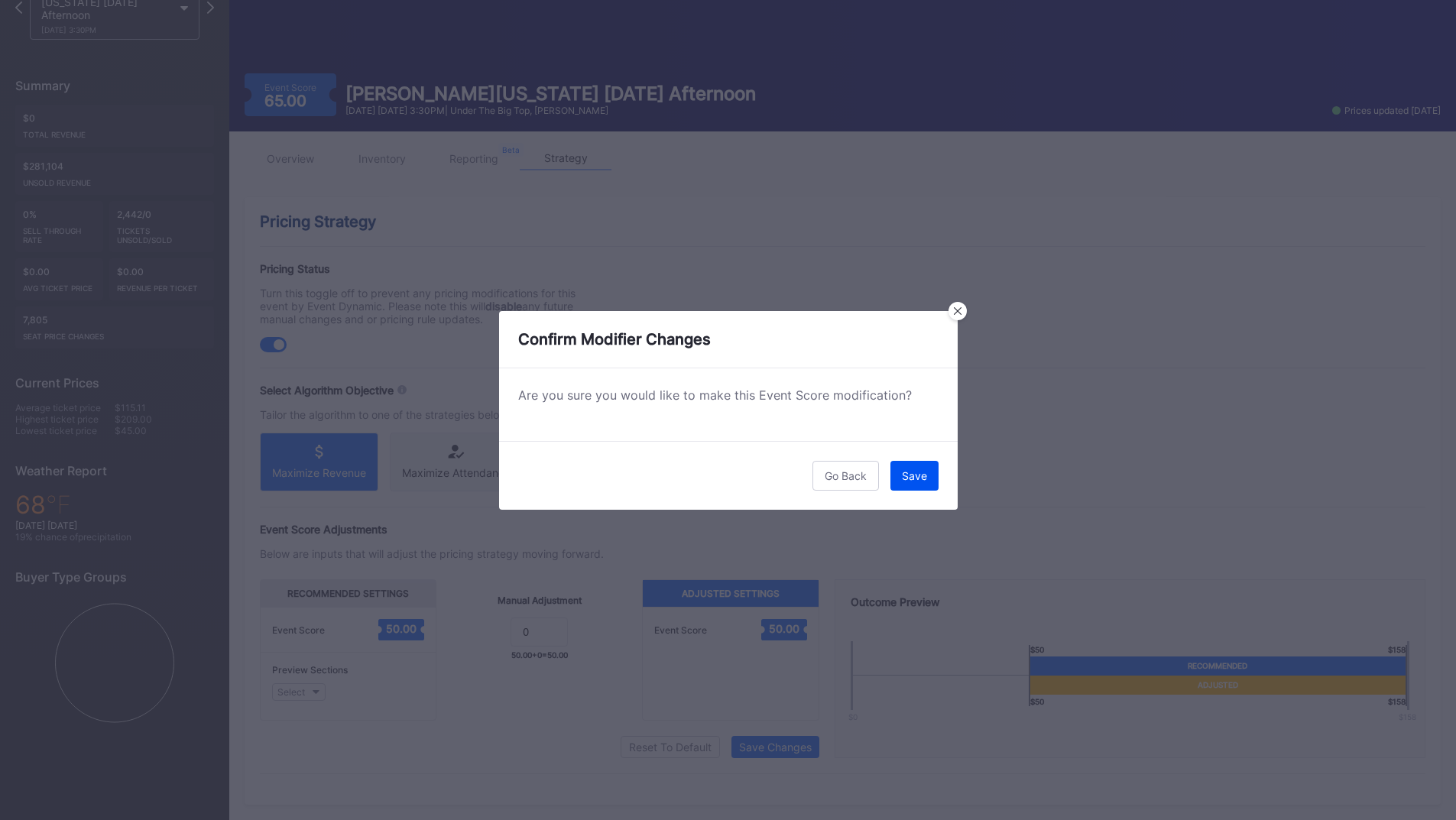
click at [894, 479] on button "Save" at bounding box center [914, 476] width 48 height 30
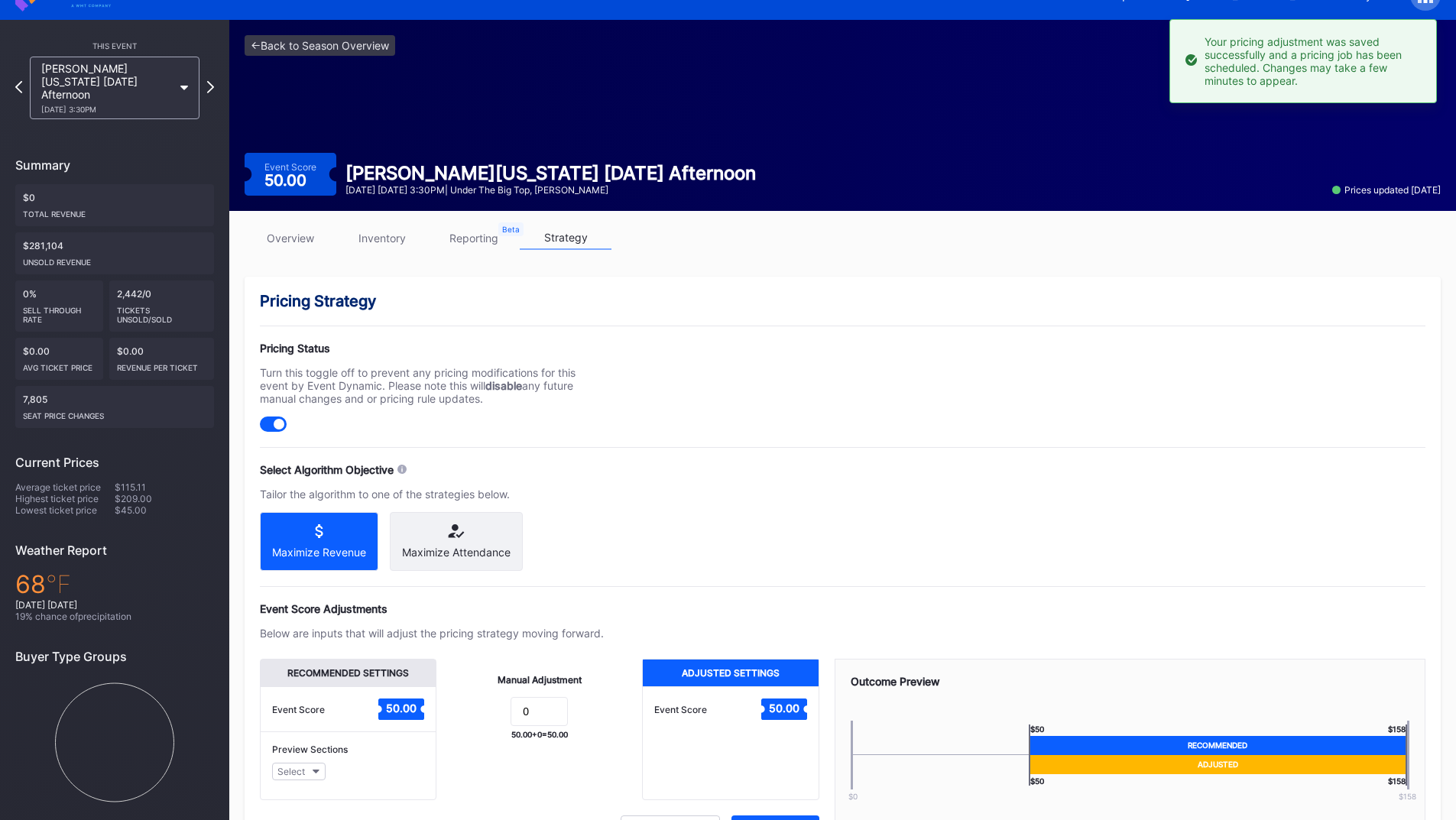
scroll to position [0, 0]
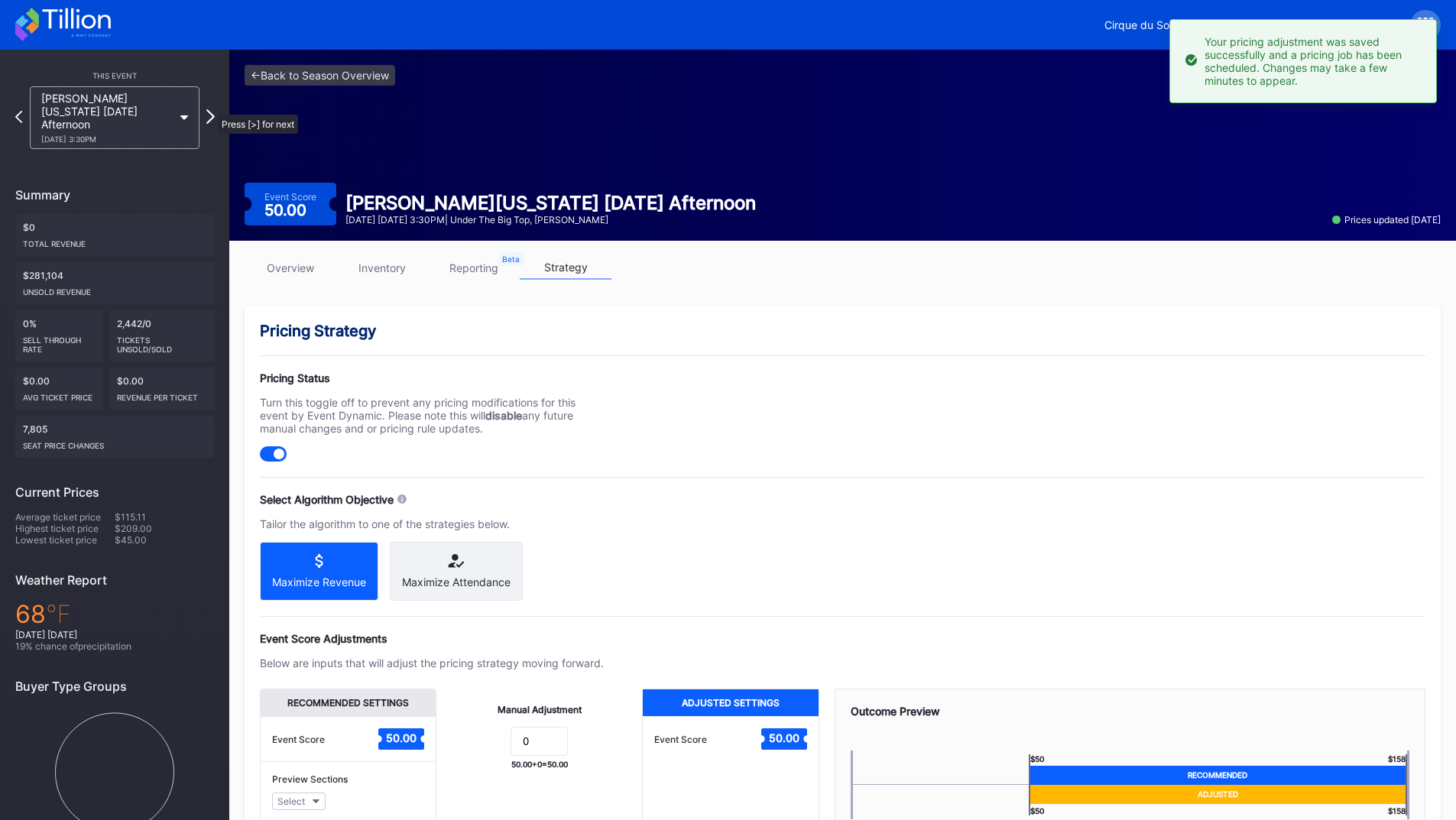
click at [210, 109] on icon at bounding box center [211, 116] width 9 height 15
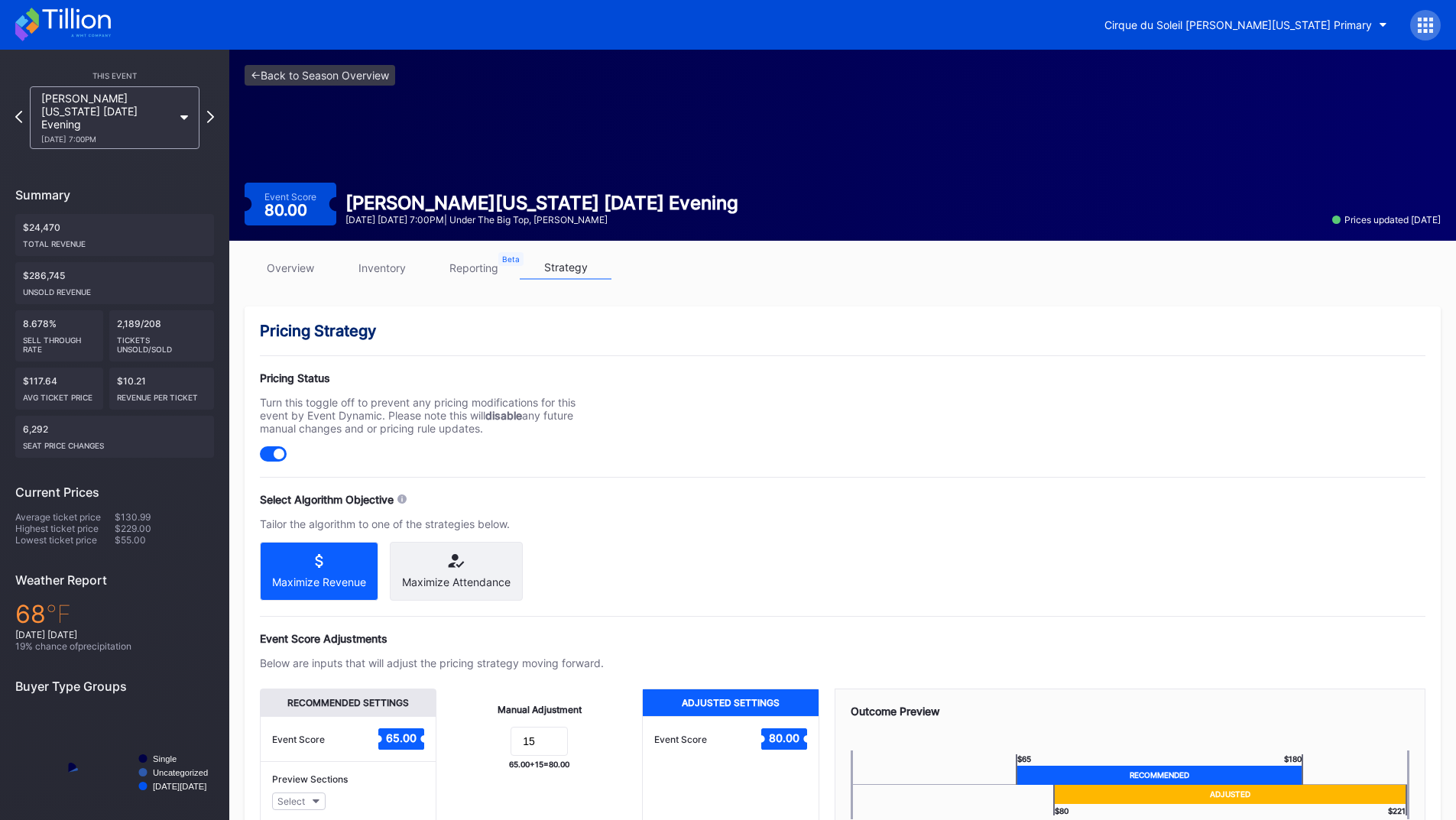
scroll to position [122, 0]
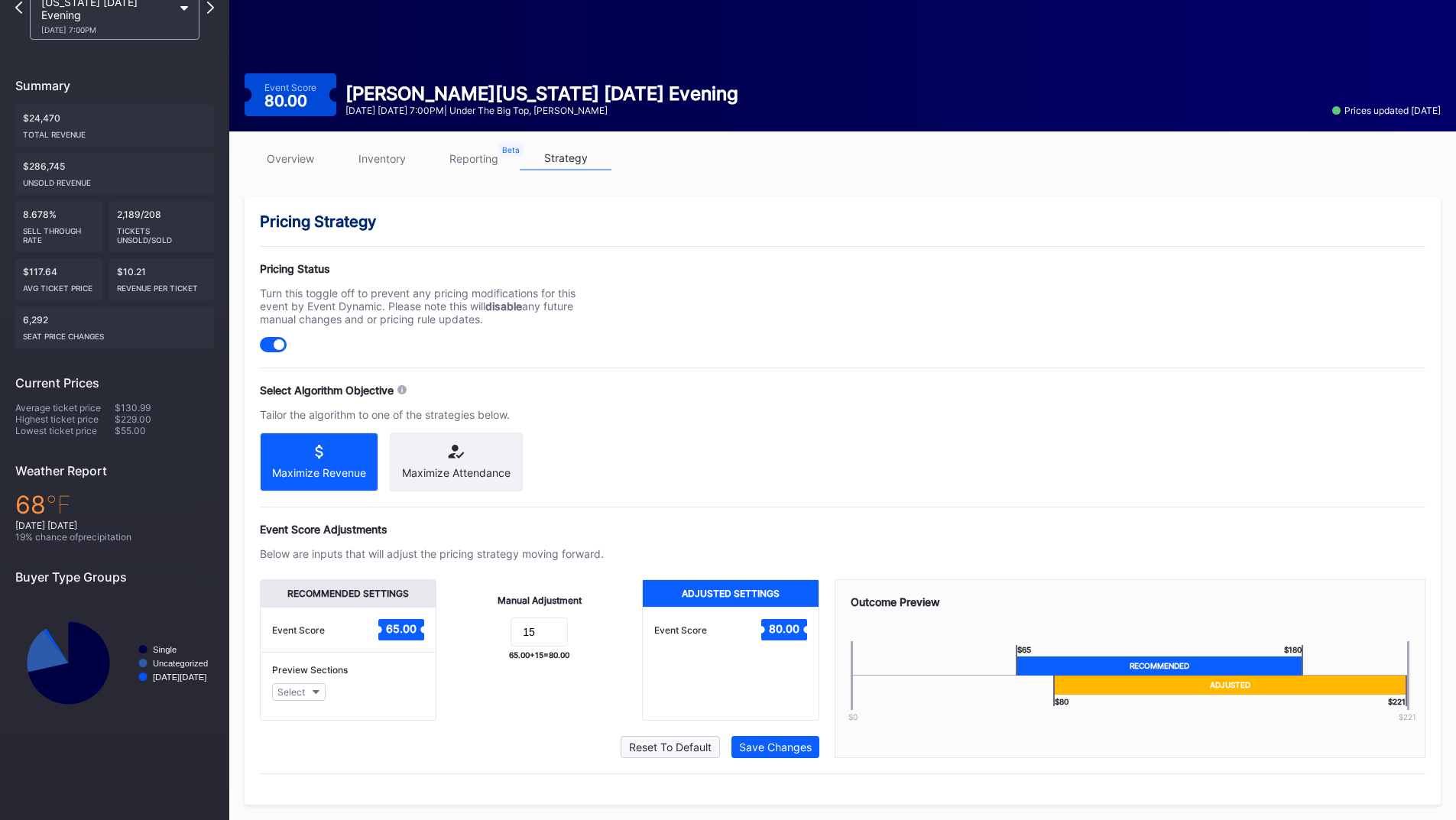
click at [693, 747] on div "Reset To Default" at bounding box center [670, 747] width 83 height 13
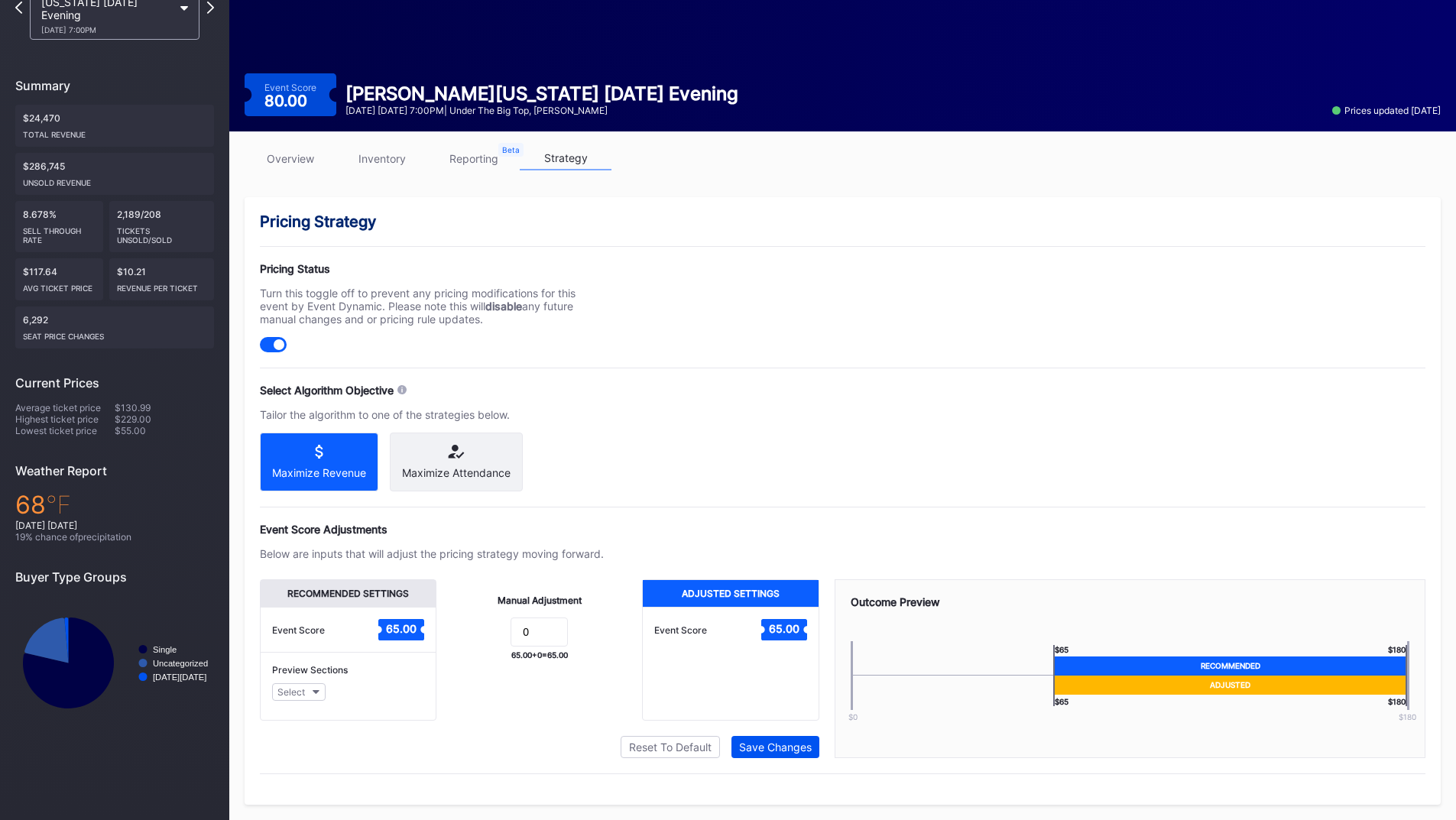
click at [761, 749] on div "Save Changes" at bounding box center [776, 747] width 73 height 13
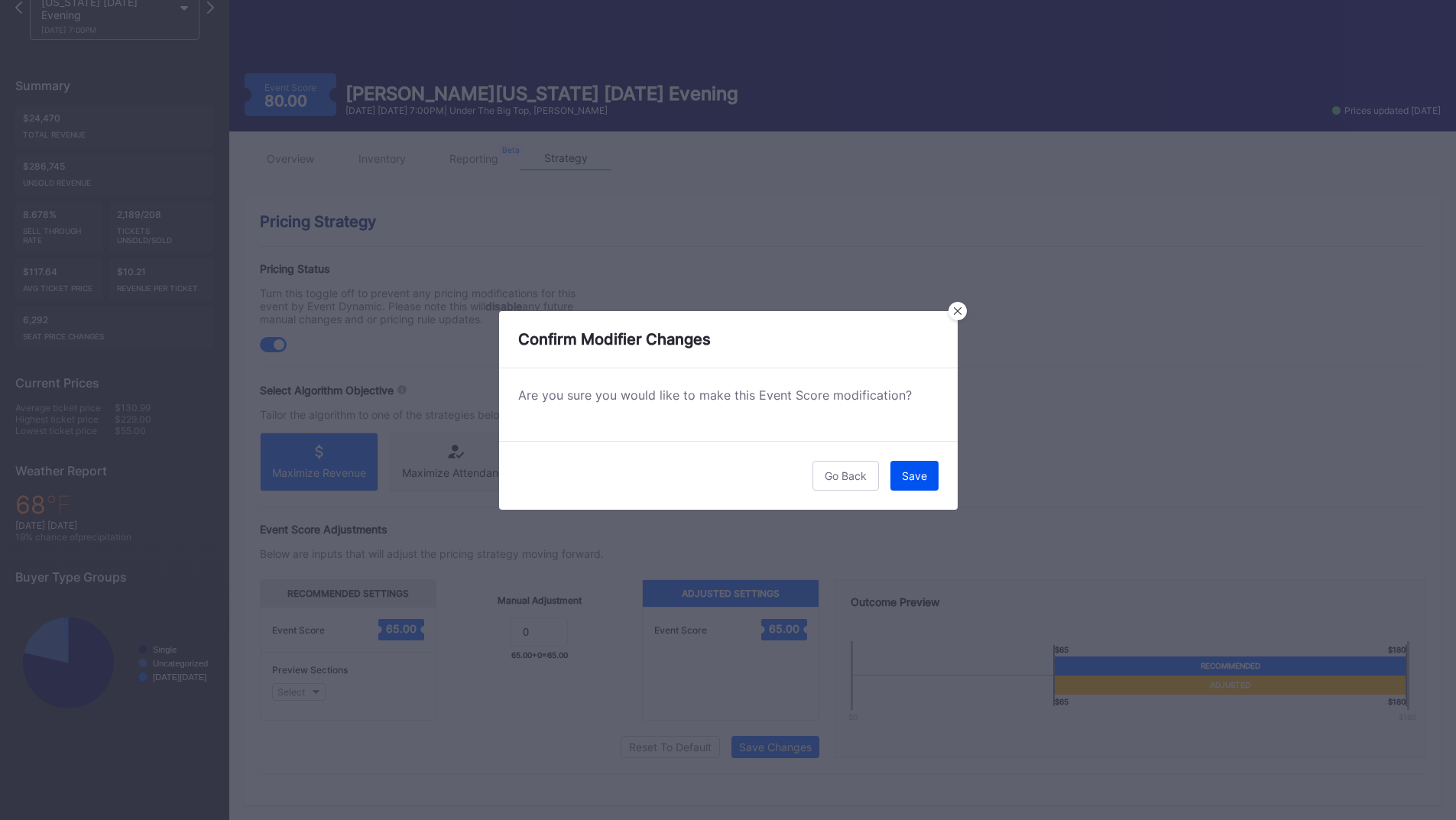
click at [923, 477] on div "Save" at bounding box center [914, 475] width 25 height 13
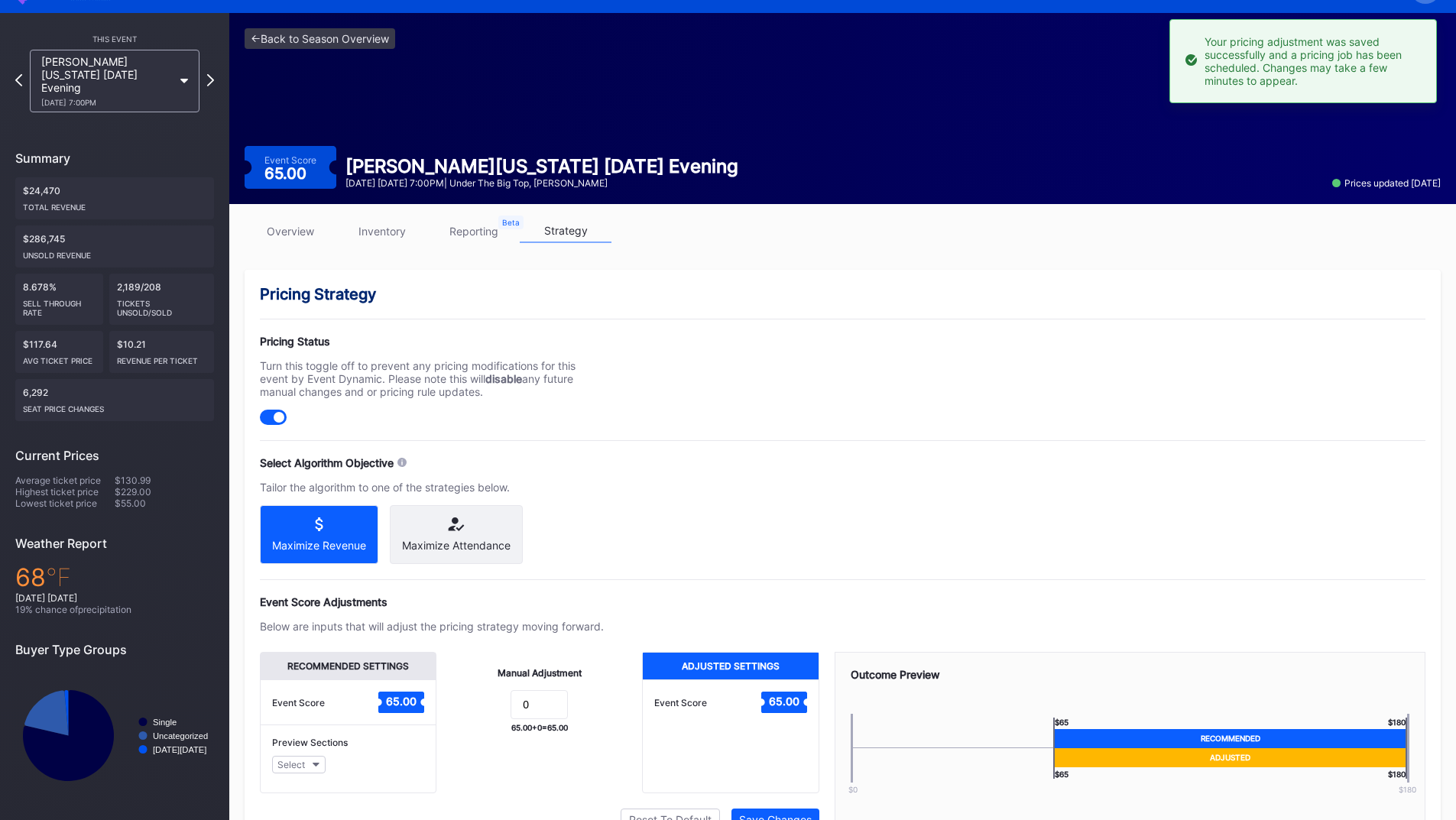
scroll to position [0, 0]
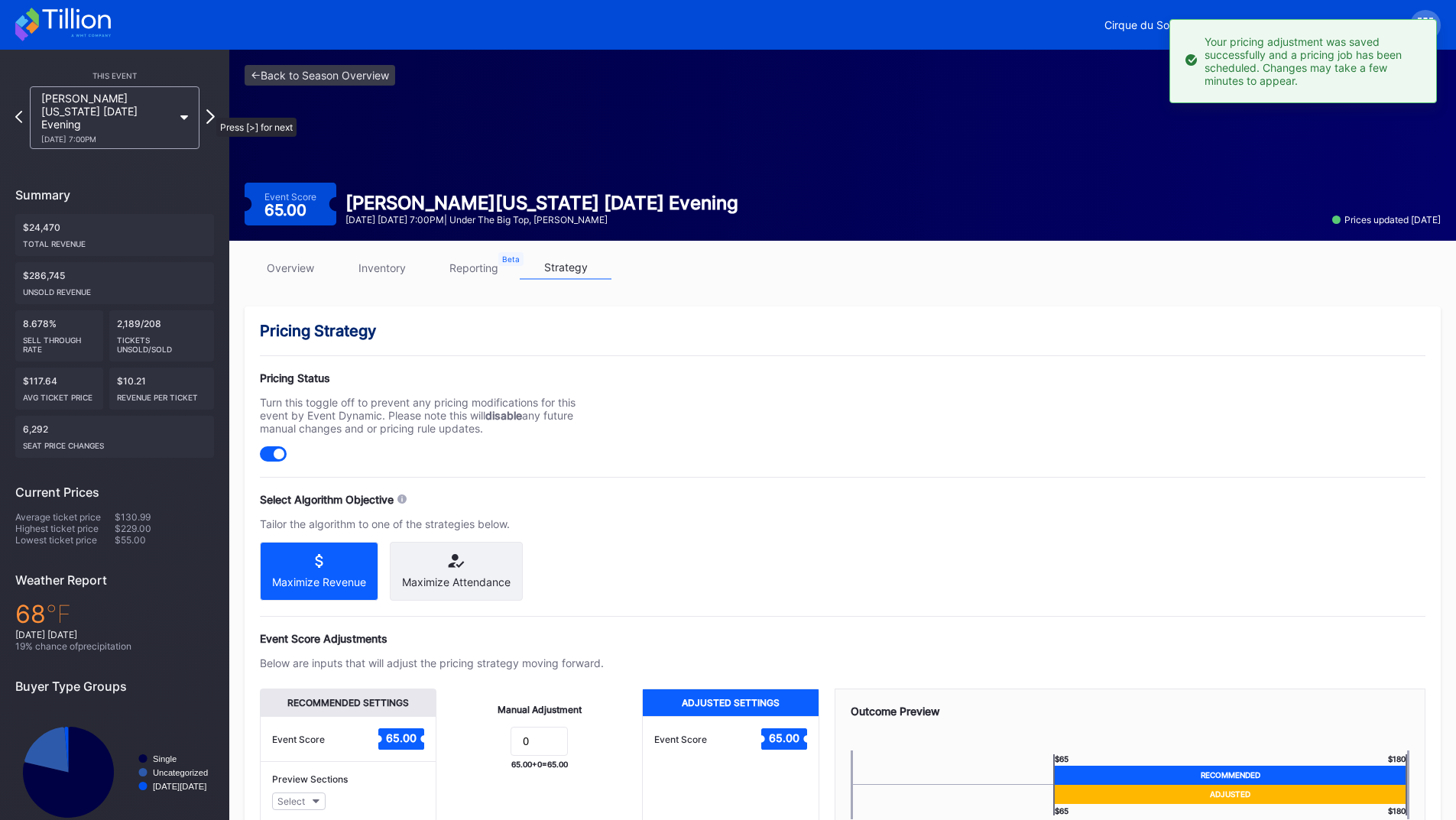
click at [208, 110] on icon at bounding box center [211, 116] width 9 height 15
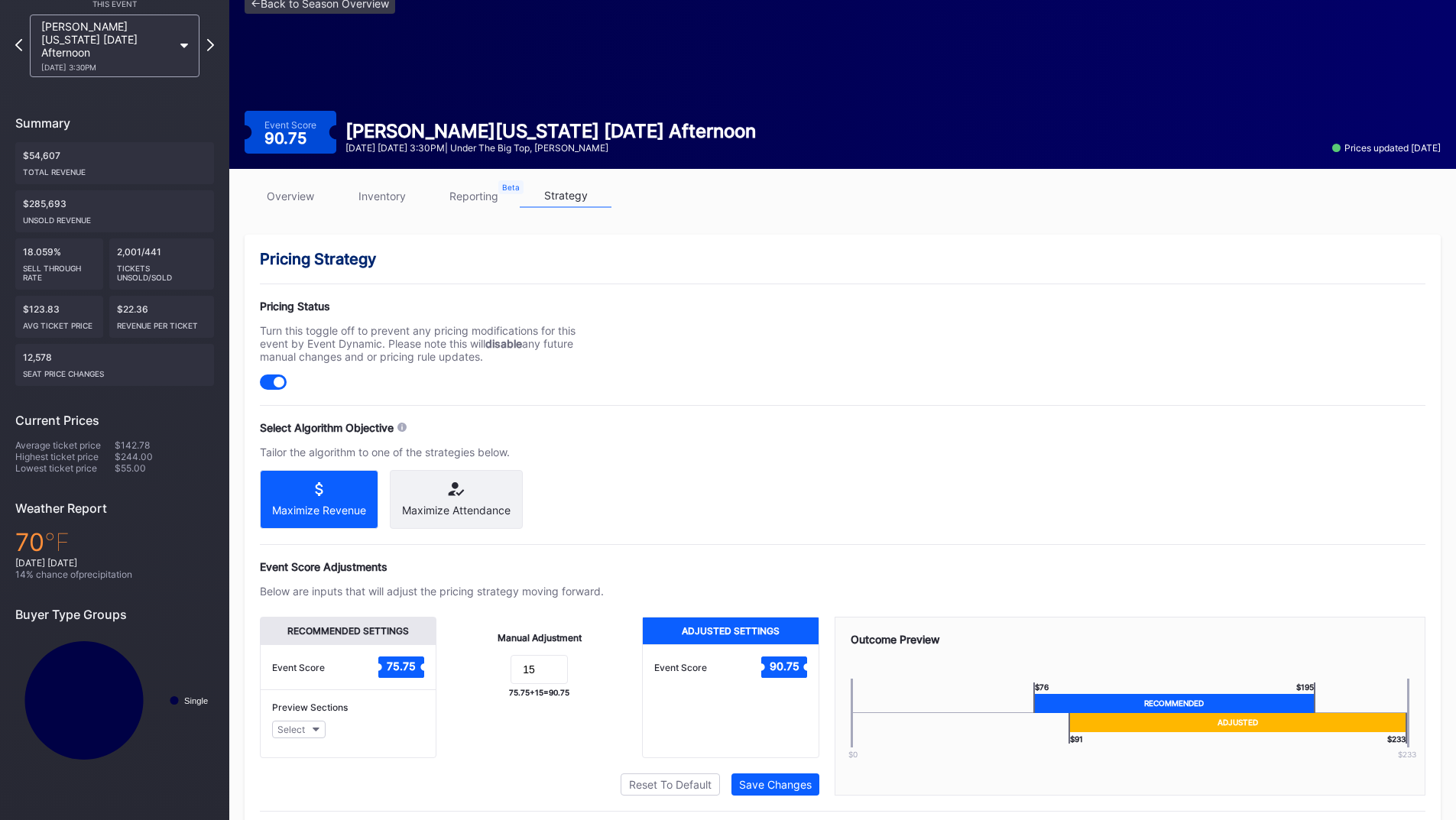
scroll to position [122, 0]
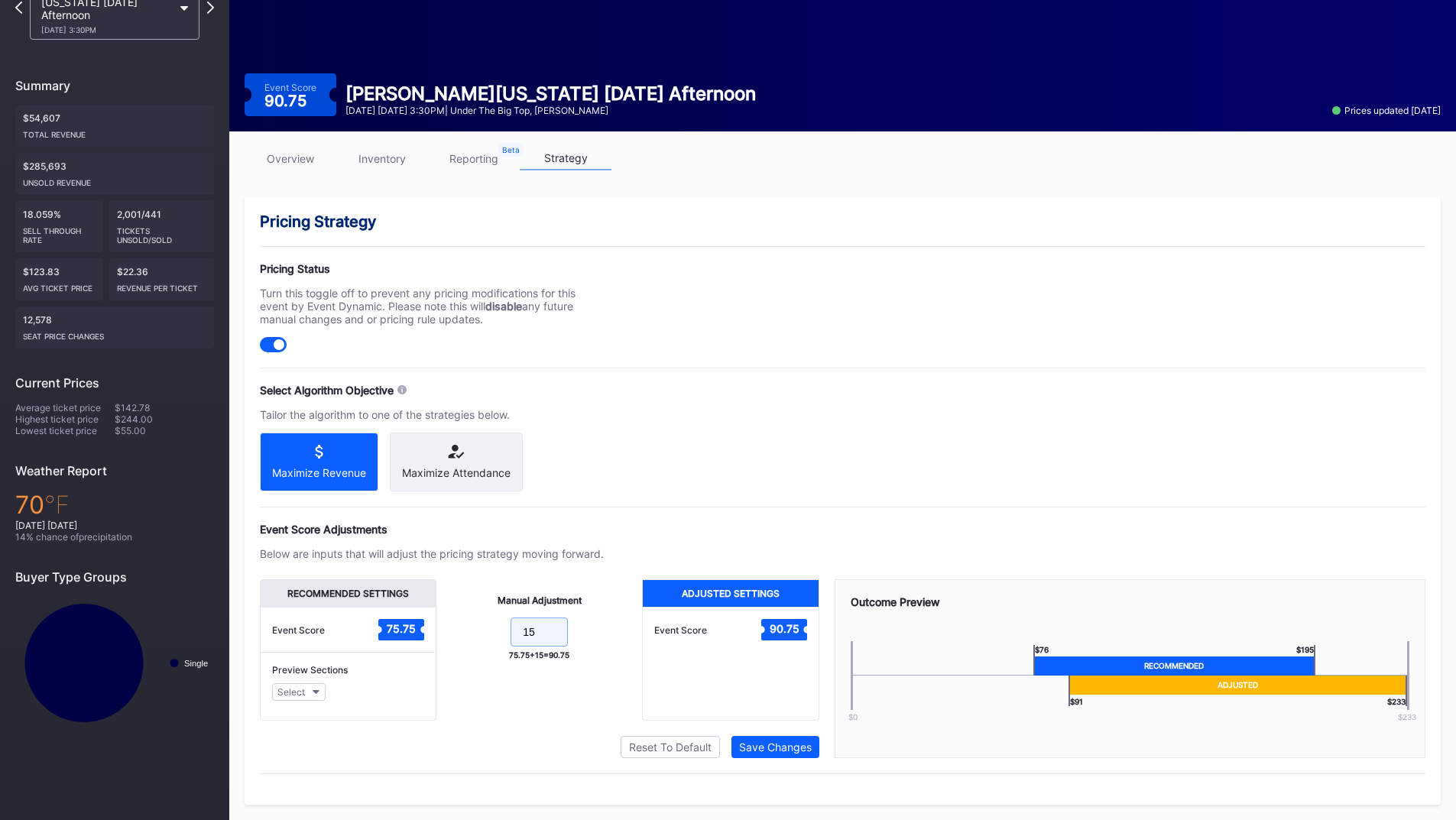
click at [539, 640] on input "15" at bounding box center [539, 632] width 57 height 29
click at [659, 744] on div "Reset To Default" at bounding box center [670, 747] width 83 height 13
click at [781, 747] on div "Save Changes" at bounding box center [776, 747] width 73 height 13
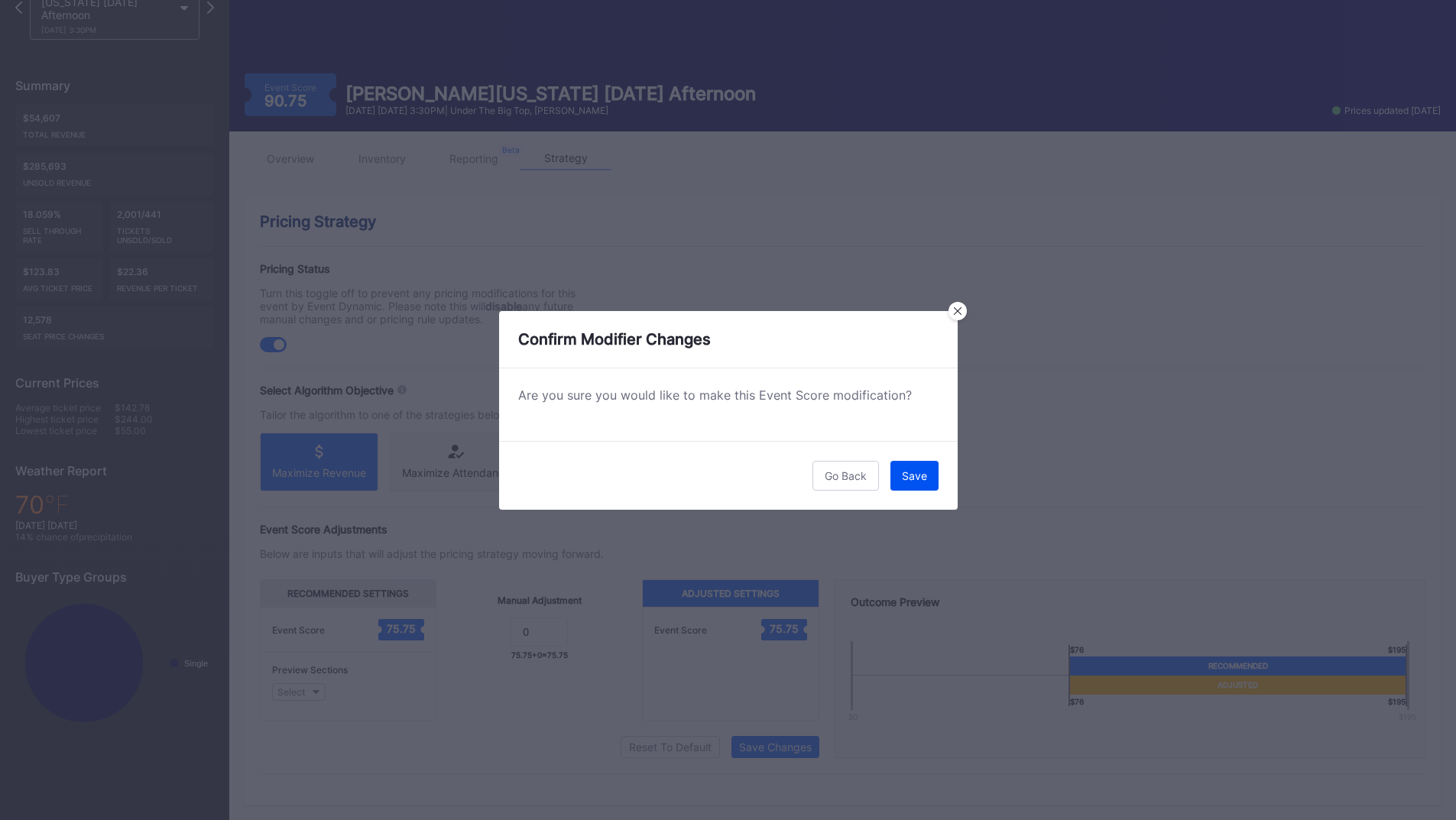
click at [931, 480] on button "Save" at bounding box center [914, 476] width 48 height 30
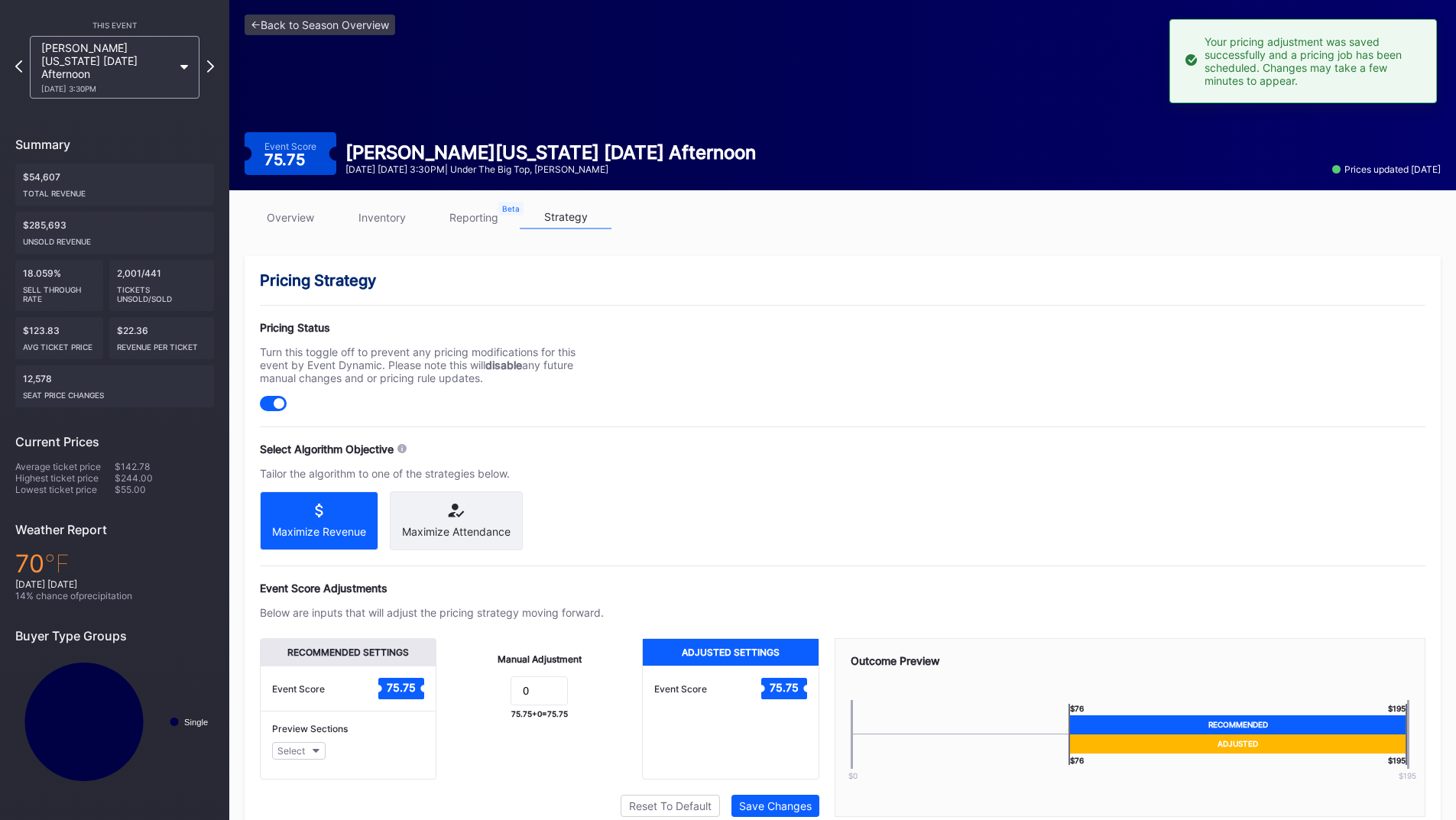
scroll to position [0, 0]
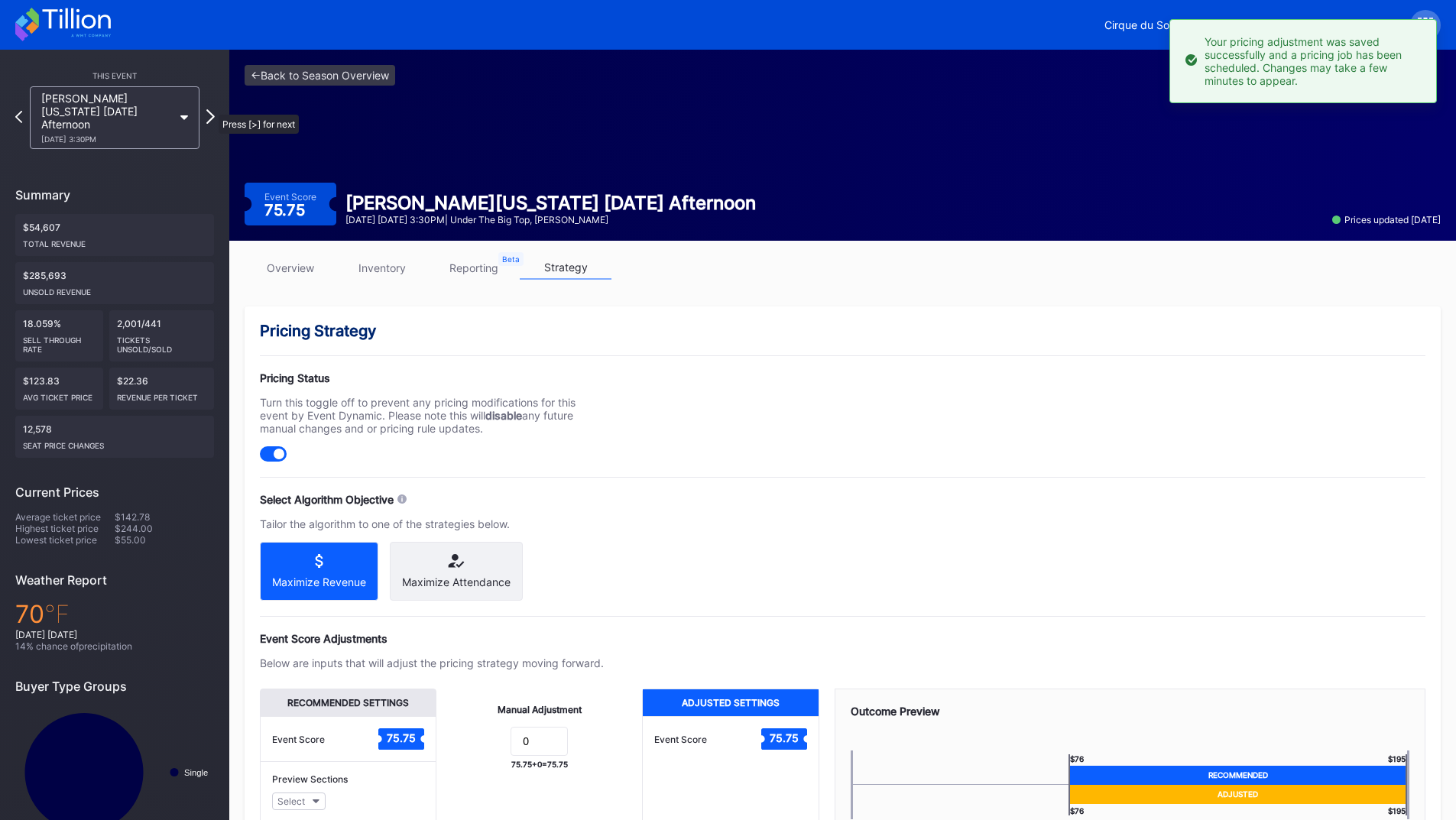
click at [211, 109] on icon at bounding box center [211, 116] width 9 height 15
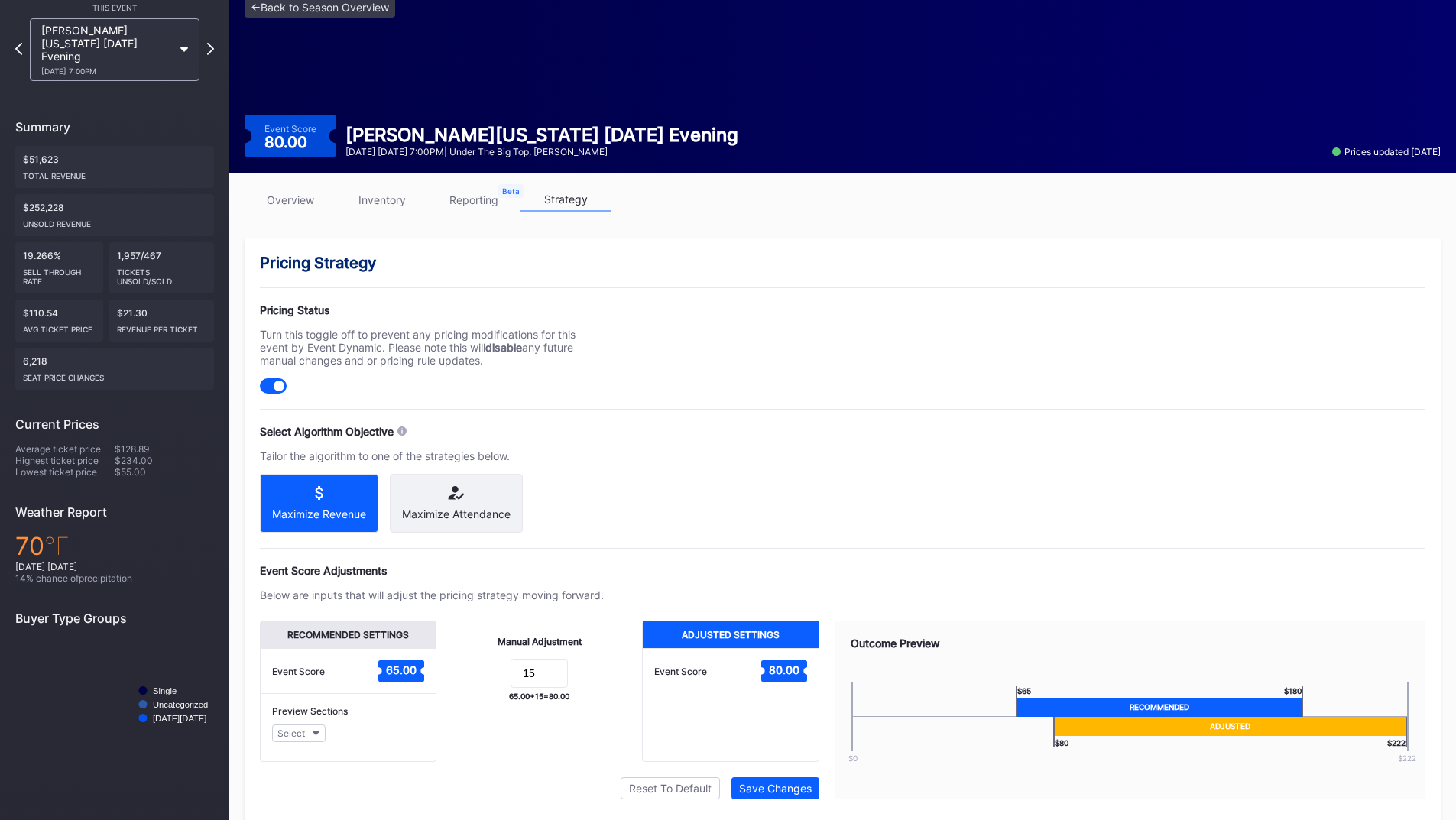
scroll to position [122, 0]
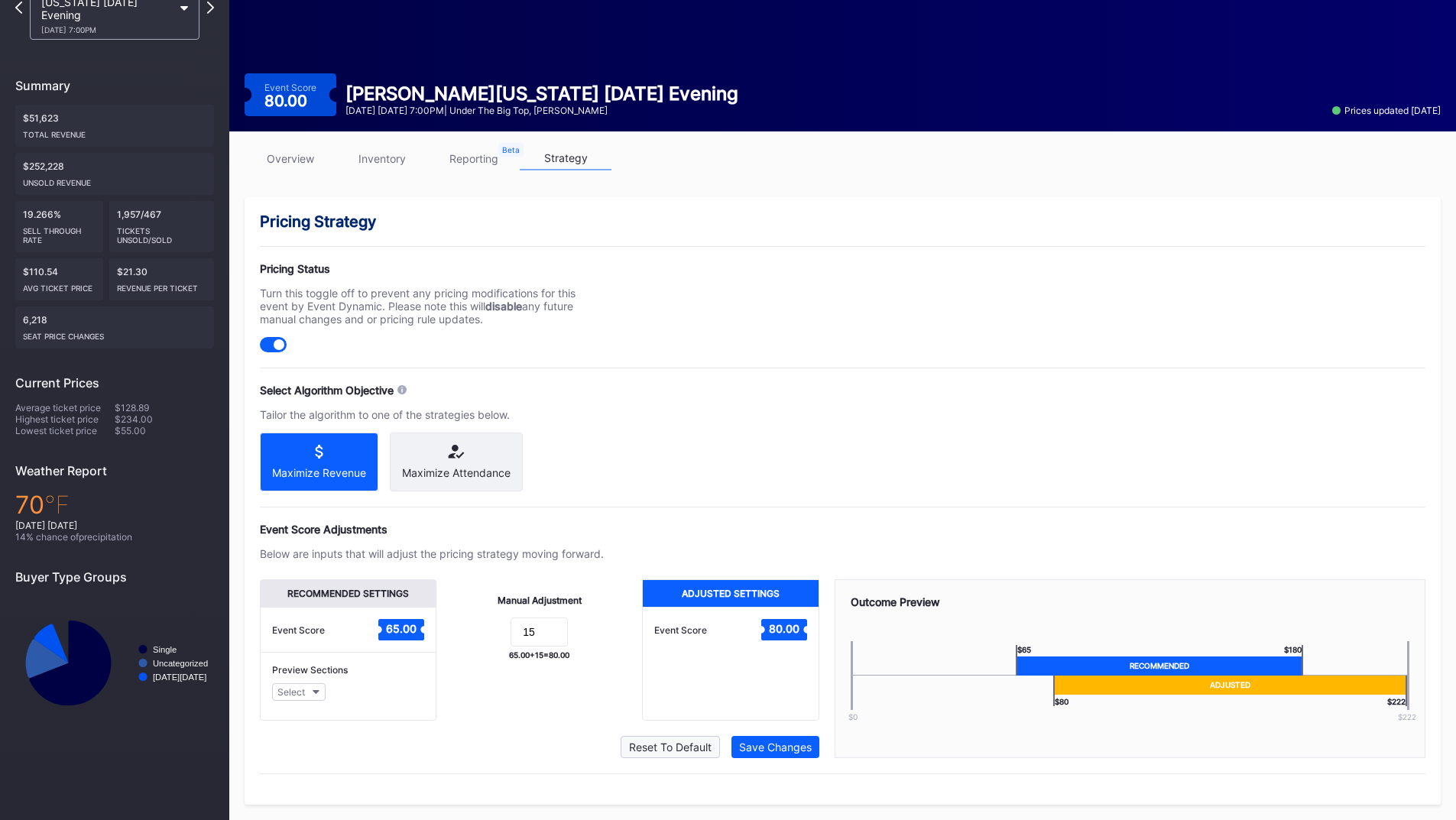
click at [653, 741] on div "Reset To Default" at bounding box center [670, 747] width 83 height 13
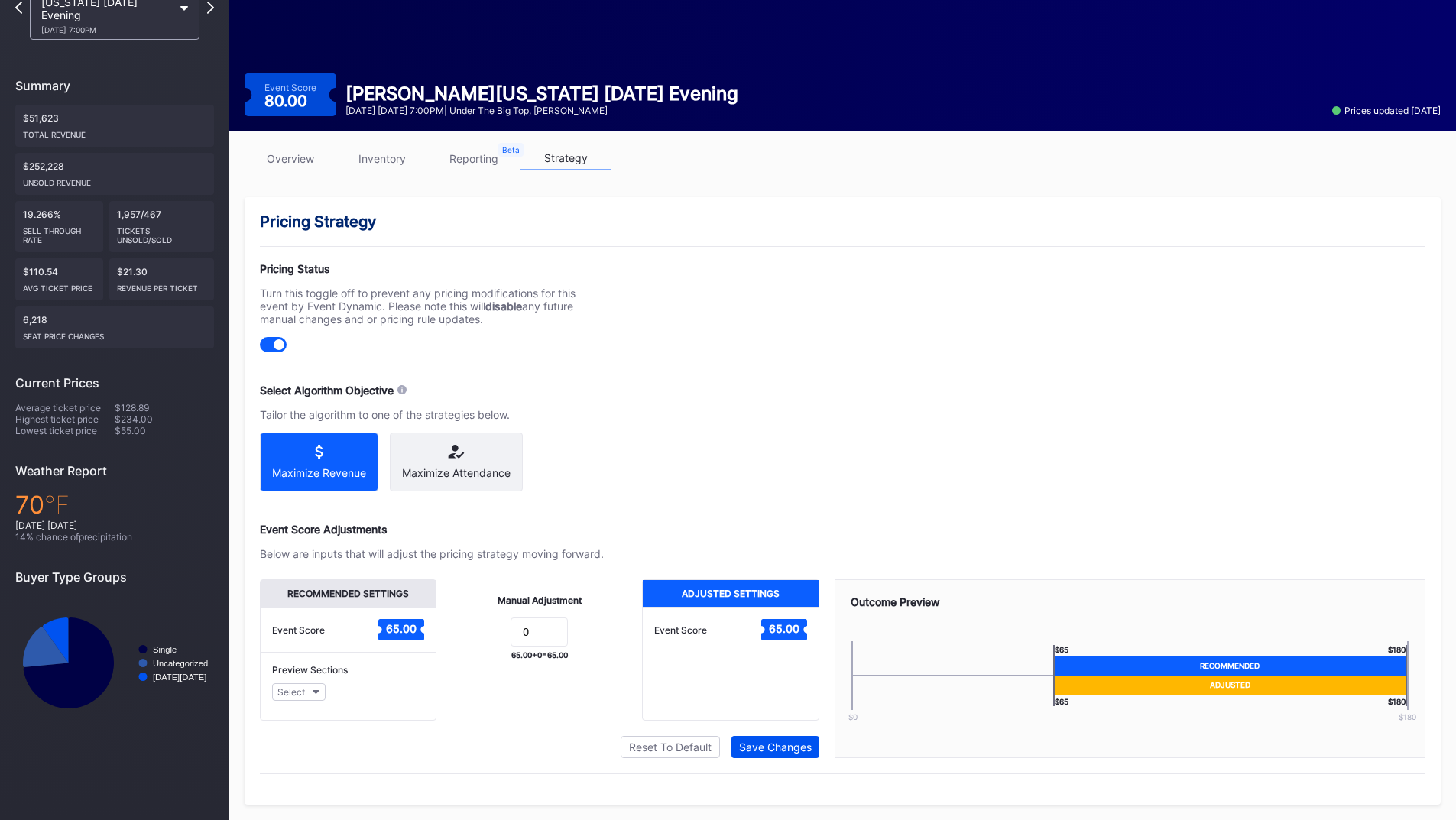
click at [751, 741] on div "Save Changes" at bounding box center [776, 747] width 73 height 13
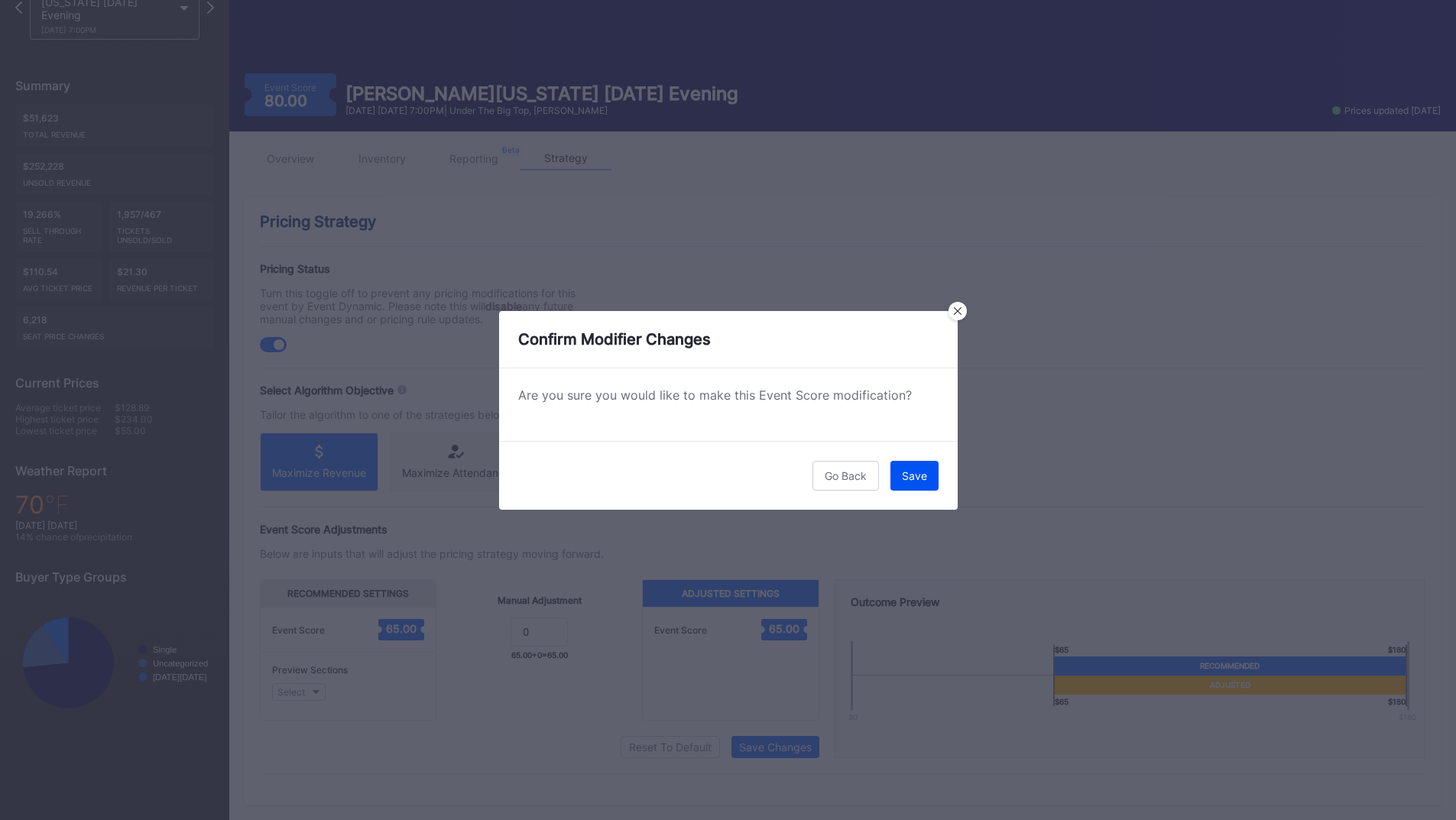
click at [914, 479] on div "Save" at bounding box center [914, 475] width 25 height 13
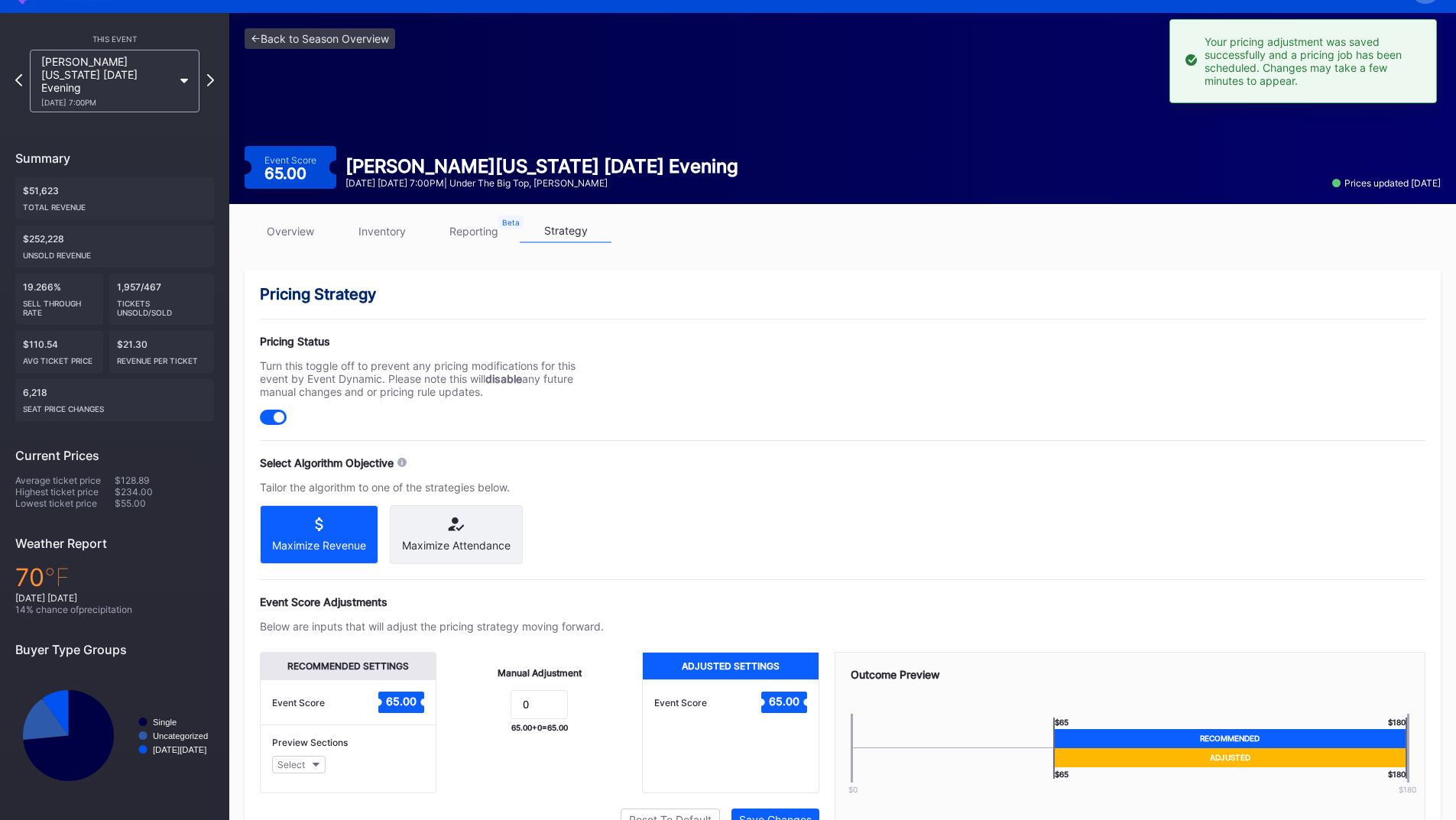
scroll to position [0, 0]
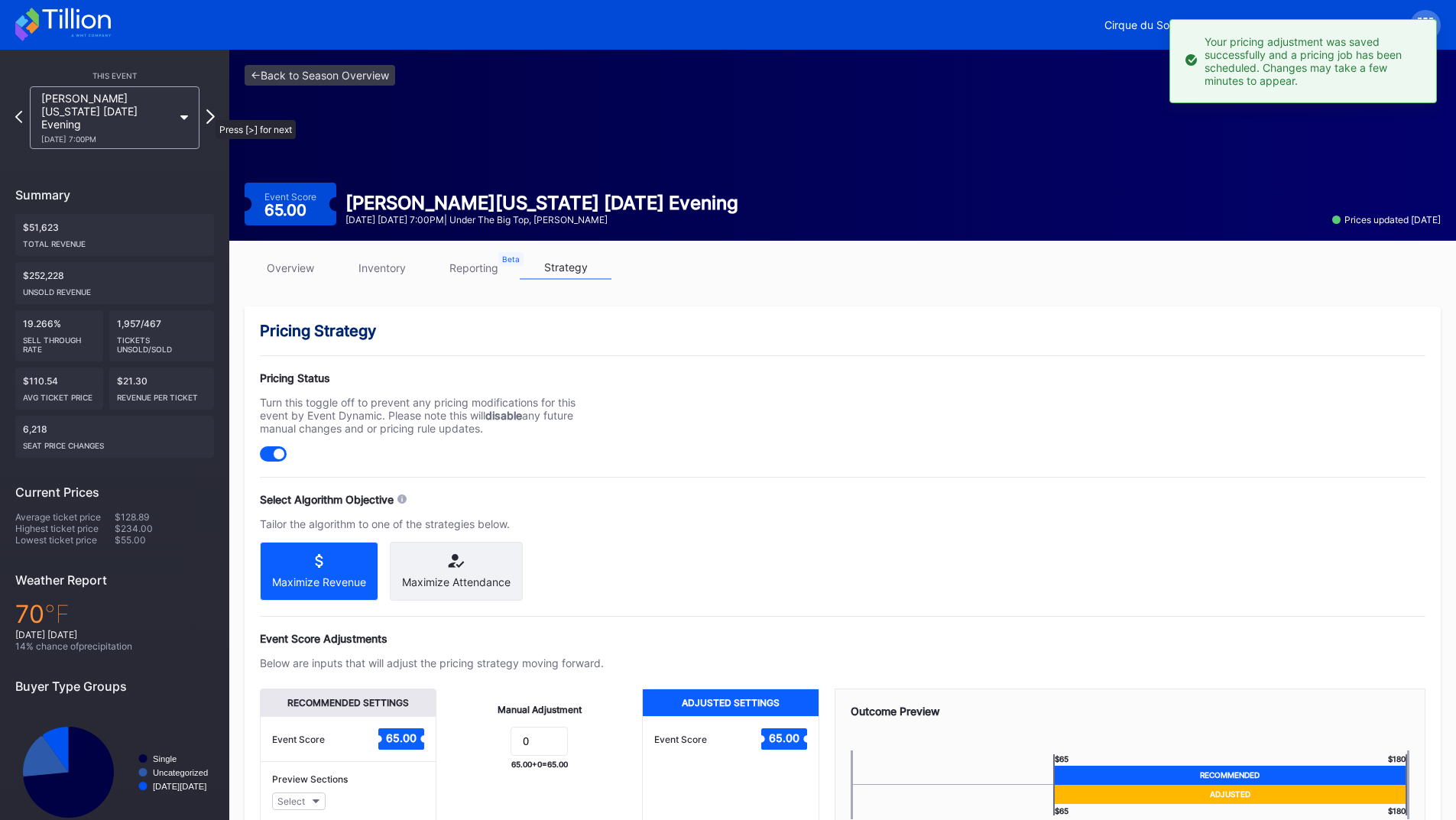
click at [208, 112] on icon at bounding box center [211, 116] width 9 height 15
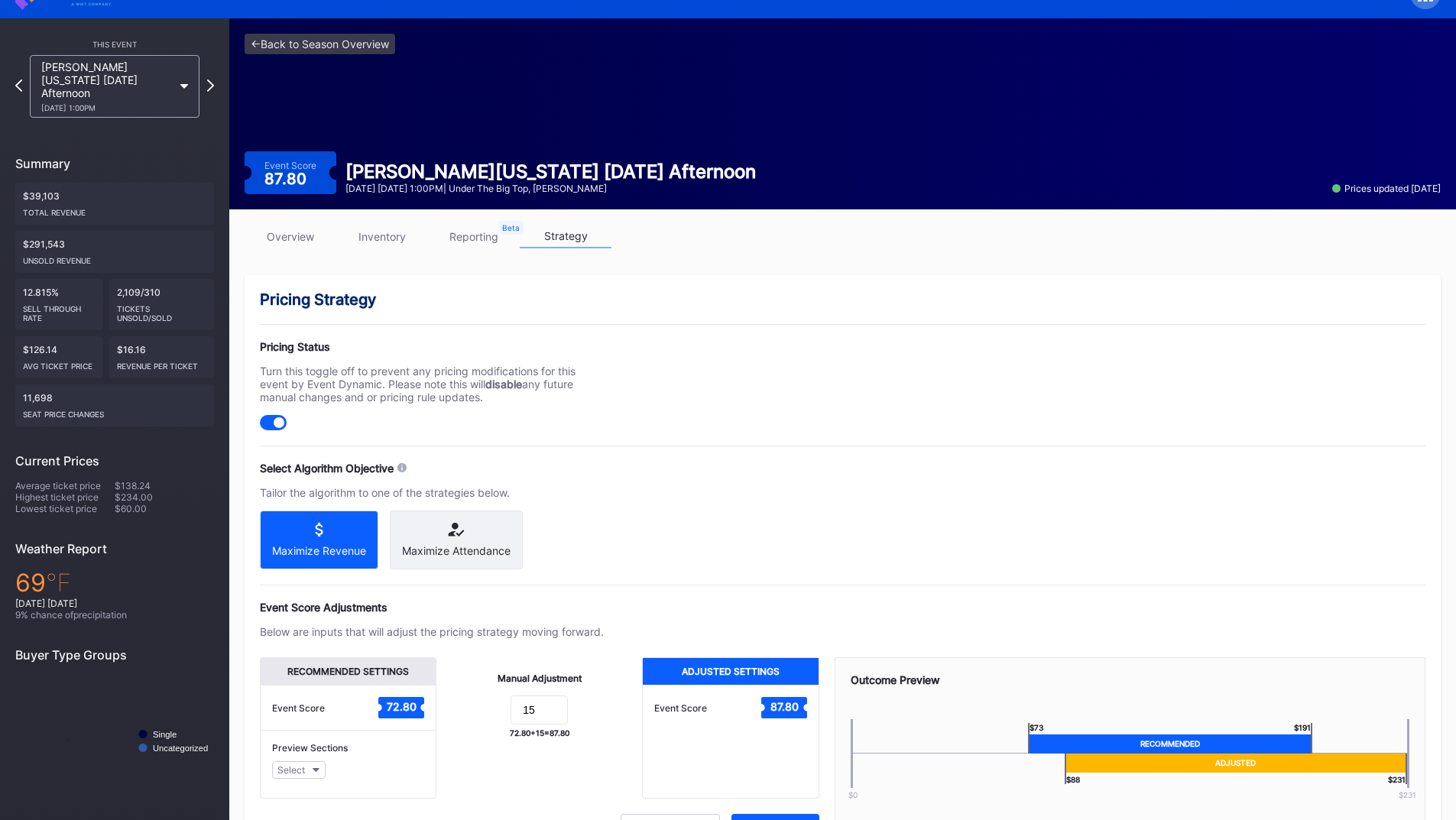
scroll to position [122, 0]
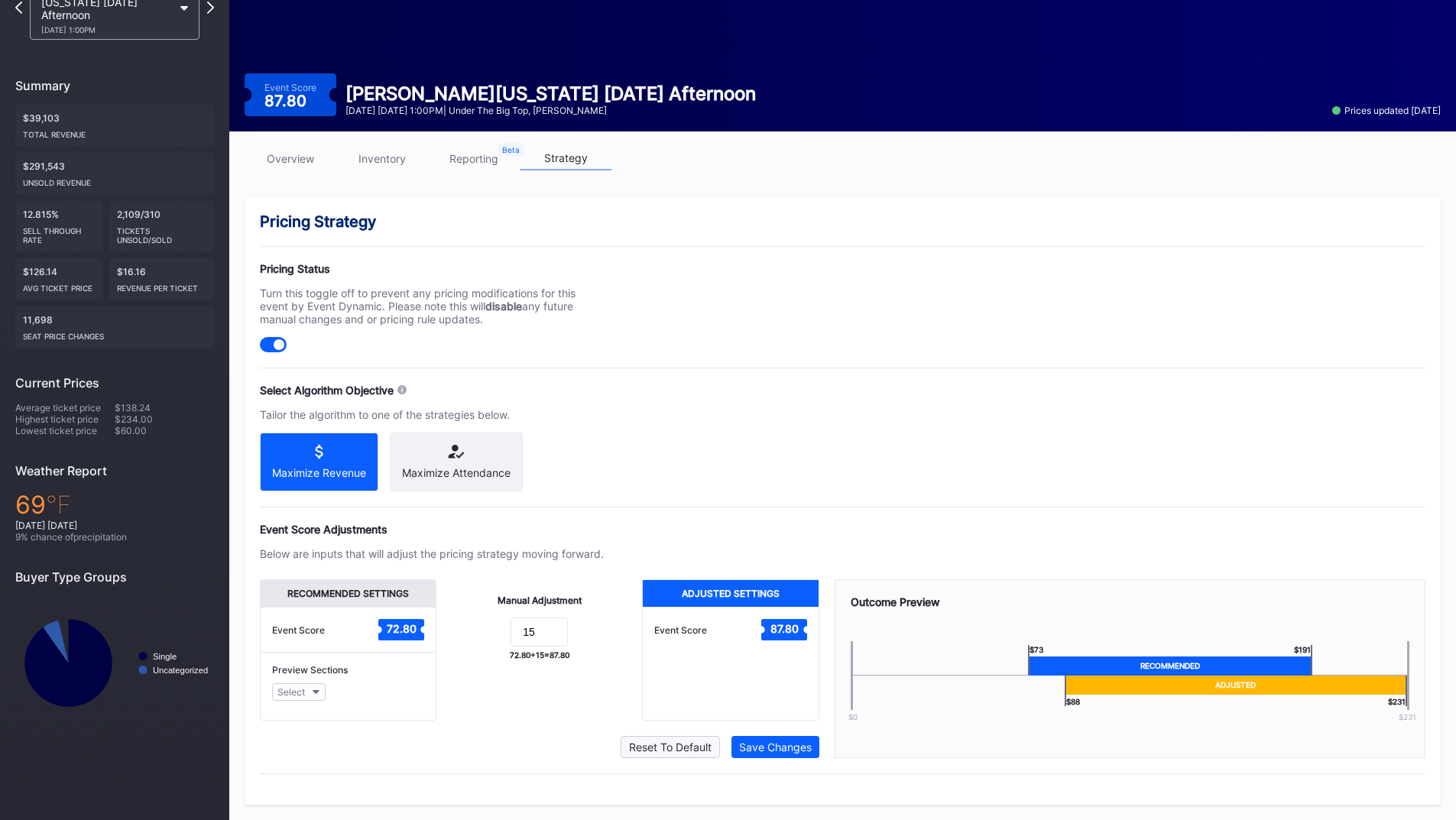
click at [665, 757] on button "Reset To Default" at bounding box center [671, 747] width 99 height 23
click at [753, 752] on div "Save Changes" at bounding box center [776, 747] width 73 height 13
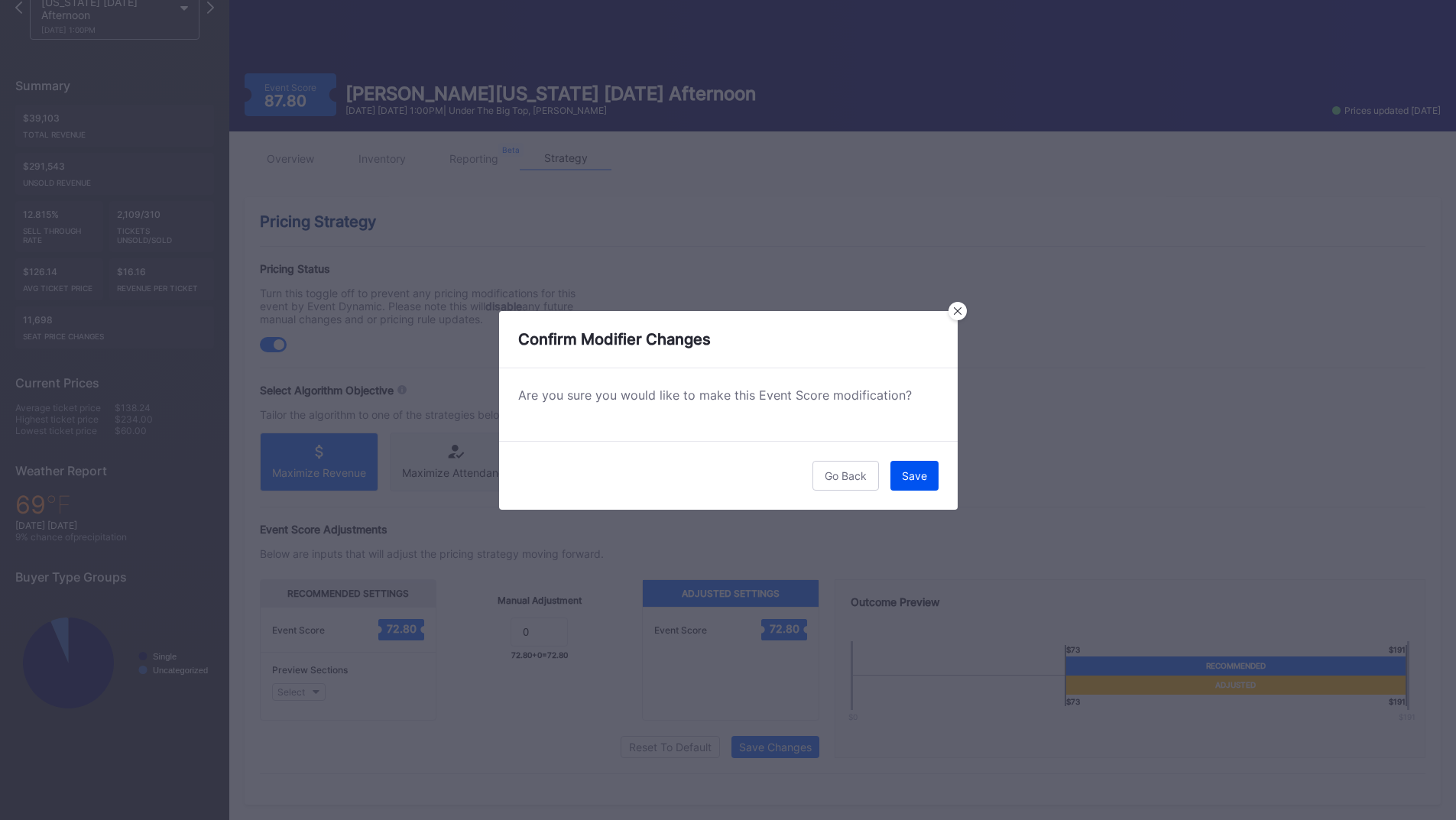
click at [910, 476] on div "Save" at bounding box center [914, 475] width 25 height 13
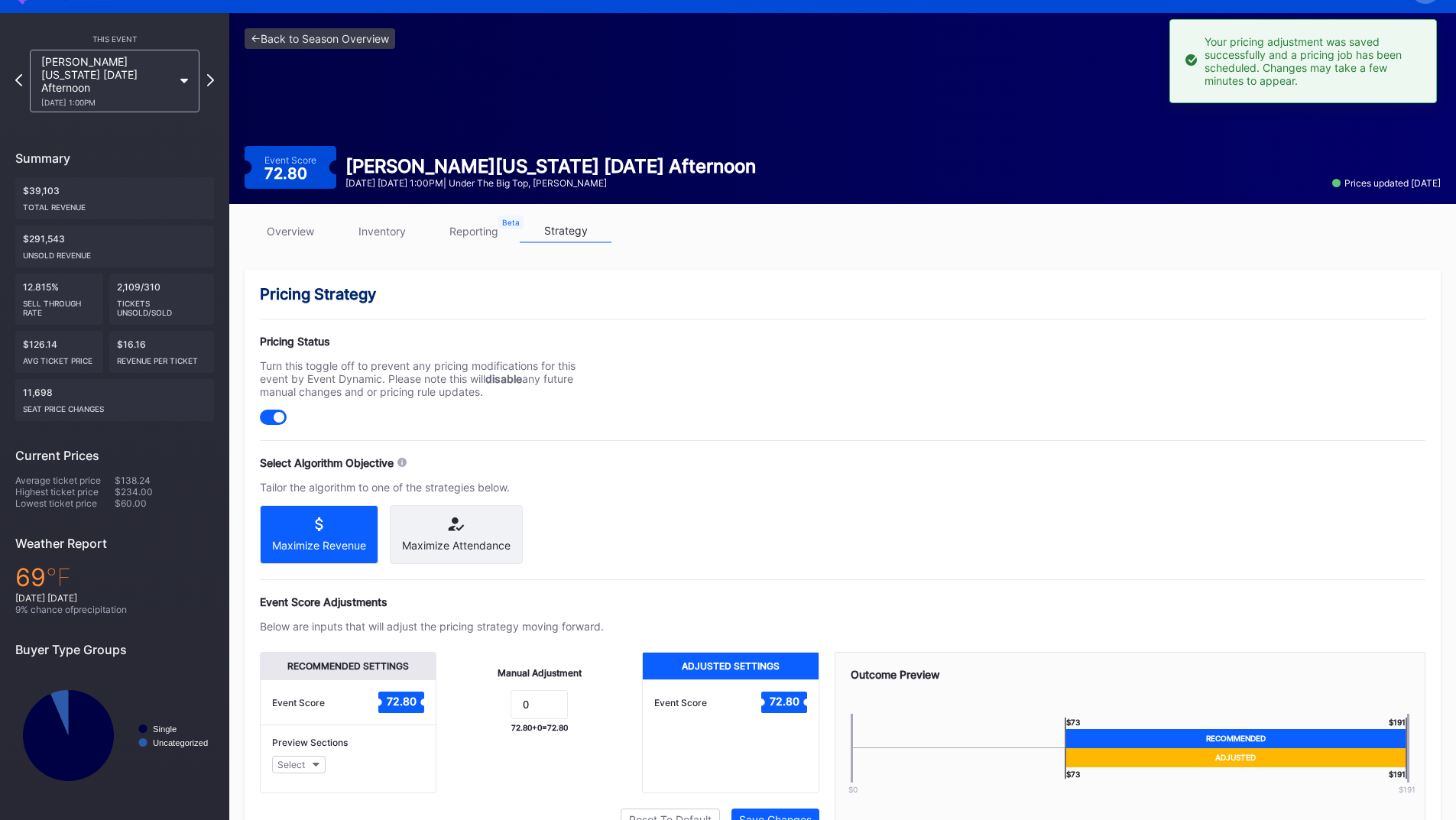
scroll to position [0, 0]
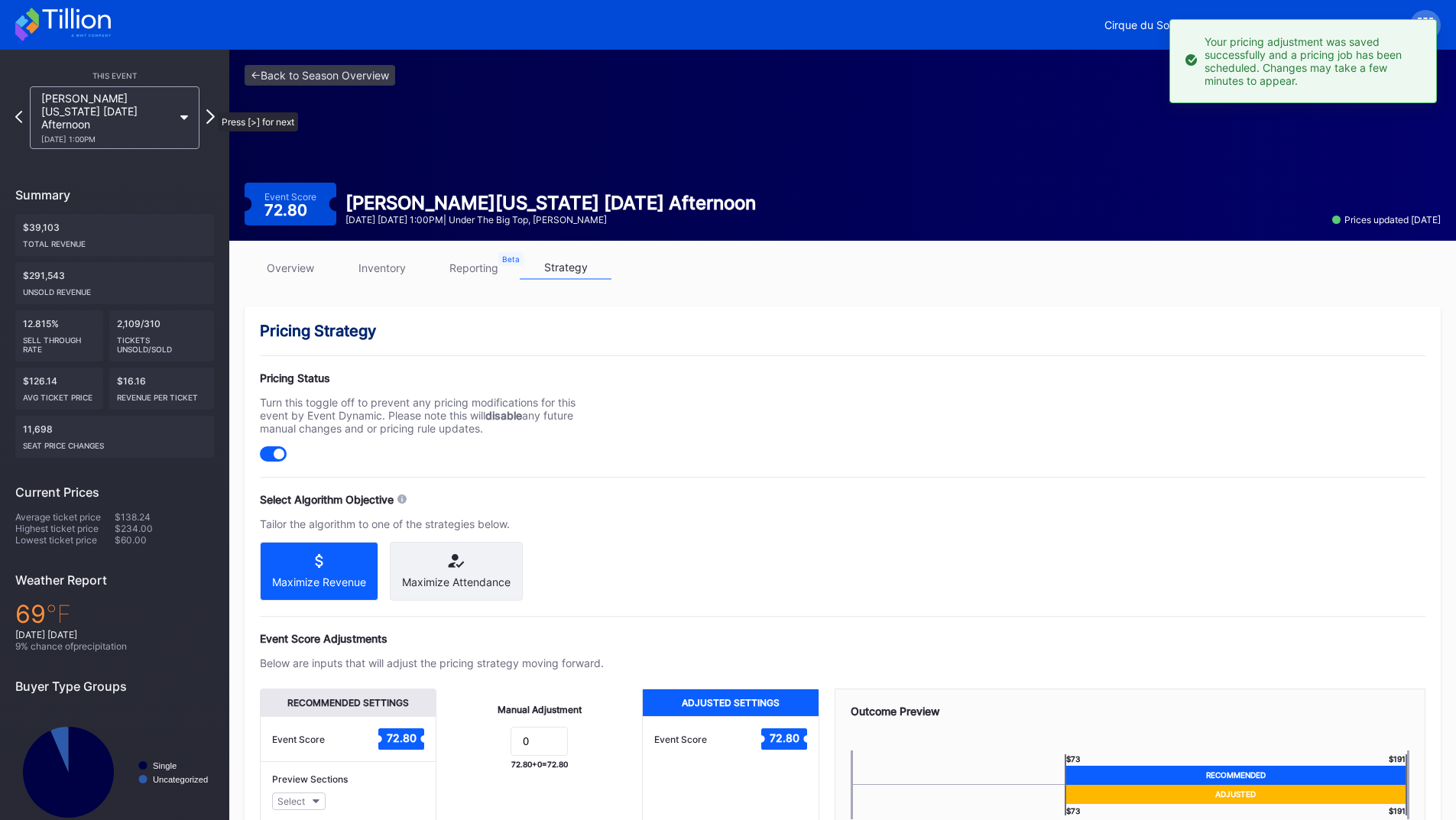
click at [210, 109] on icon at bounding box center [211, 116] width 9 height 15
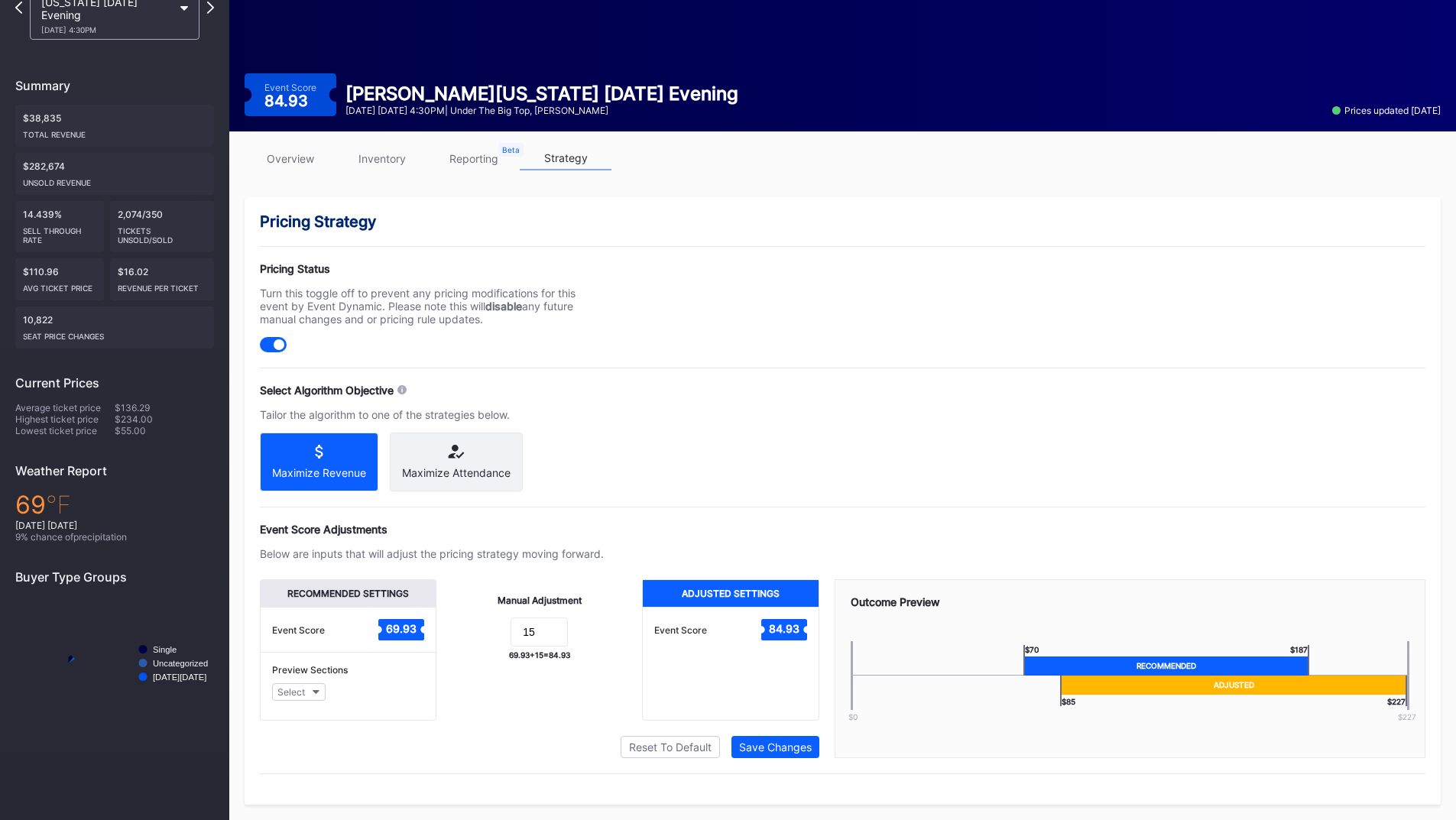
scroll to position [122, 0]
click at [685, 751] on div "Reset To Default" at bounding box center [670, 747] width 83 height 13
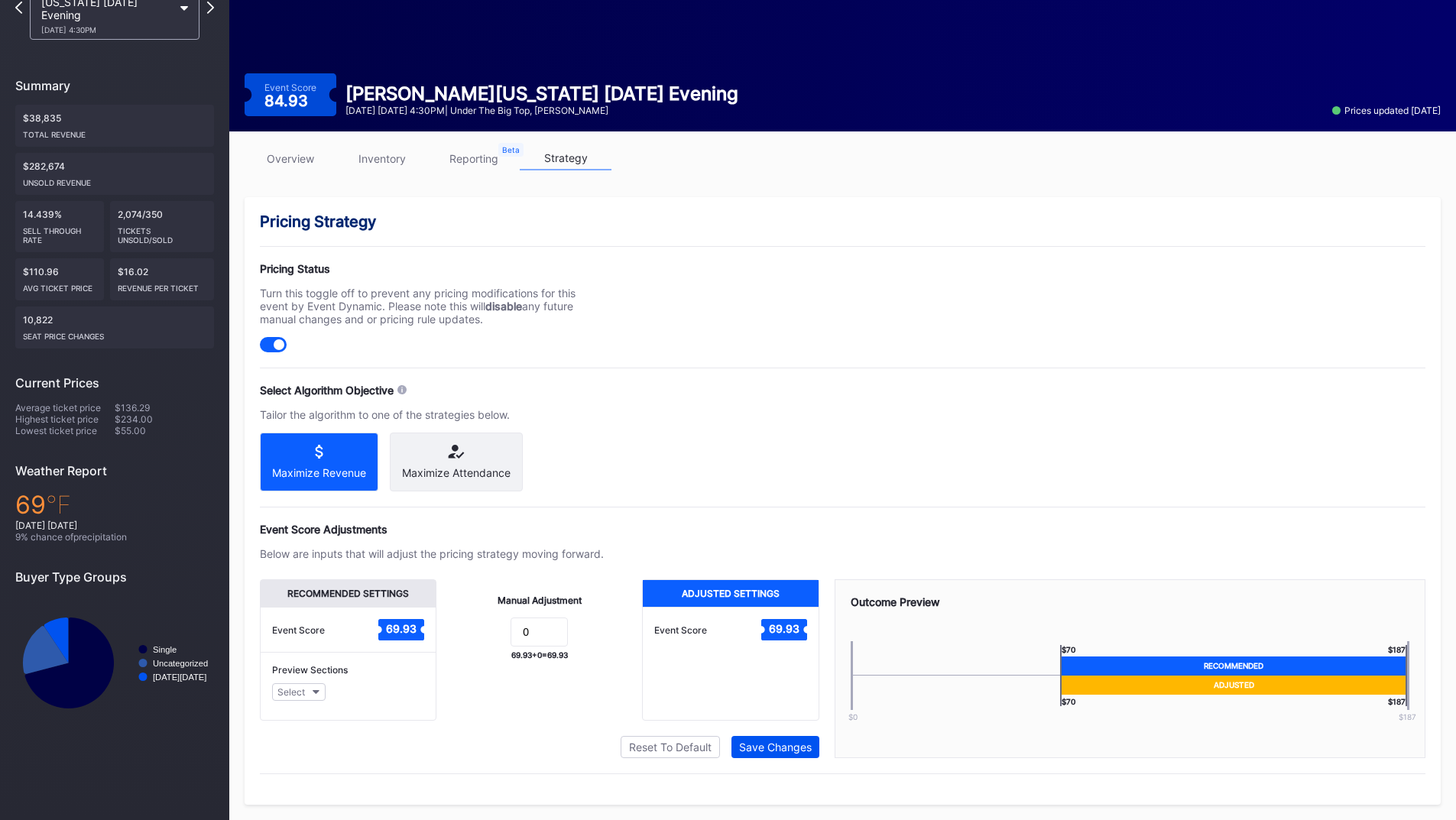
click at [749, 749] on div "Save Changes" at bounding box center [776, 747] width 73 height 13
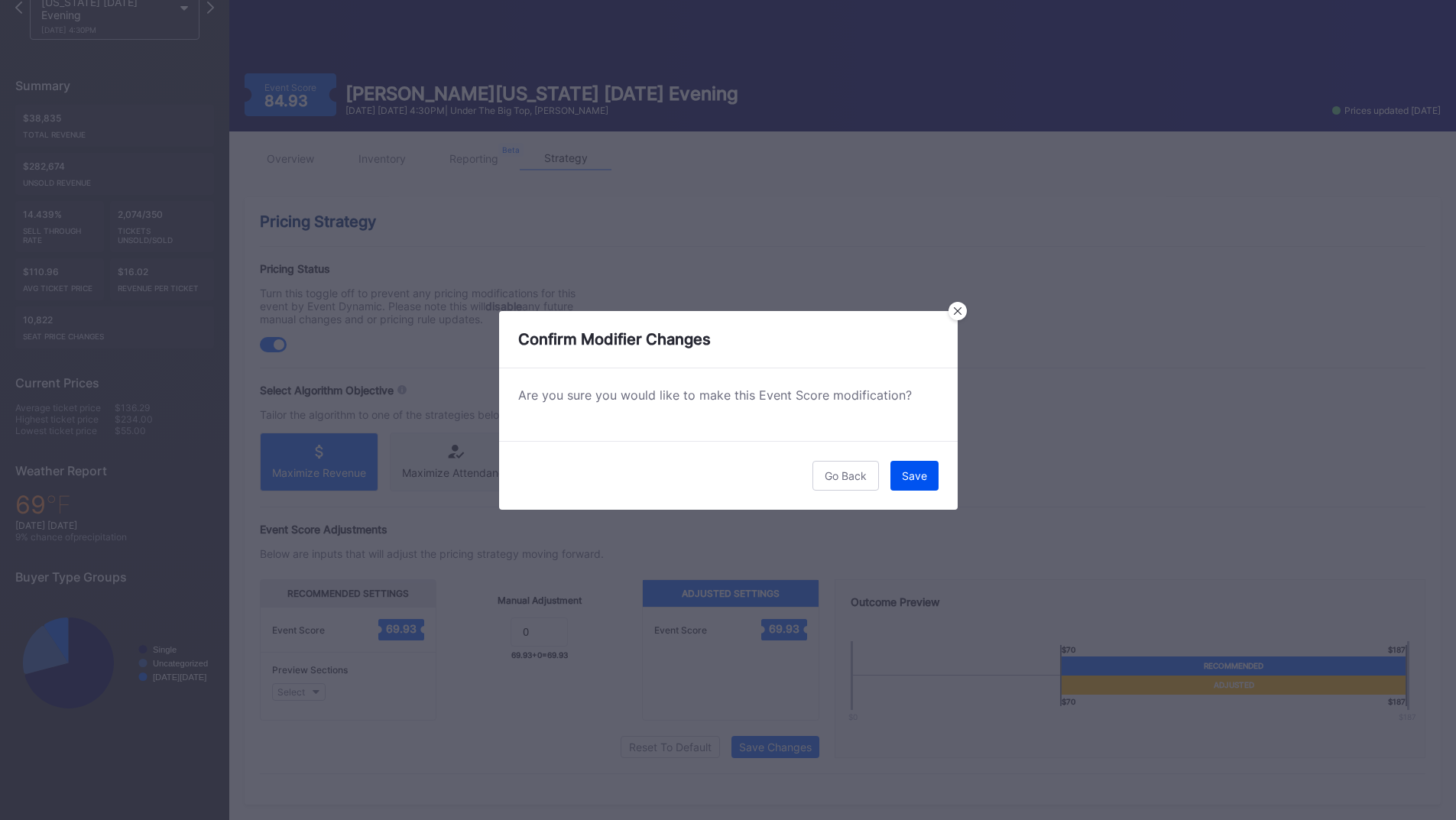
click at [903, 475] on div "Save" at bounding box center [914, 475] width 25 height 13
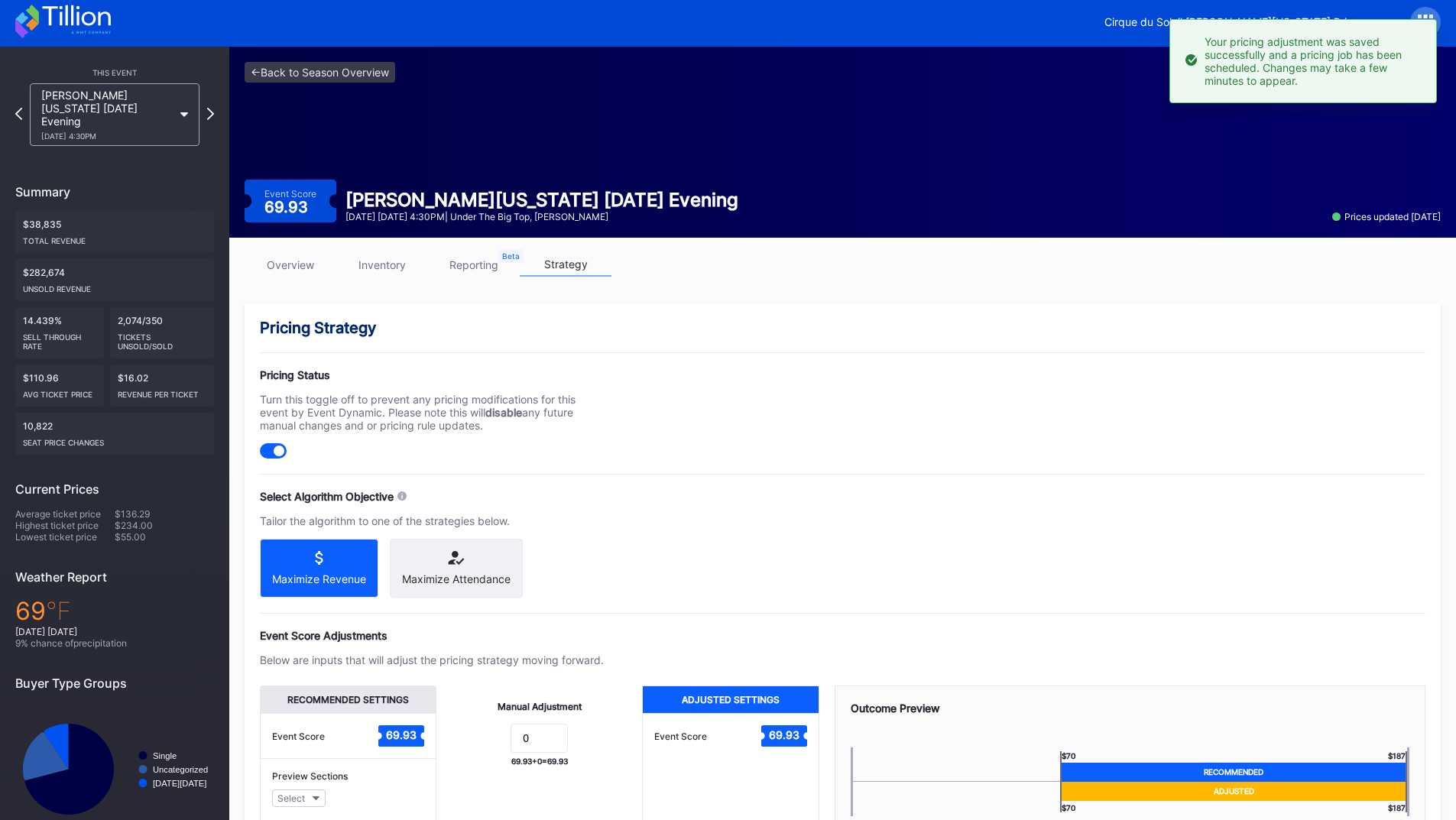
scroll to position [0, 0]
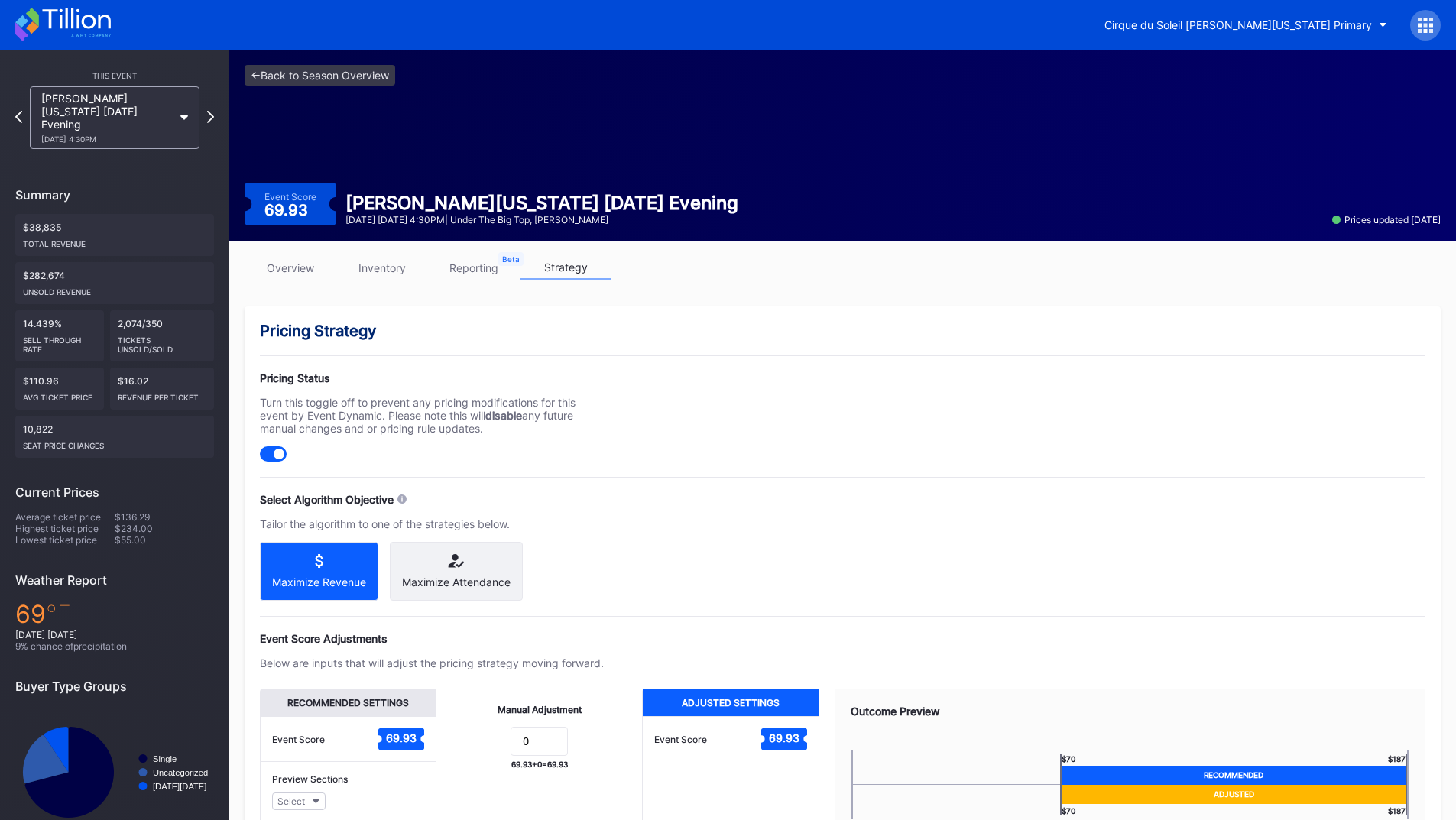
click at [69, 9] on icon at bounding box center [63, 24] width 96 height 34
